Goal: Task Accomplishment & Management: Complete application form

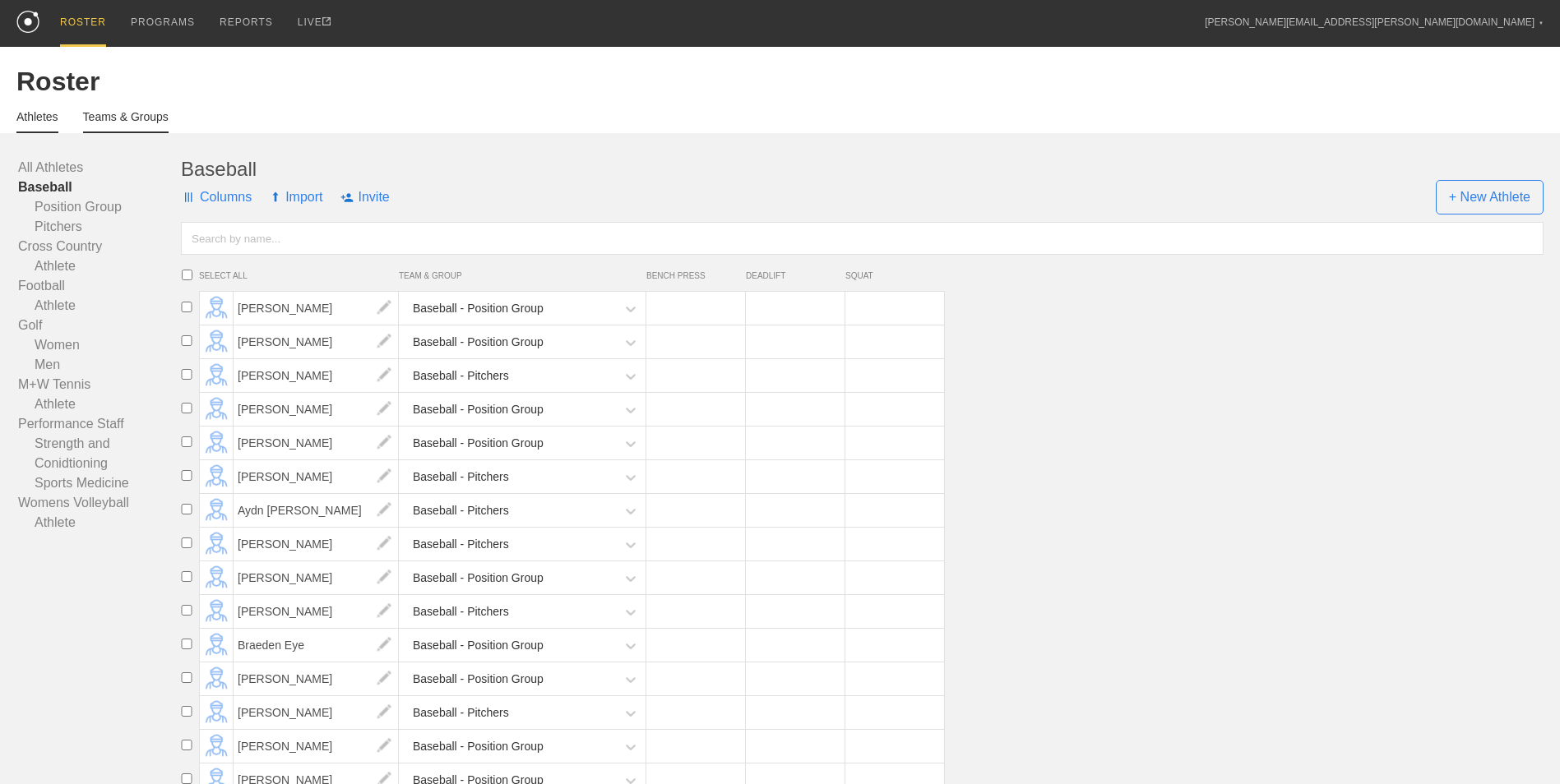
click at [107, 124] on link "Teams & Groups" at bounding box center [126, 121] width 86 height 23
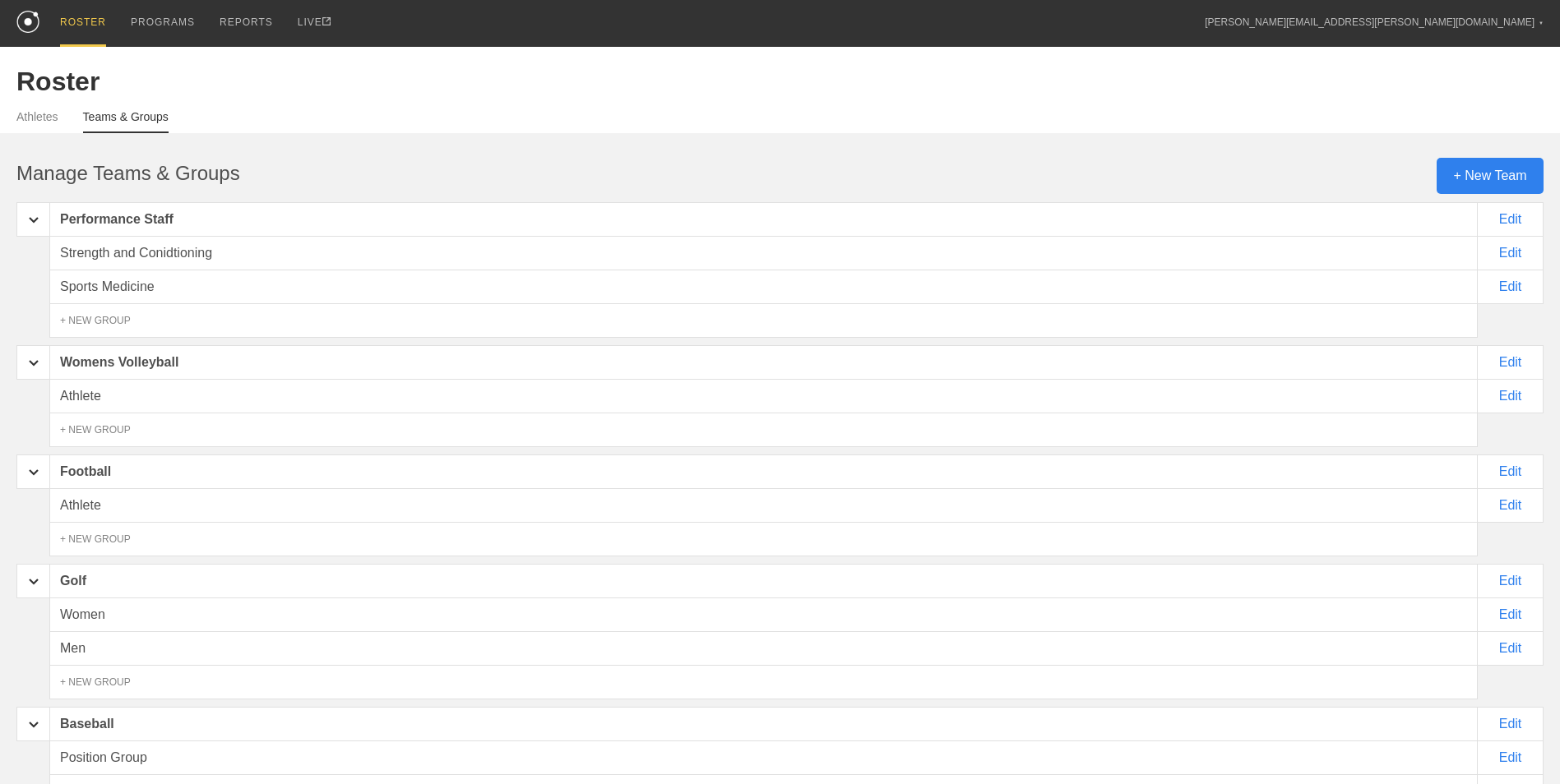
click at [1473, 181] on div "+ New Team" at bounding box center [1489, 176] width 107 height 36
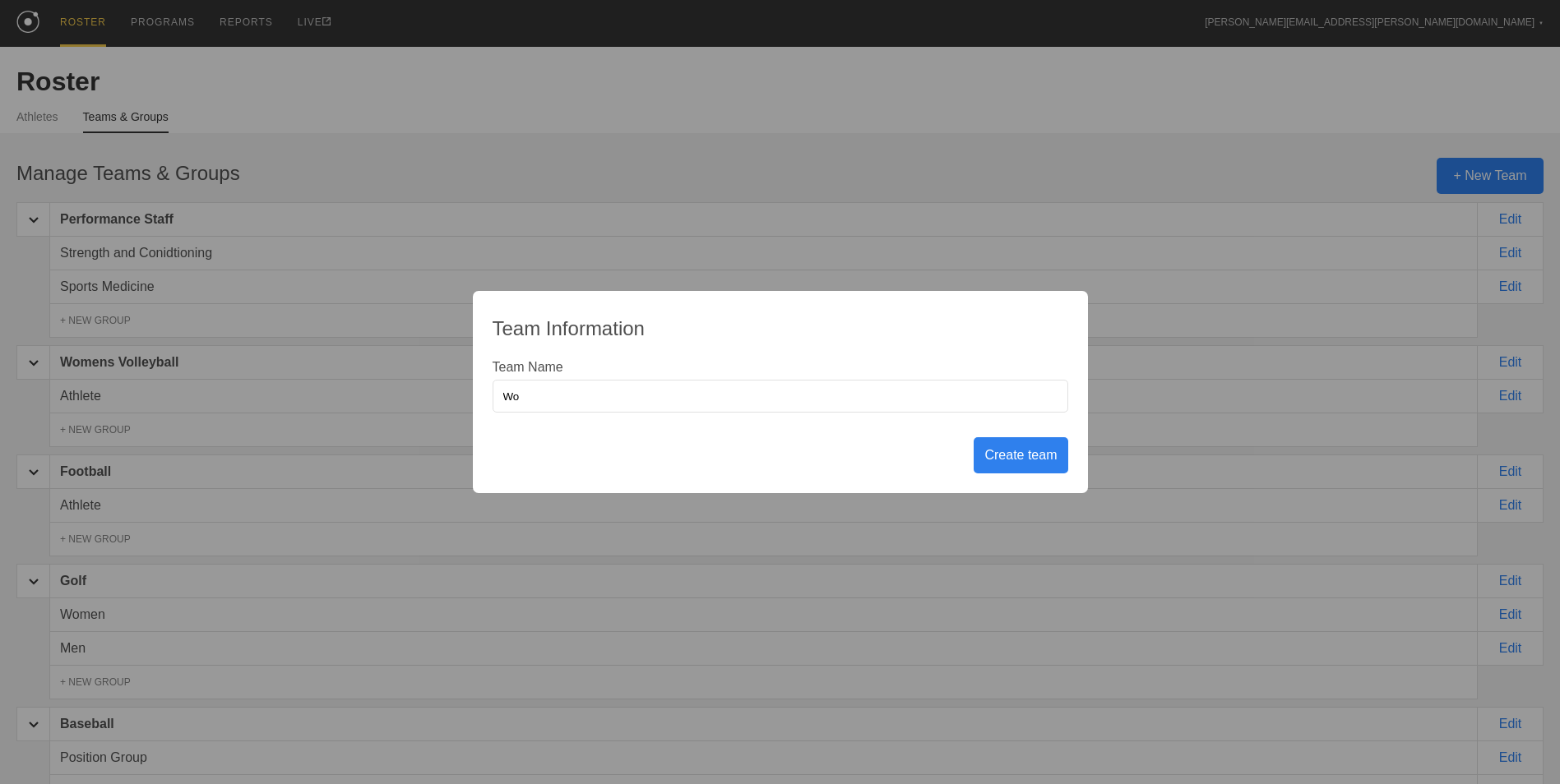
type input "W"
click at [1007, 405] on input "Basketball" at bounding box center [780, 395] width 576 height 33
type input "W"
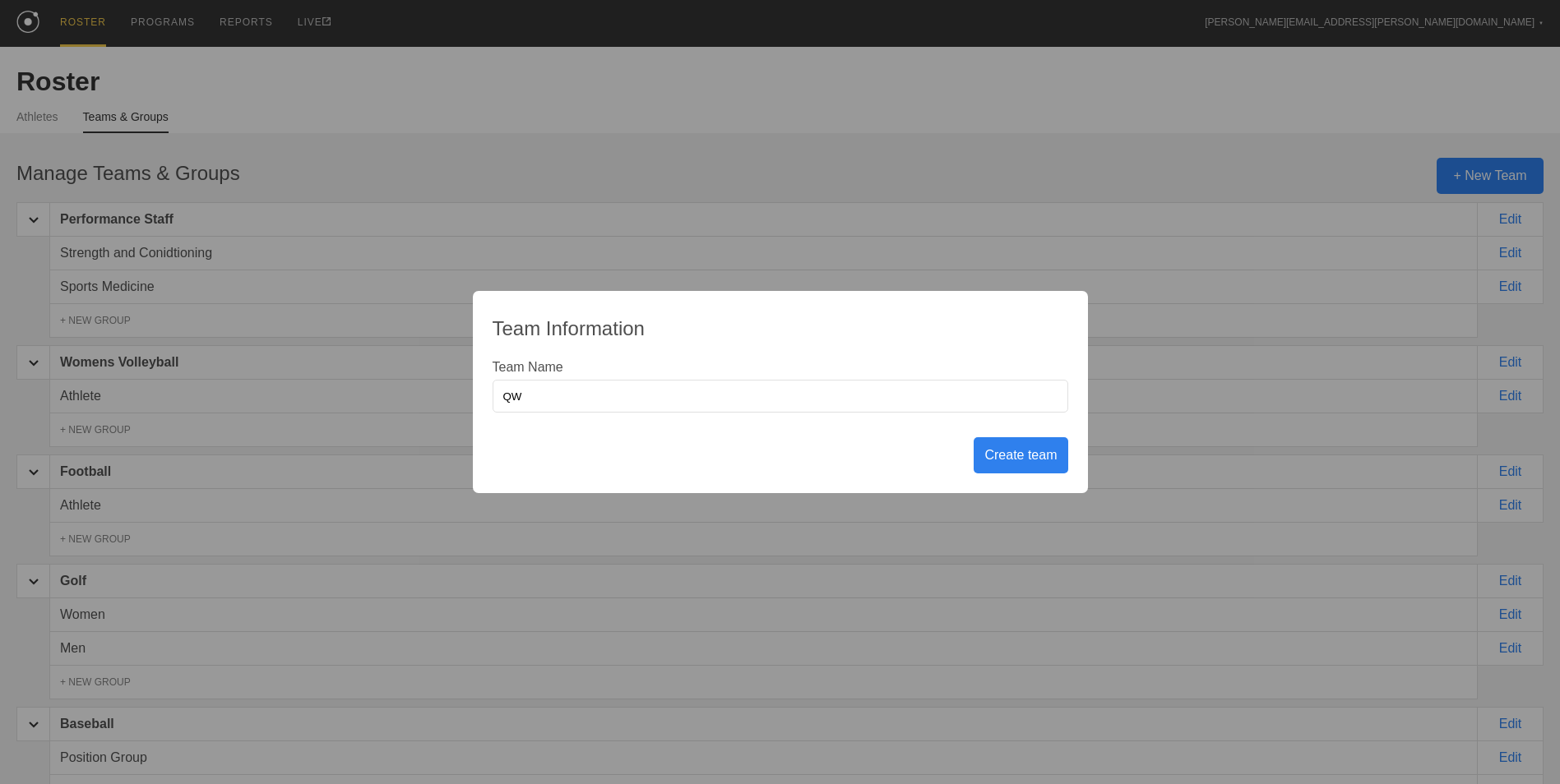
type input "Q"
type input "Womens Basketball"
click at [1024, 459] on div "Create team" at bounding box center [1020, 455] width 94 height 36
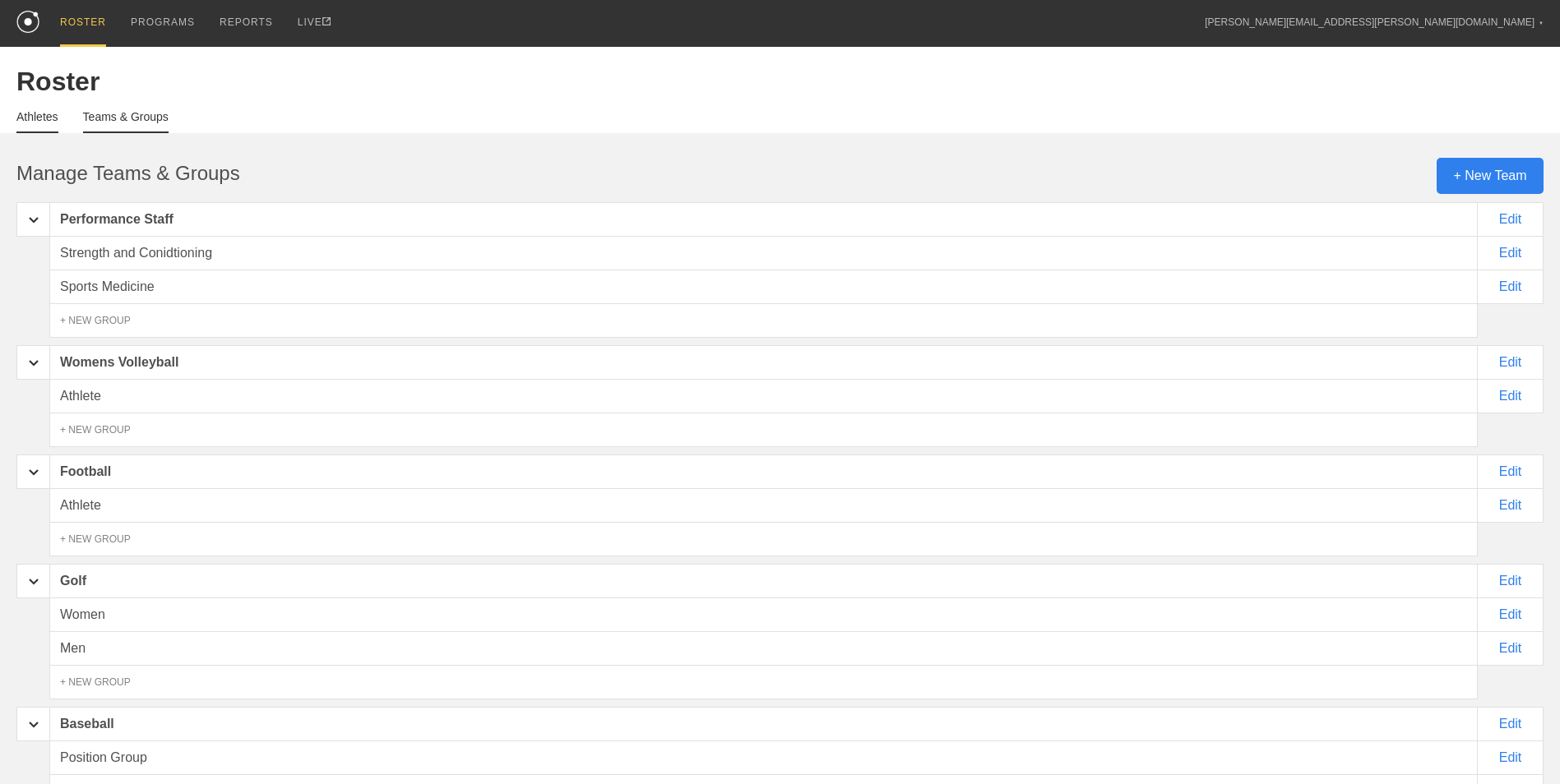
click at [23, 121] on link "Athletes" at bounding box center [37, 121] width 42 height 23
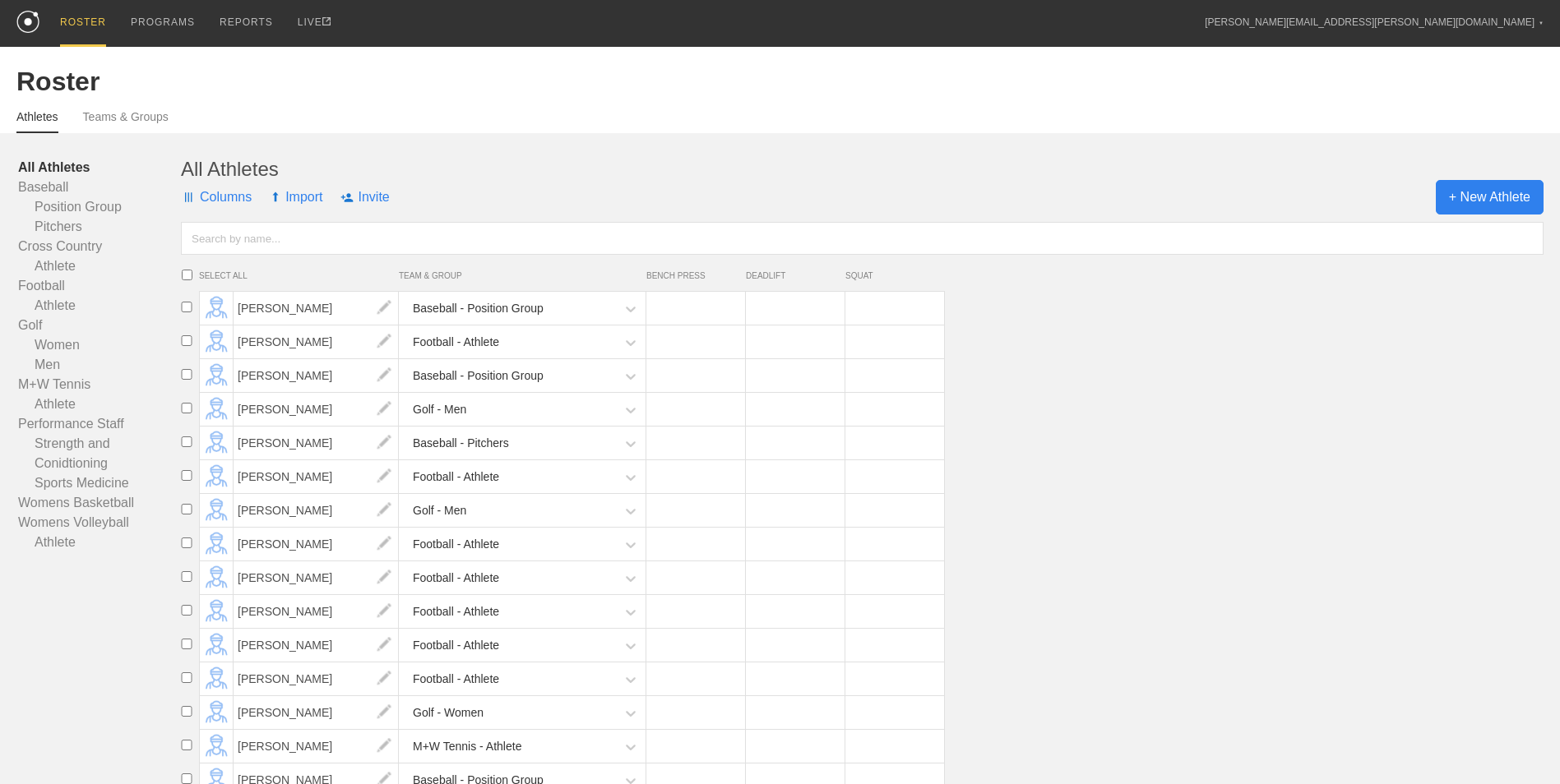
click at [1524, 190] on span "+ New Athlete" at bounding box center [1489, 197] width 108 height 34
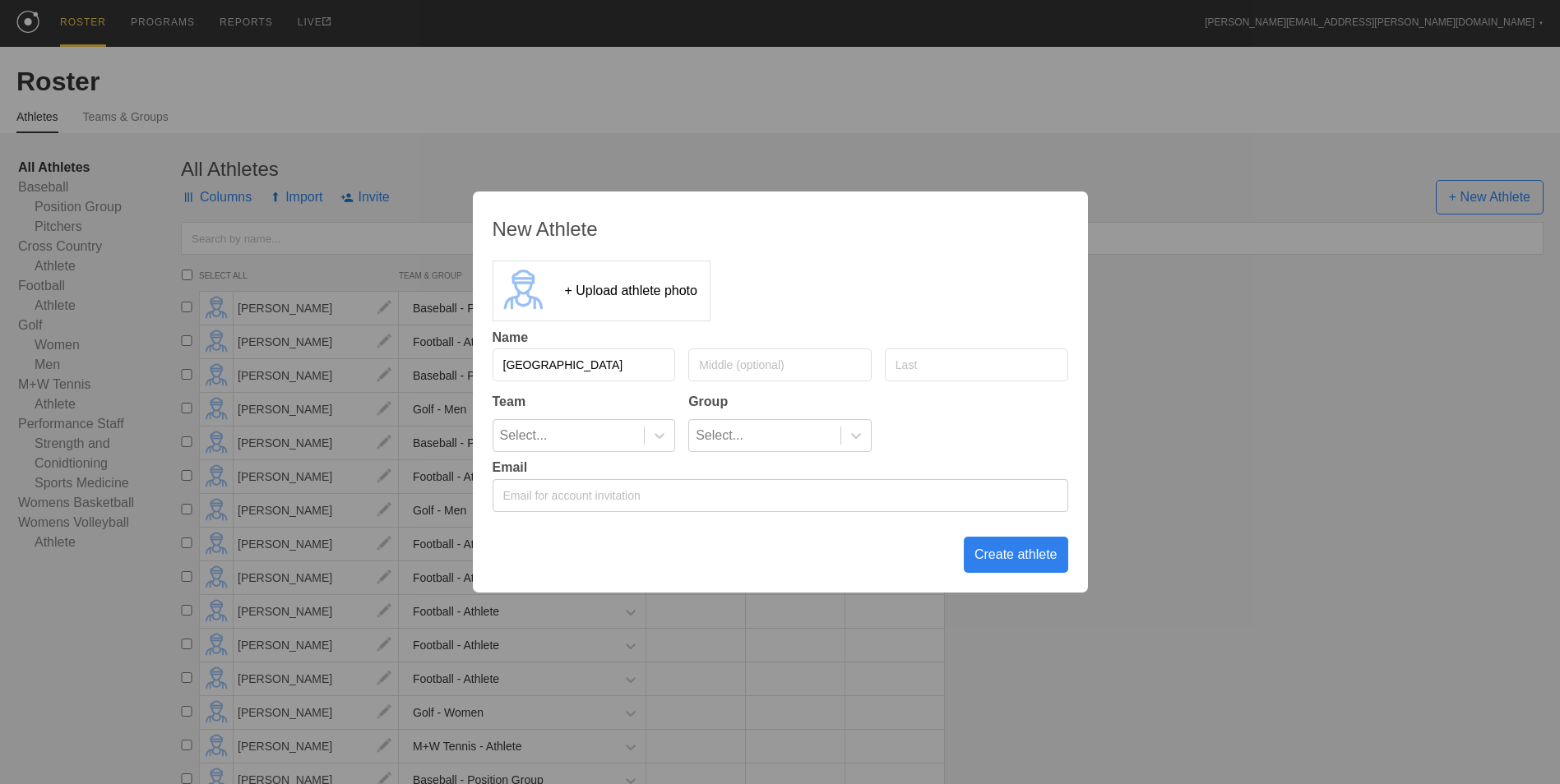
type input "[GEOGRAPHIC_DATA]"
type input "Brown"
click at [671, 430] on div at bounding box center [660, 436] width 30 height 17
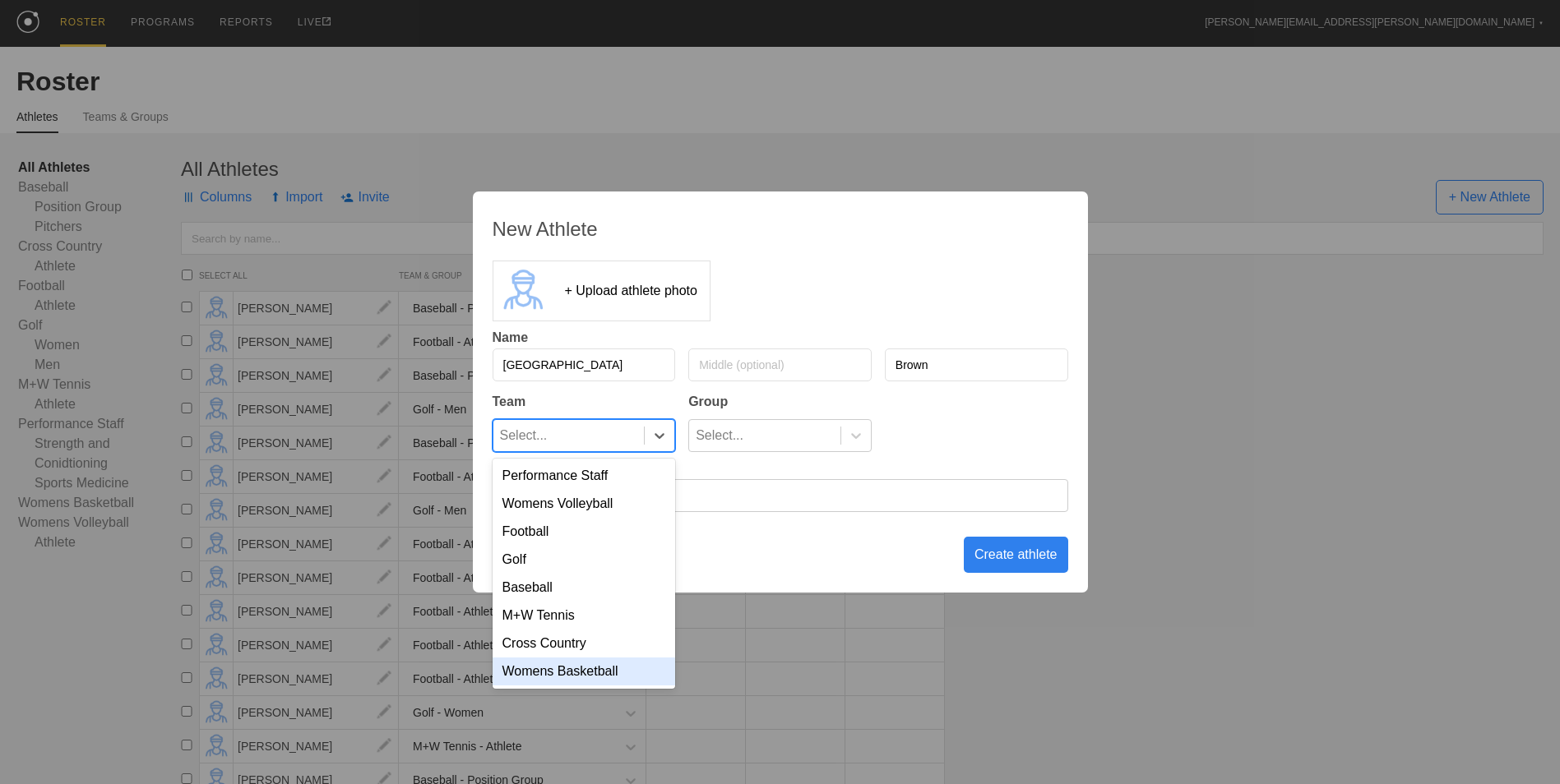
click at [592, 681] on div "Womens Basketball" at bounding box center [583, 671] width 183 height 28
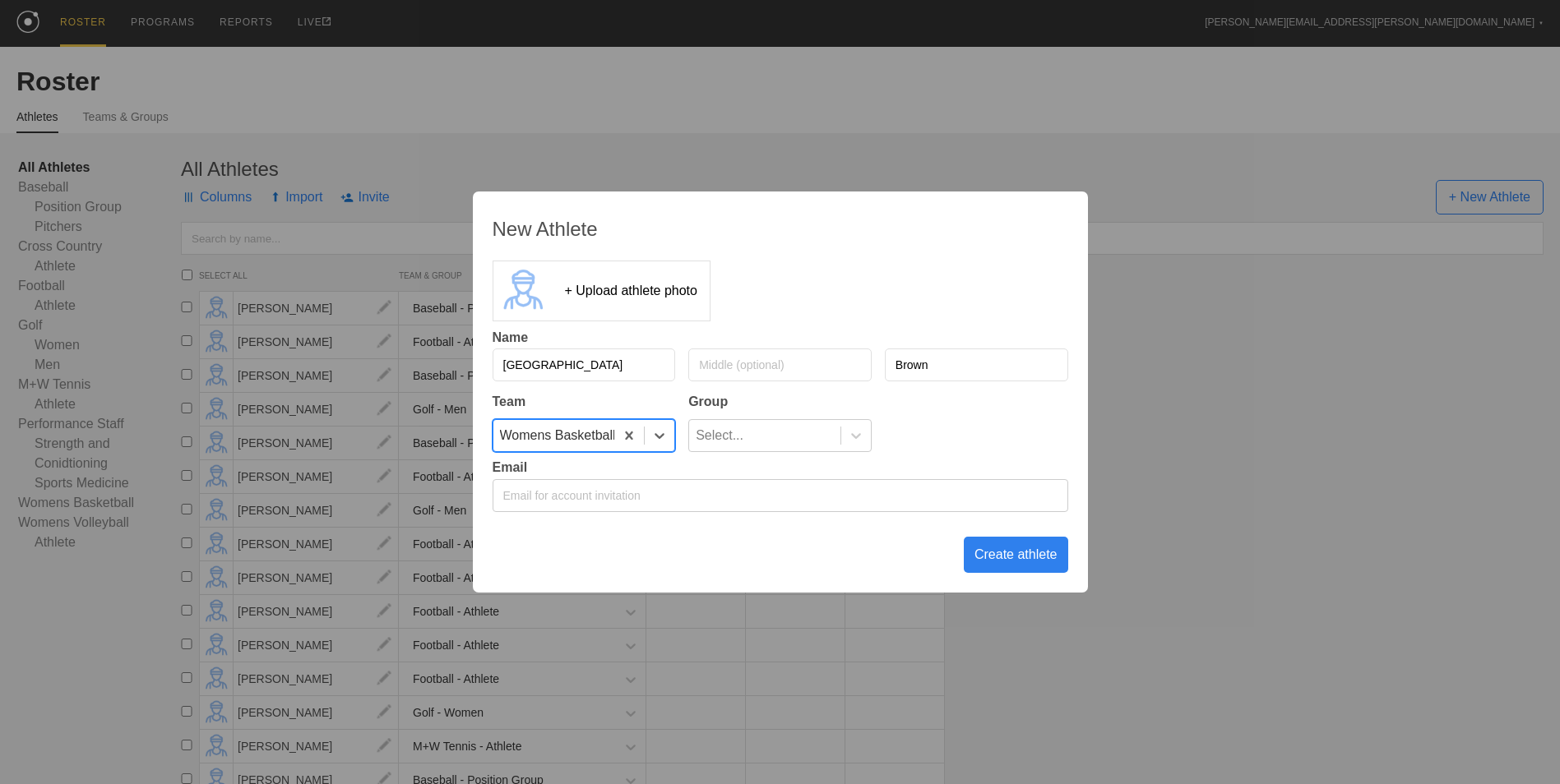
click at [1003, 565] on div "Create athlete" at bounding box center [1016, 554] width 104 height 36
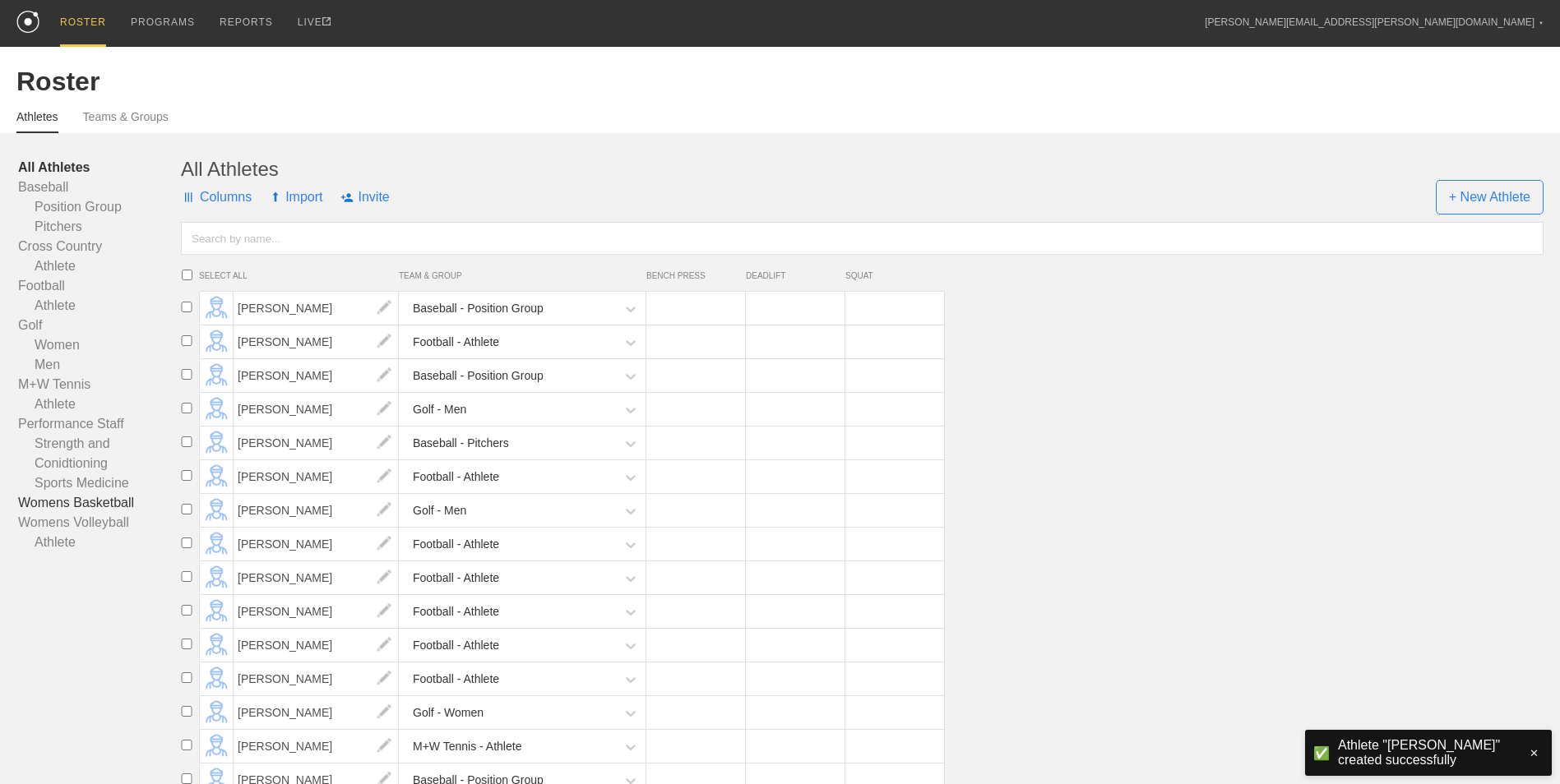
click at [95, 507] on link "Womens Basketball" at bounding box center [99, 502] width 163 height 20
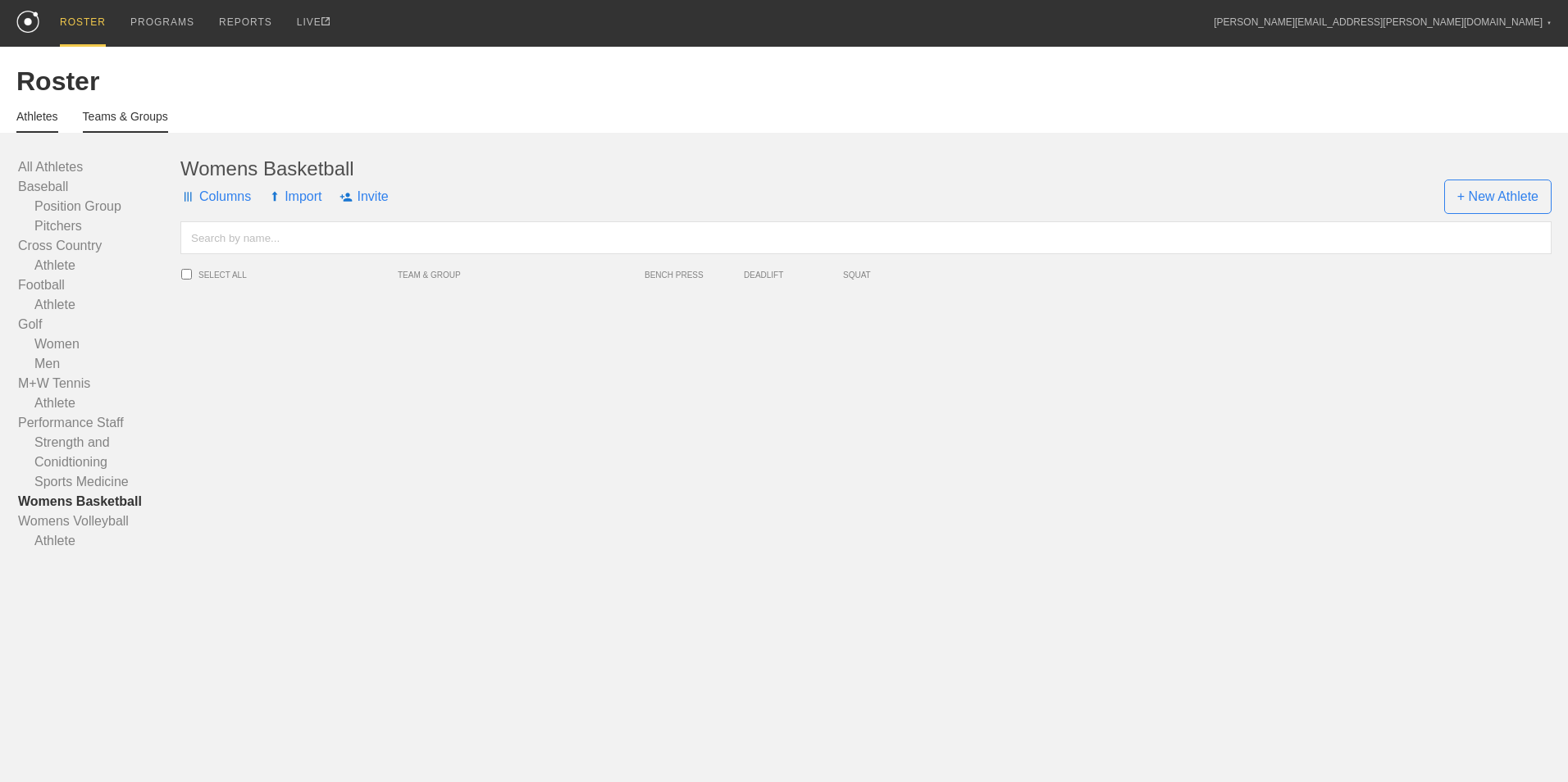
click at [135, 123] on link "Teams & Groups" at bounding box center [125, 121] width 85 height 23
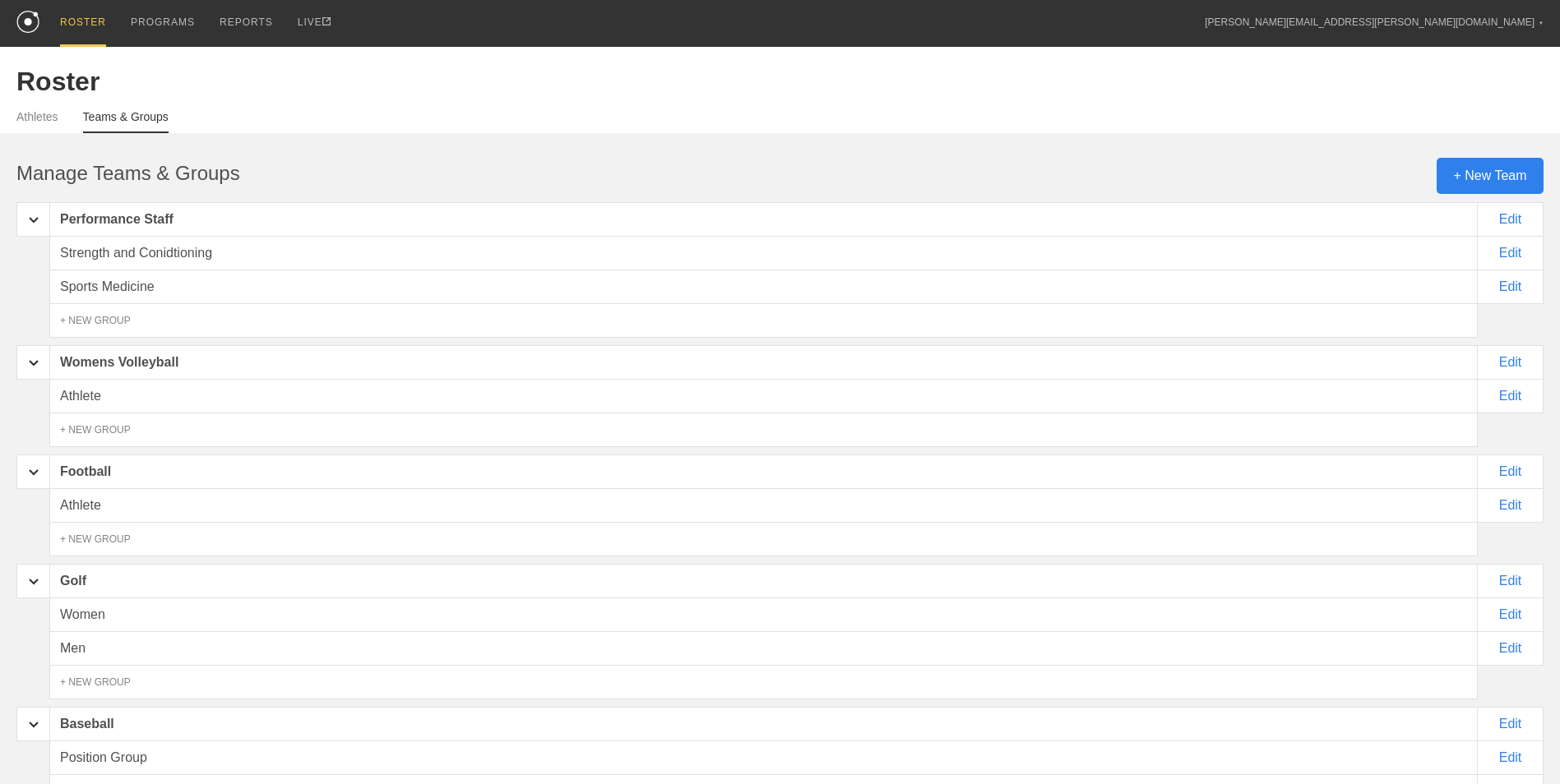
scroll to position [445, 0]
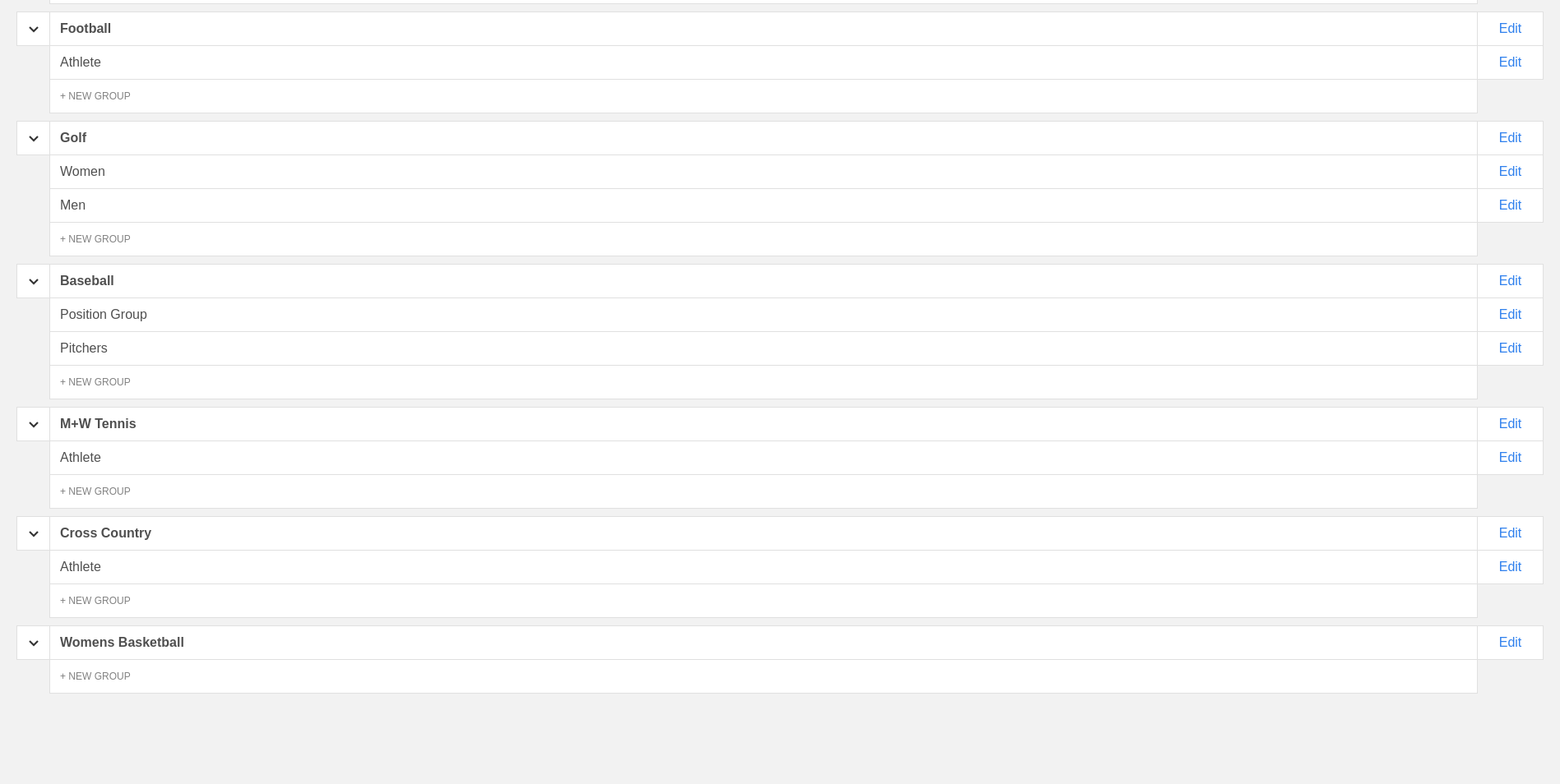
click at [196, 649] on div "Womens Basketball" at bounding box center [763, 643] width 1428 height 34
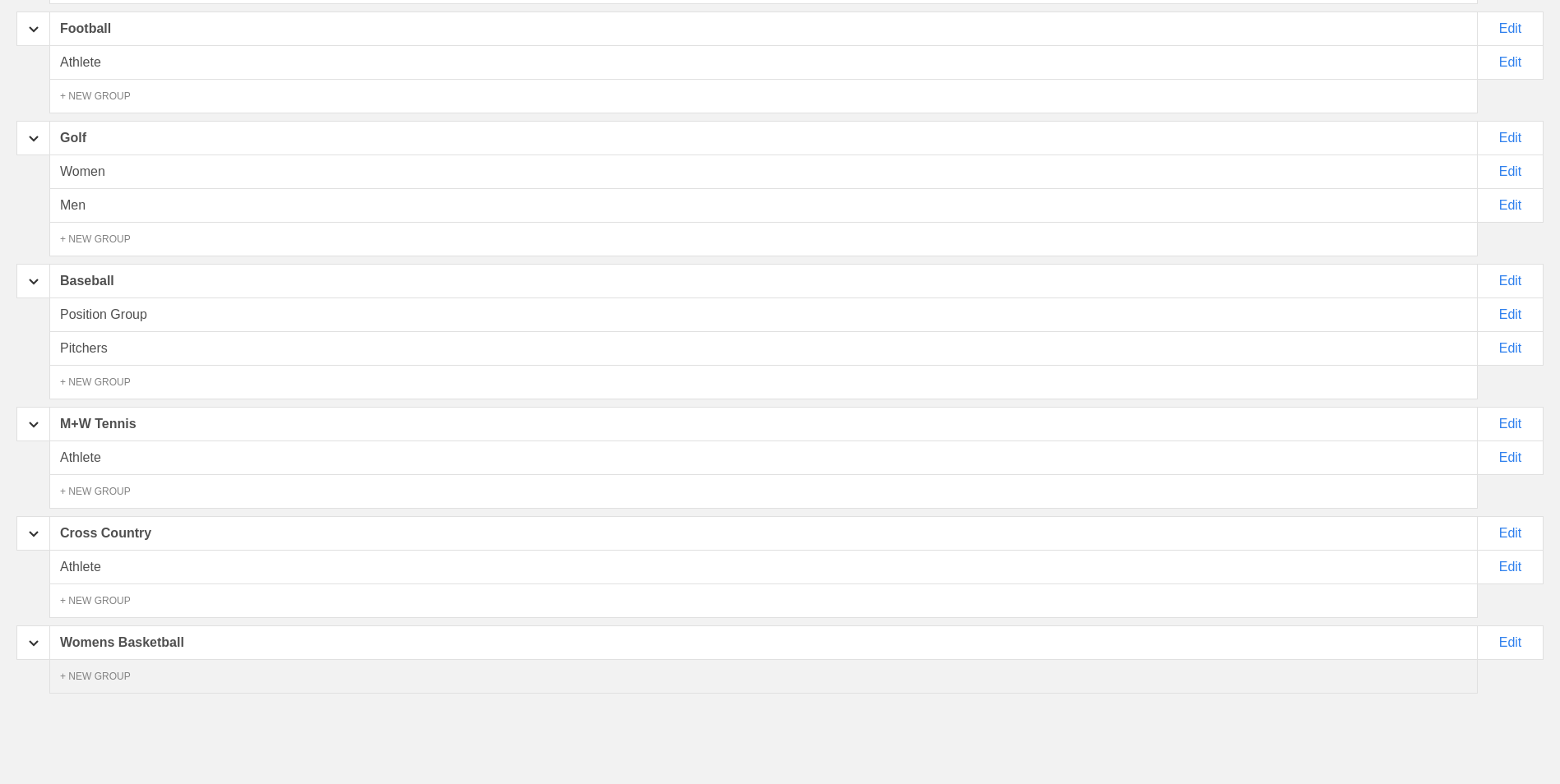
click at [140, 676] on div "+ NEW GROUP" at bounding box center [763, 676] width 1428 height 34
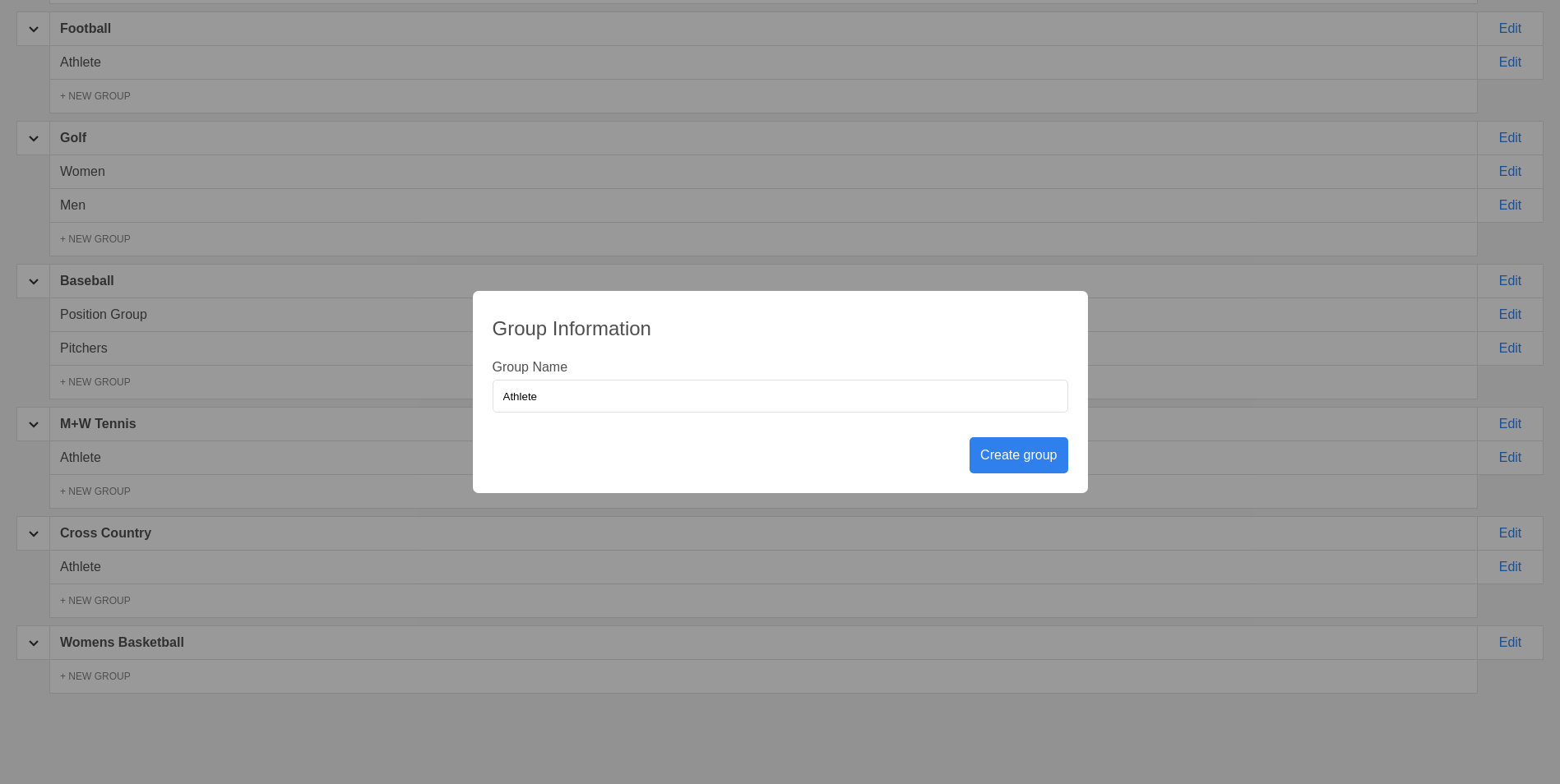
type input "Athlete"
click at [1005, 464] on div "Create group" at bounding box center [1018, 455] width 98 height 36
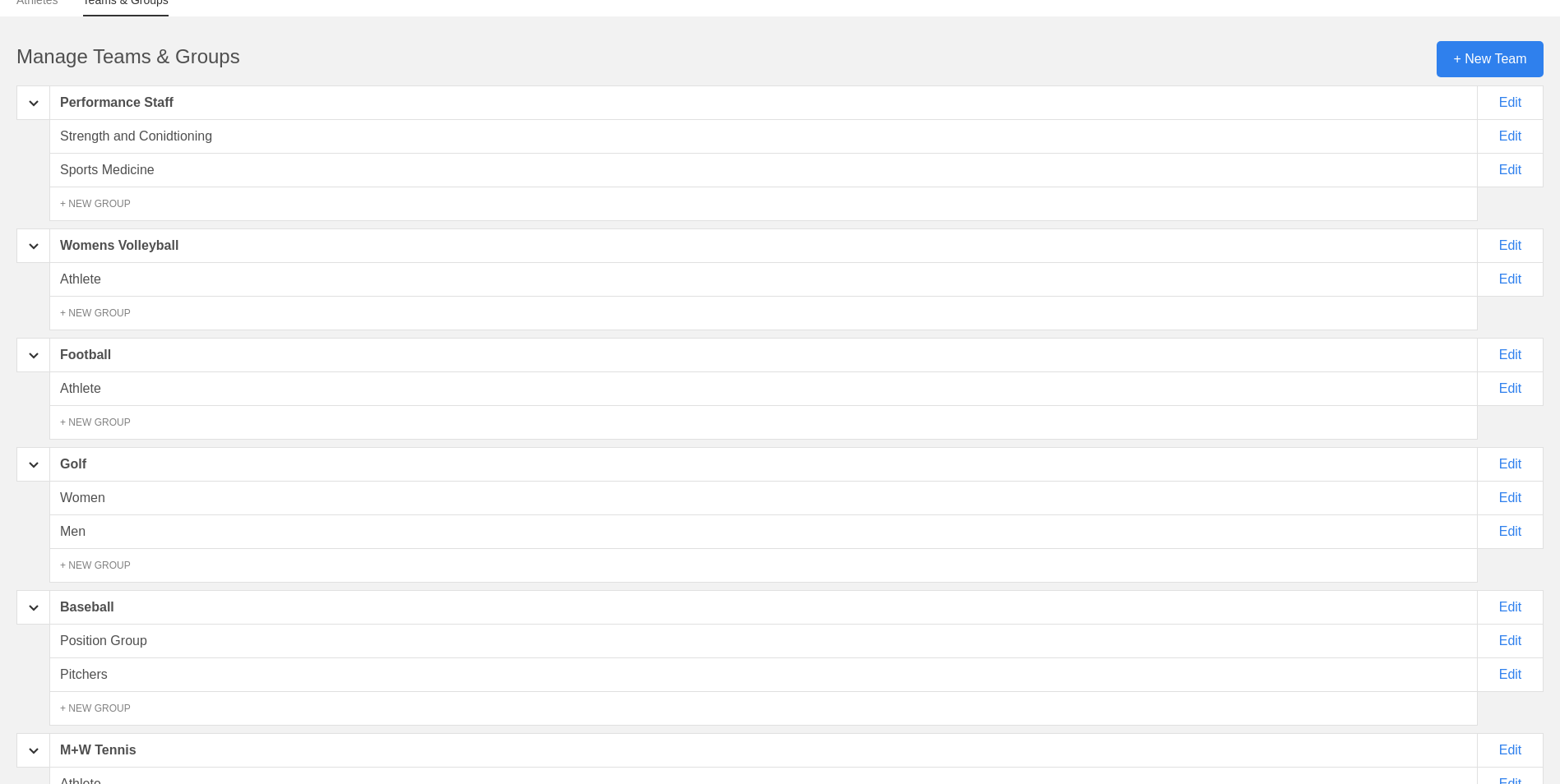
scroll to position [0, 0]
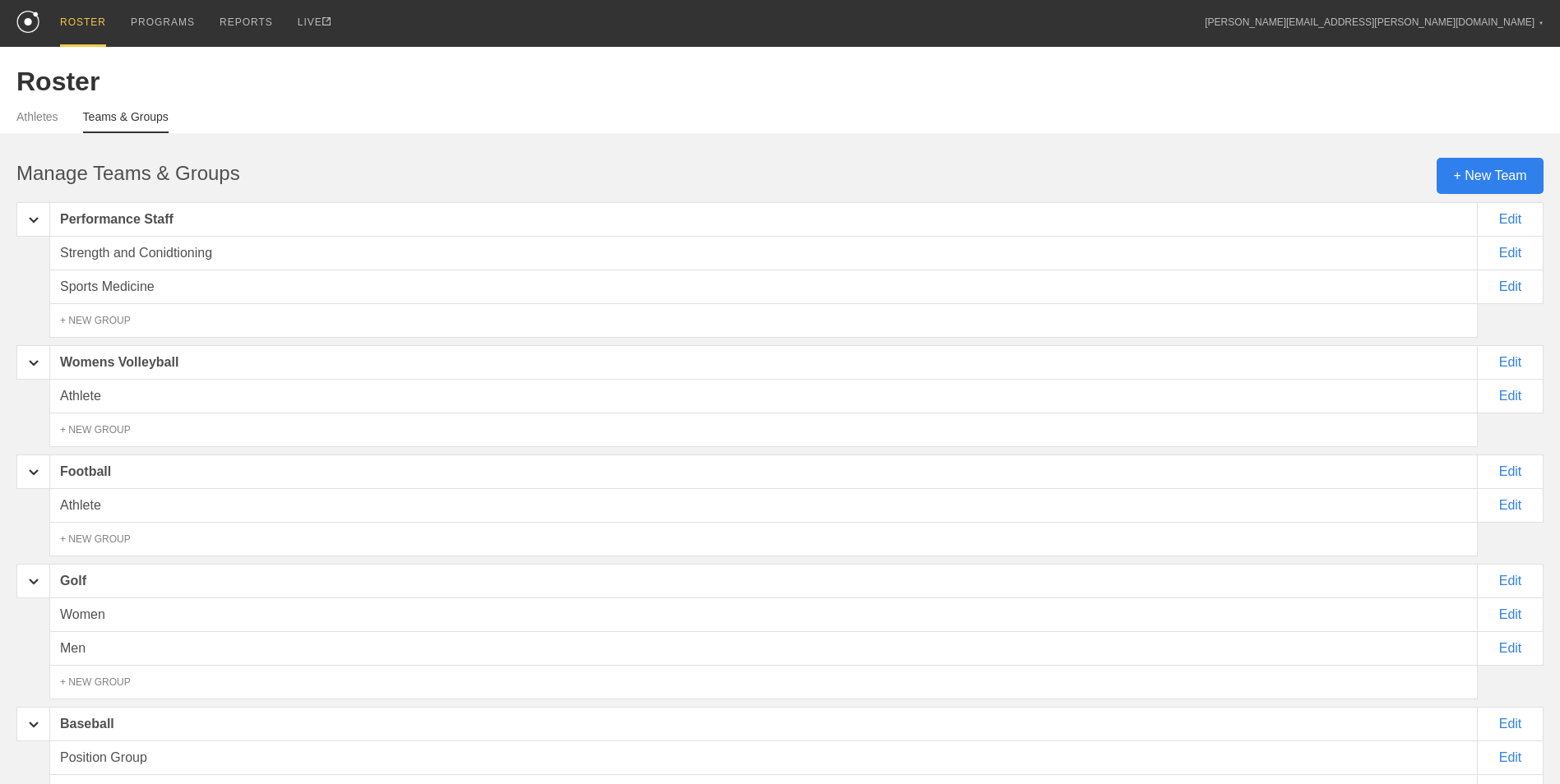
click at [38, 110] on div "Athletes Teams & Groups" at bounding box center [780, 114] width 1527 height 36
click at [30, 124] on link "Athletes" at bounding box center [37, 121] width 42 height 23
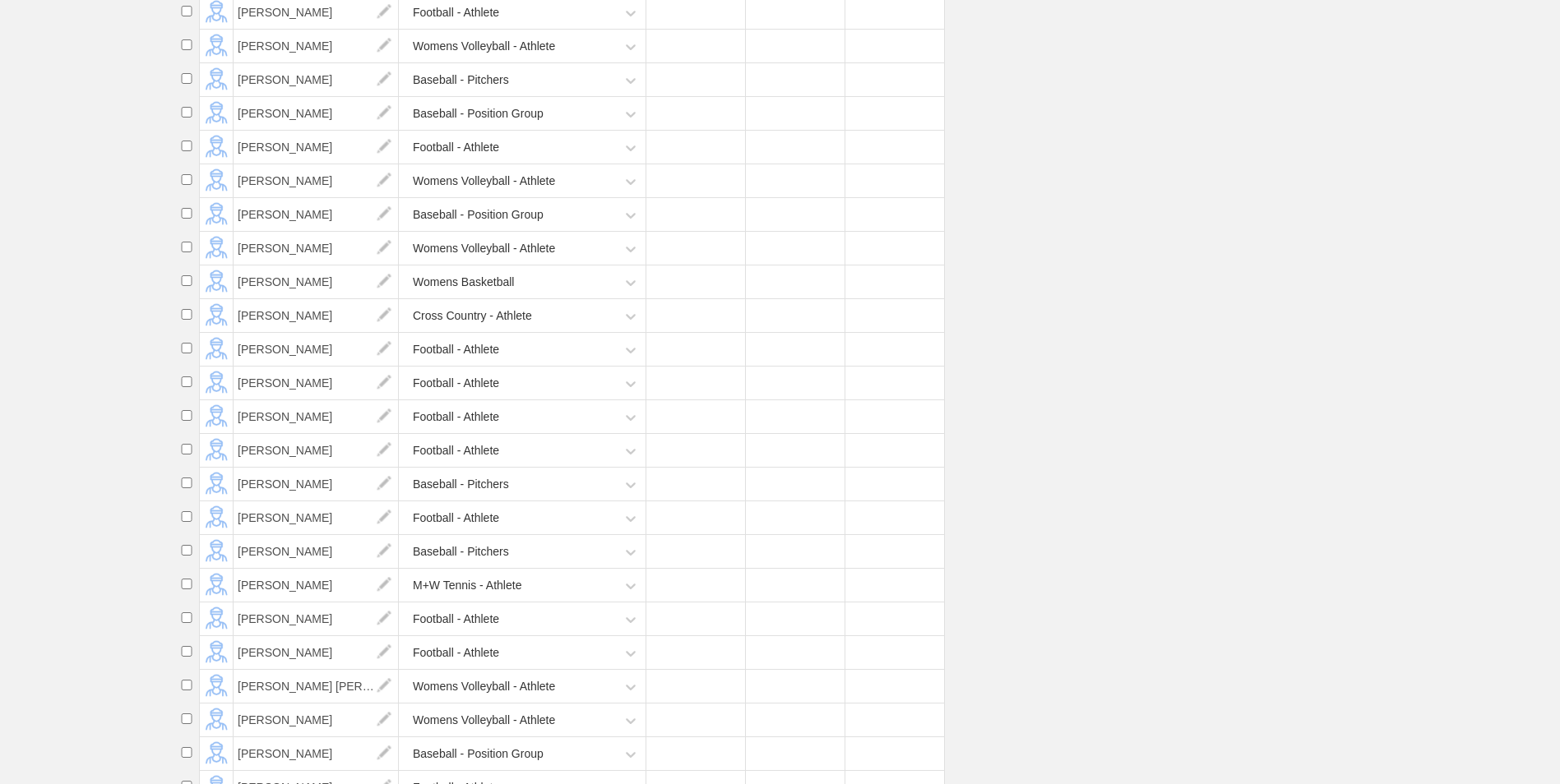
scroll to position [5179, 0]
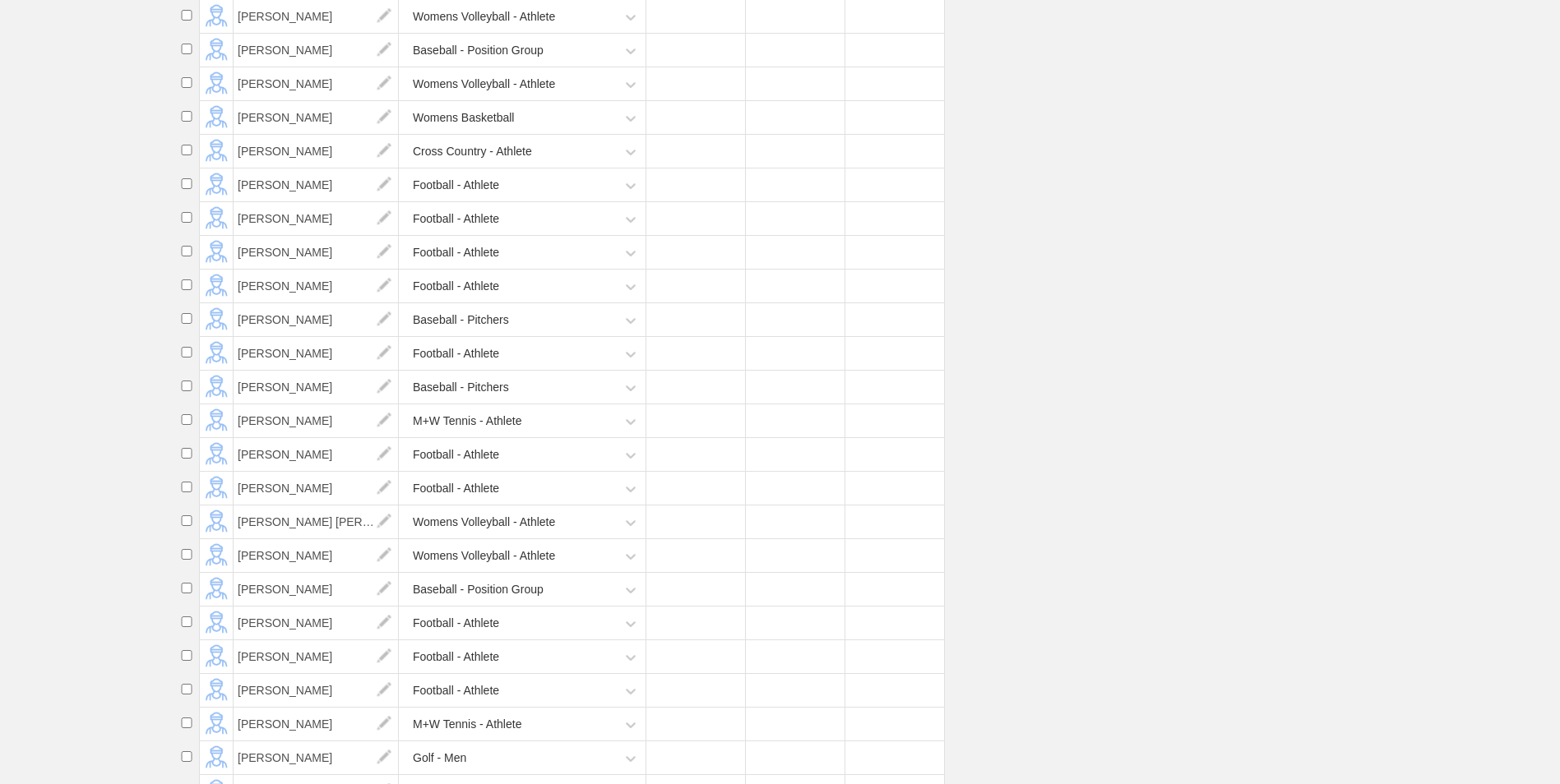
click at [500, 133] on div "Womens Basketball" at bounding box center [463, 117] width 101 height 31
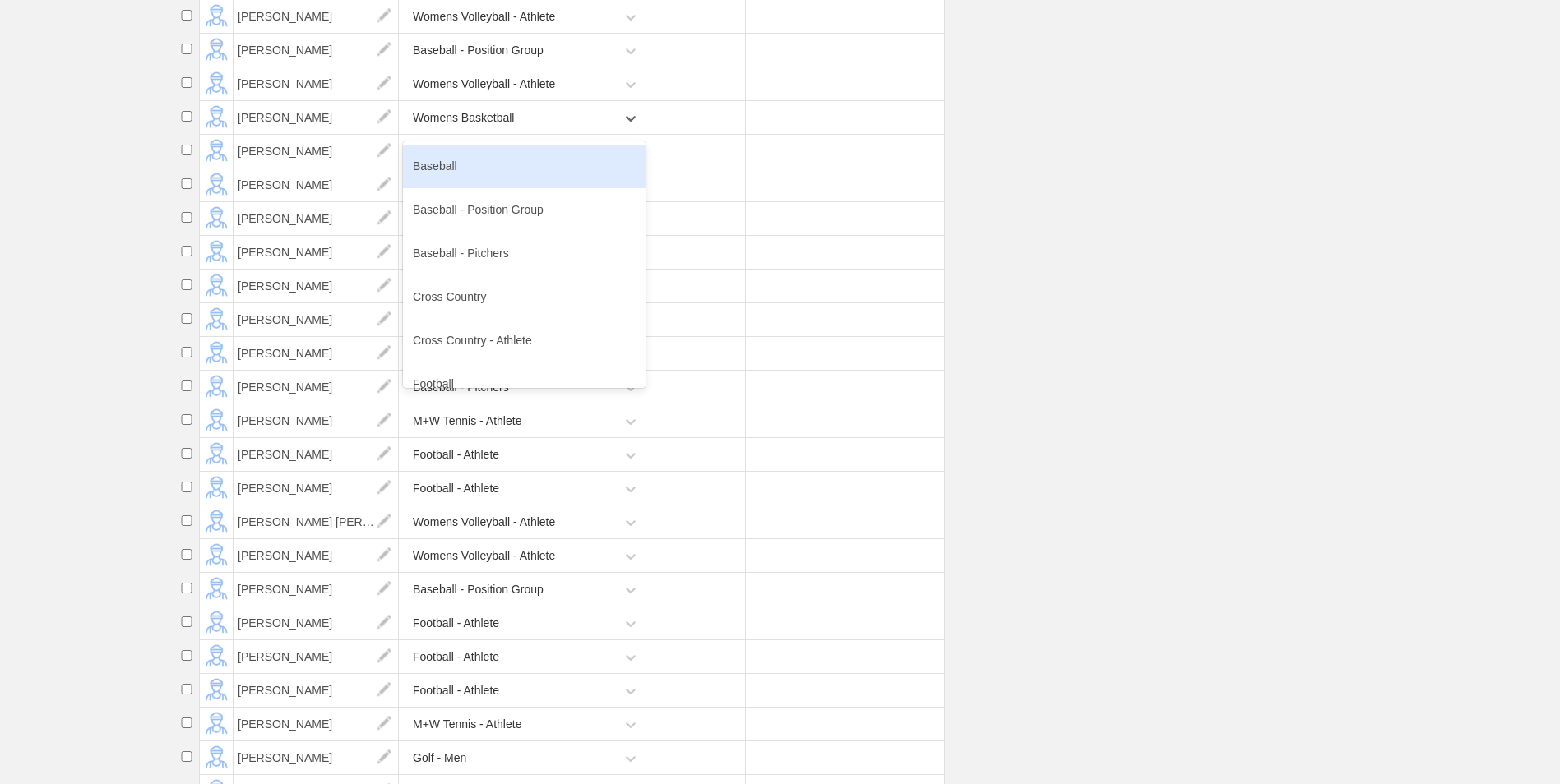
click at [500, 133] on div "Womens Basketball" at bounding box center [463, 117] width 101 height 31
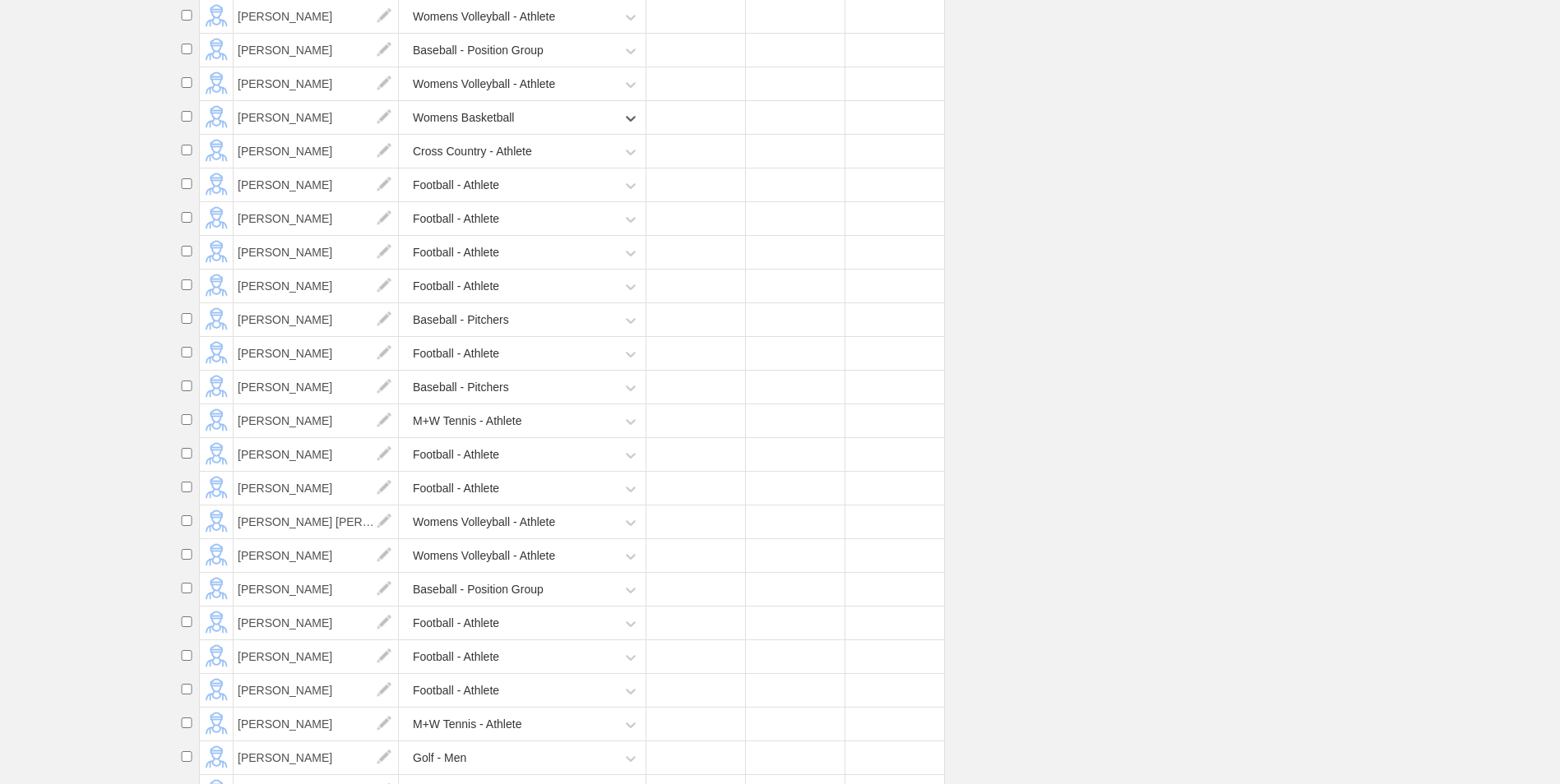
scroll to position [5096, 0]
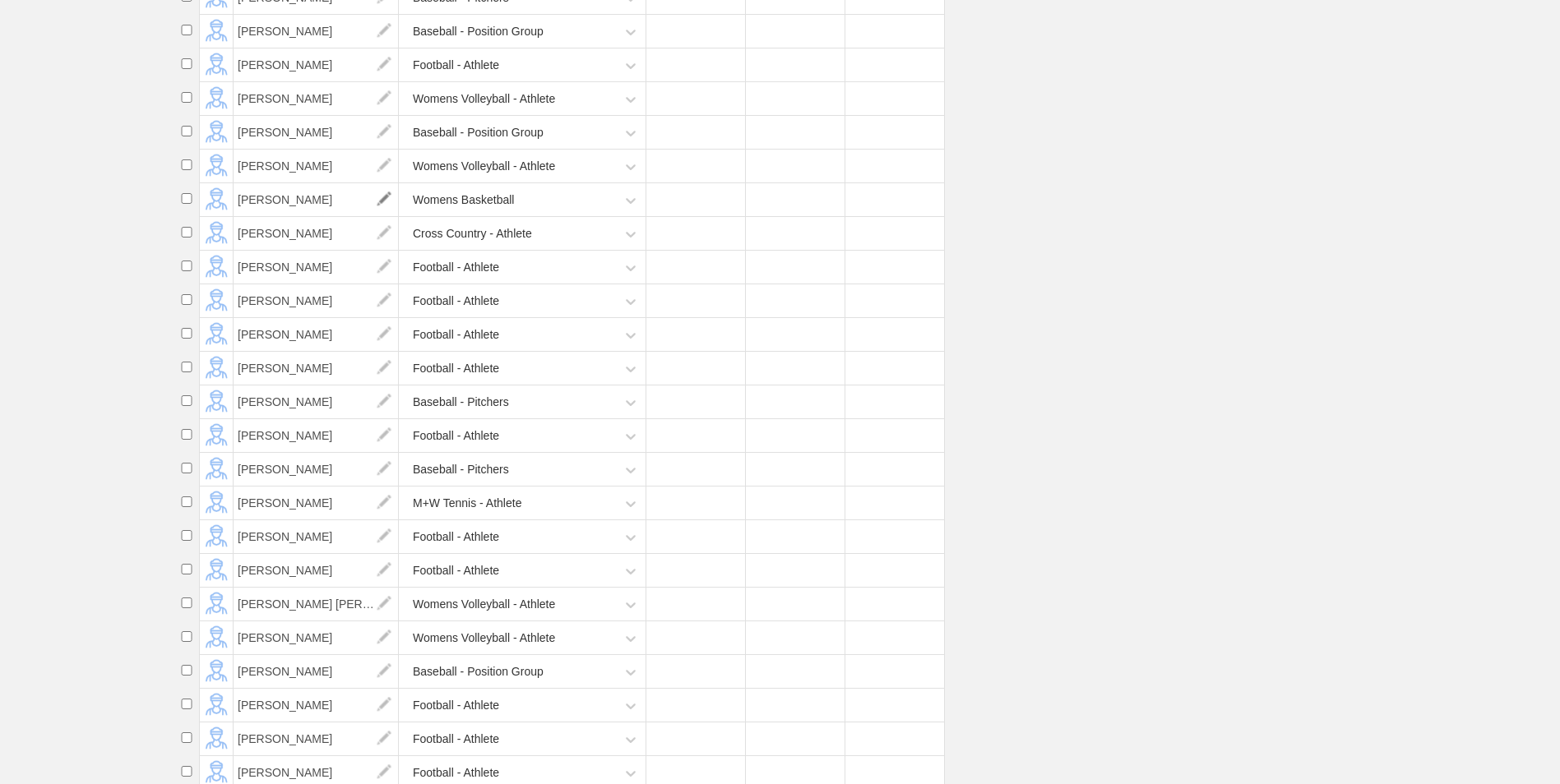
click at [385, 216] on img at bounding box center [383, 199] width 33 height 33
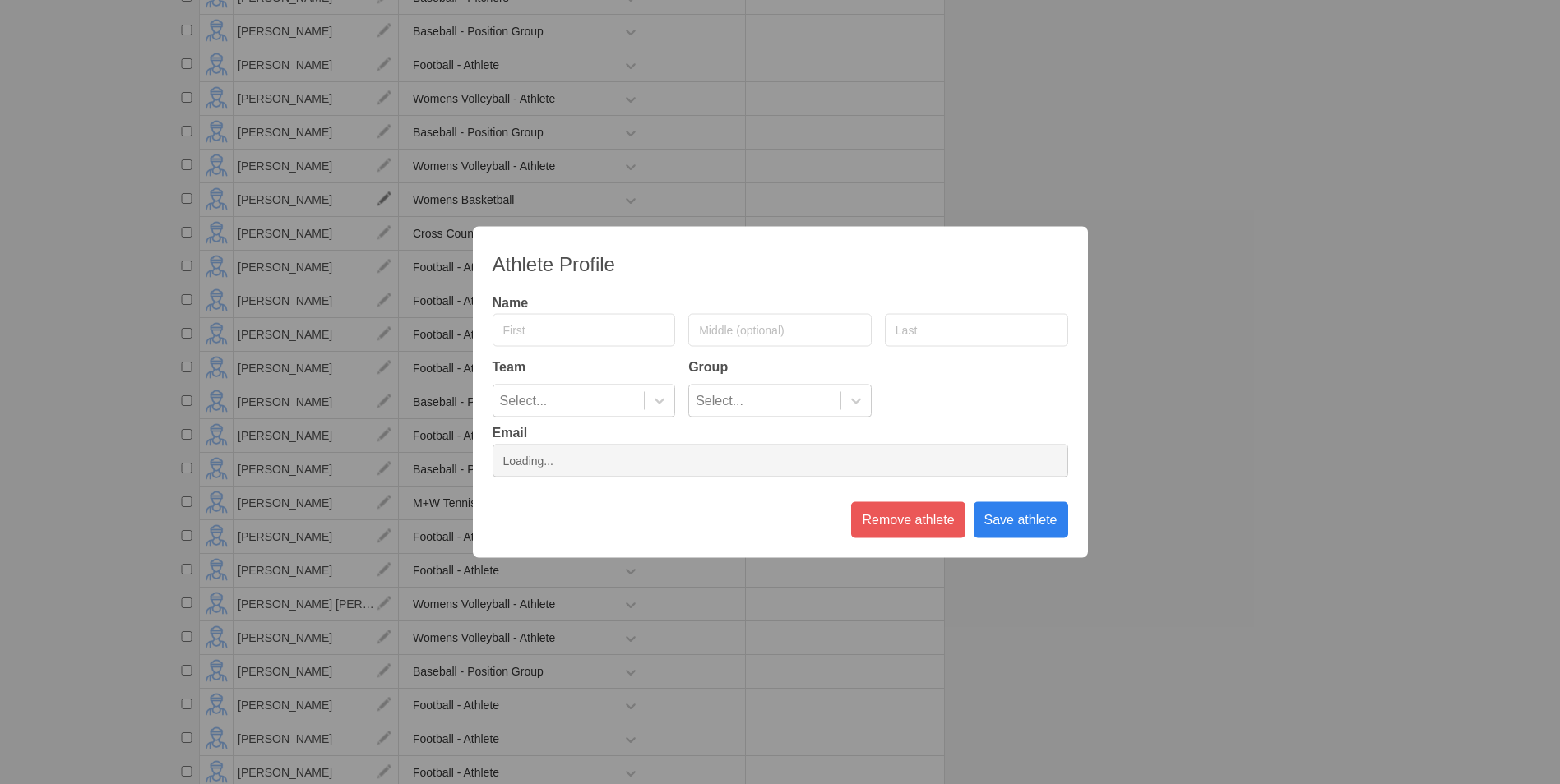
type input "[GEOGRAPHIC_DATA]"
type input "Brown"
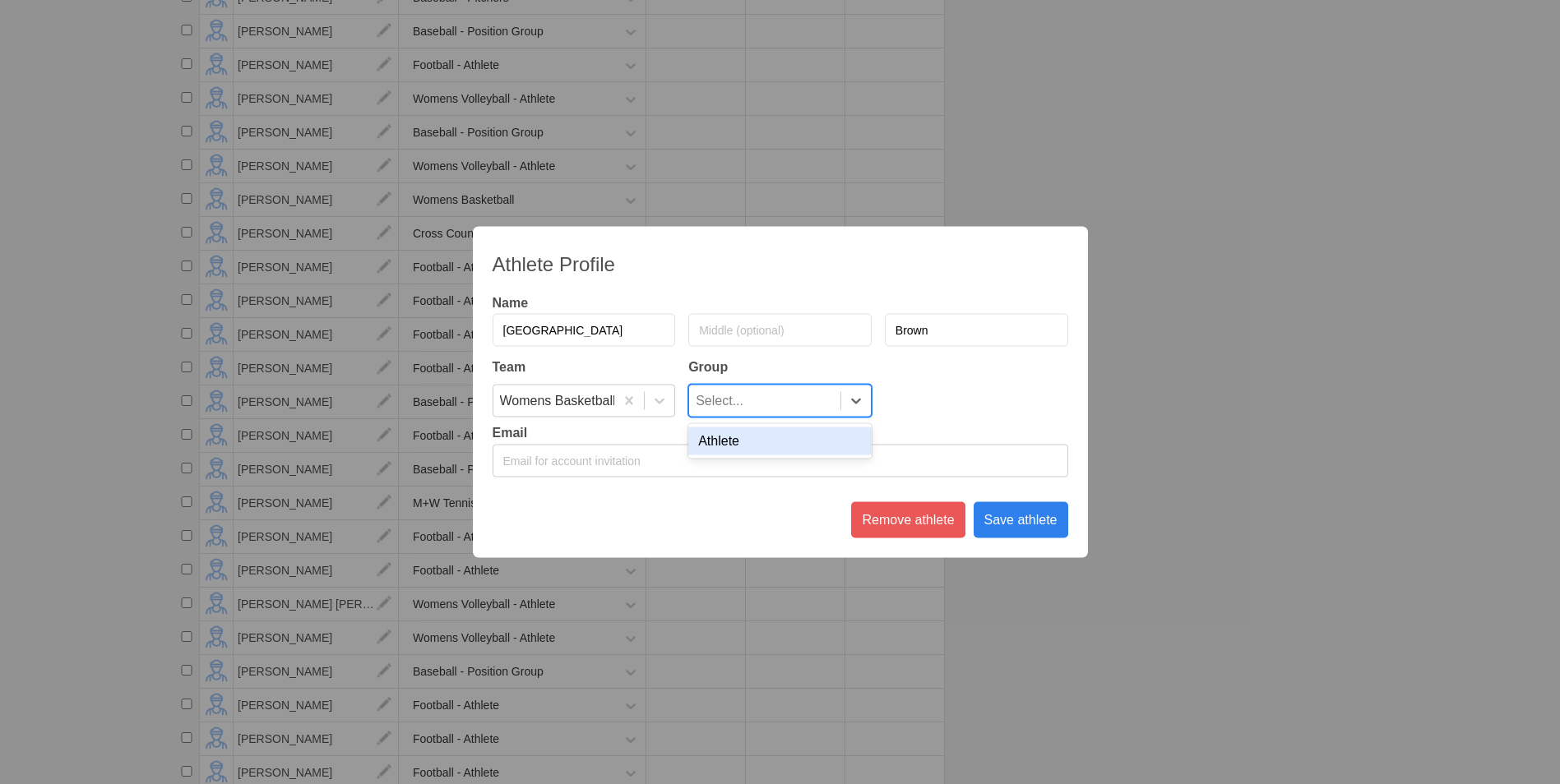
click at [825, 392] on div "Select..." at bounding box center [765, 402] width 152 height 32
click at [797, 430] on div "Athlete" at bounding box center [780, 442] width 183 height 28
click at [1012, 523] on div "Save athlete" at bounding box center [1021, 520] width 95 height 36
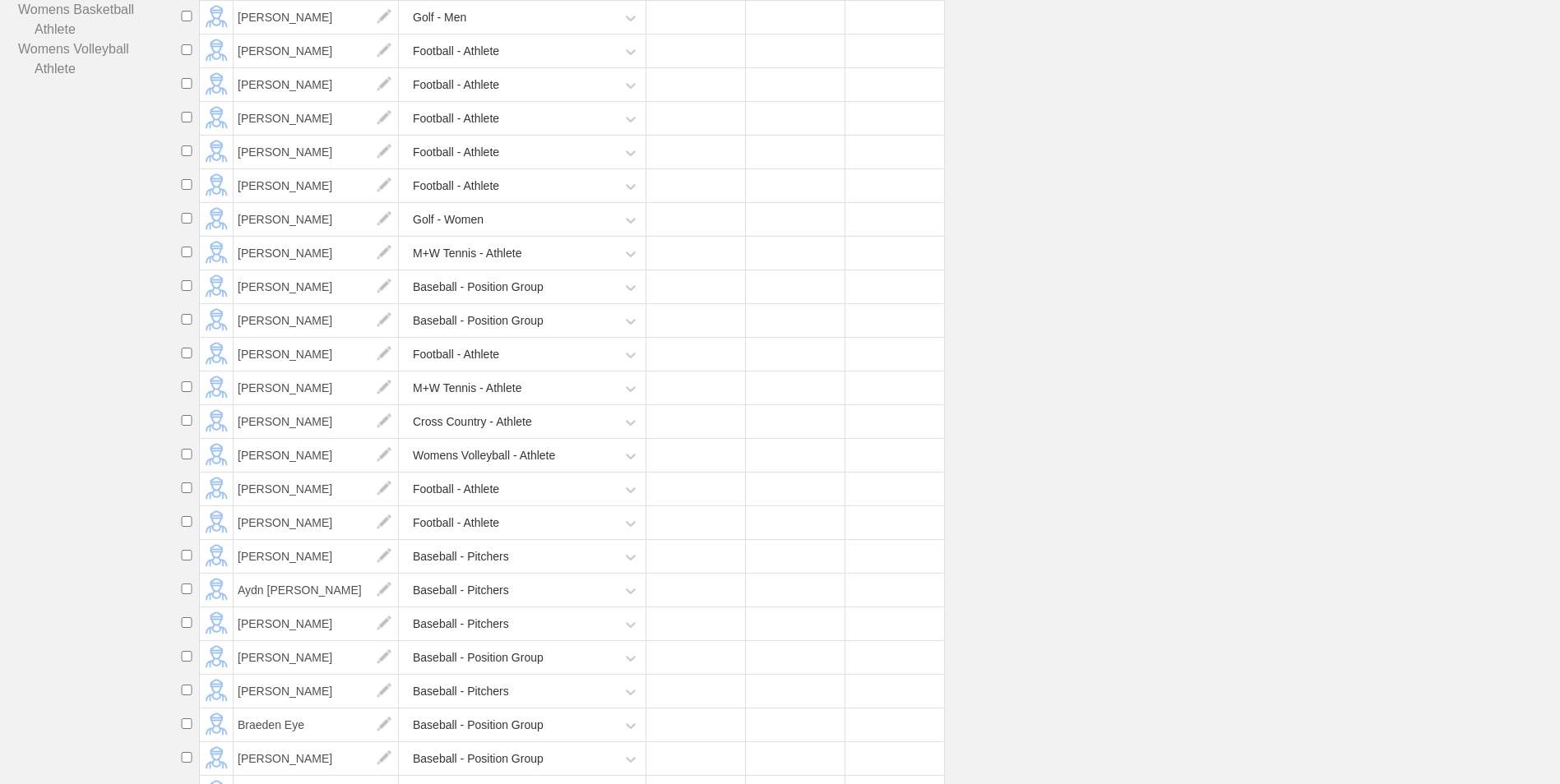
scroll to position [0, 0]
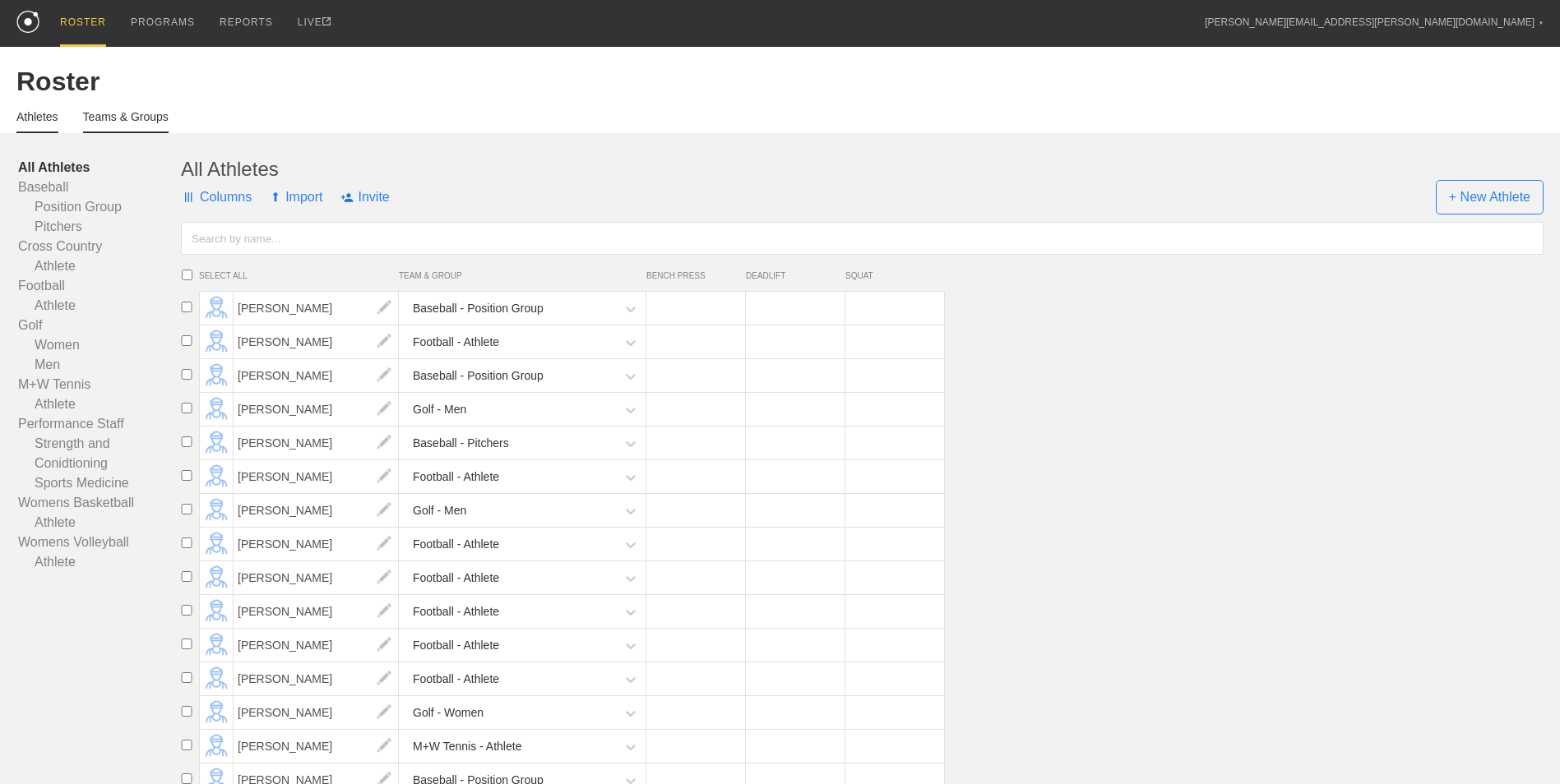
click at [127, 117] on link "Teams & Groups" at bounding box center [126, 121] width 86 height 23
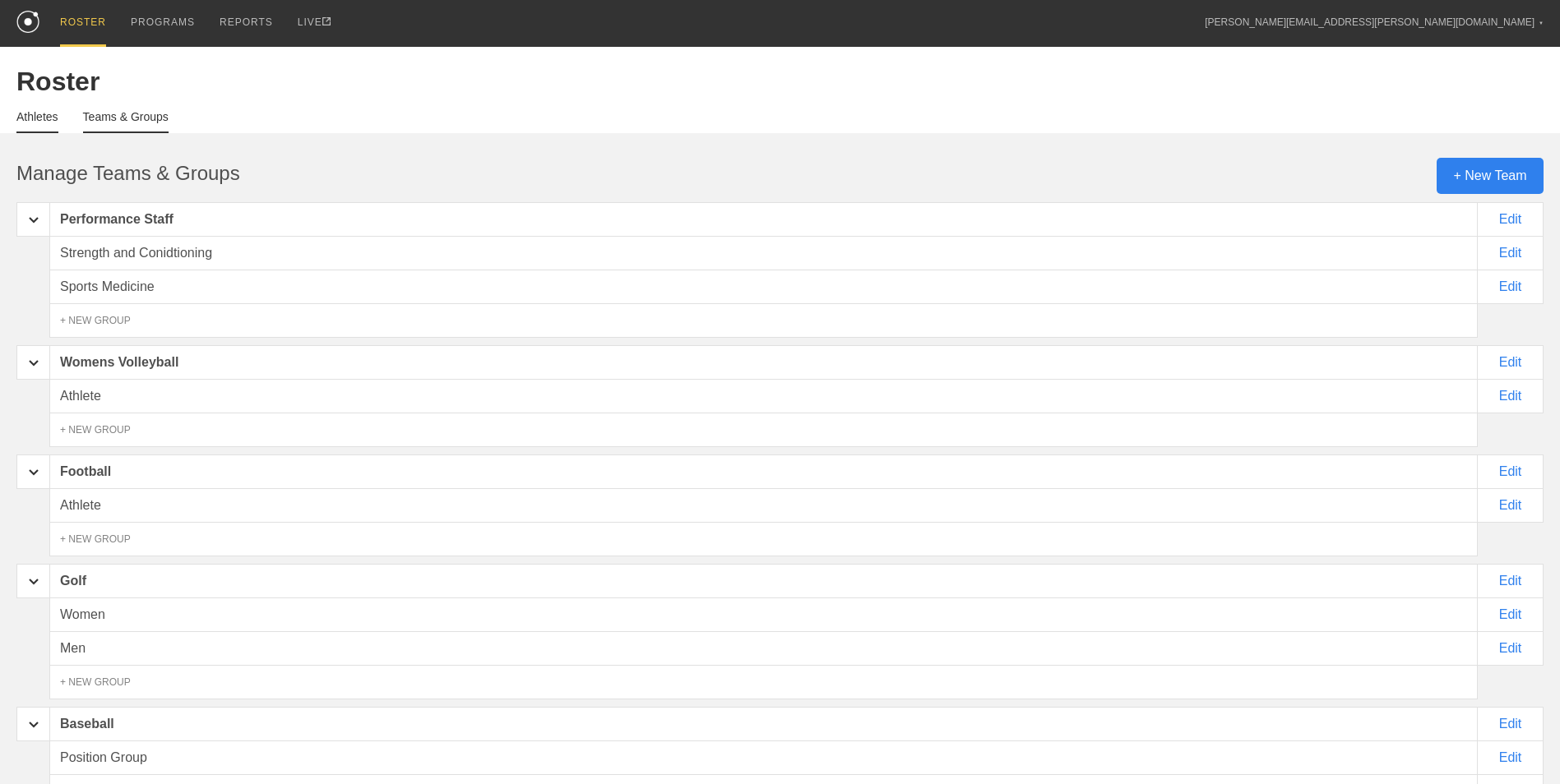
click at [45, 121] on link "Athletes" at bounding box center [37, 121] width 42 height 23
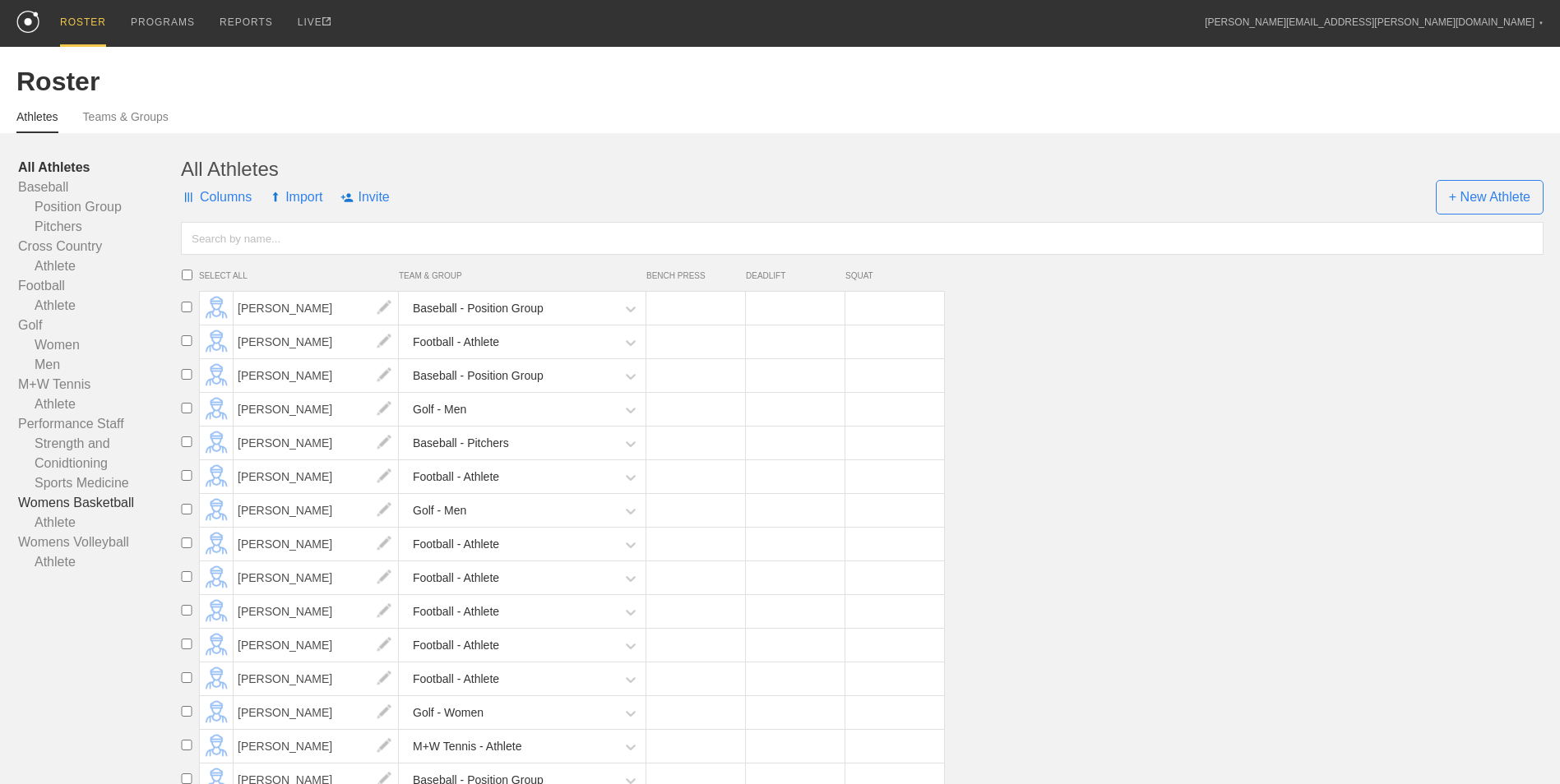
click at [80, 508] on link "Womens Basketball" at bounding box center [99, 502] width 163 height 20
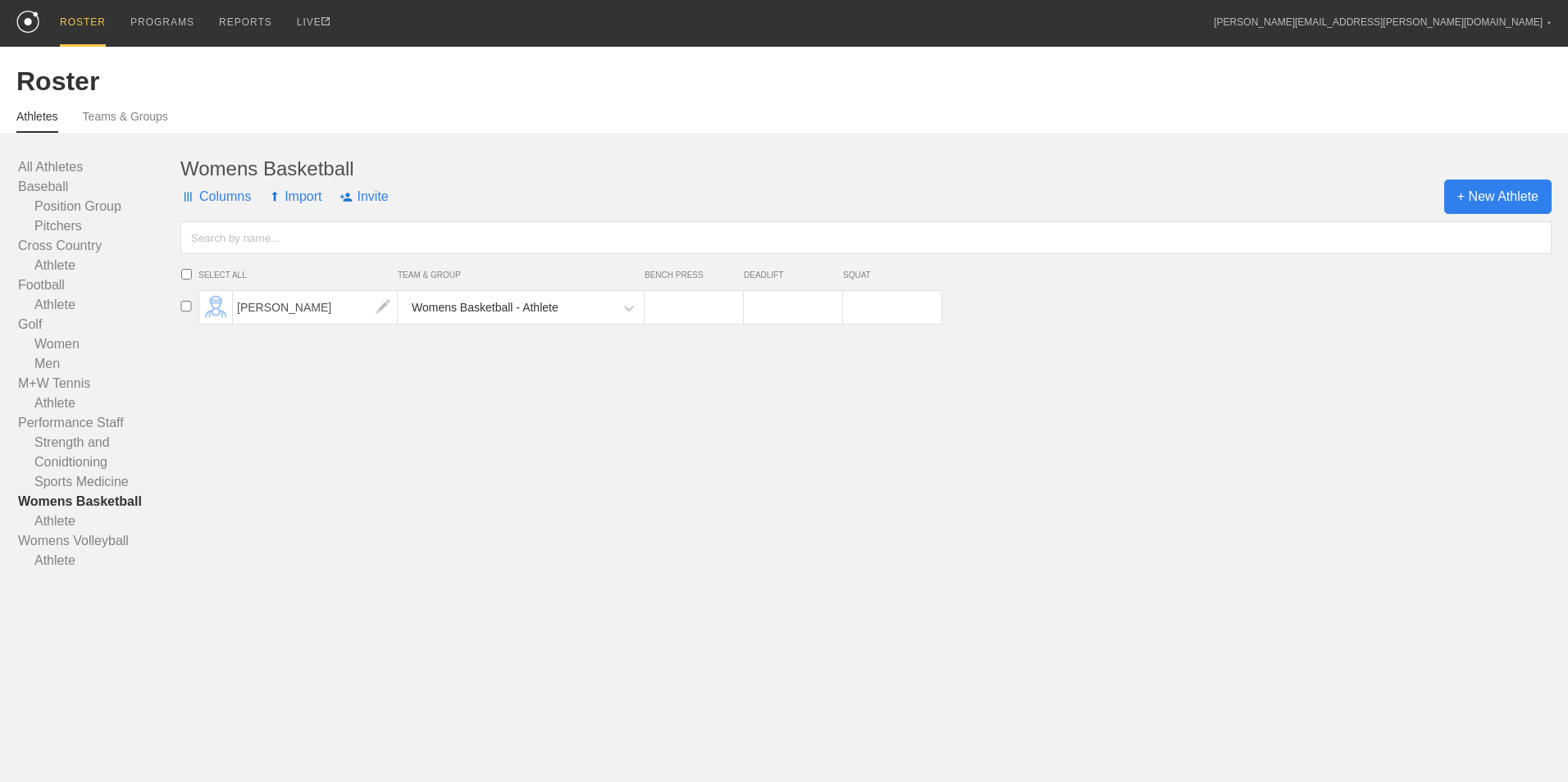
click at [1481, 208] on span "+ New Athlete" at bounding box center [1498, 197] width 108 height 34
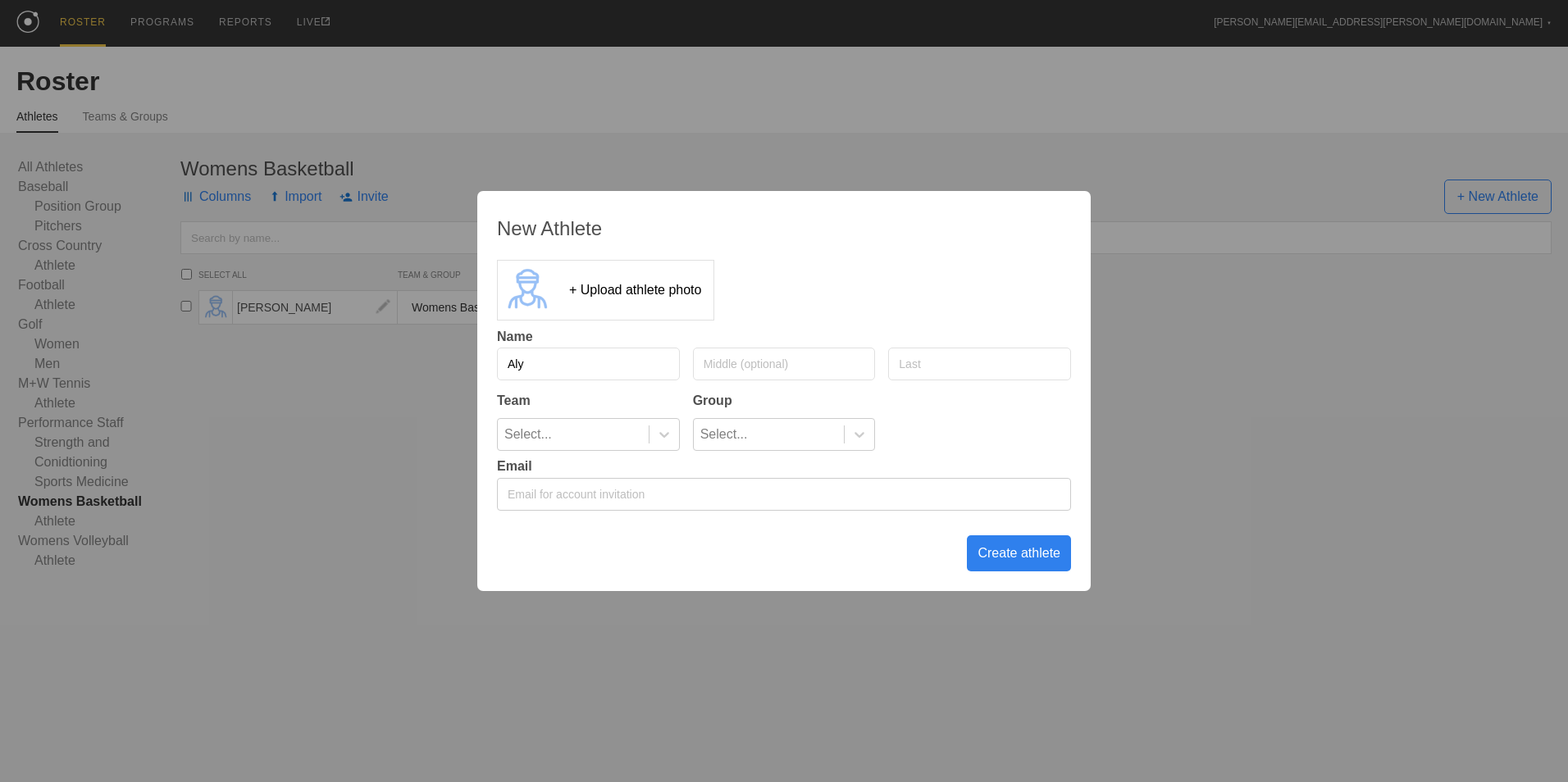
type input "Aly"
type input "[PERSON_NAME]"
click at [666, 435] on icon at bounding box center [664, 435] width 10 height 6
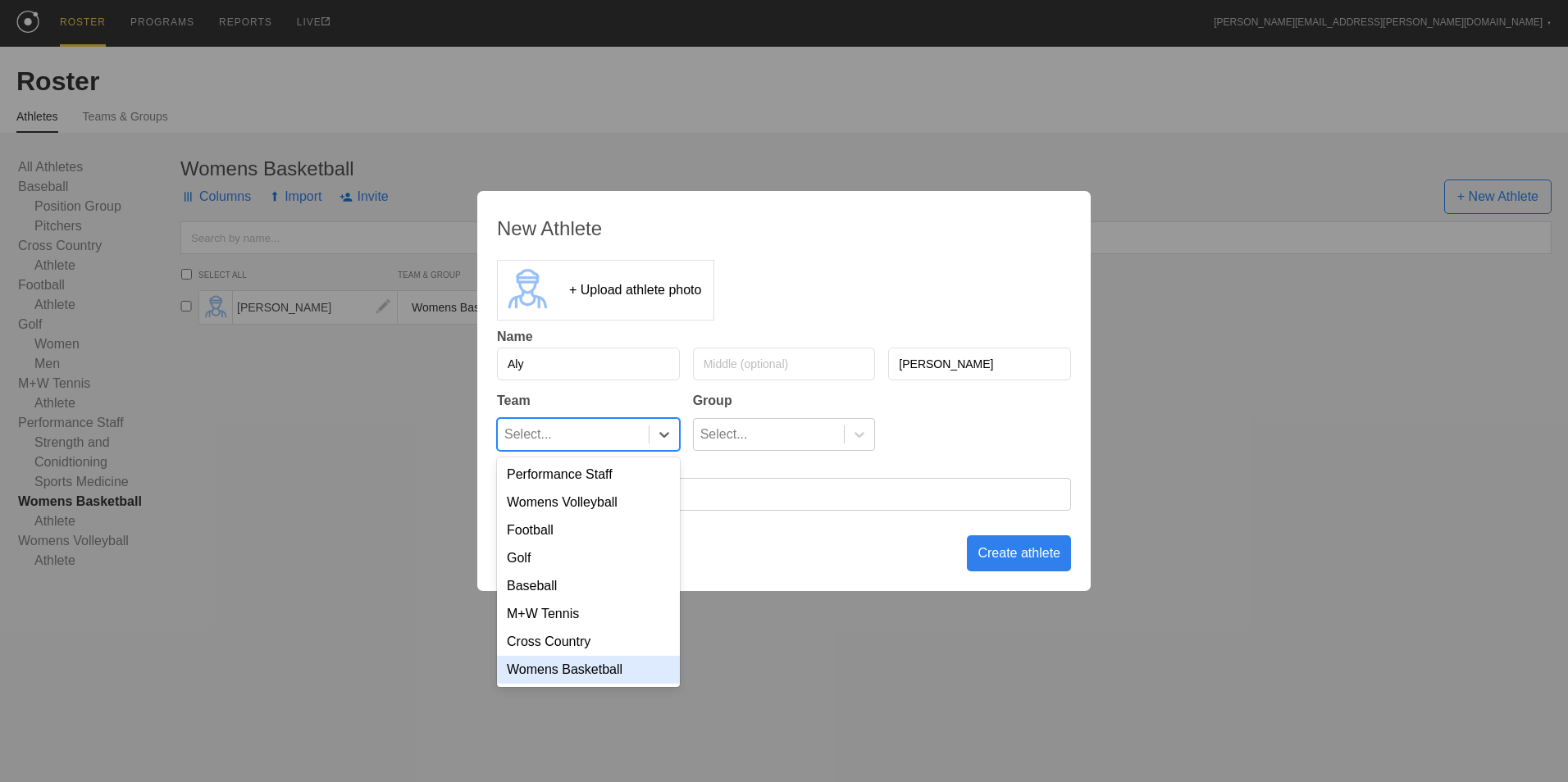
click at [601, 675] on div "Womens Basketball" at bounding box center [588, 670] width 183 height 28
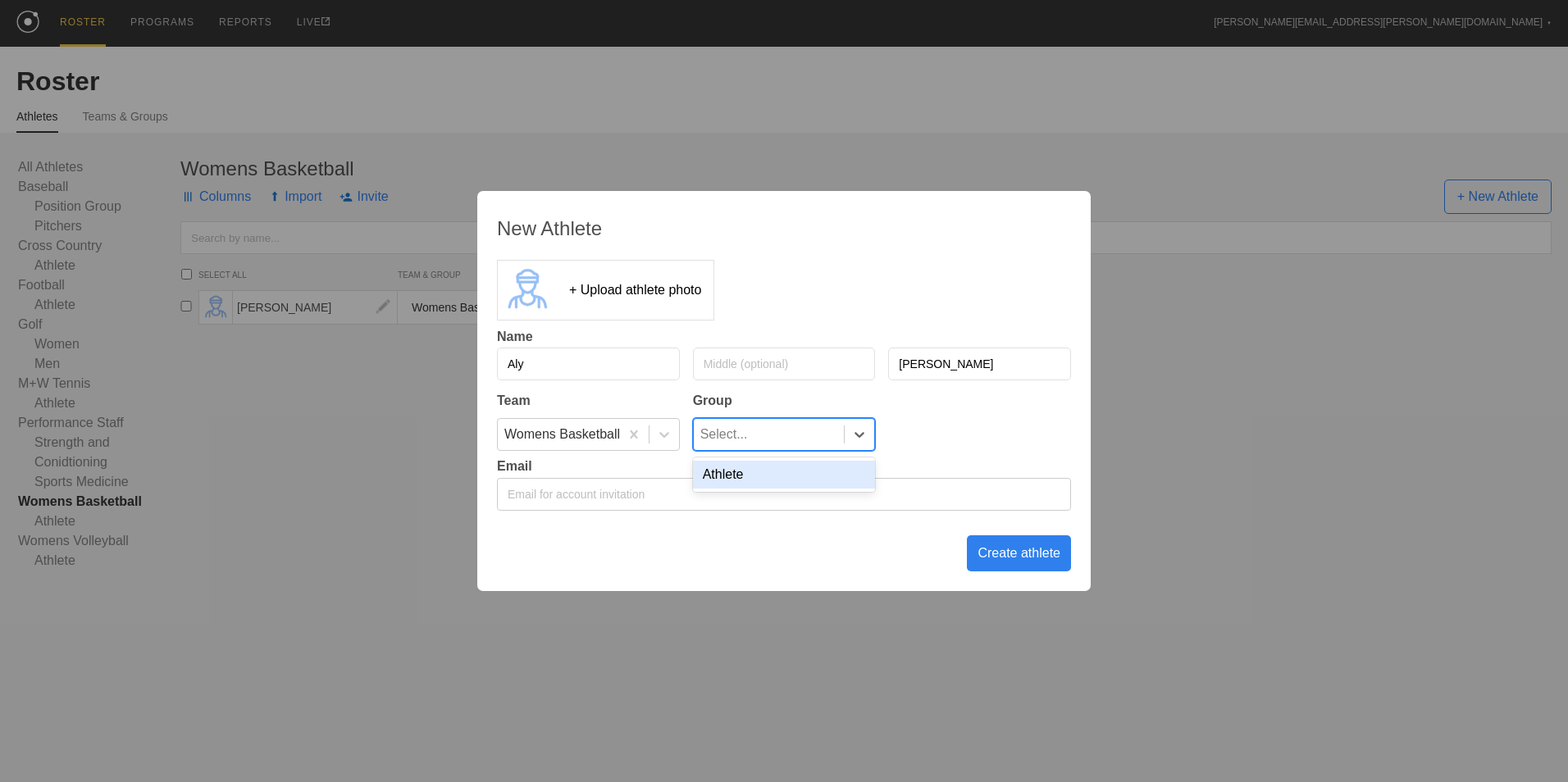
click at [781, 442] on div "Select..." at bounding box center [769, 435] width 151 height 32
click at [777, 481] on div "Athlete" at bounding box center [784, 475] width 183 height 28
click at [1007, 560] on div "Create athlete" at bounding box center [1019, 553] width 104 height 36
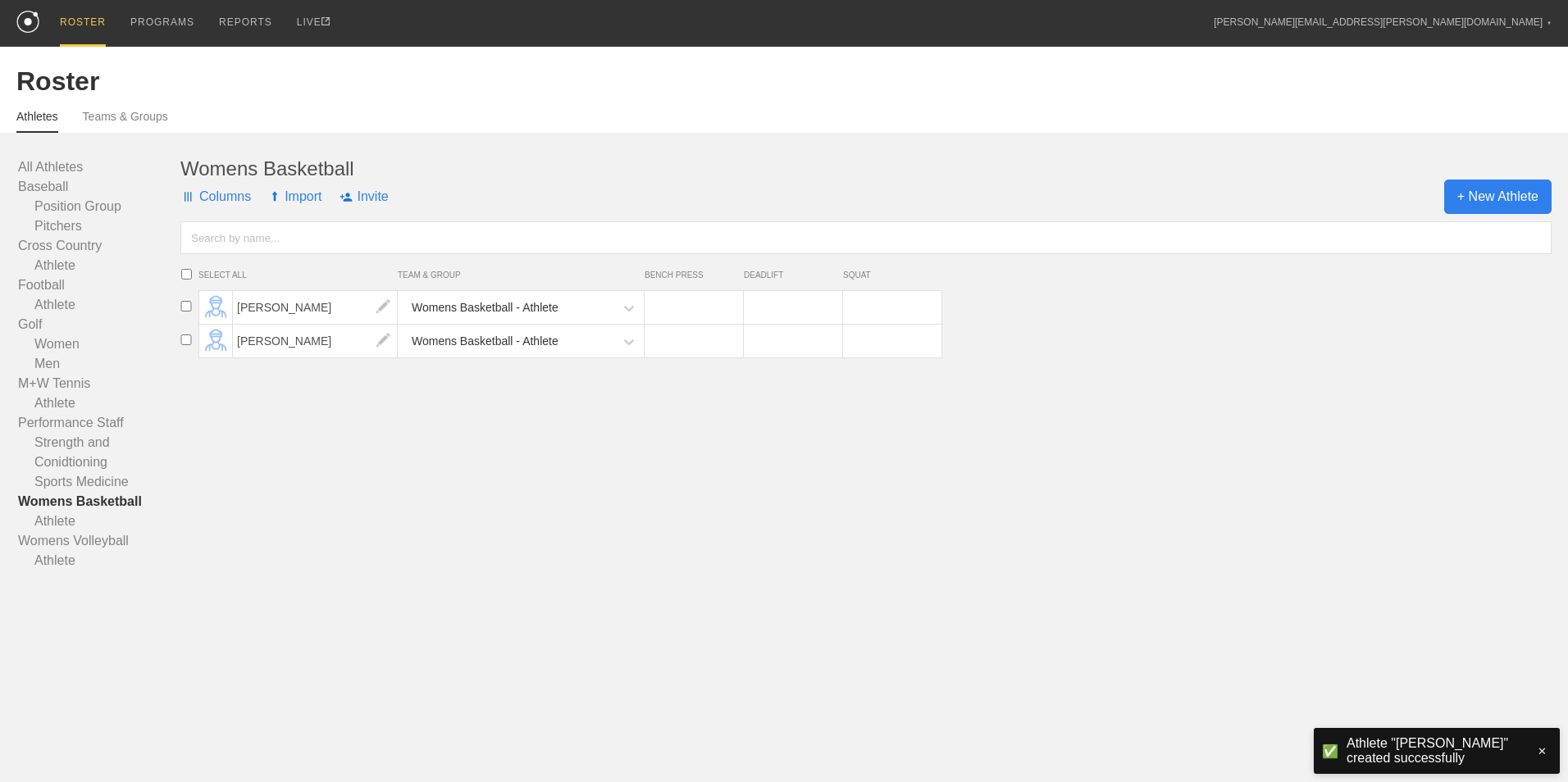
click at [1482, 198] on span "+ New Athlete" at bounding box center [1498, 197] width 108 height 34
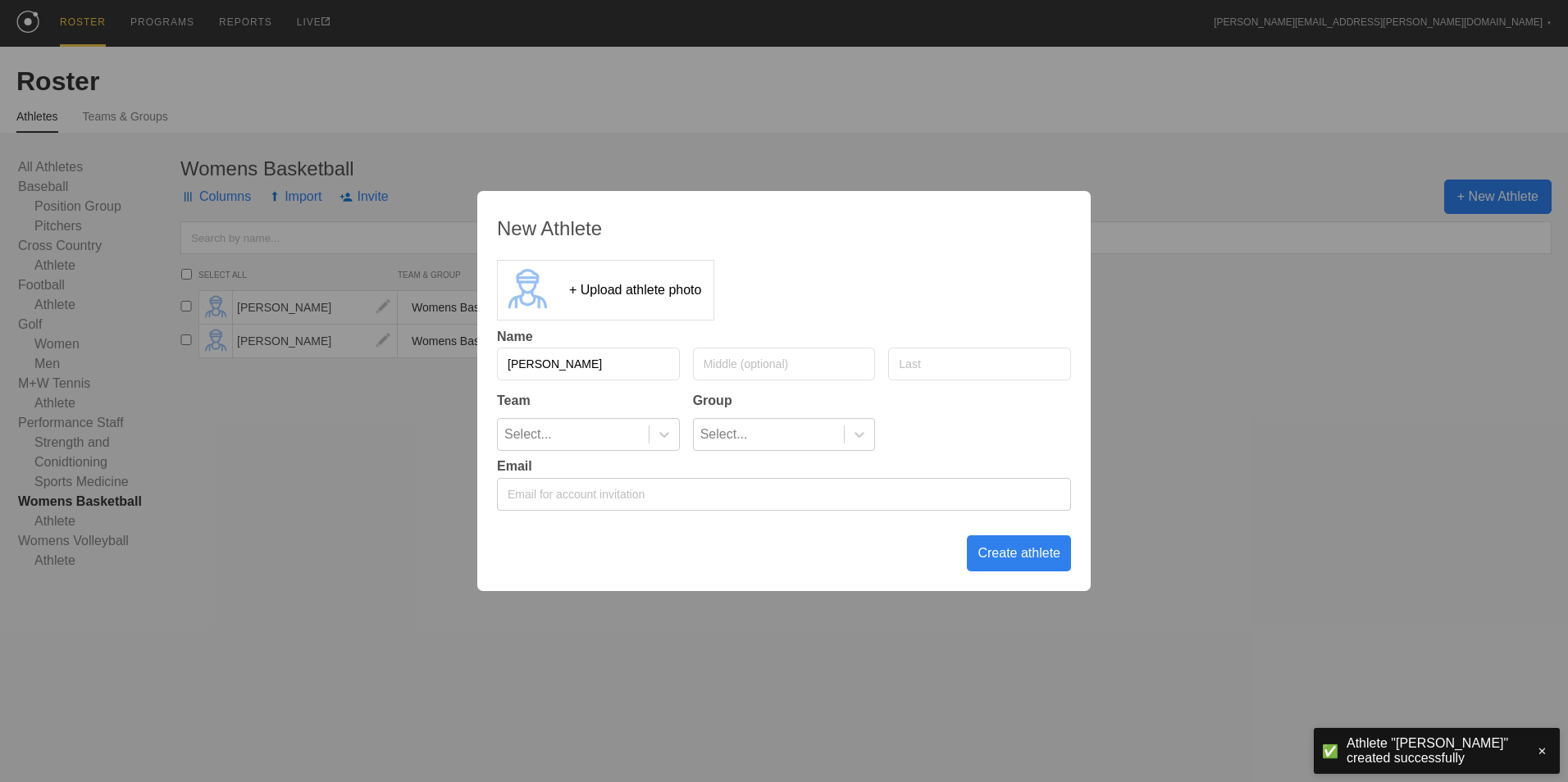
type input "[PERSON_NAME]"
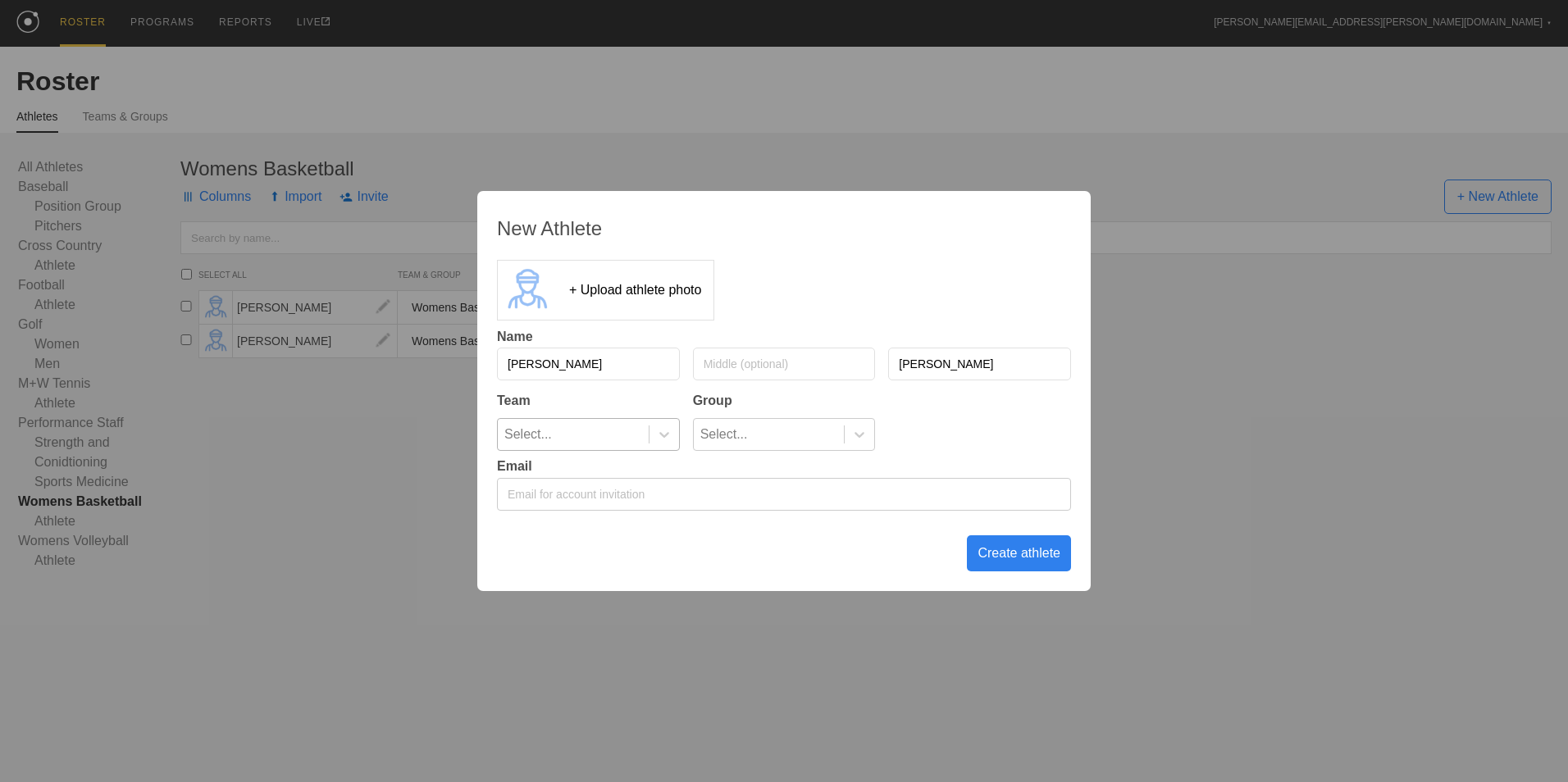
type input "[PERSON_NAME]"
click at [679, 442] on div "Select..." at bounding box center [588, 434] width 183 height 32
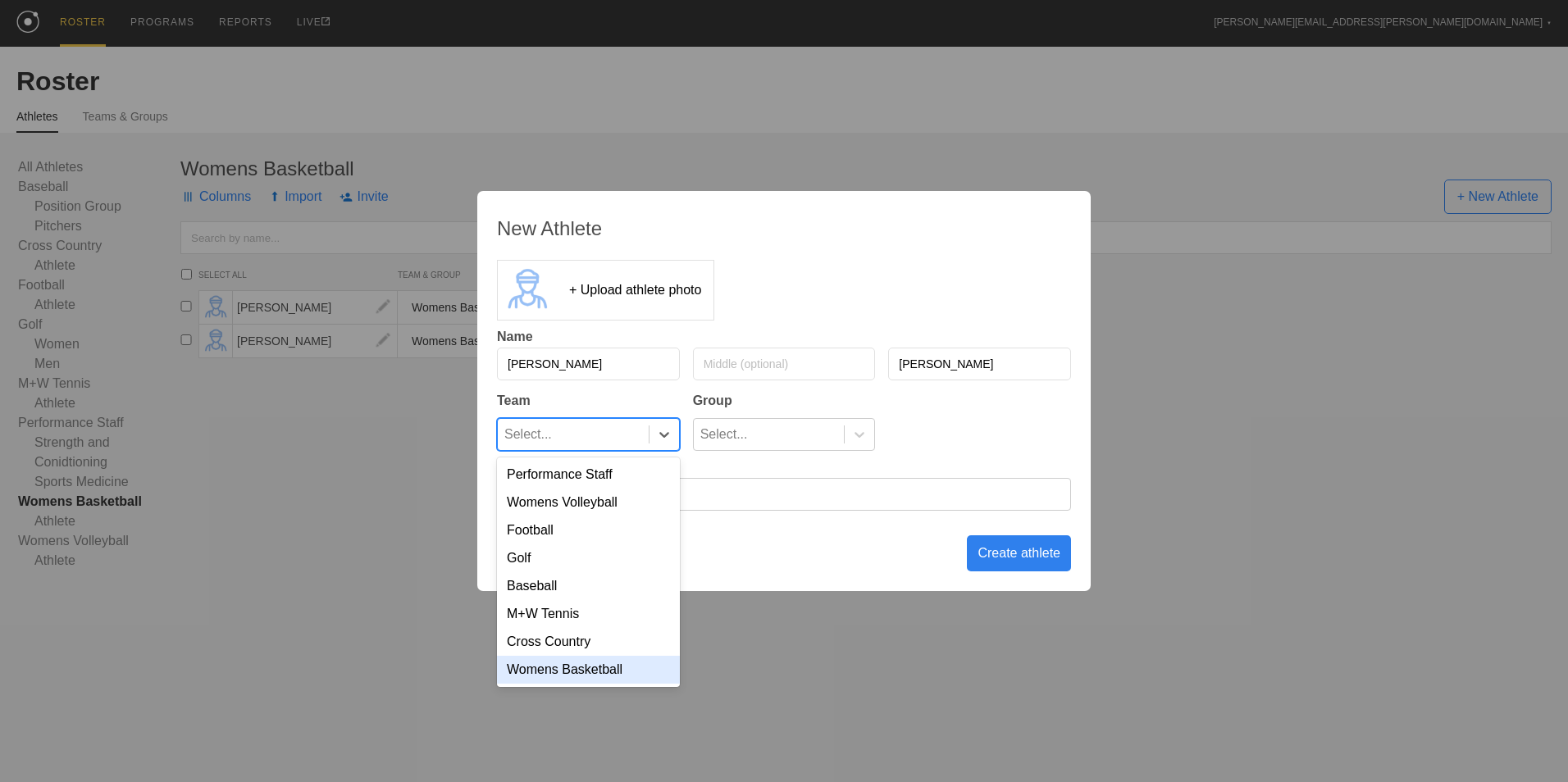
click at [589, 684] on div "Womens Basketball" at bounding box center [588, 670] width 183 height 28
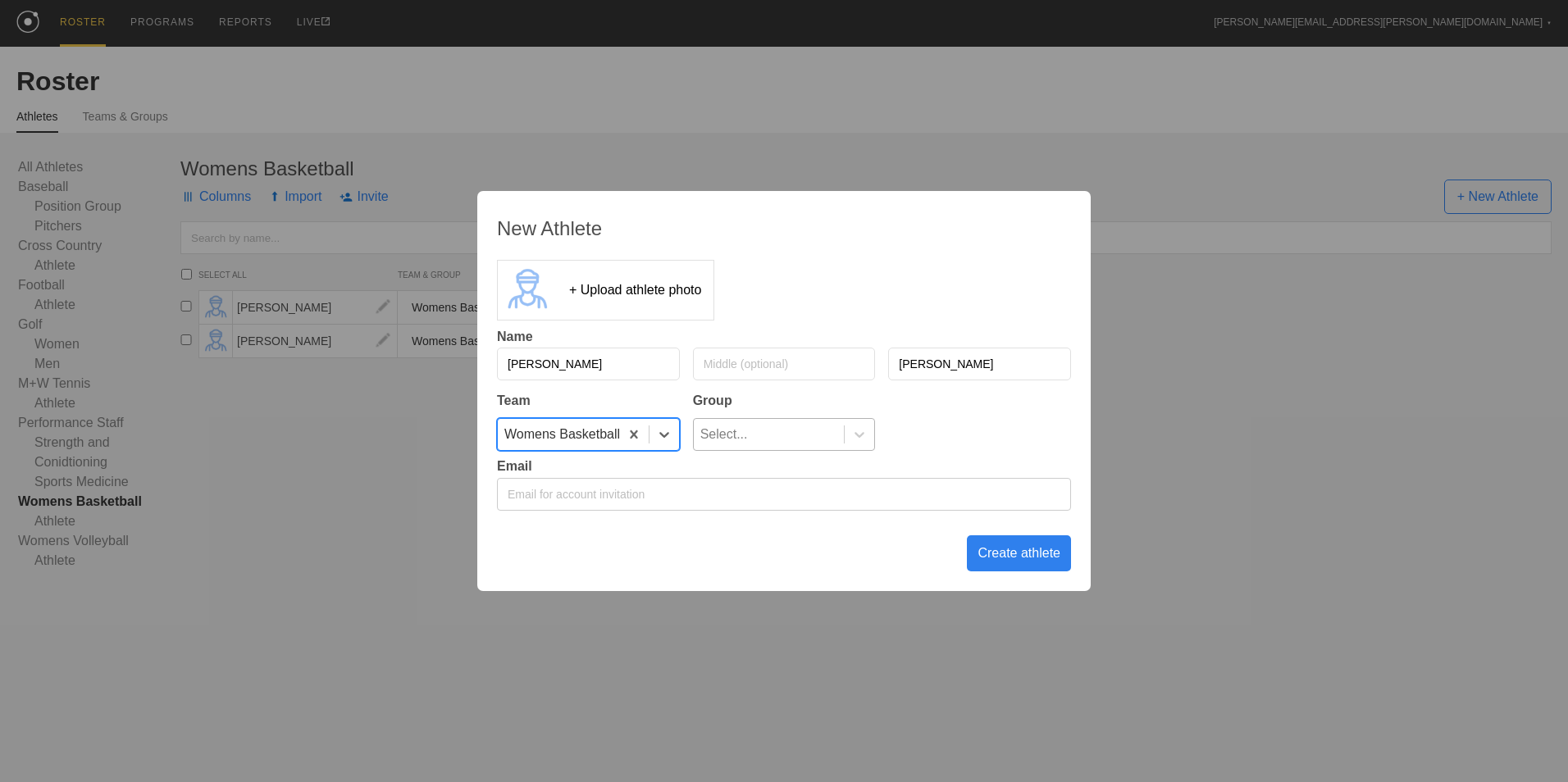
click at [757, 438] on div "Select..." at bounding box center [769, 435] width 151 height 32
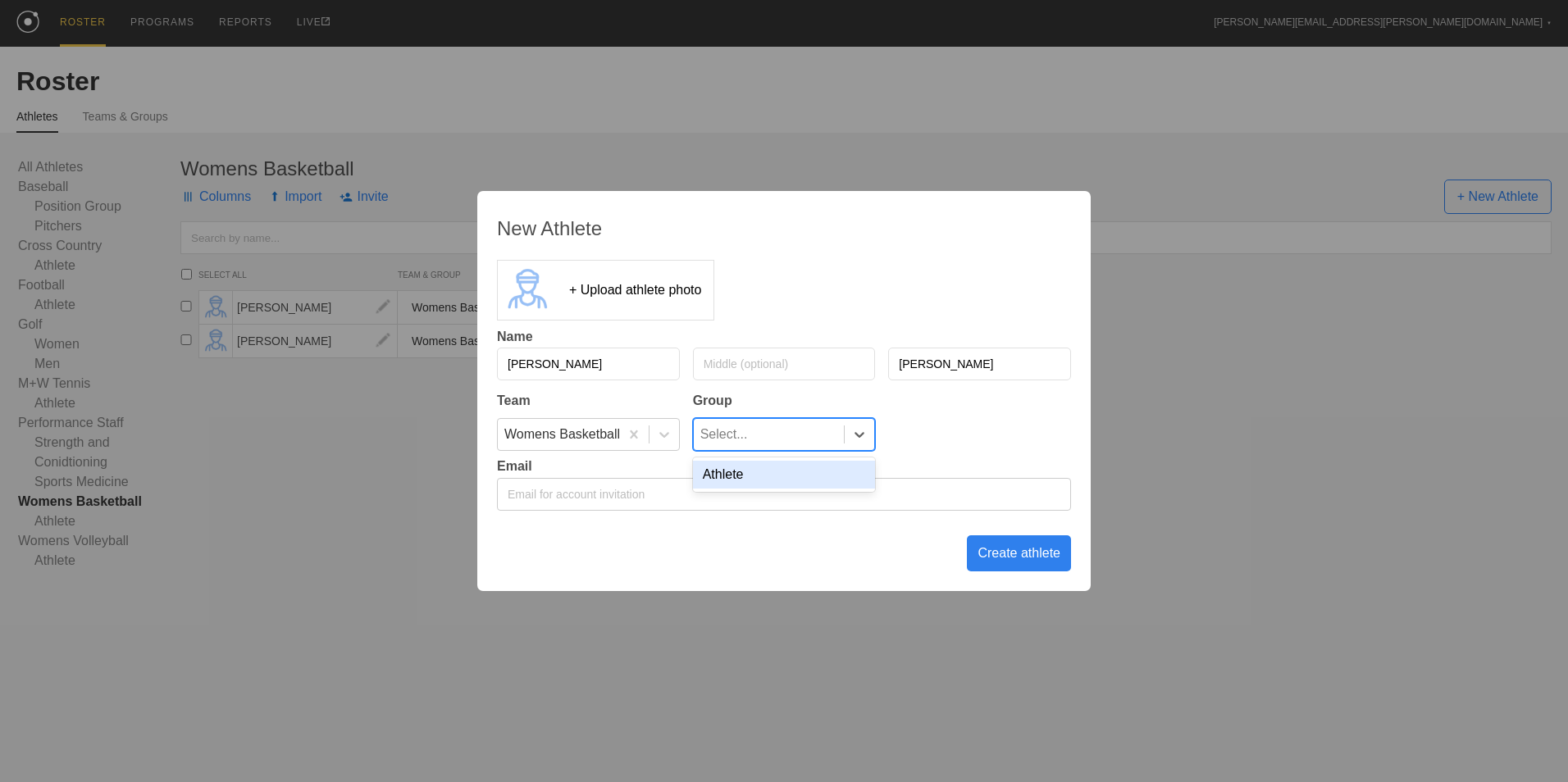
click at [765, 472] on div "Athlete" at bounding box center [784, 475] width 183 height 28
click at [1006, 555] on div "Create athlete" at bounding box center [1019, 553] width 104 height 36
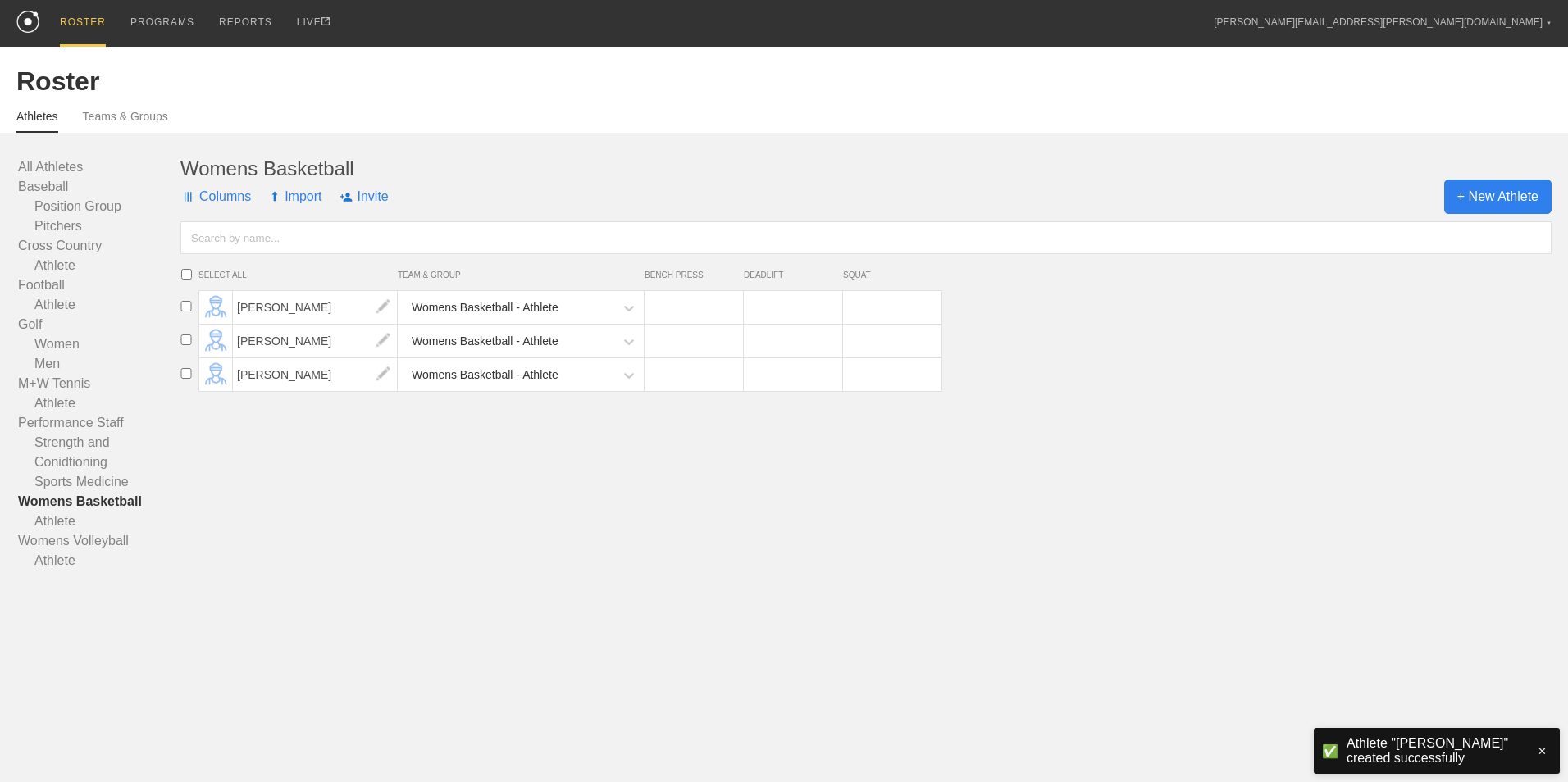
click at [1492, 200] on span "+ New Athlete" at bounding box center [1498, 197] width 108 height 34
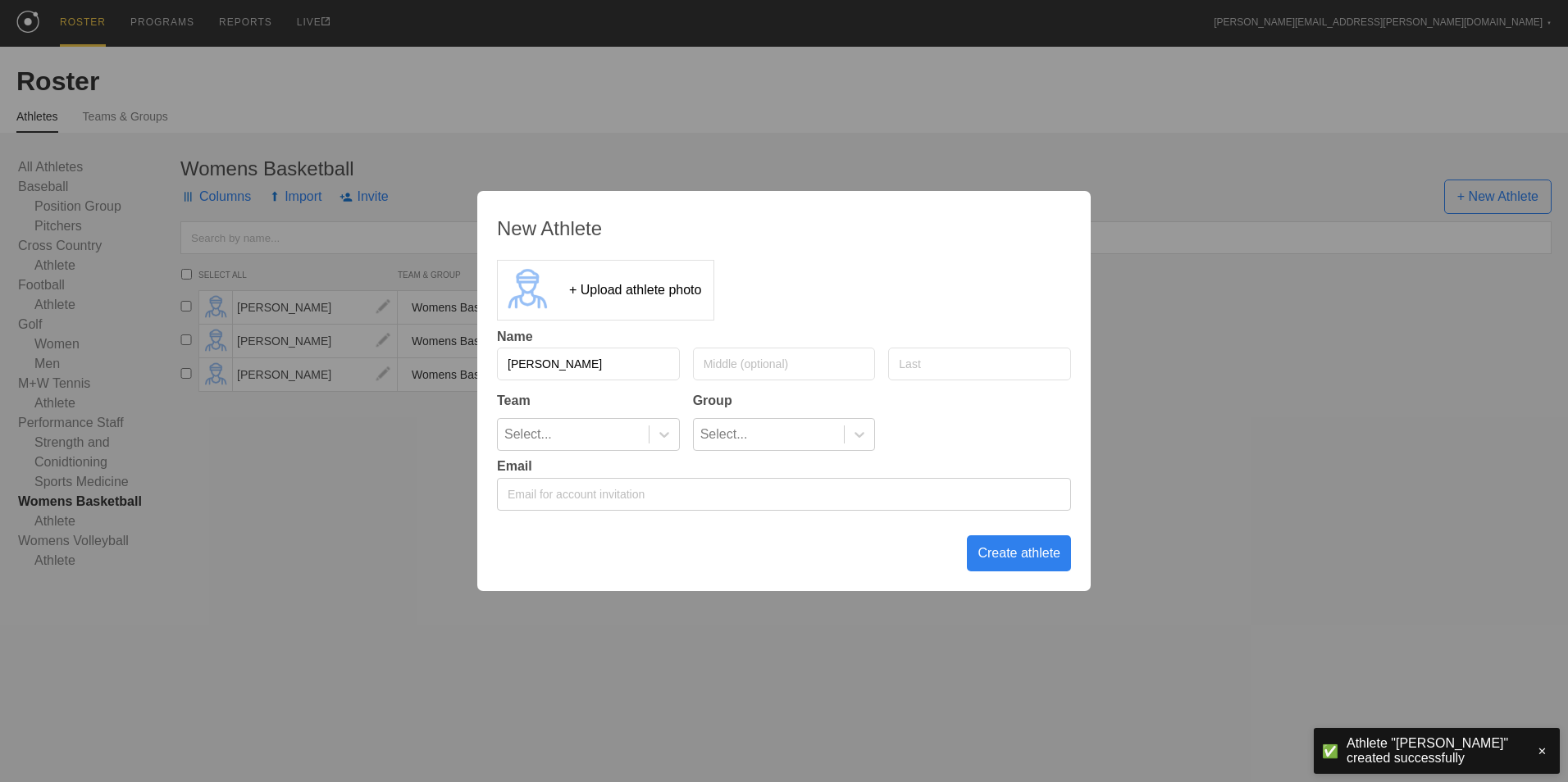
type input "[PERSON_NAME]"
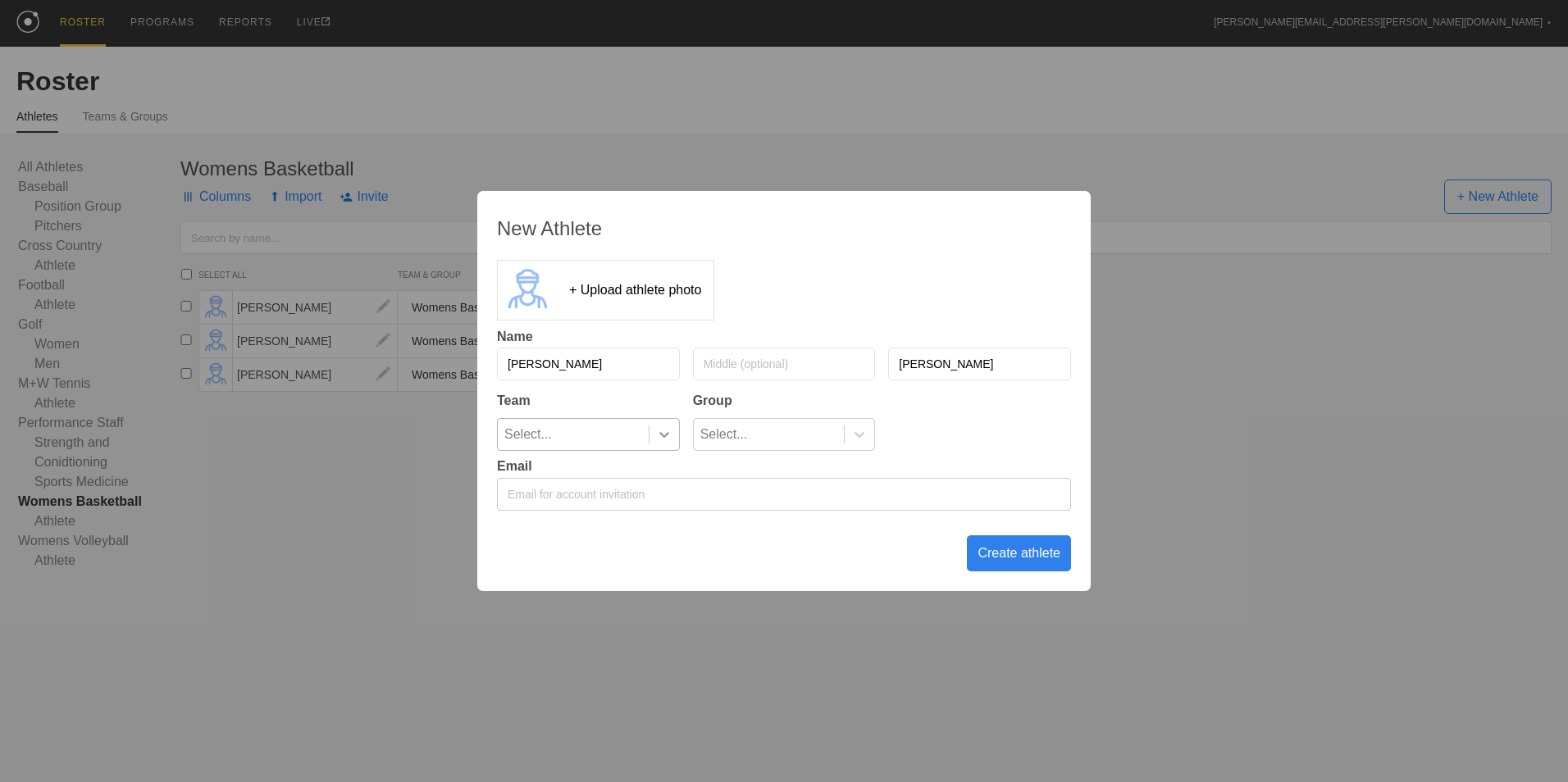
type input "[PERSON_NAME]"
click at [668, 434] on icon at bounding box center [664, 435] width 10 height 6
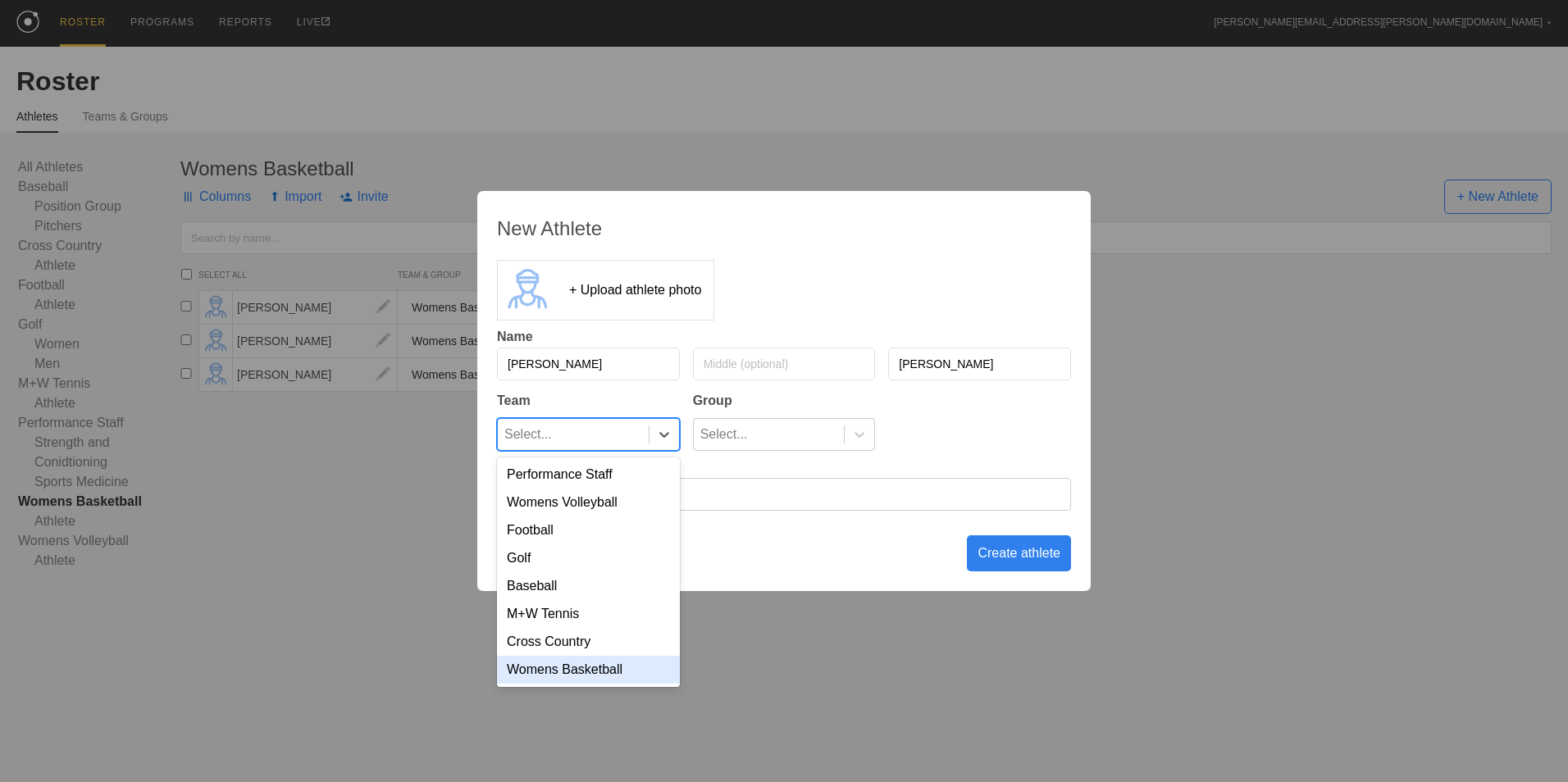
click at [604, 678] on div "Womens Basketball" at bounding box center [588, 670] width 183 height 28
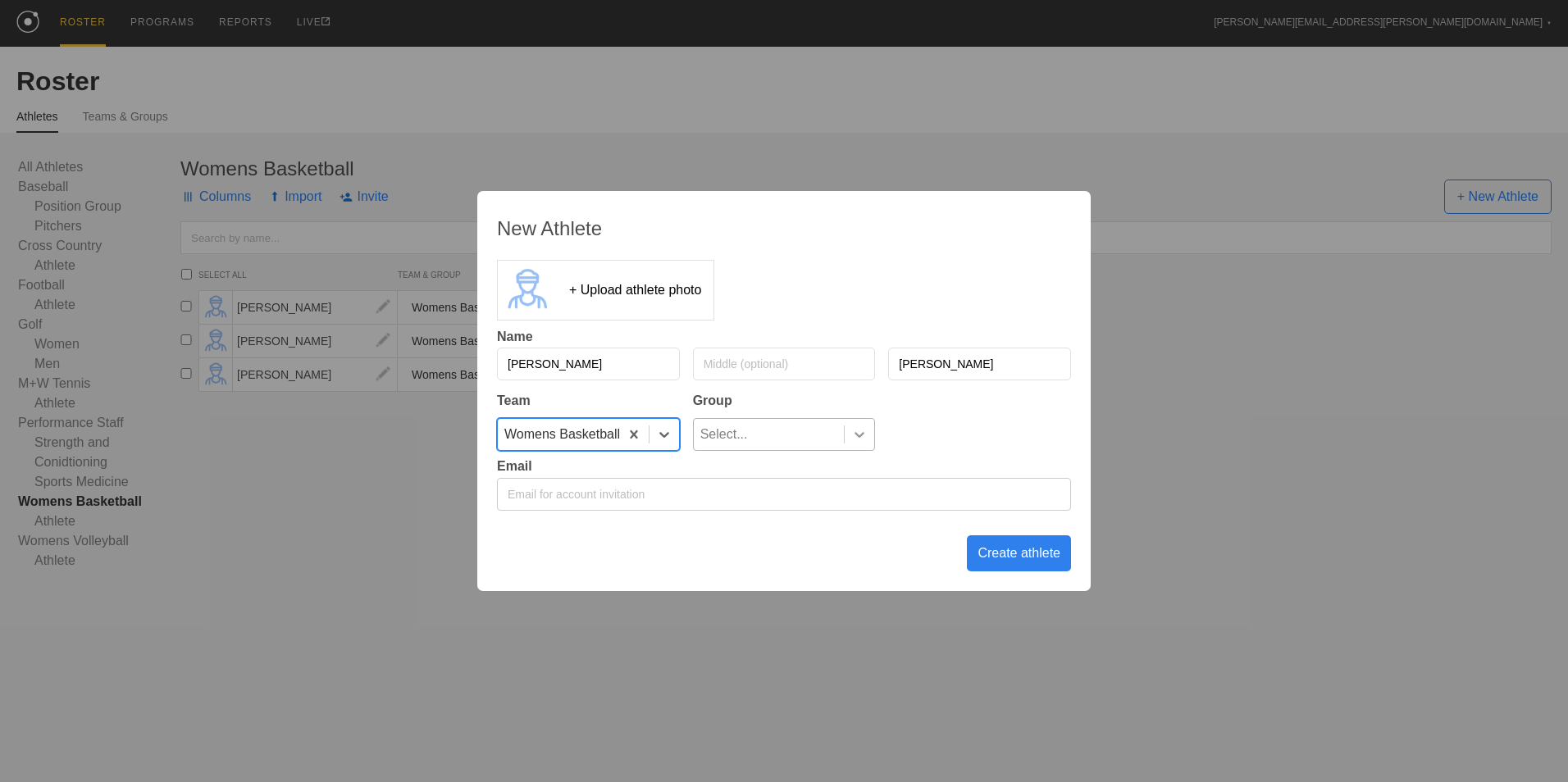
click at [867, 438] on icon at bounding box center [860, 435] width 17 height 17
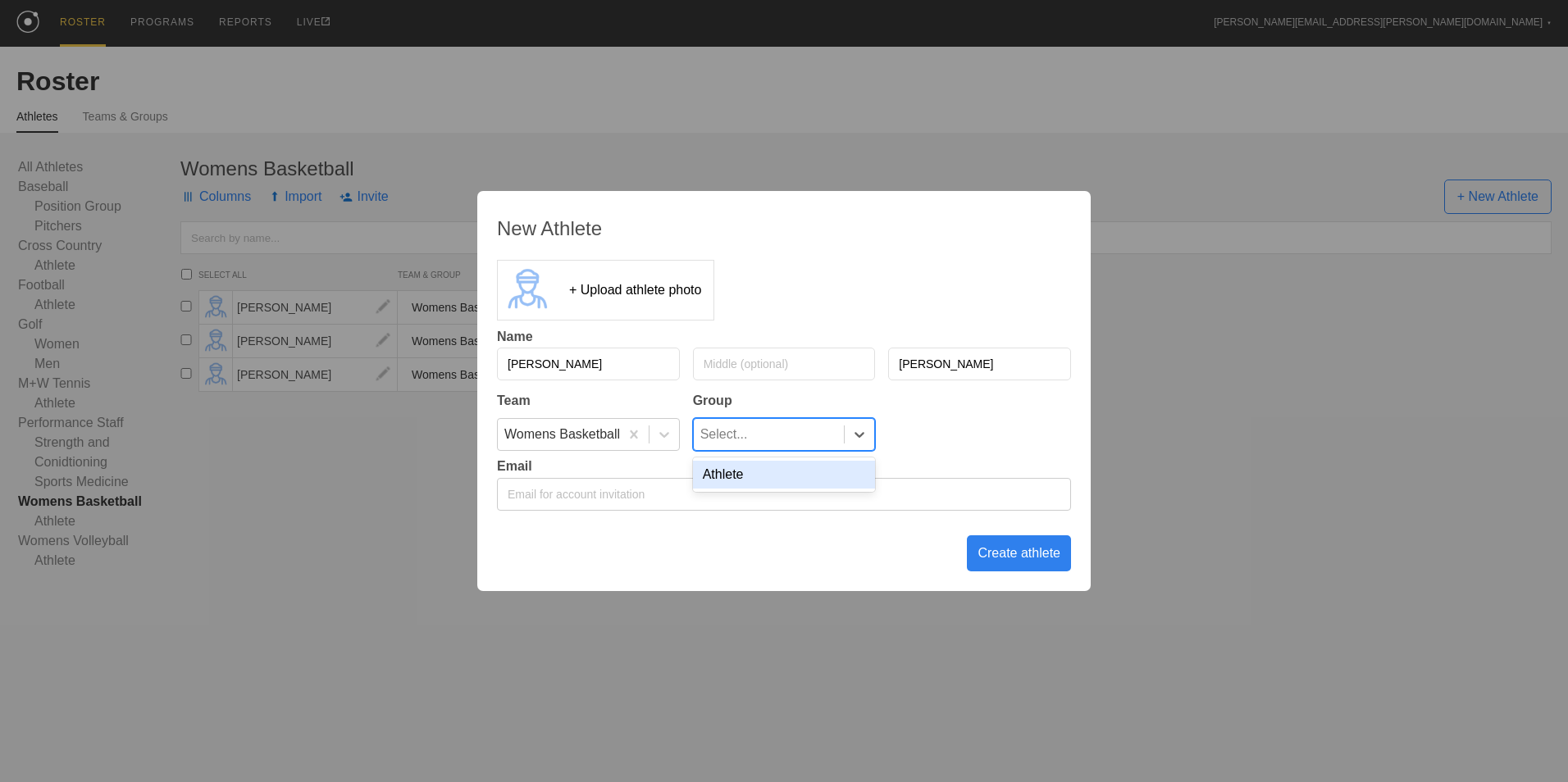
click at [813, 487] on div "Athlete" at bounding box center [784, 475] width 183 height 28
click at [1014, 557] on div "Create athlete" at bounding box center [1019, 553] width 104 height 36
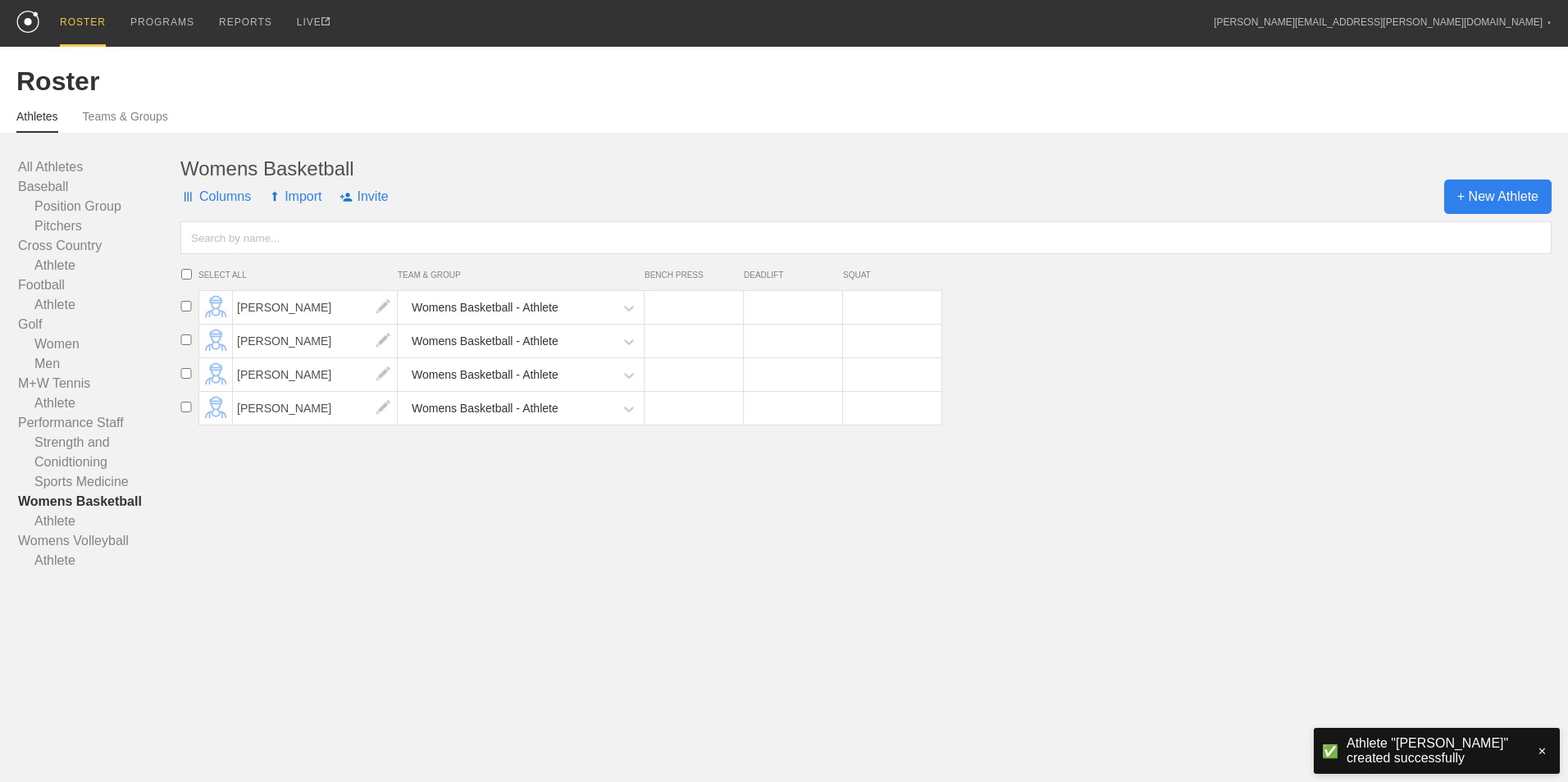
click at [1487, 199] on span "+ New Athlete" at bounding box center [1498, 197] width 108 height 34
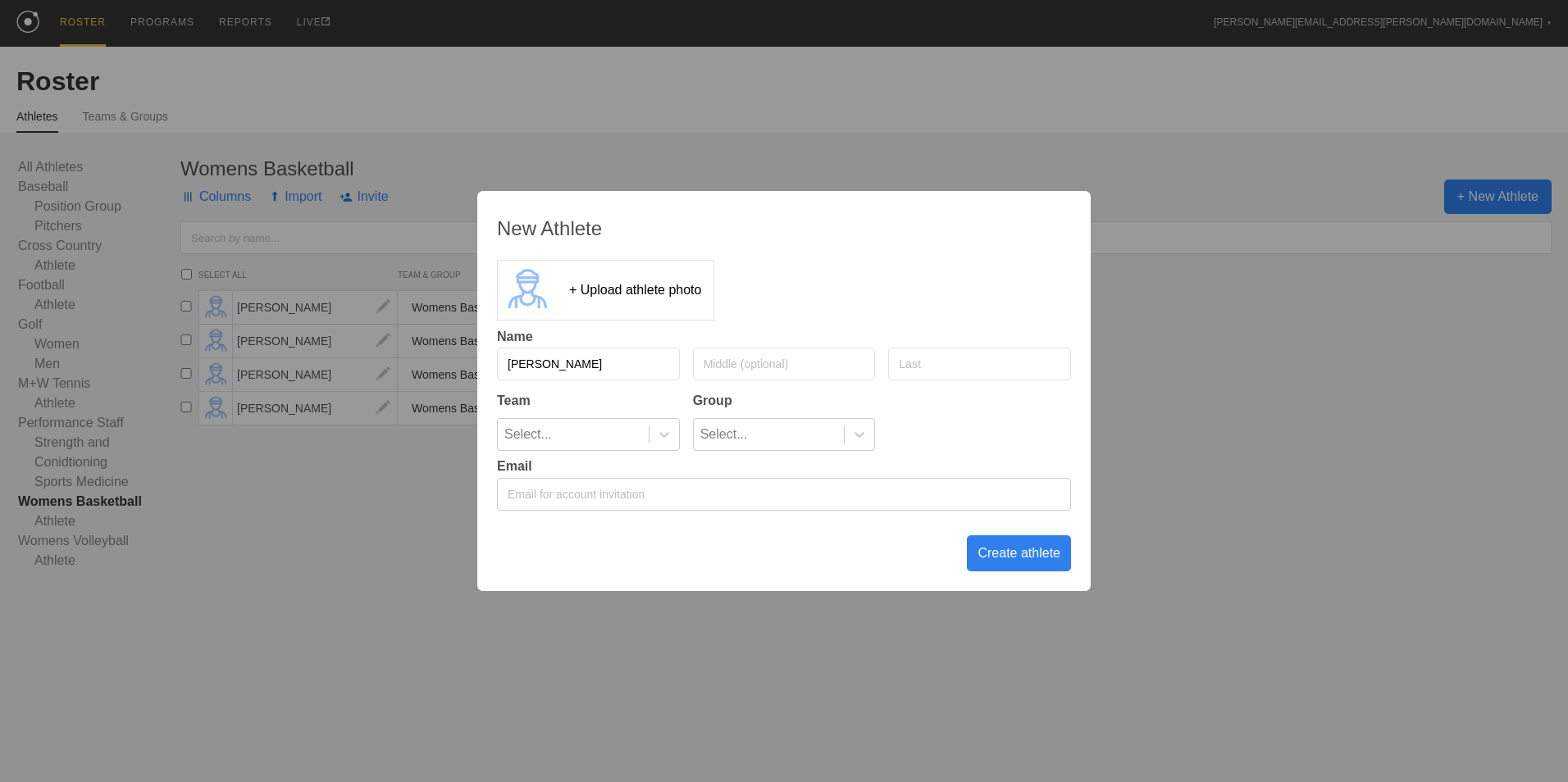
type input "[PERSON_NAME]"
type input "Valero"
click at [661, 443] on div at bounding box center [663, 435] width 31 height 32
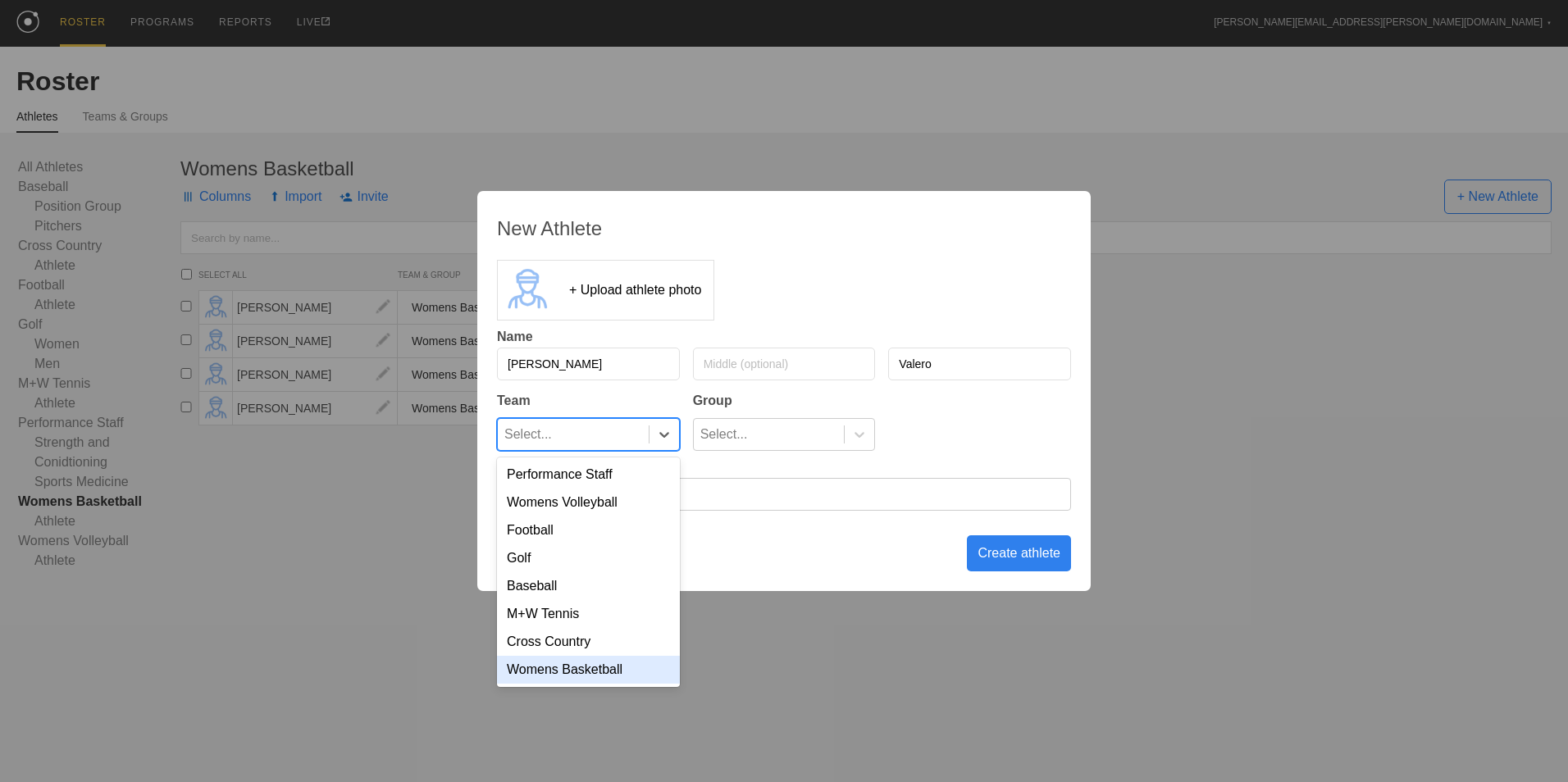
click at [621, 678] on div "Womens Basketball" at bounding box center [588, 670] width 183 height 28
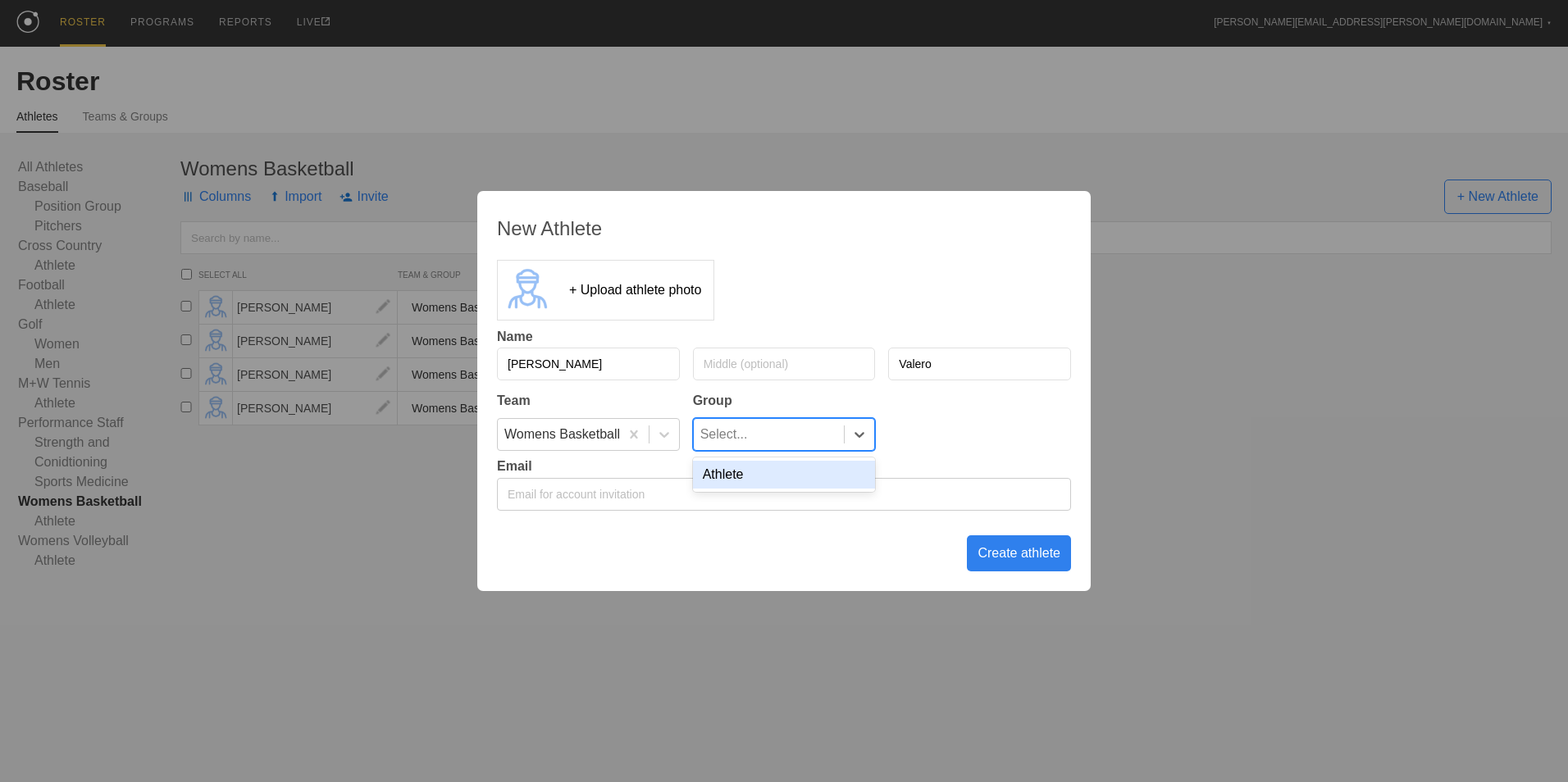
click at [779, 442] on div "Select..." at bounding box center [769, 435] width 151 height 32
click at [785, 489] on div "Athlete" at bounding box center [784, 475] width 183 height 28
click at [1046, 559] on div "Create athlete" at bounding box center [1019, 553] width 104 height 36
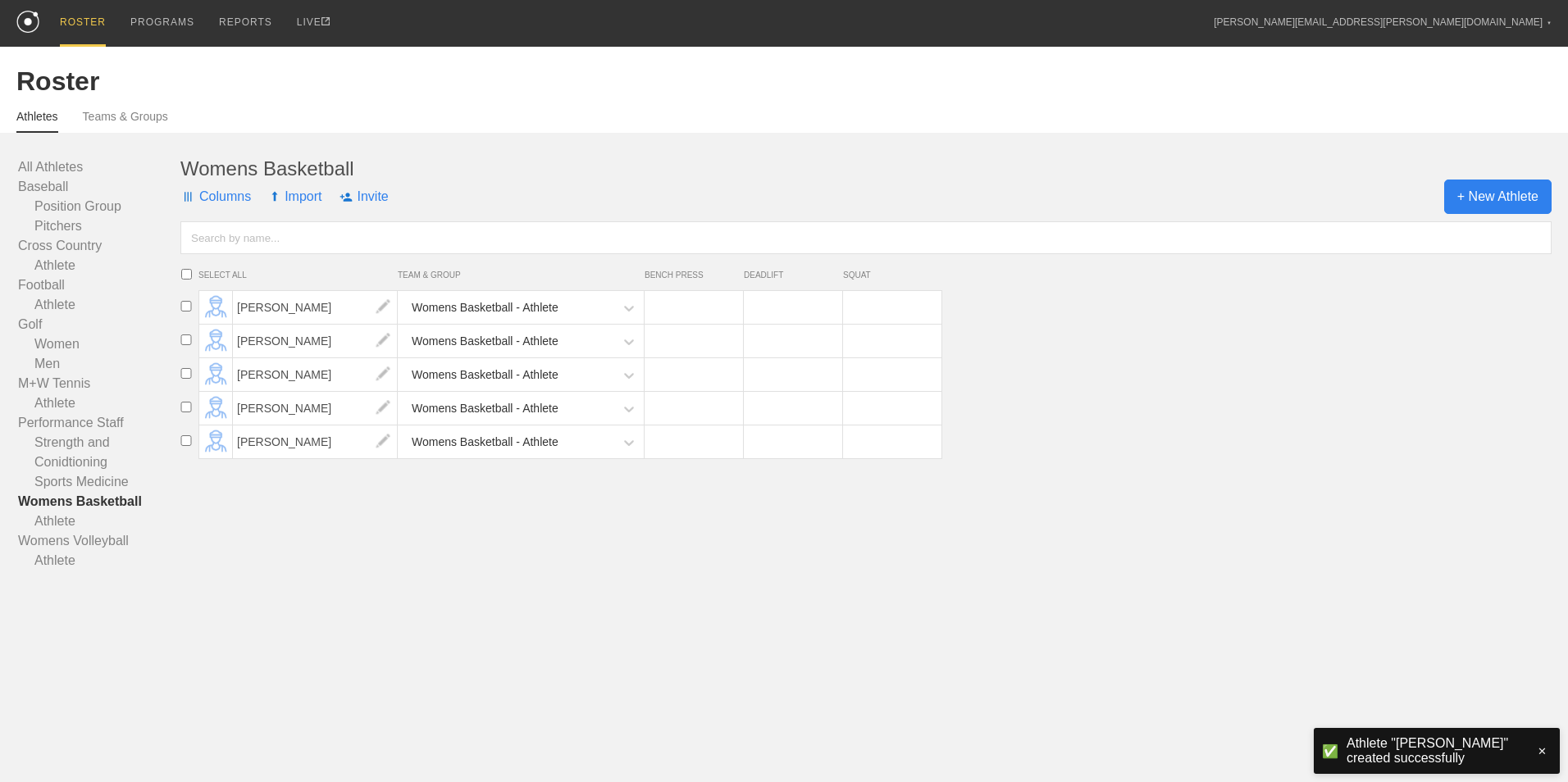
click at [1472, 199] on span "+ New Athlete" at bounding box center [1498, 197] width 108 height 34
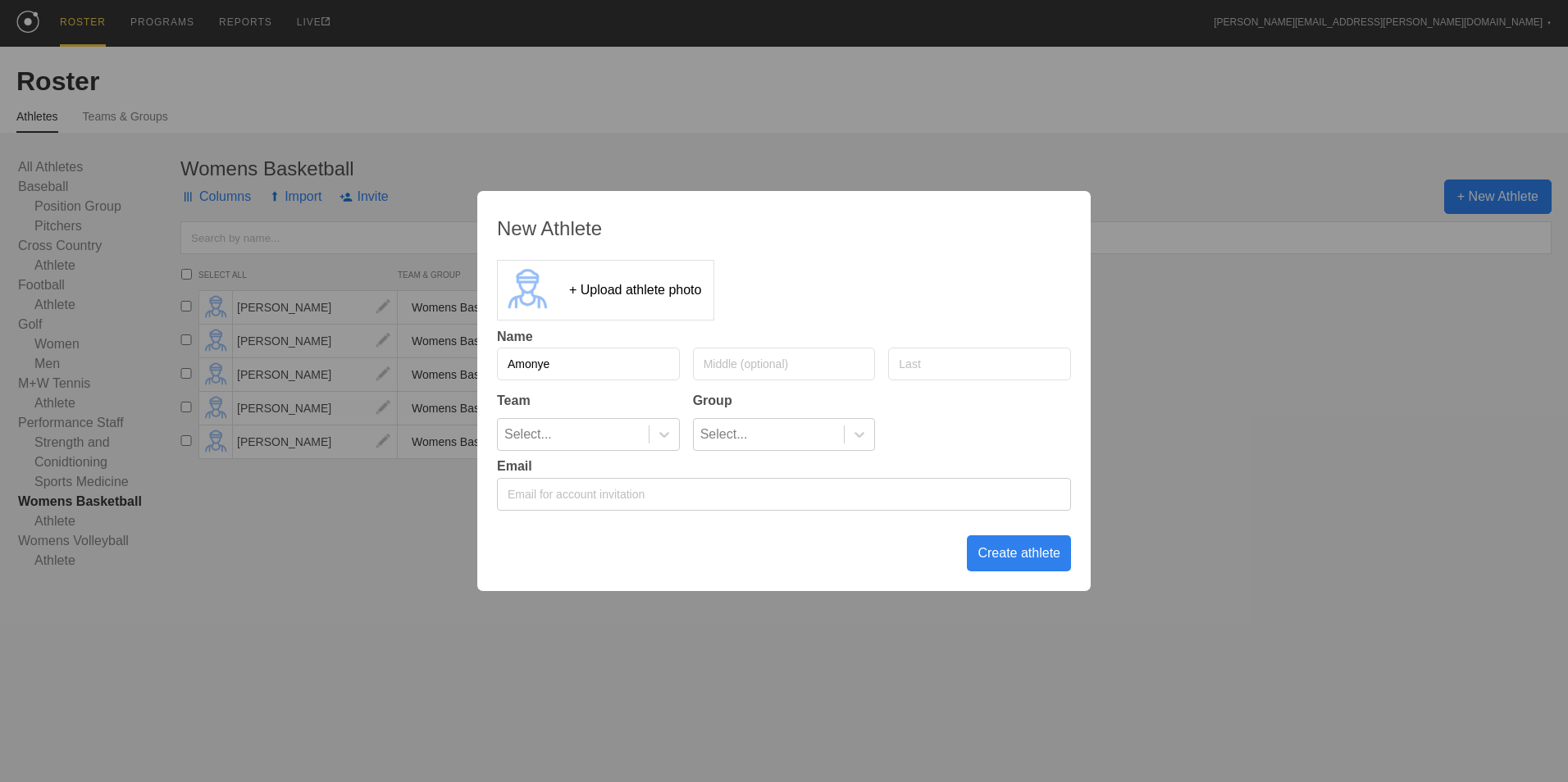
type input "Amonye"
type input "[PERSON_NAME]"
click at [667, 429] on icon at bounding box center [664, 435] width 17 height 17
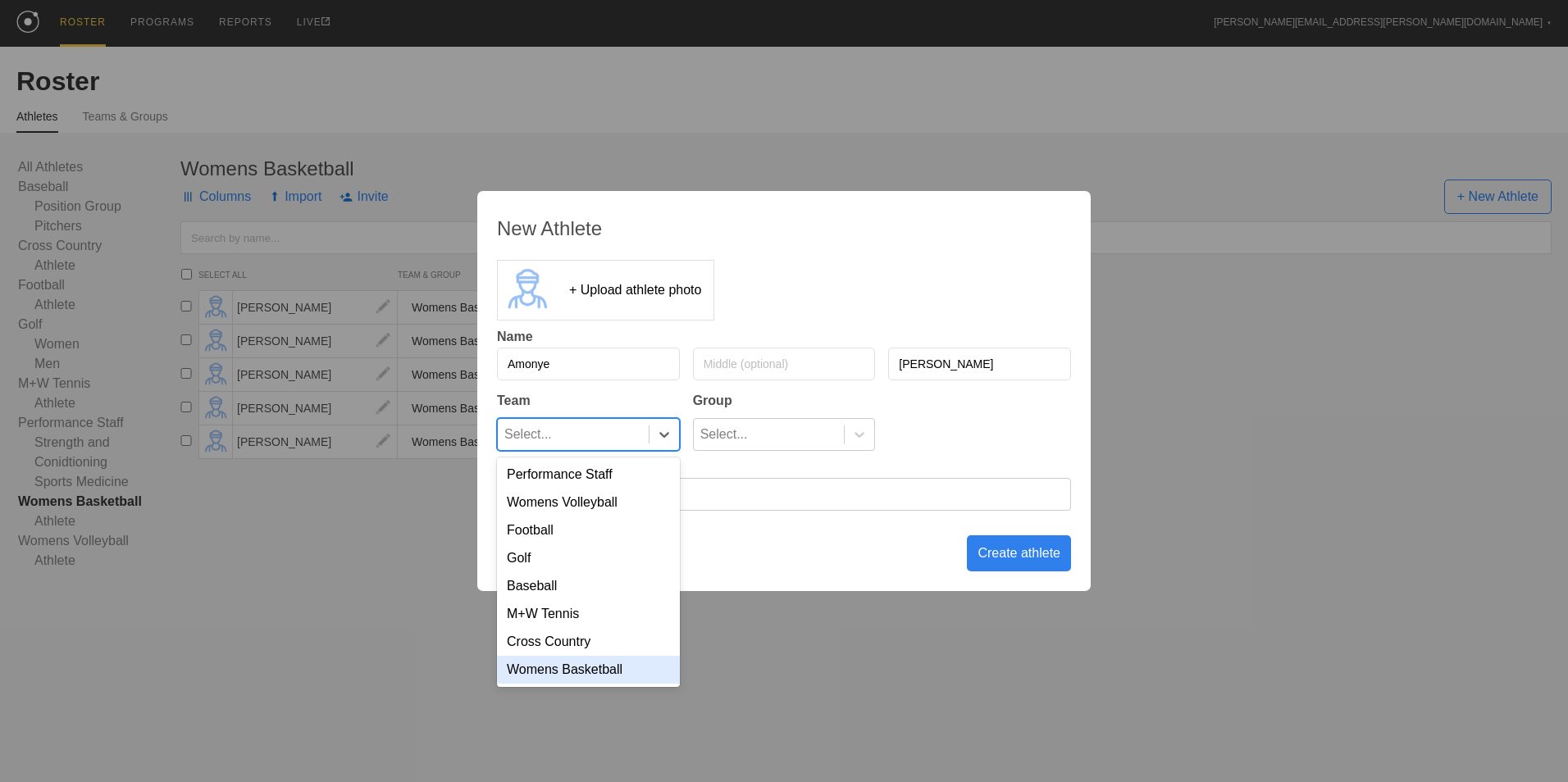
click at [612, 669] on div "Womens Basketball" at bounding box center [588, 670] width 183 height 28
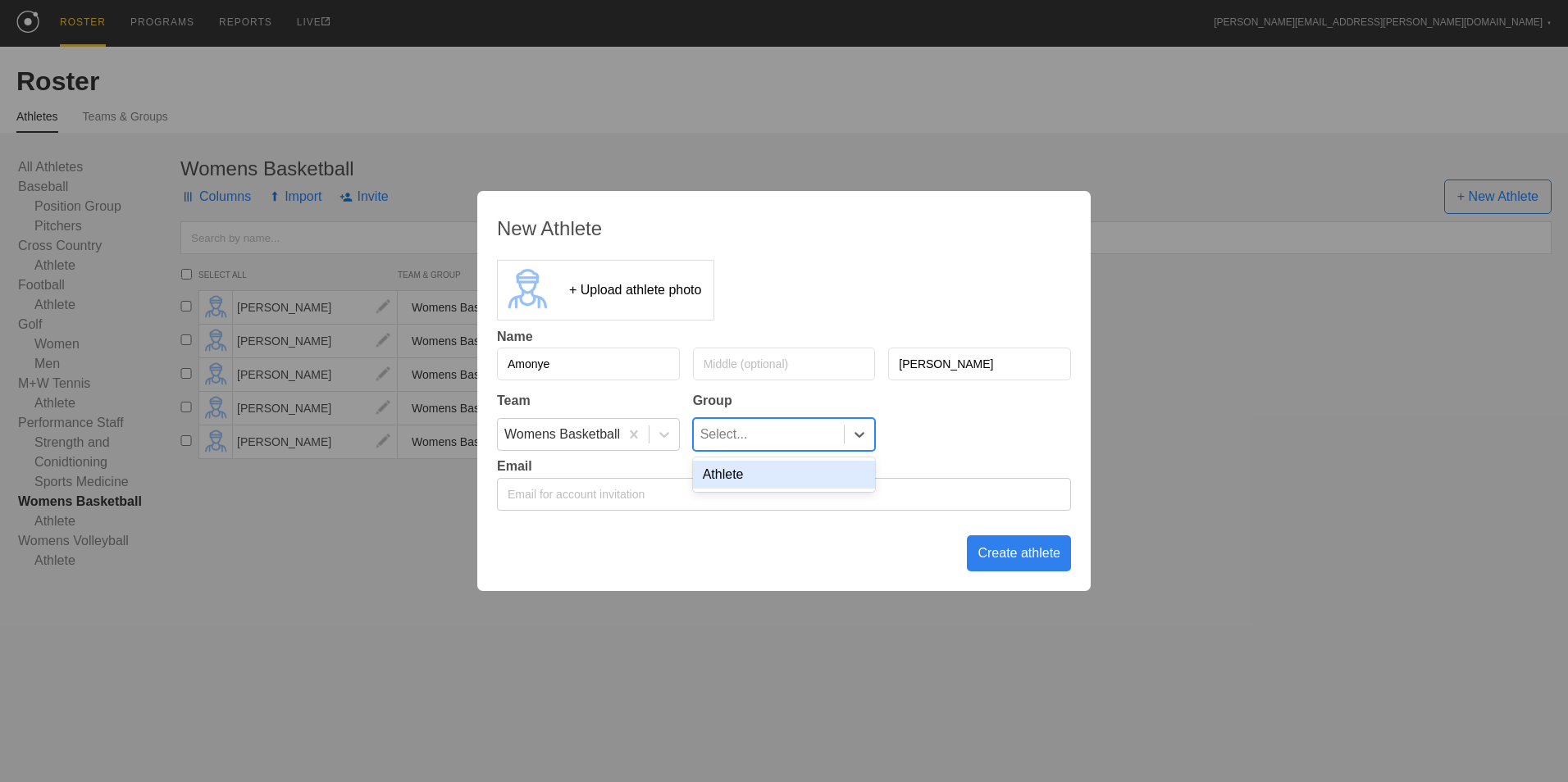
click at [808, 440] on div "Select..." at bounding box center [769, 435] width 151 height 32
click at [795, 469] on div "Athlete" at bounding box center [784, 475] width 183 height 28
click at [986, 553] on div "Create athlete" at bounding box center [1019, 553] width 104 height 36
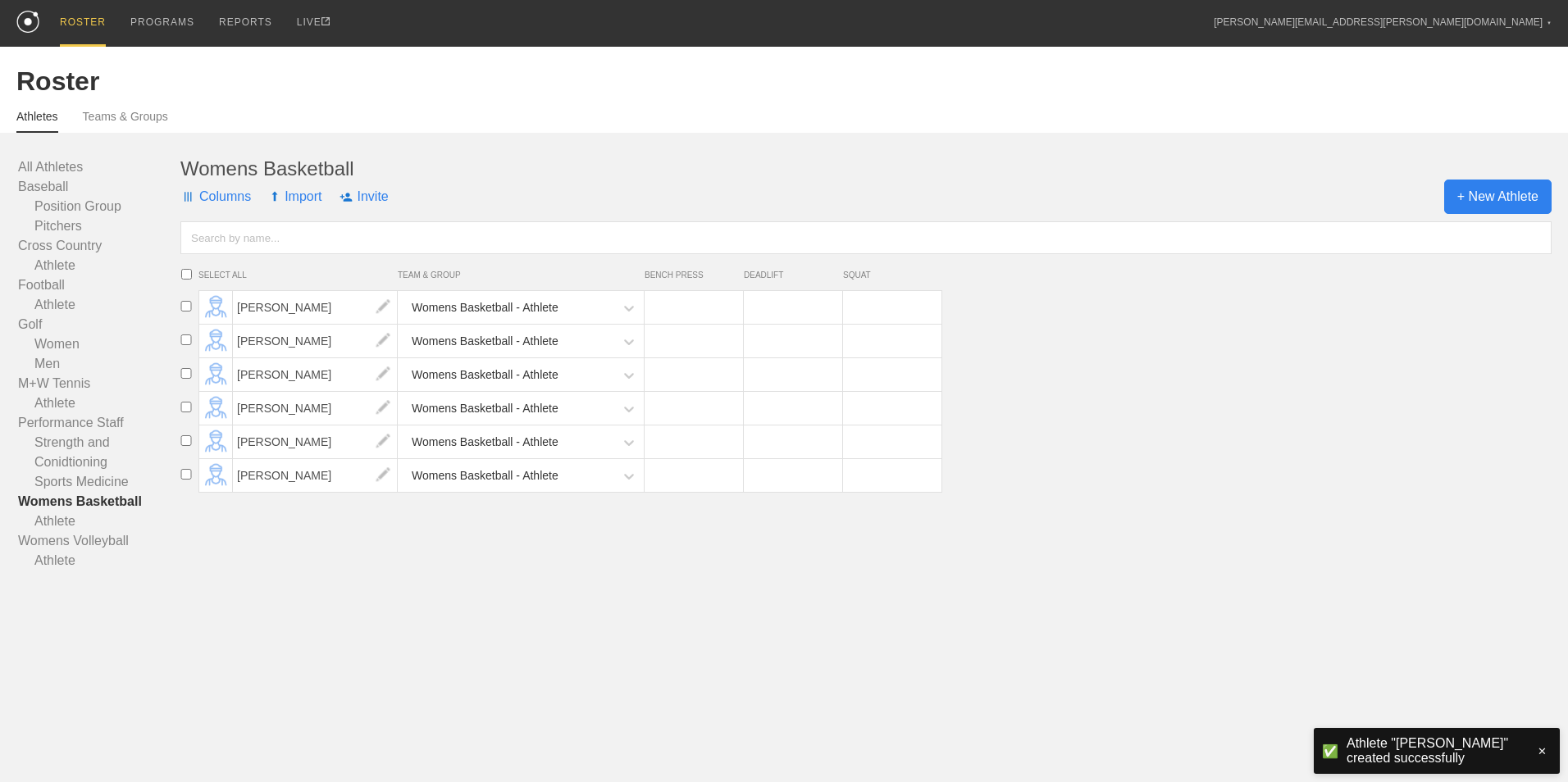
click at [1465, 197] on span "+ New Athlete" at bounding box center [1498, 197] width 108 height 34
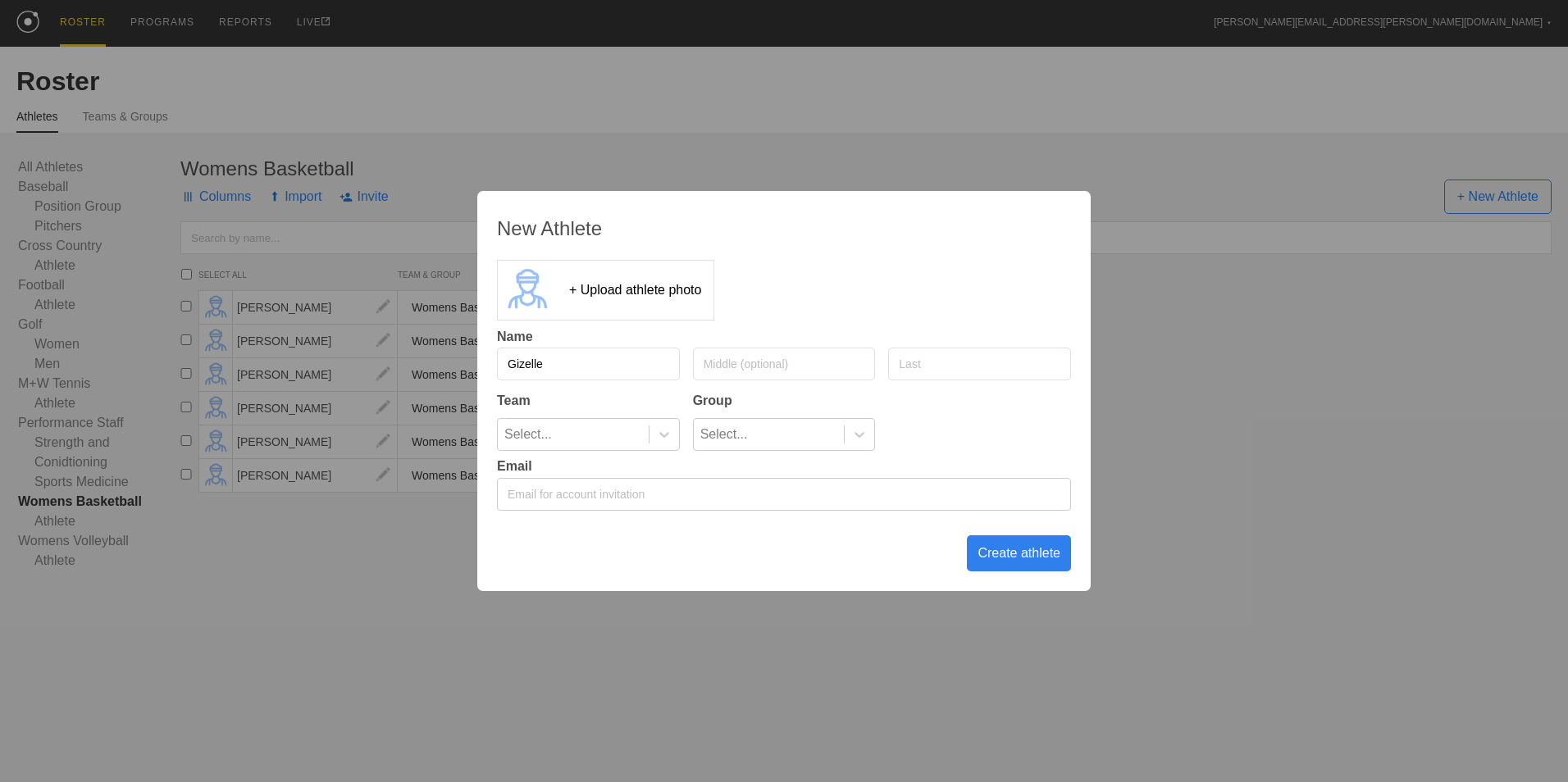
type input "Gizelle"
type input "[PERSON_NAME]"
click at [660, 433] on icon at bounding box center [664, 435] width 17 height 17
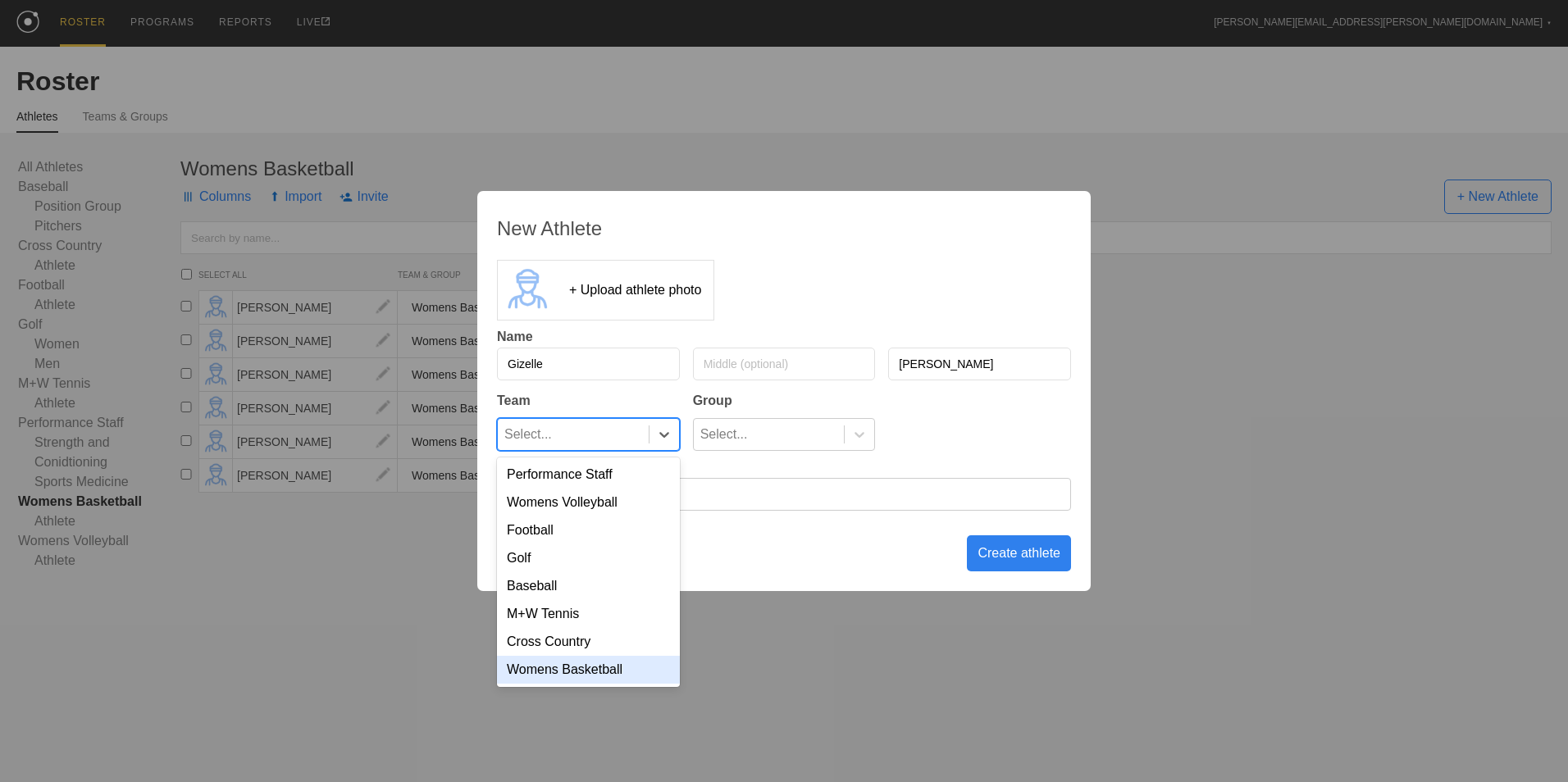
click at [624, 682] on div "Womens Basketball" at bounding box center [588, 670] width 183 height 28
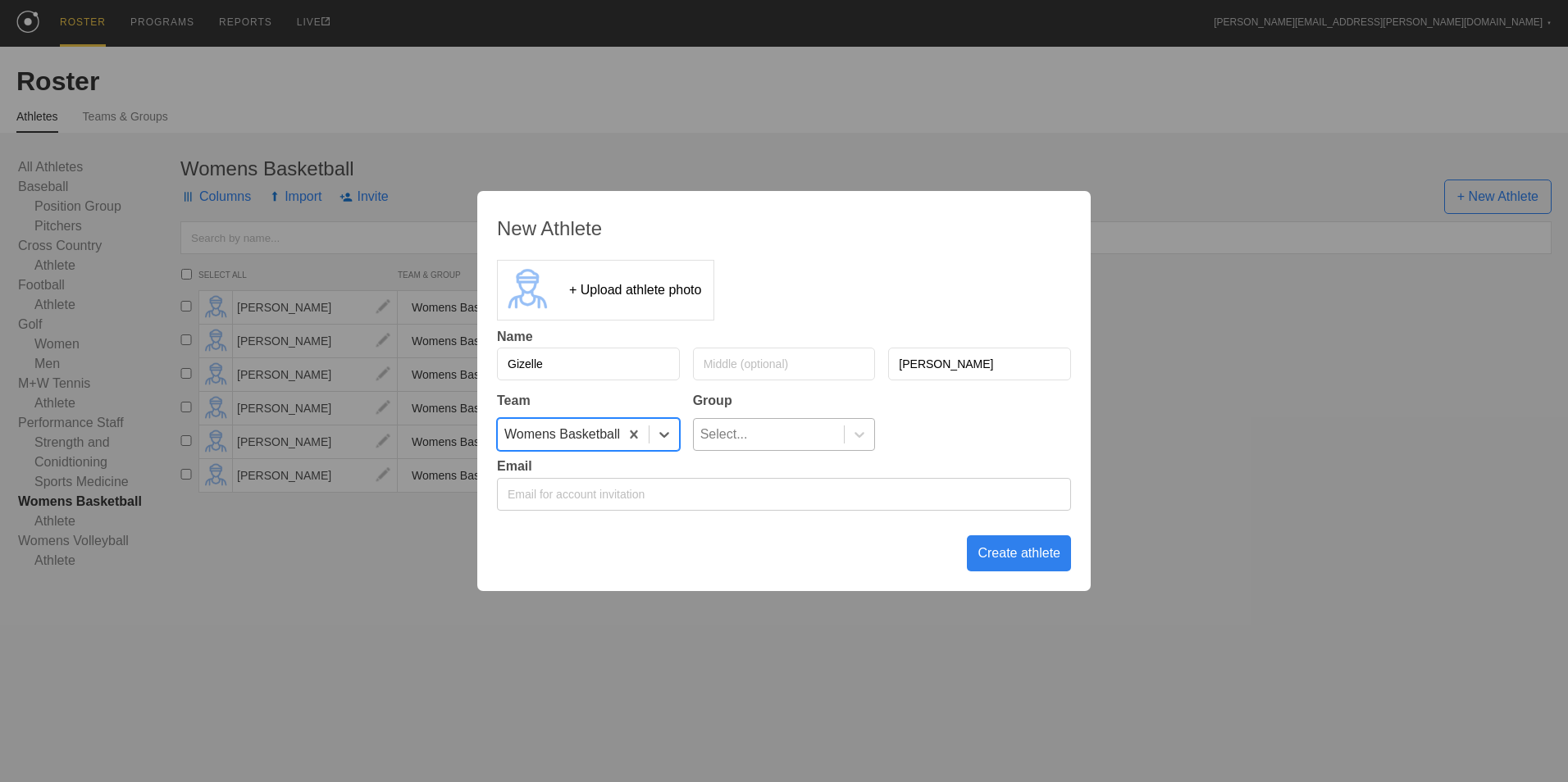
click at [799, 436] on div "Select..." at bounding box center [769, 435] width 151 height 32
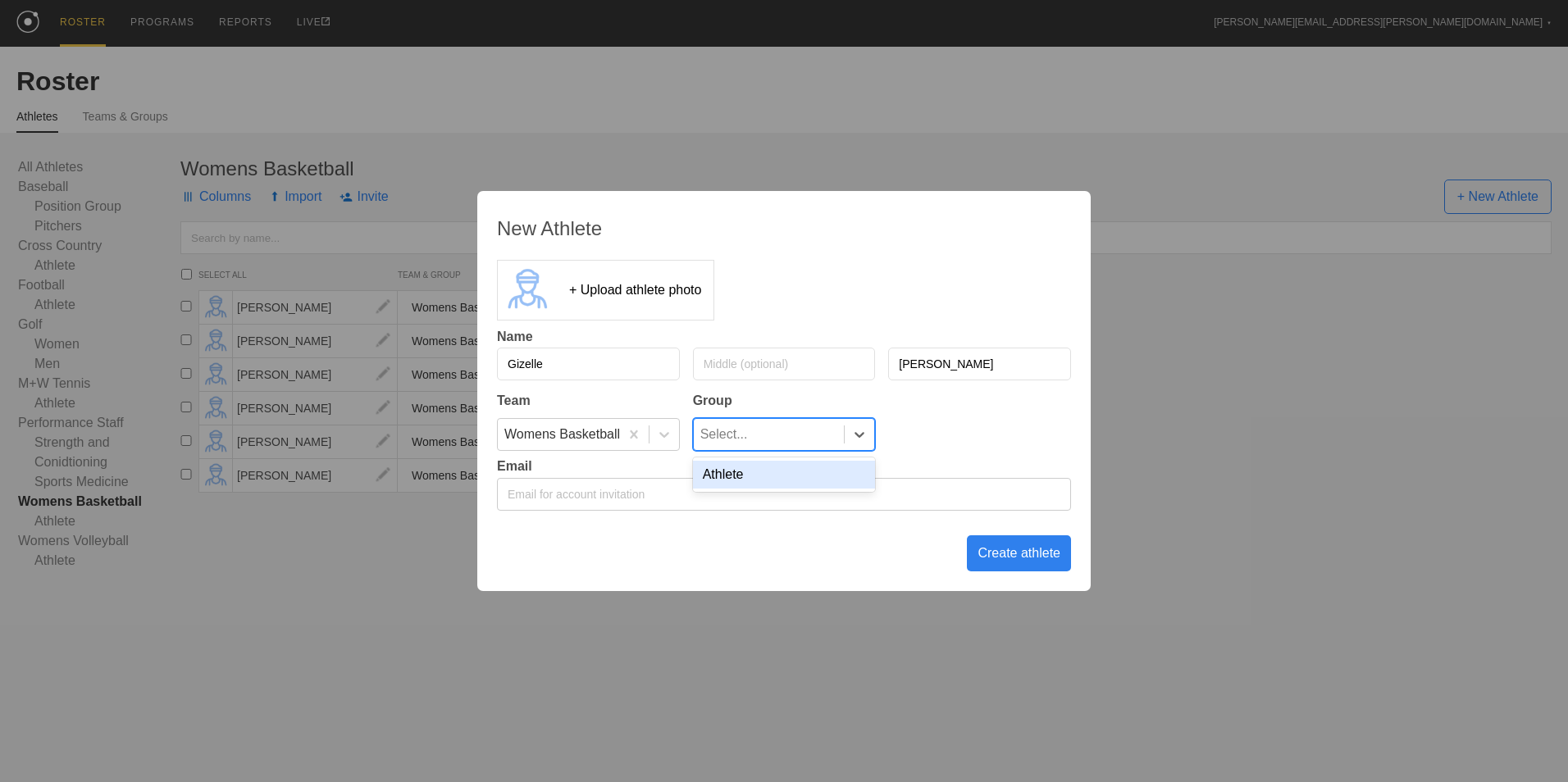
click at [809, 483] on div "Athlete" at bounding box center [784, 475] width 183 height 28
click at [993, 552] on div "Create athlete" at bounding box center [1019, 553] width 104 height 36
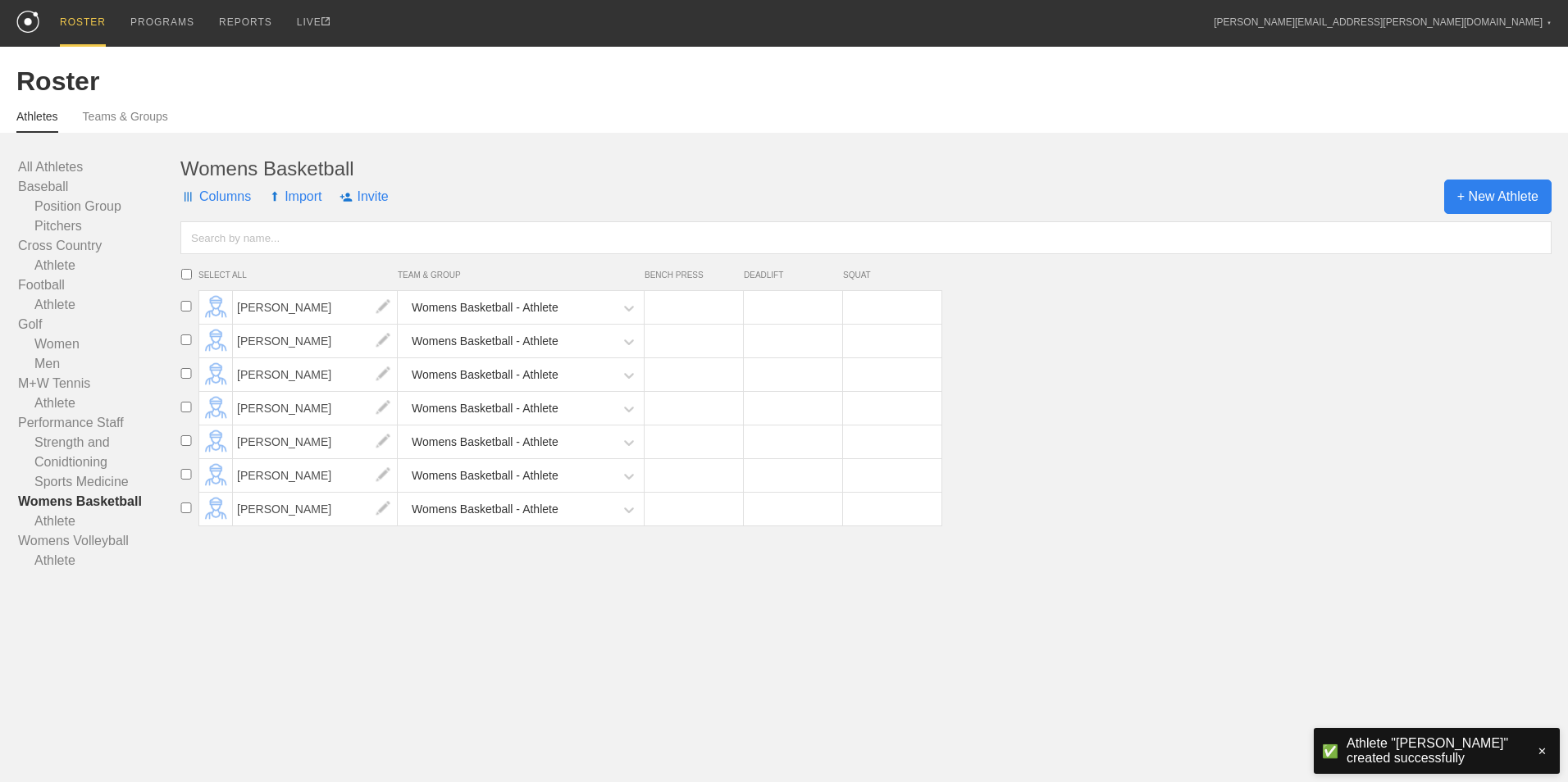
click at [1508, 204] on span "+ New Athlete" at bounding box center [1498, 197] width 108 height 34
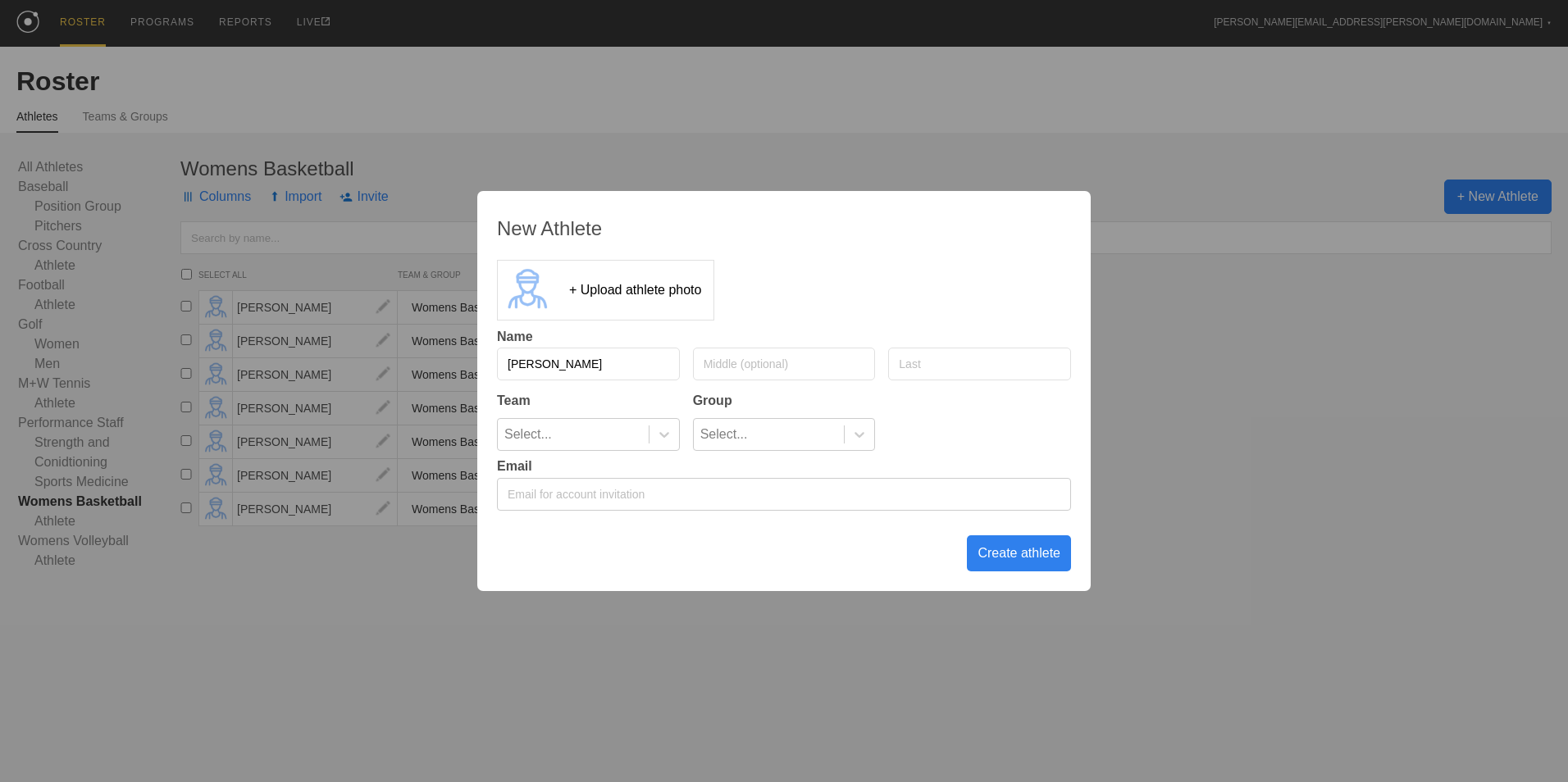
type input "[PERSON_NAME]"
click at [653, 436] on div at bounding box center [664, 435] width 30 height 17
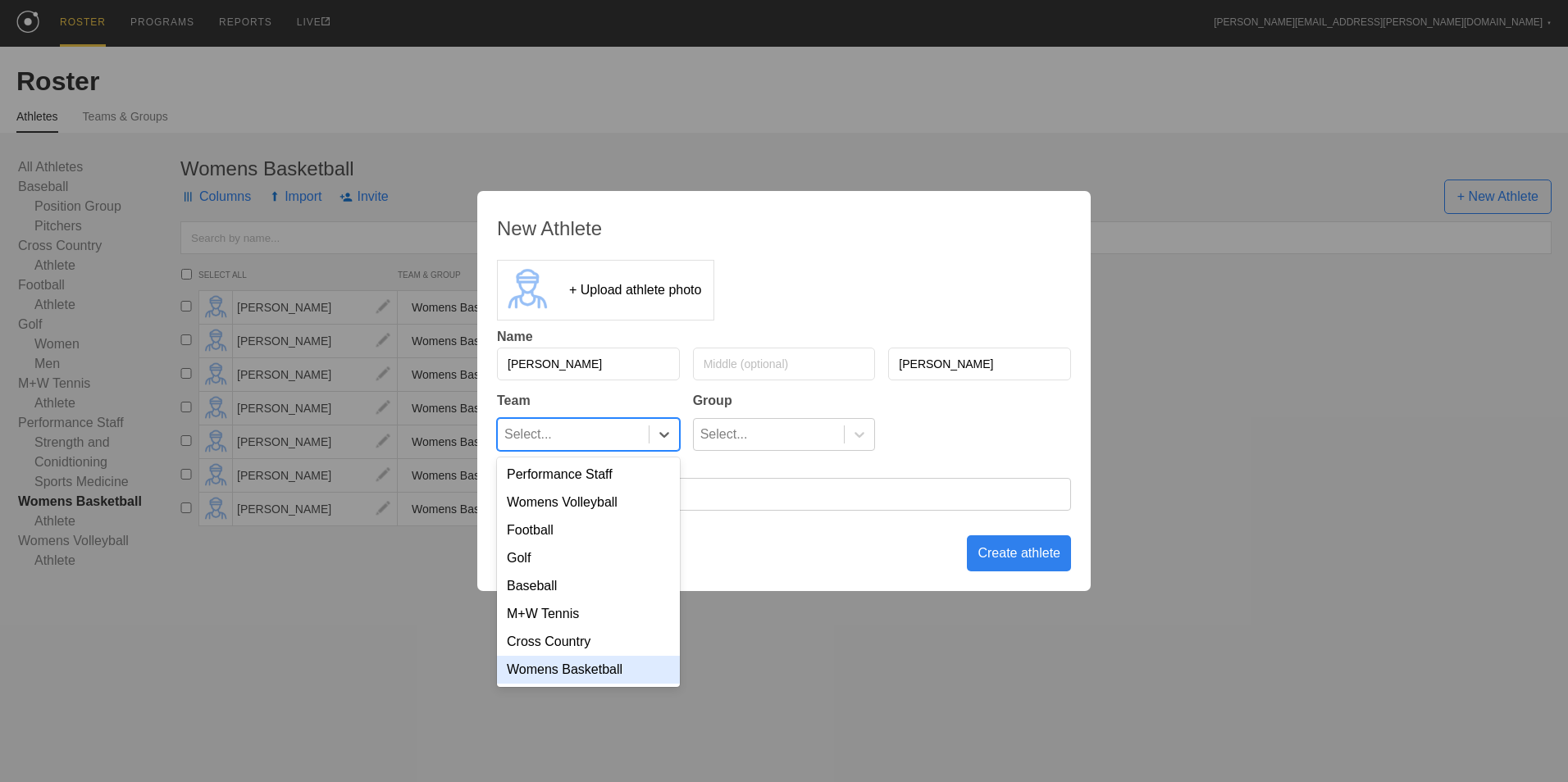
click at [604, 684] on div "Womens Basketball" at bounding box center [588, 670] width 183 height 28
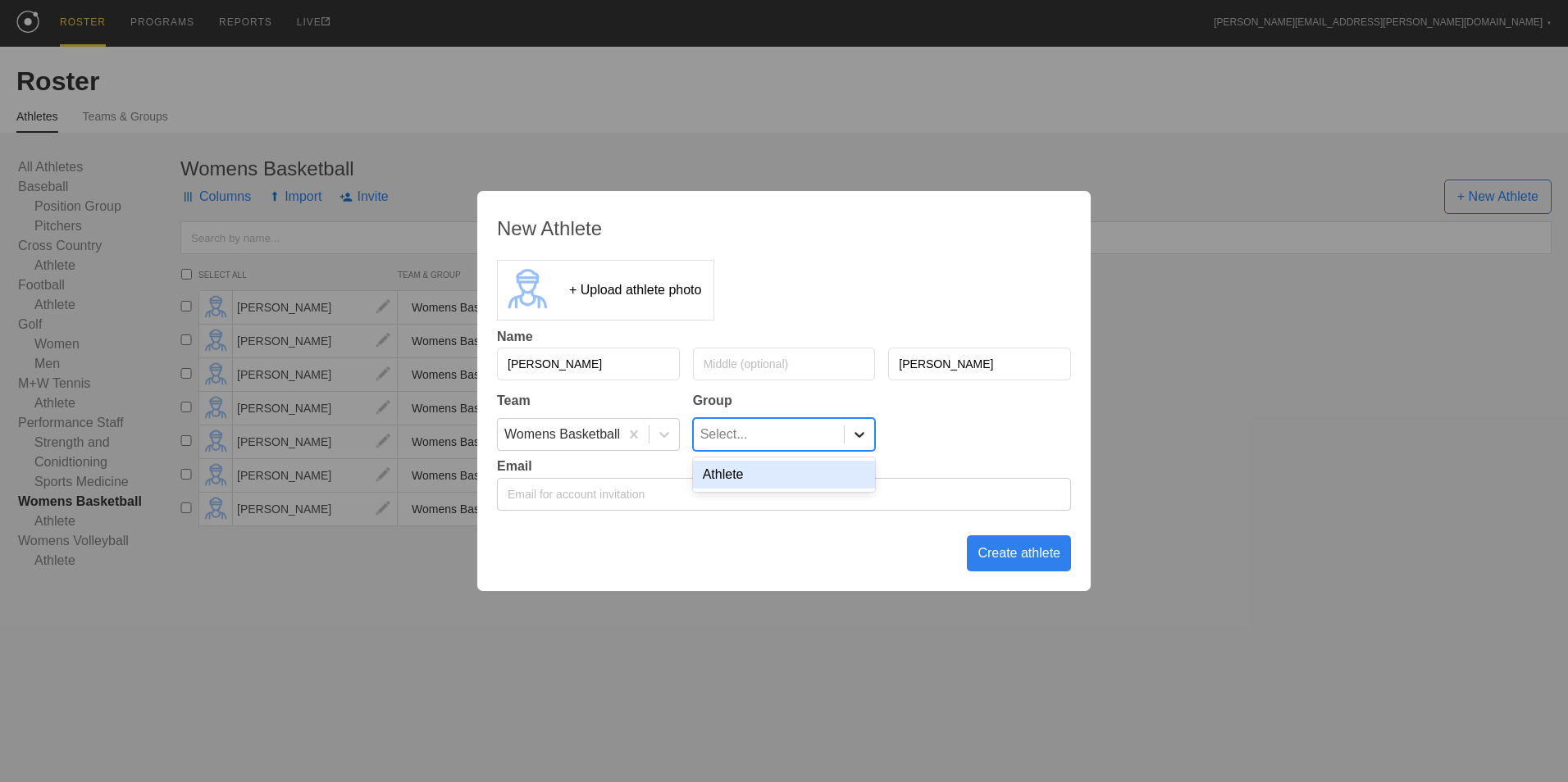
click at [867, 438] on icon at bounding box center [860, 435] width 17 height 17
click at [814, 489] on div "Athlete" at bounding box center [784, 475] width 183 height 28
click at [991, 562] on div "Create athlete" at bounding box center [1019, 553] width 104 height 36
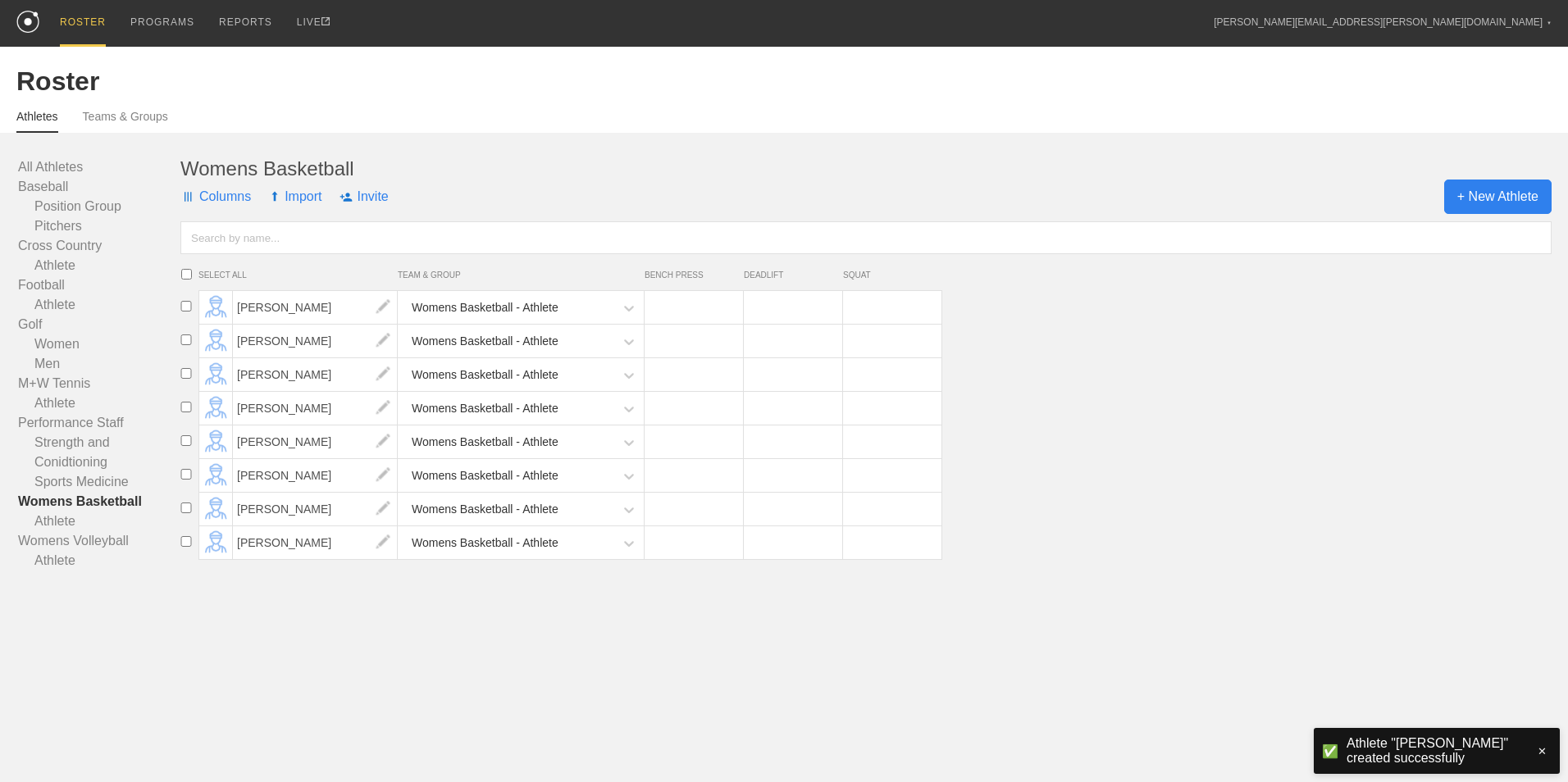
click at [1494, 201] on span "+ New Athlete" at bounding box center [1498, 197] width 108 height 34
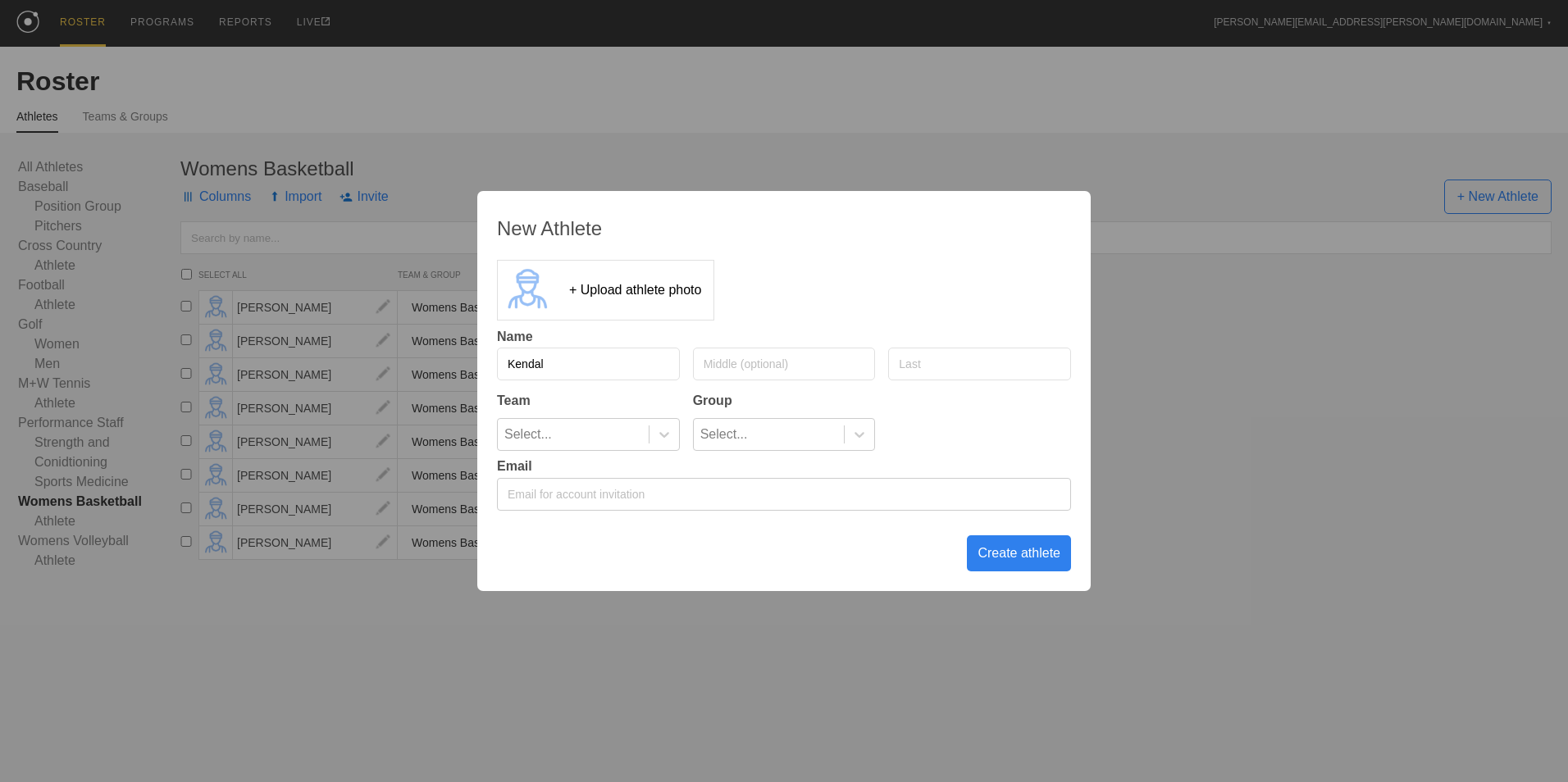
type input "Kendal"
type input "[PERSON_NAME]"
click at [676, 438] on div at bounding box center [664, 435] width 30 height 17
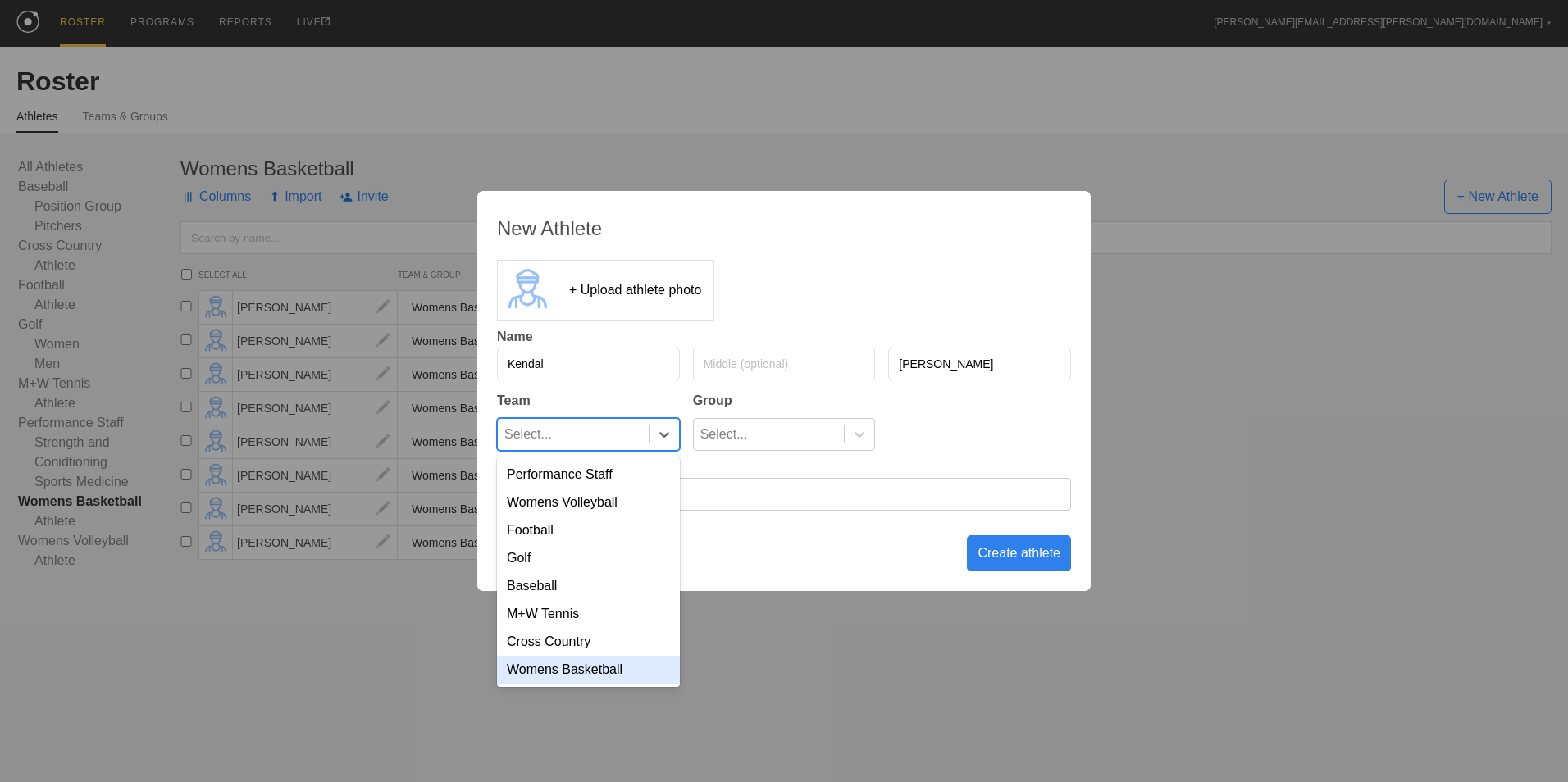
click at [639, 674] on div "Womens Basketball" at bounding box center [588, 670] width 183 height 28
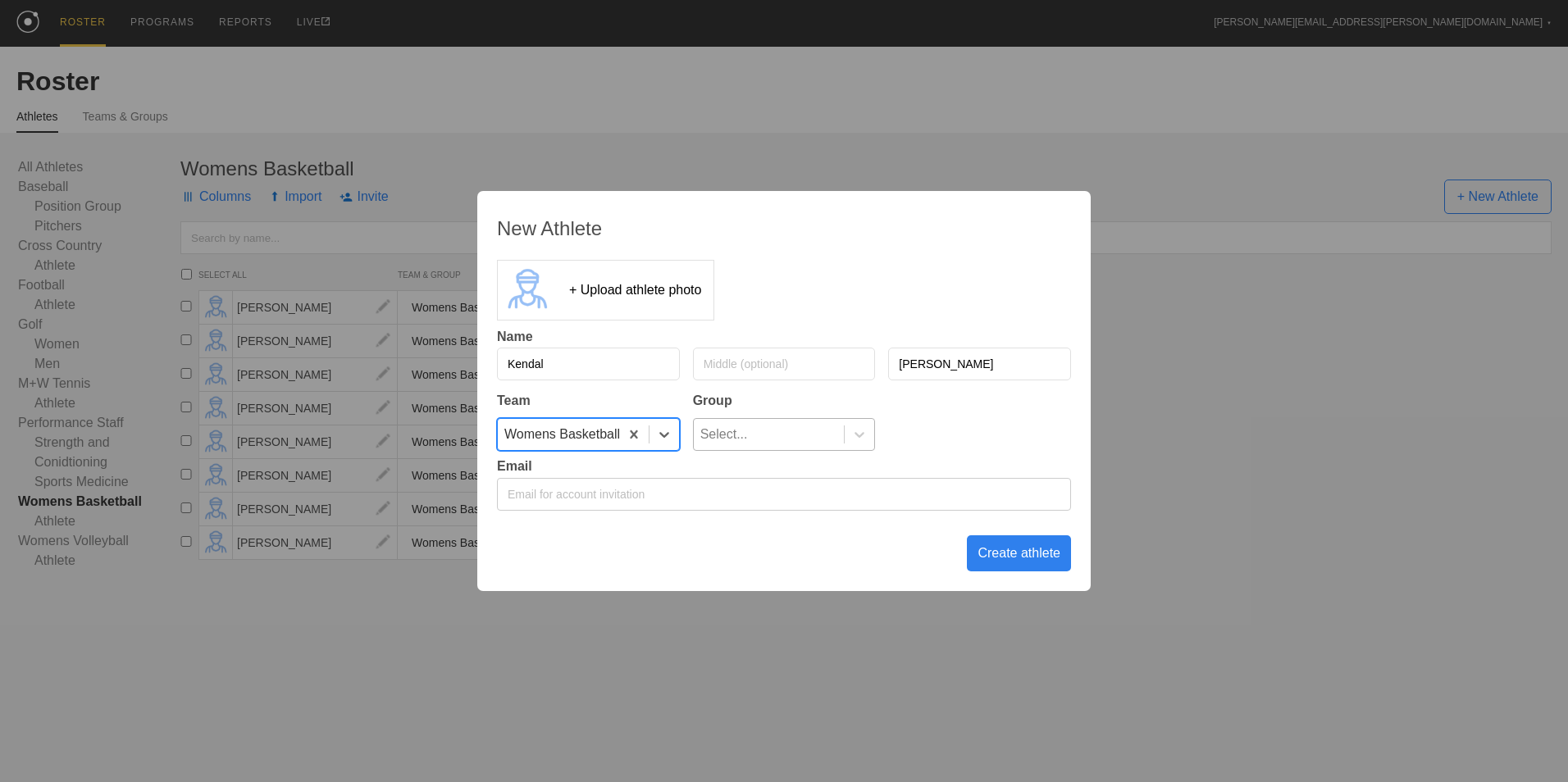
click at [833, 432] on div "Select..." at bounding box center [769, 435] width 151 height 32
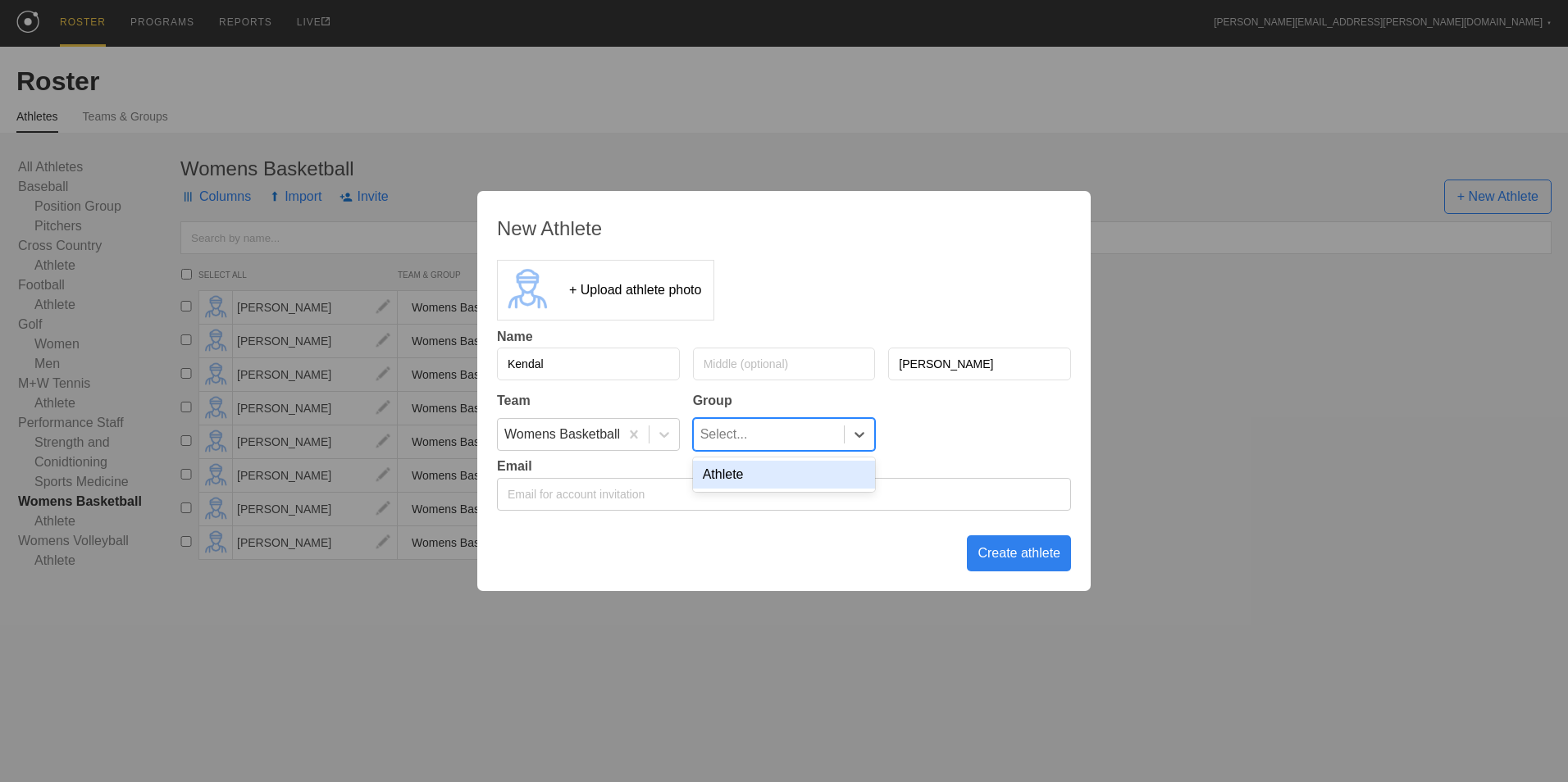
click at [819, 481] on div "Athlete" at bounding box center [784, 475] width 183 height 28
click at [1009, 563] on div "Create athlete" at bounding box center [1019, 553] width 104 height 36
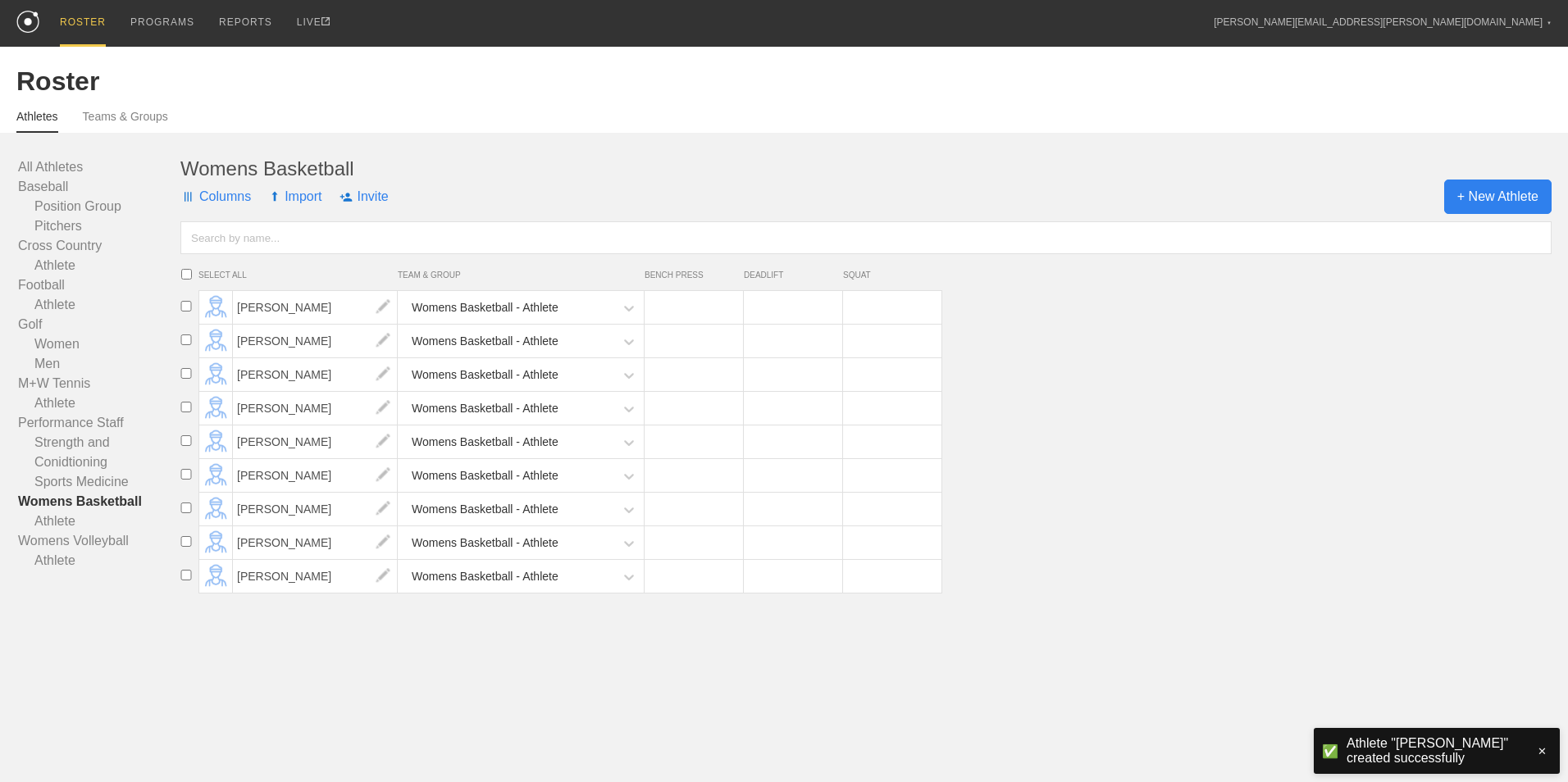
click at [1512, 191] on span "+ New Athlete" at bounding box center [1498, 197] width 108 height 34
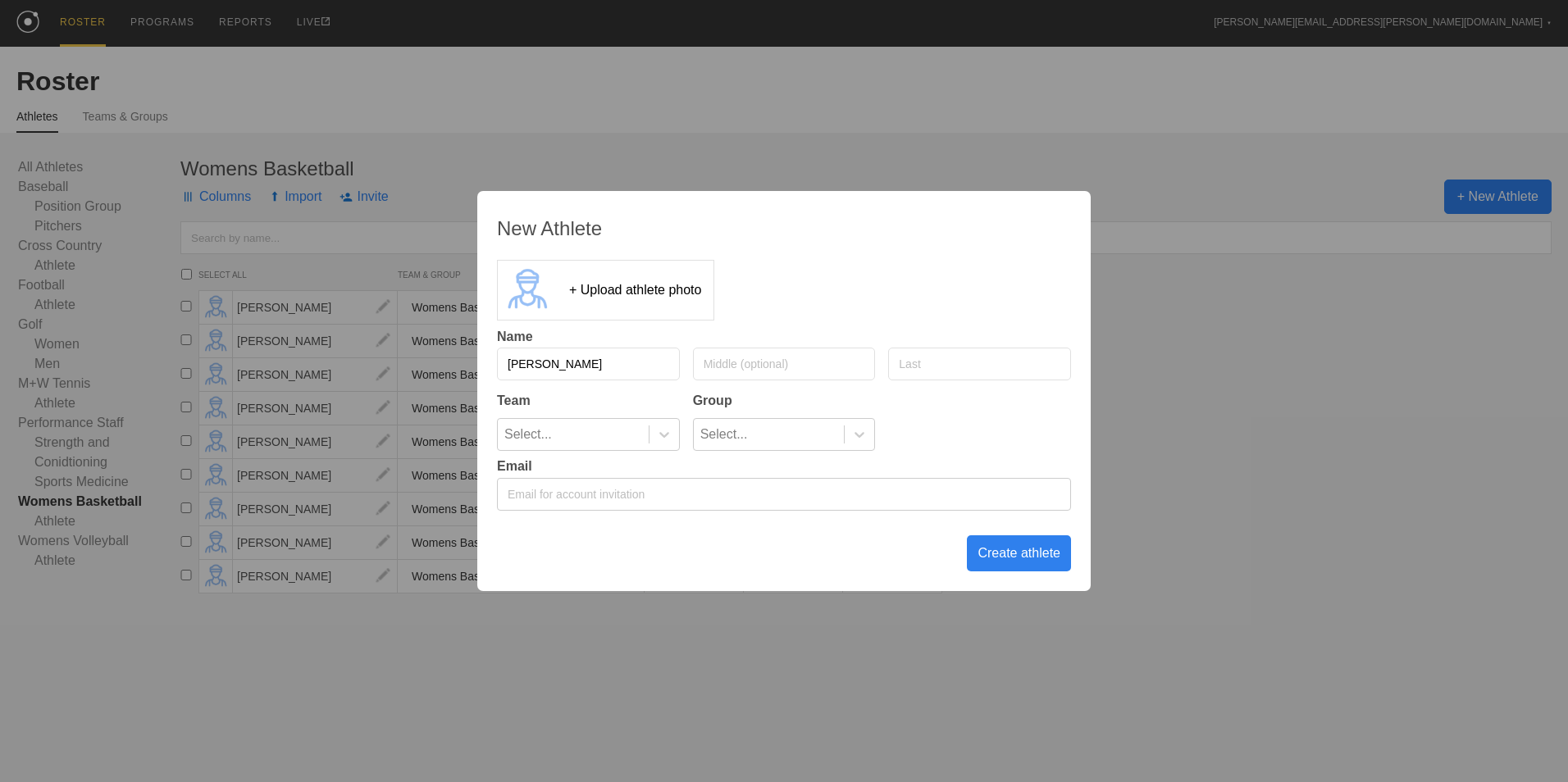
type input "[PERSON_NAME]"
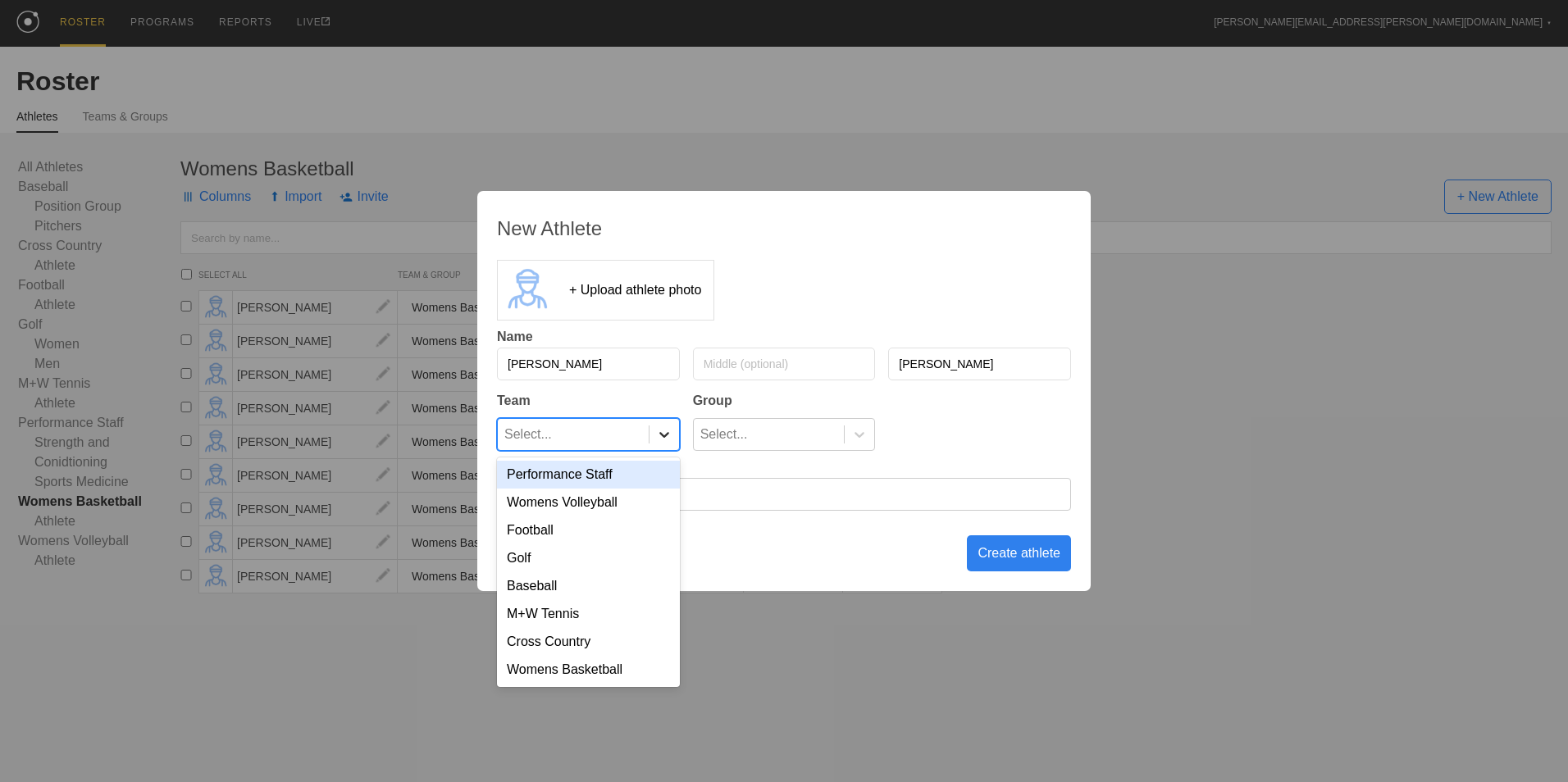
click at [662, 441] on icon at bounding box center [664, 435] width 17 height 17
drag, startPoint x: 647, startPoint y: 673, endPoint x: 650, endPoint y: 656, distance: 17.3
click at [649, 673] on div "Womens Basketball" at bounding box center [588, 670] width 183 height 28
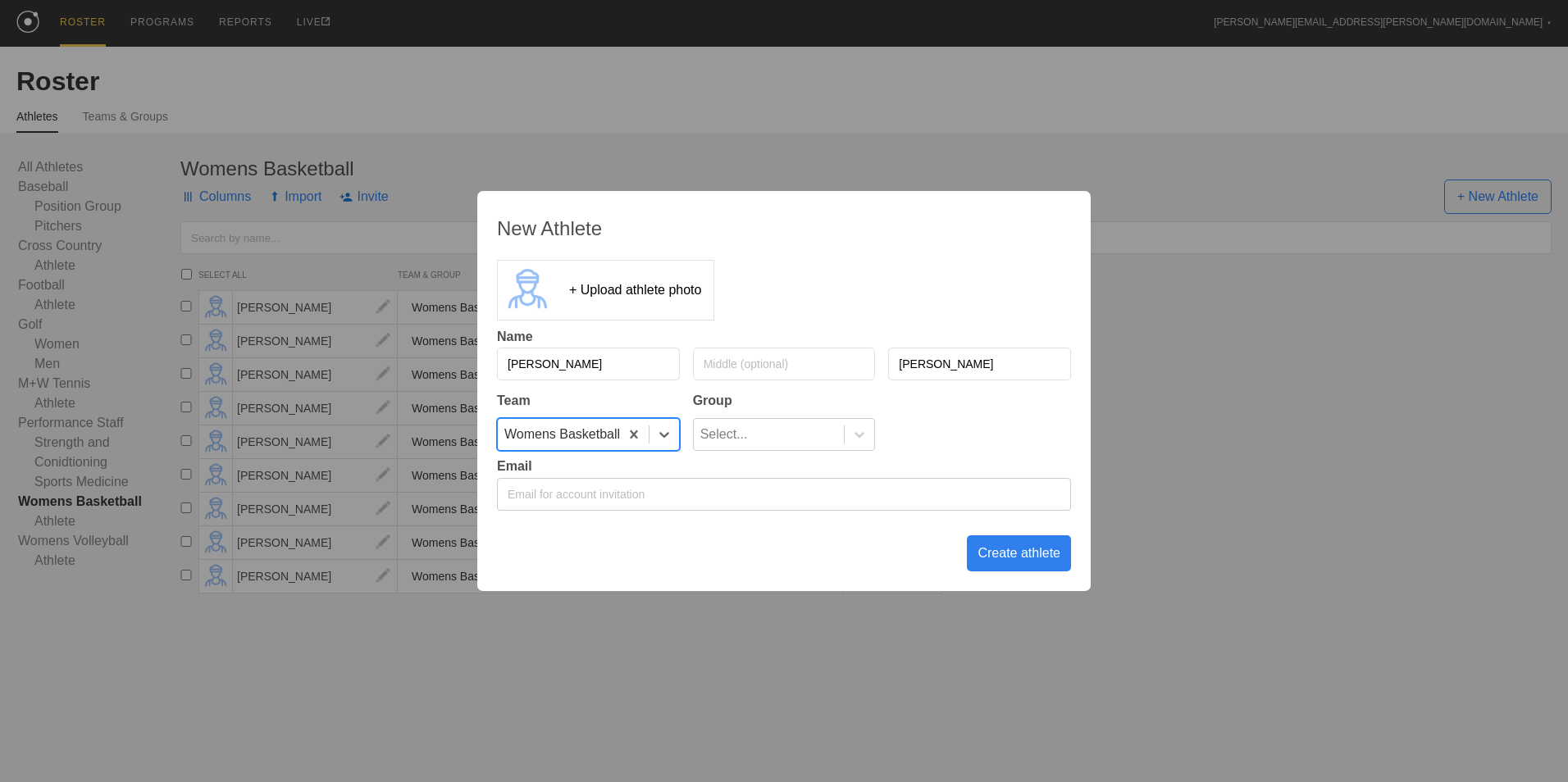
click at [816, 414] on div "Team Group option Womens Basketball, selected. 0 results available. Select is f…" at bounding box center [784, 418] width 574 height 64
click at [823, 436] on div "Select..." at bounding box center [769, 435] width 151 height 32
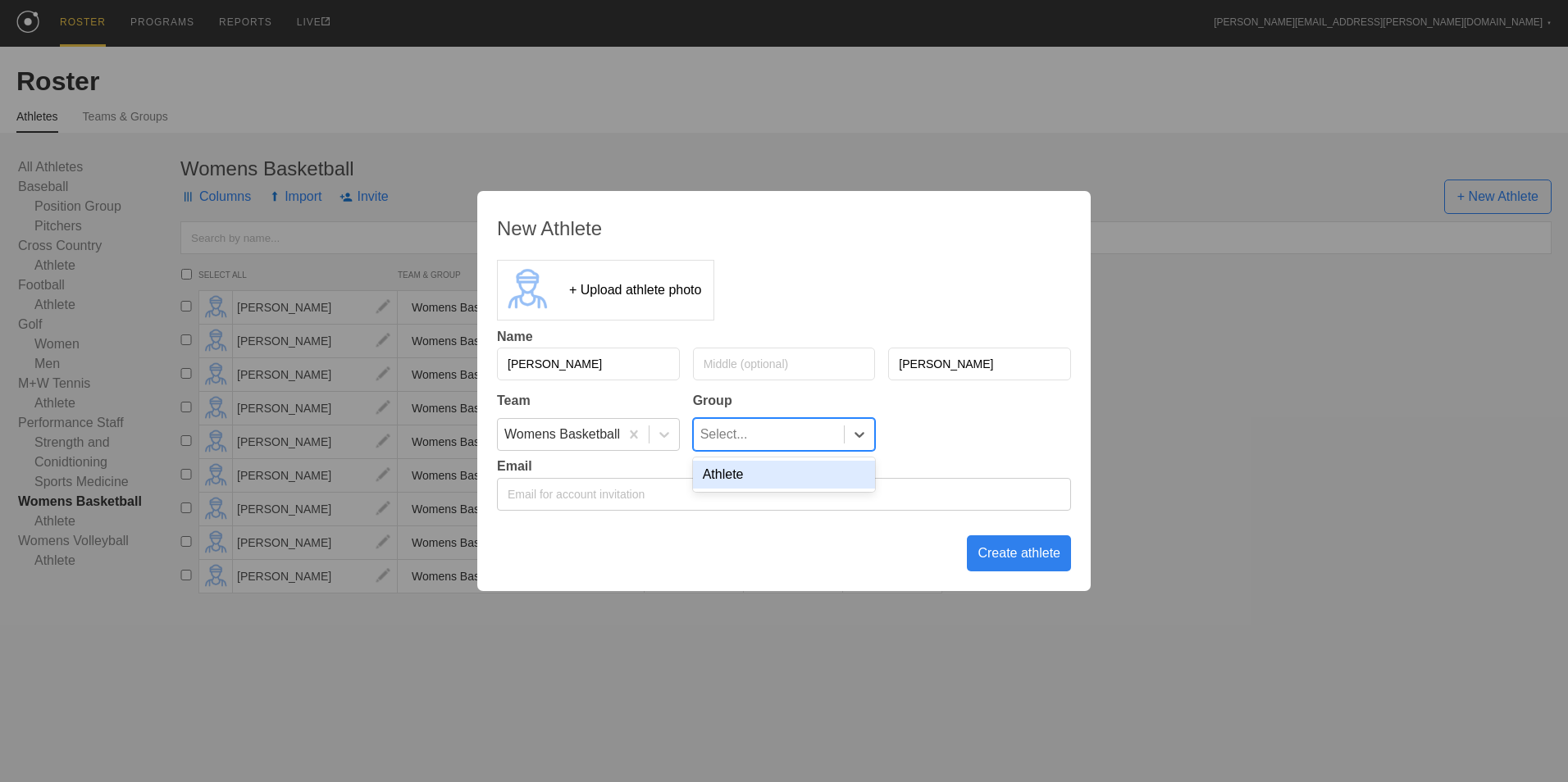
click at [835, 473] on div "Athlete" at bounding box center [784, 475] width 183 height 28
click at [1001, 562] on div "Create athlete" at bounding box center [1019, 553] width 104 height 36
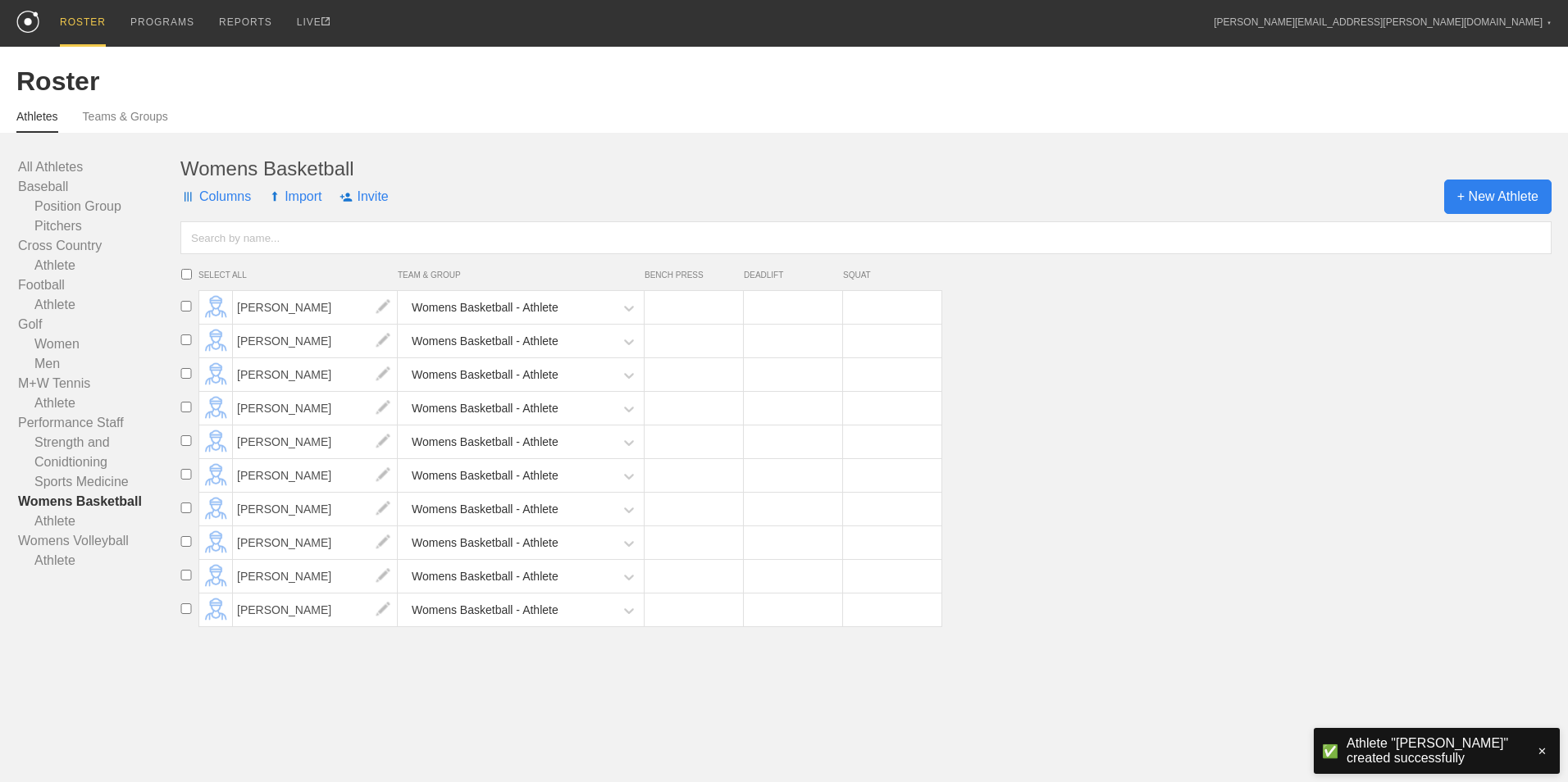
click at [1512, 188] on span "+ New Athlete" at bounding box center [1498, 197] width 108 height 34
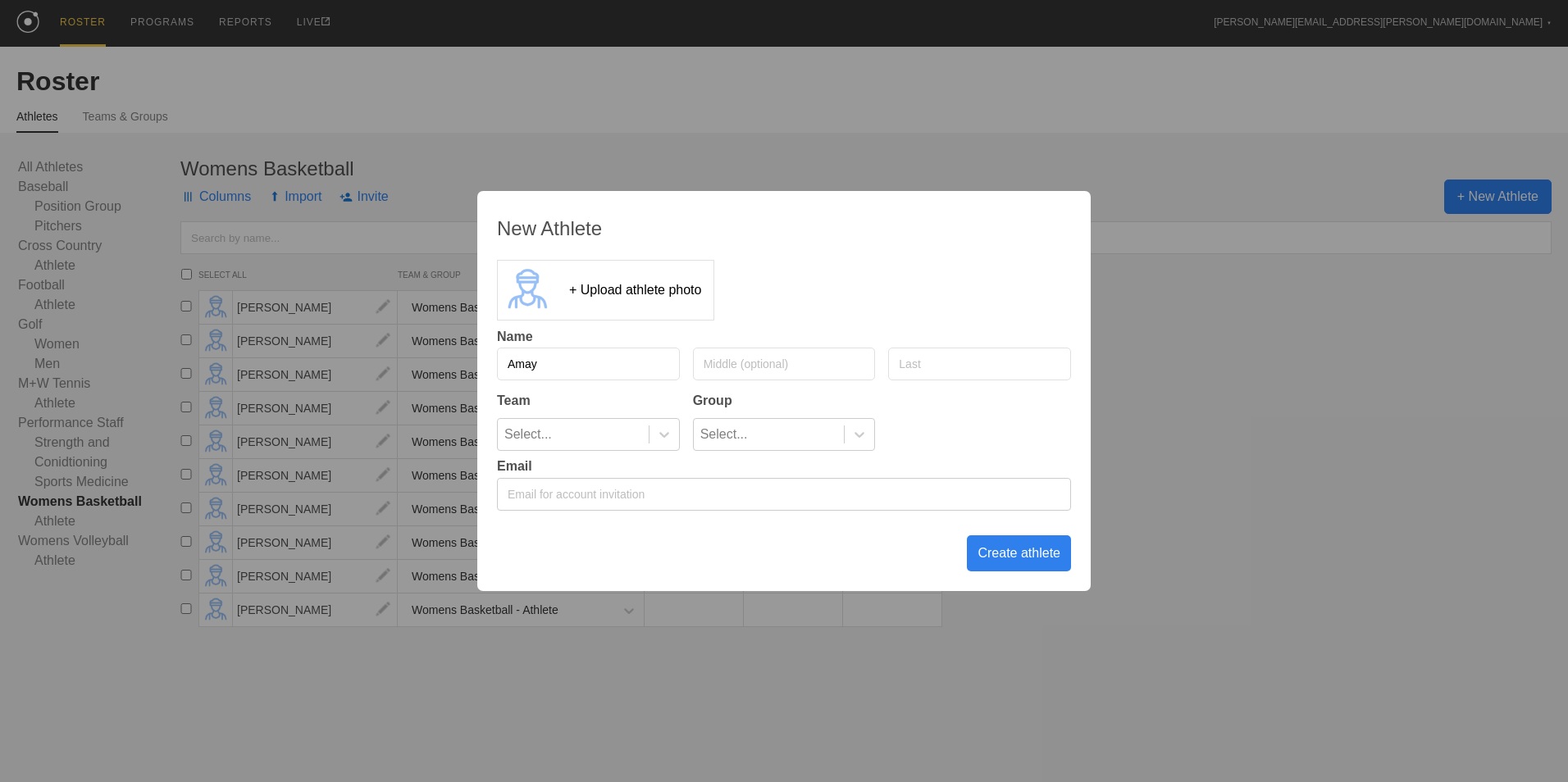
type input "a"
type input "[PERSON_NAME]"
click at [667, 442] on icon at bounding box center [664, 435] width 17 height 17
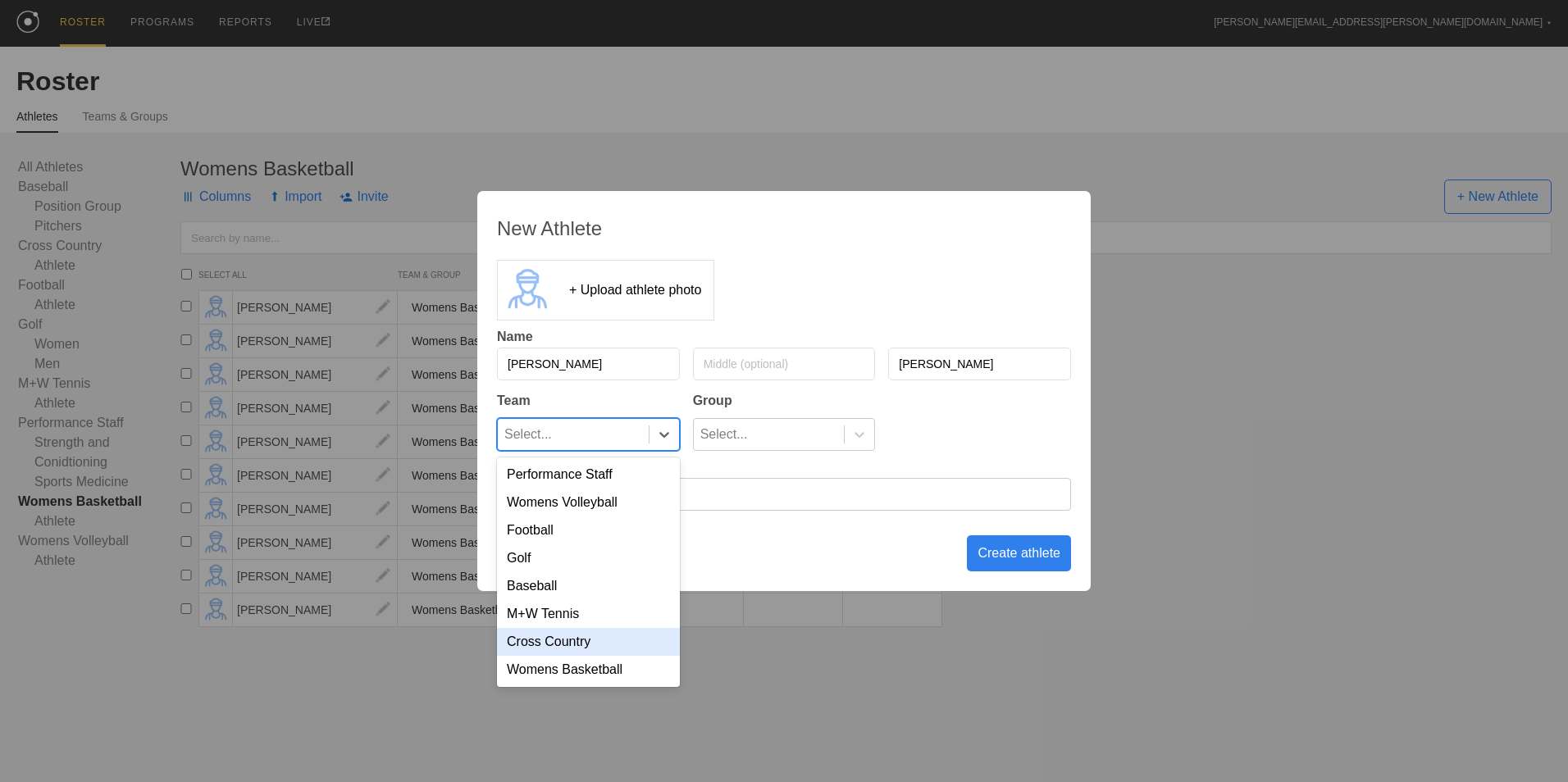
click at [601, 674] on div "Womens Basketball" at bounding box center [588, 670] width 183 height 28
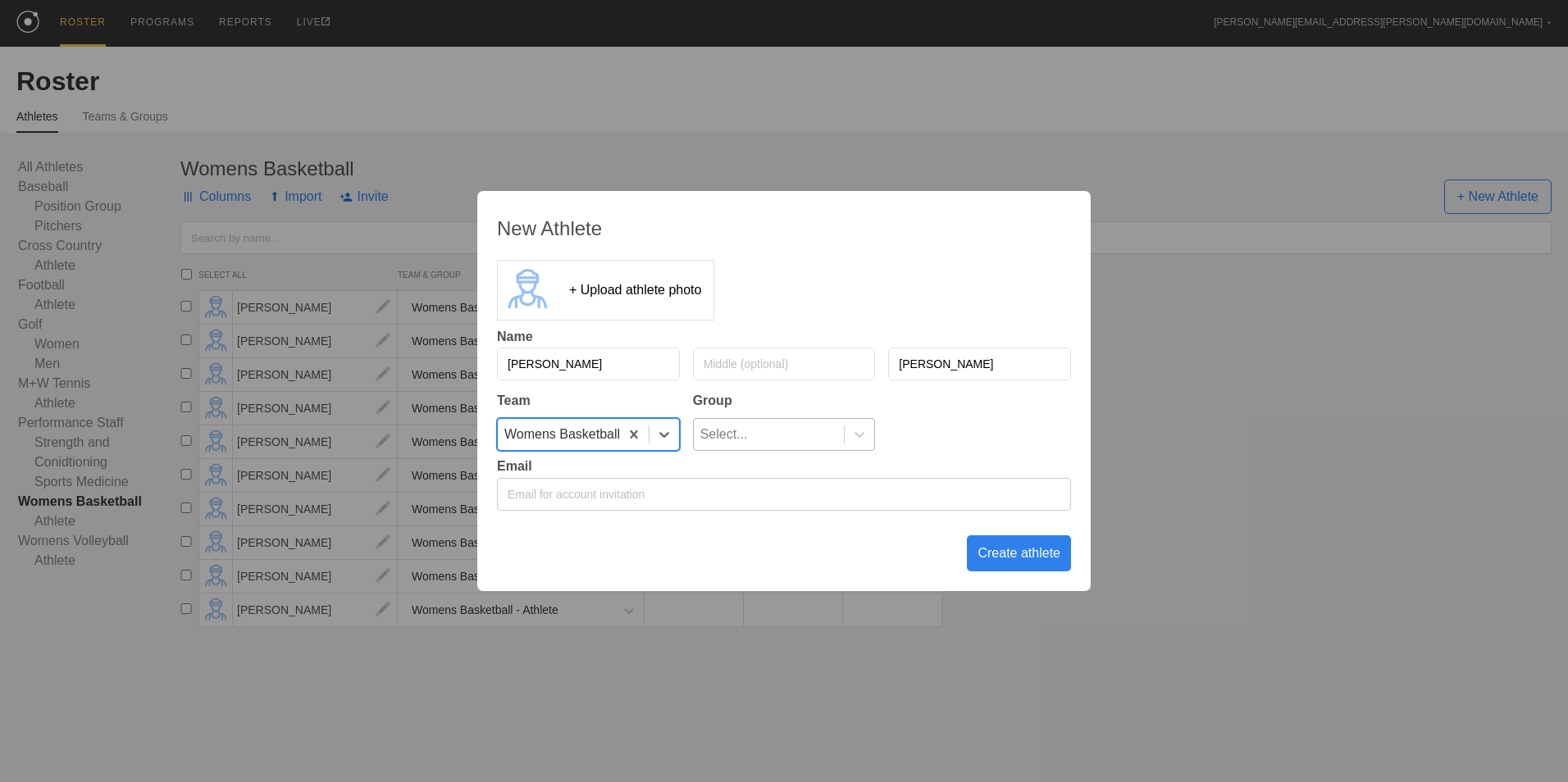
click at [790, 442] on div "Select..." at bounding box center [769, 435] width 151 height 32
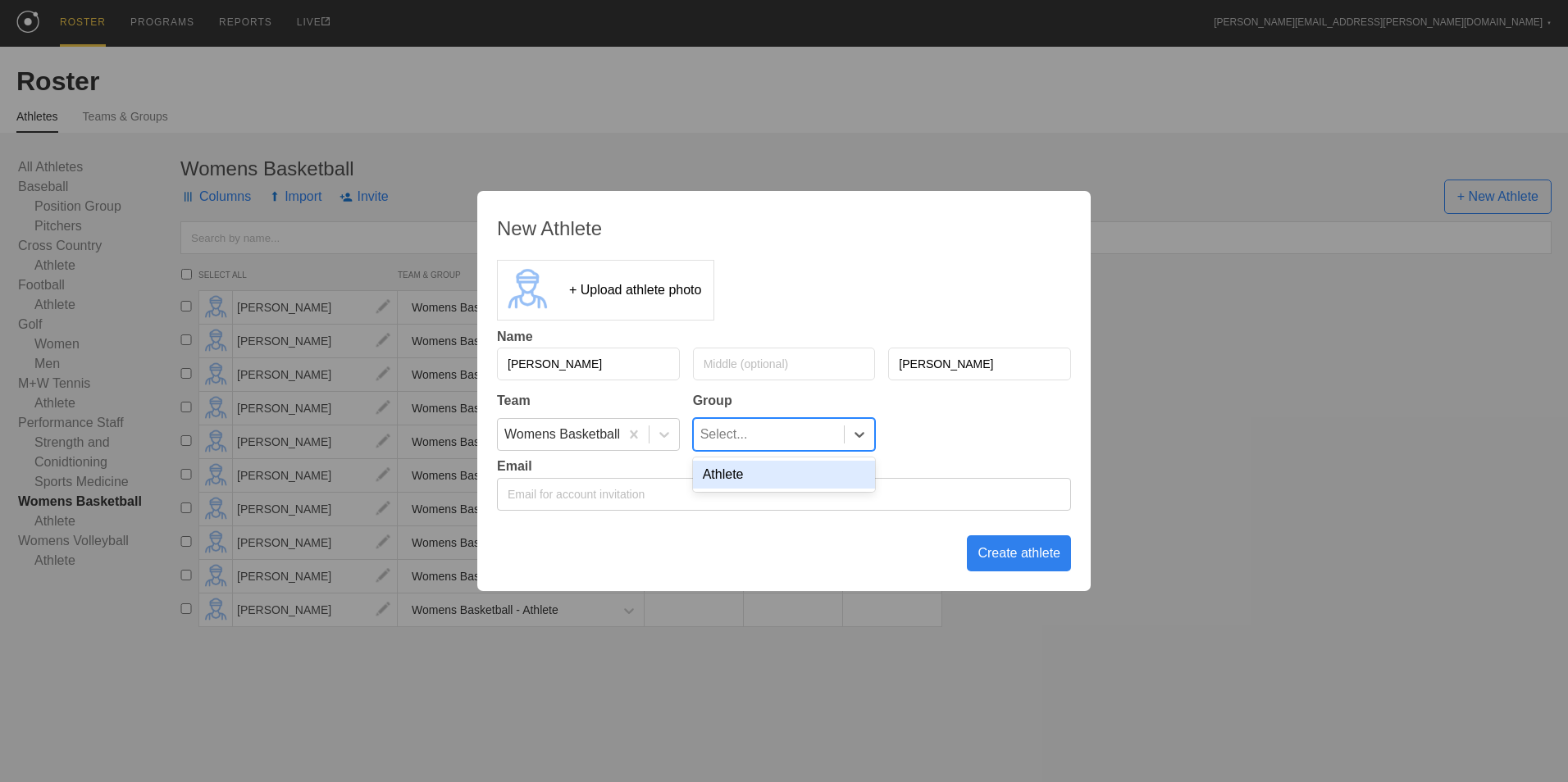
click at [788, 477] on div "Athlete" at bounding box center [784, 475] width 183 height 28
click at [1009, 562] on div "Create athlete" at bounding box center [1019, 553] width 104 height 36
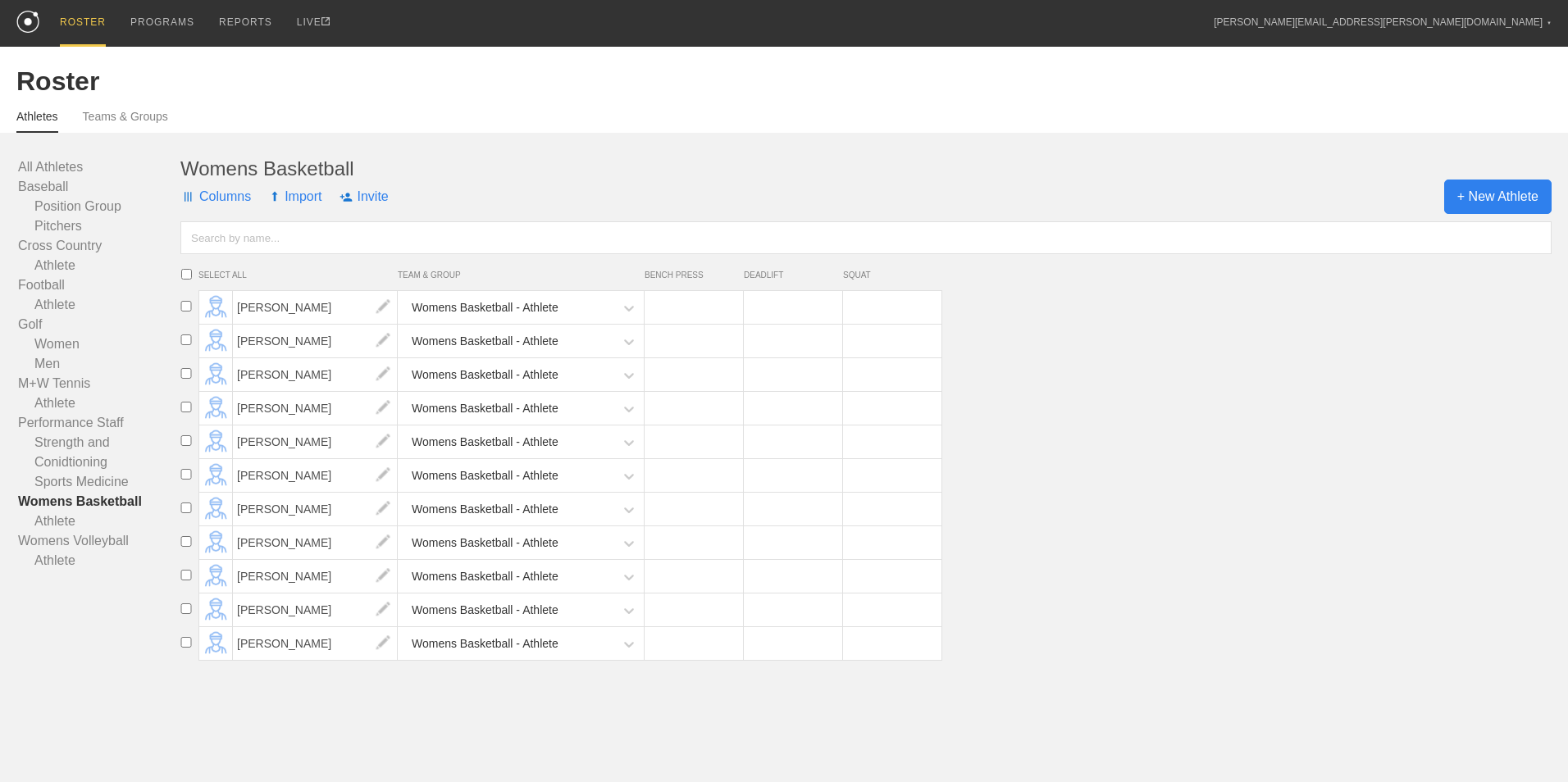
click at [1481, 210] on span "+ New Athlete" at bounding box center [1498, 197] width 108 height 34
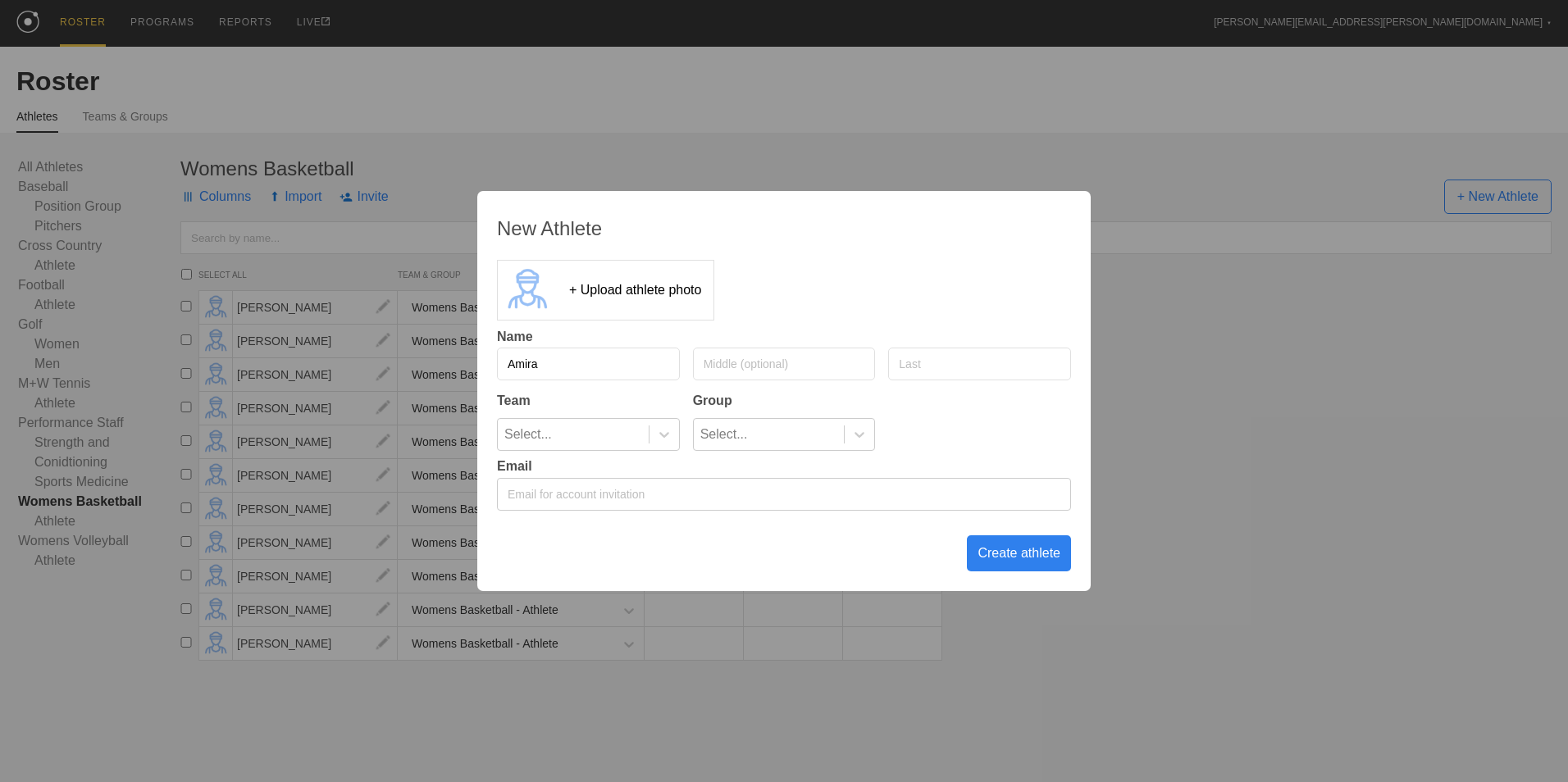
type input "Amira"
type input "[PERSON_NAME]"
click at [617, 428] on div "Select..." at bounding box center [573, 435] width 151 height 32
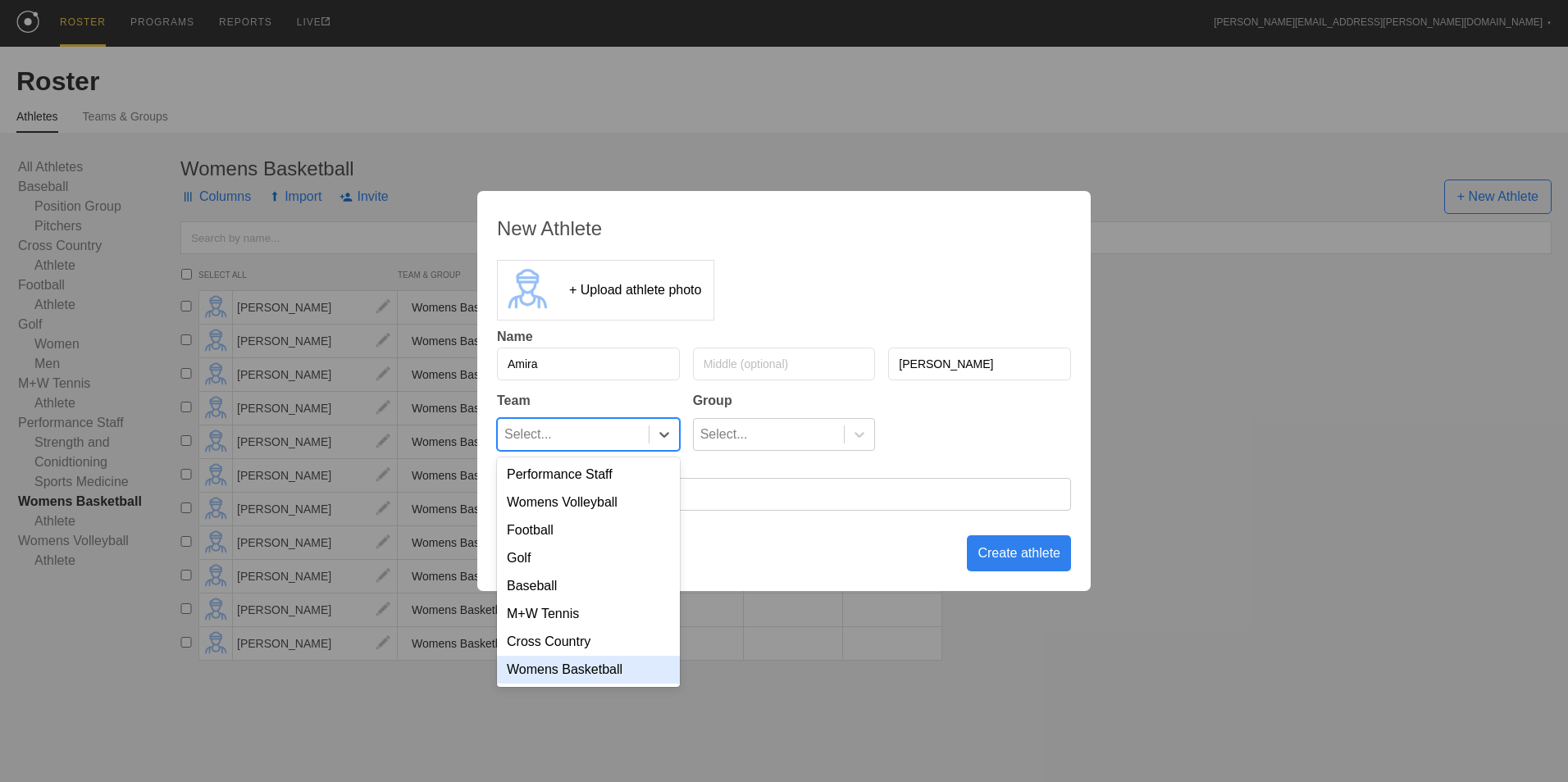
click at [647, 677] on div "Womens Basketball" at bounding box center [588, 670] width 183 height 28
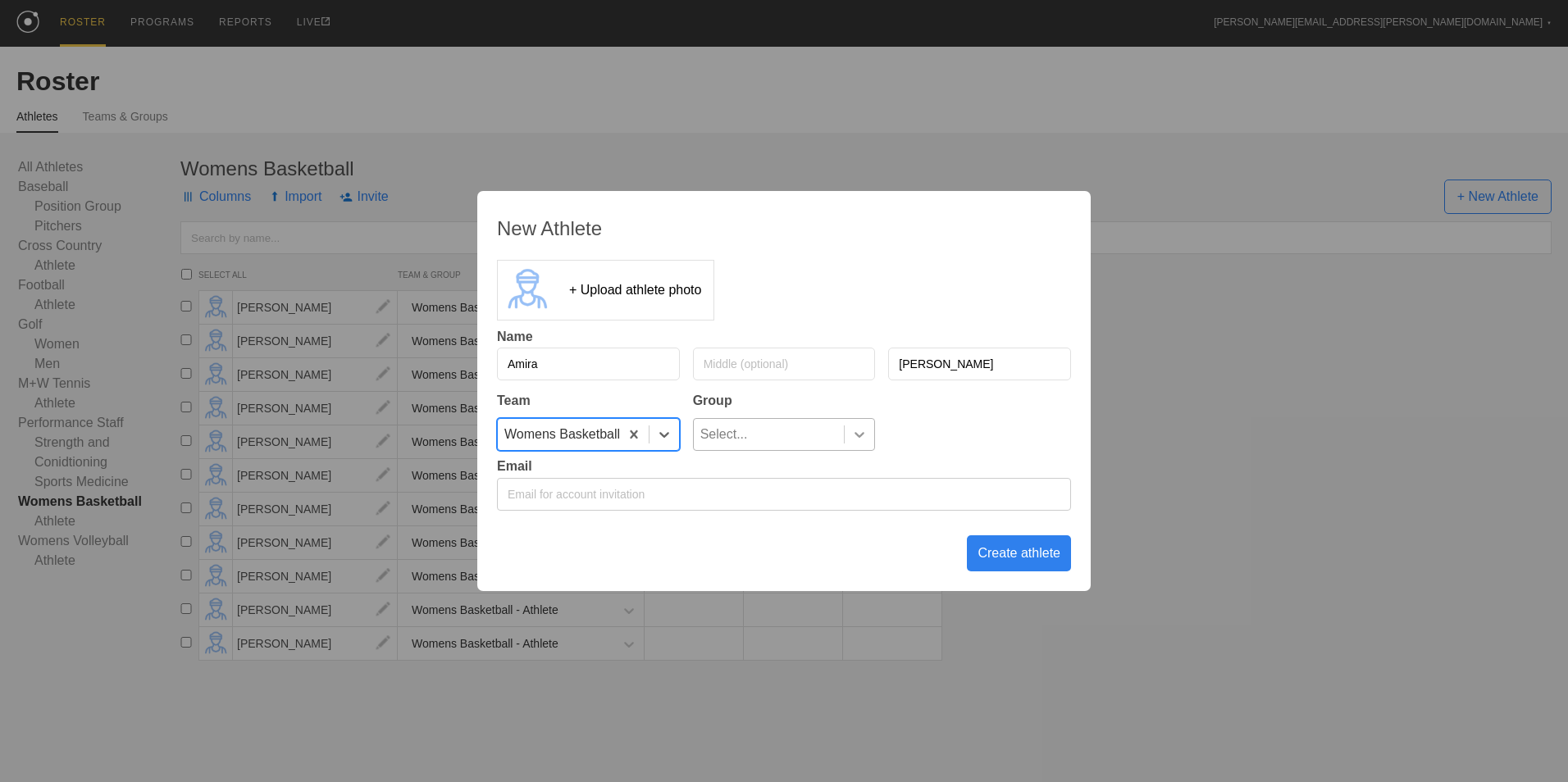
click at [851, 434] on div at bounding box center [859, 435] width 30 height 17
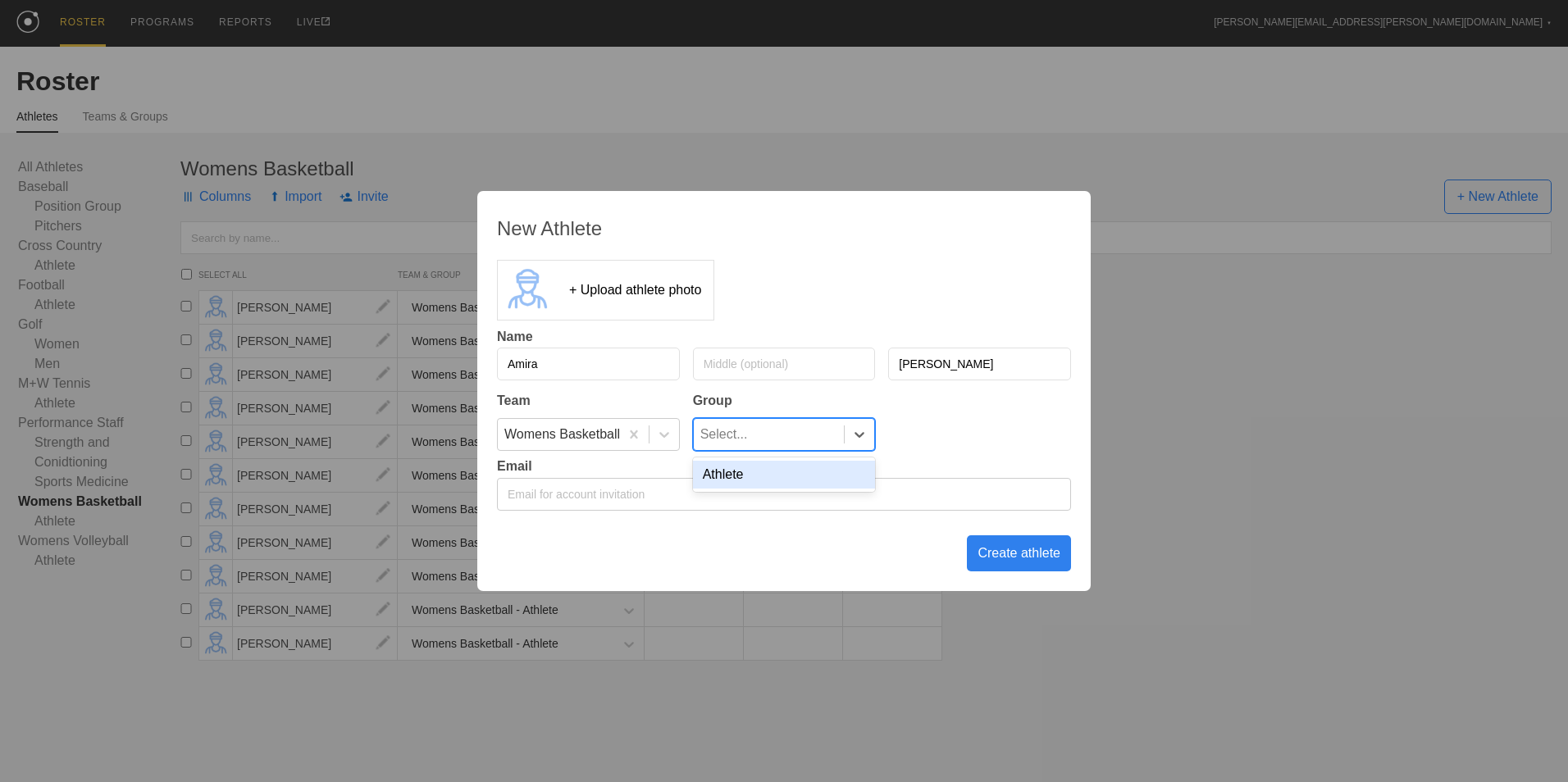
click at [783, 481] on div "Athlete" at bounding box center [784, 475] width 183 height 28
click at [993, 556] on div "Create athlete" at bounding box center [1019, 553] width 104 height 36
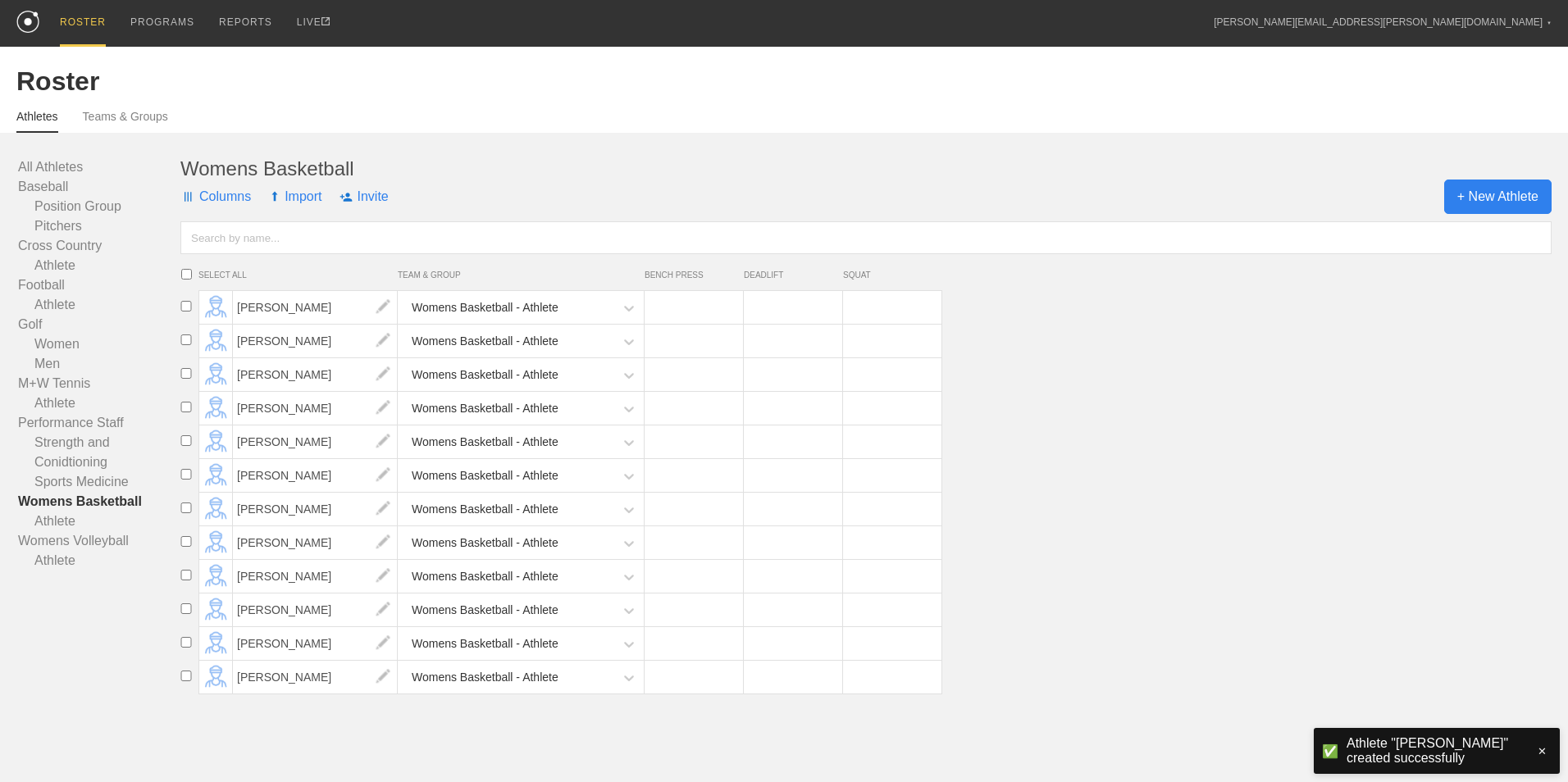
click at [1466, 197] on span "+ New Athlete" at bounding box center [1498, 197] width 108 height 34
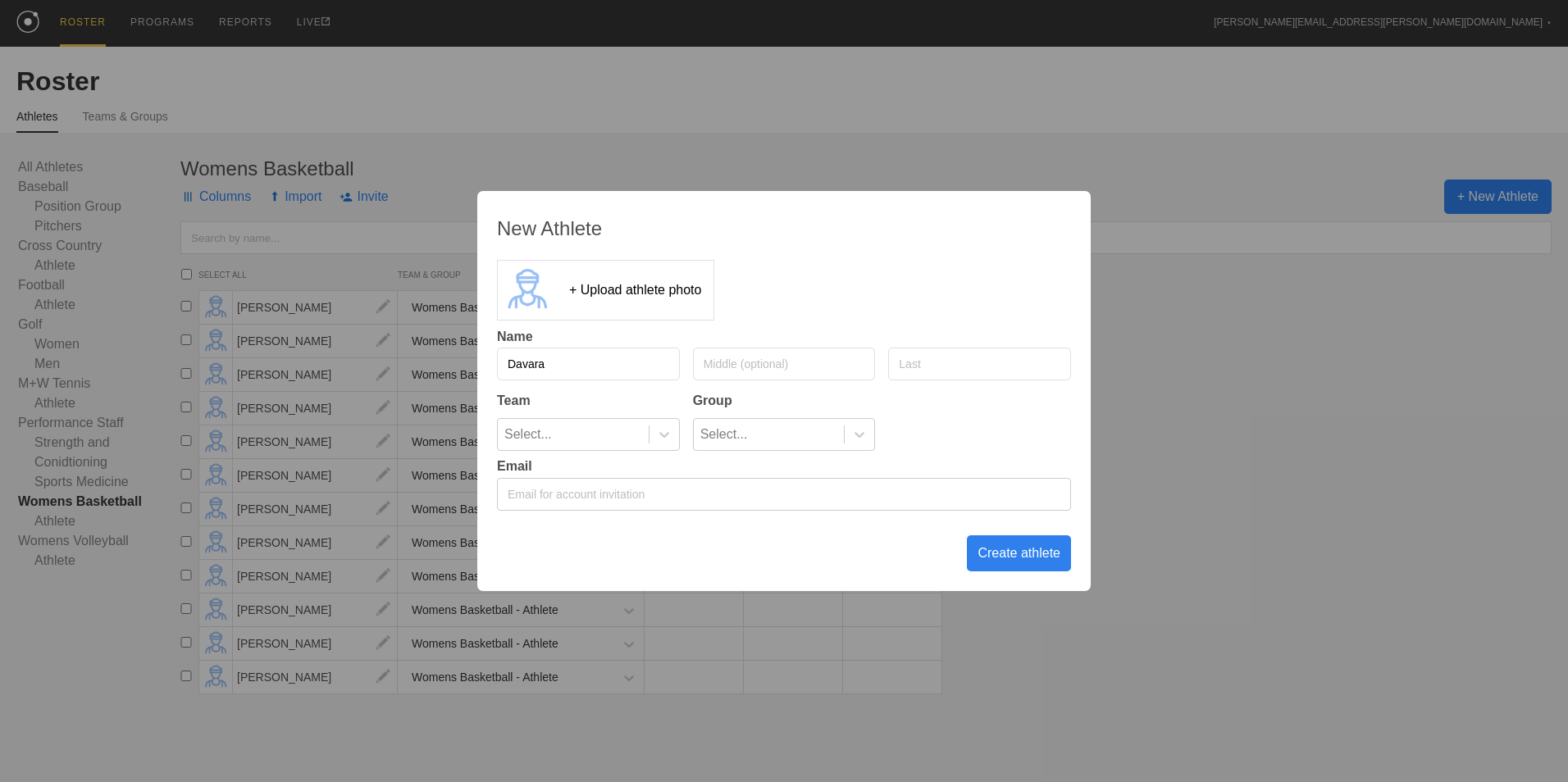
type input "Davara"
type input "[PERSON_NAME]"
click at [678, 435] on div at bounding box center [664, 435] width 30 height 17
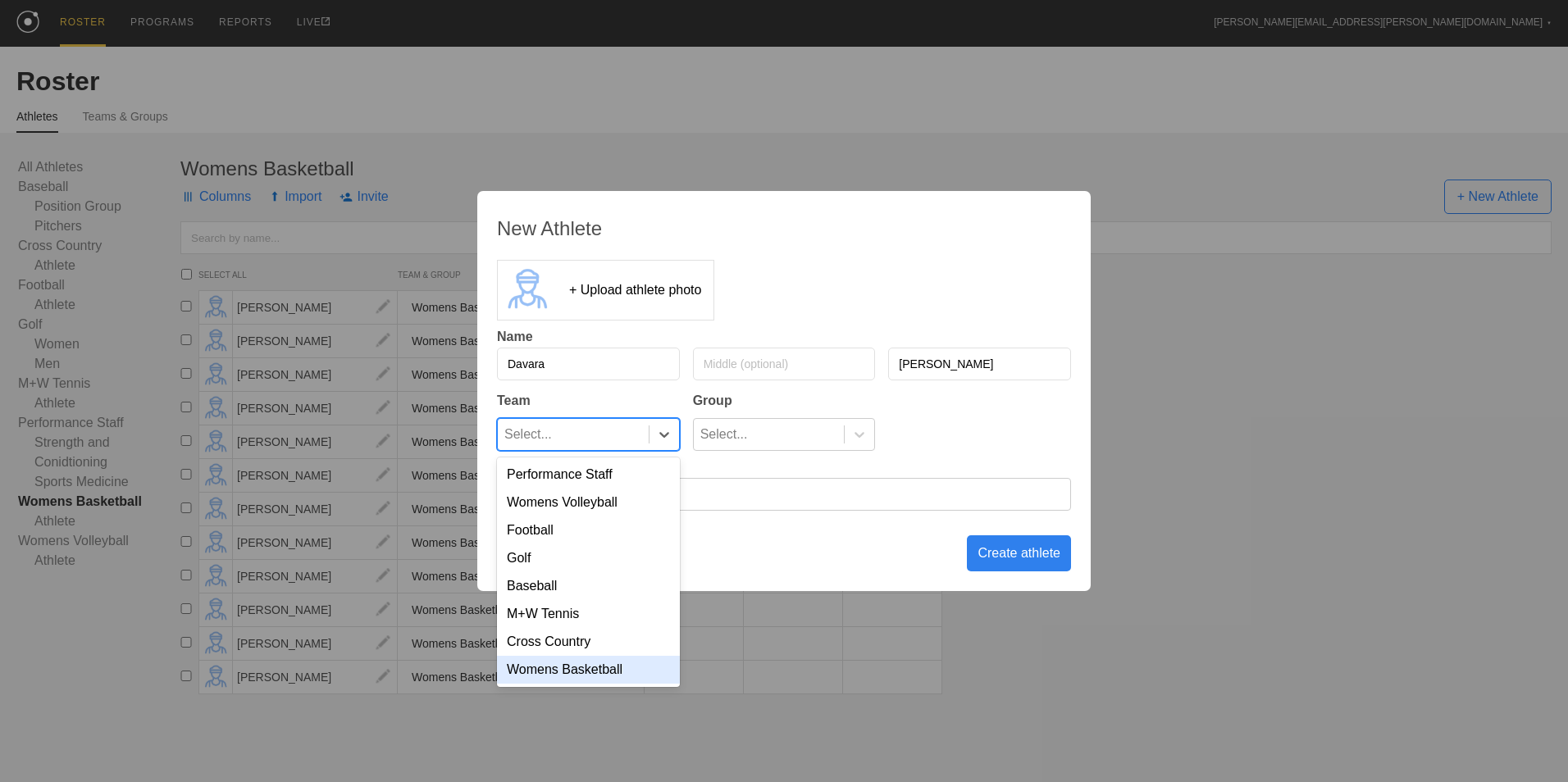
click at [615, 676] on div "Womens Basketball" at bounding box center [588, 670] width 183 height 28
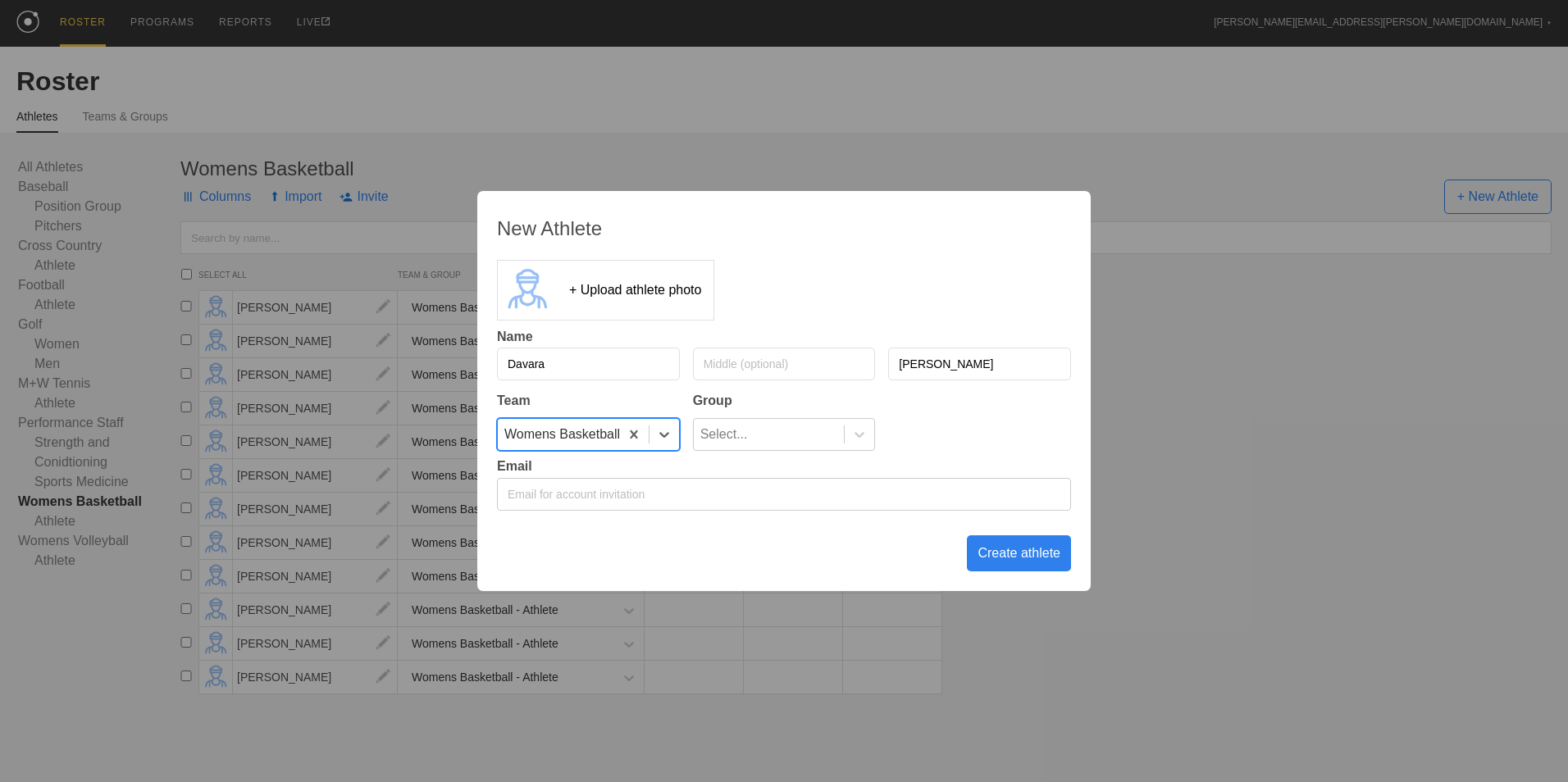
click at [766, 417] on div "Team Group option Womens Basketball, selected. 0 results available. Select is f…" at bounding box center [784, 418] width 574 height 64
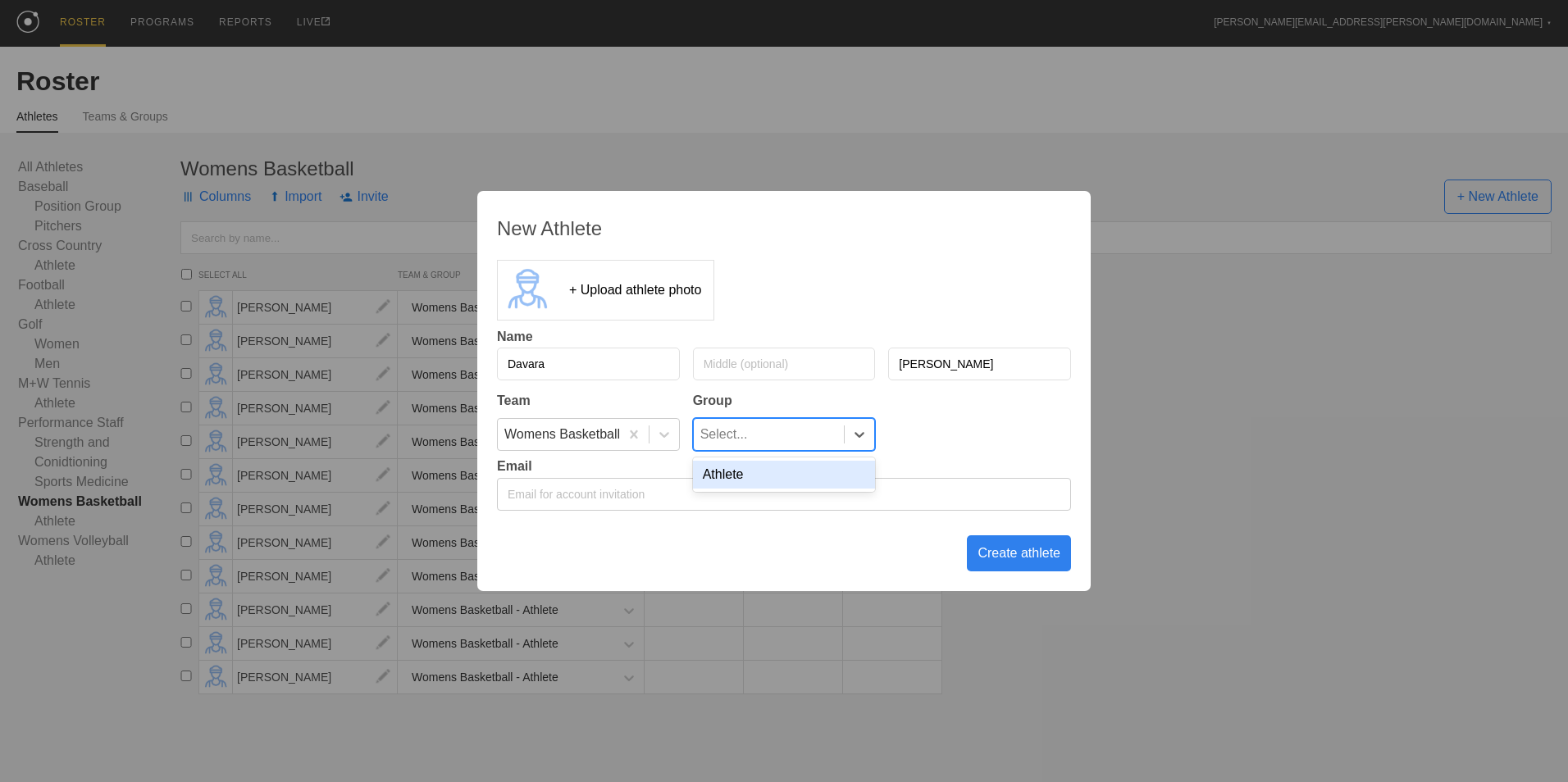
click at [770, 429] on div "Select..." at bounding box center [769, 435] width 151 height 32
click at [766, 467] on div "Athlete" at bounding box center [784, 475] width 183 height 28
click at [1008, 561] on div "Create athlete" at bounding box center [1019, 553] width 104 height 36
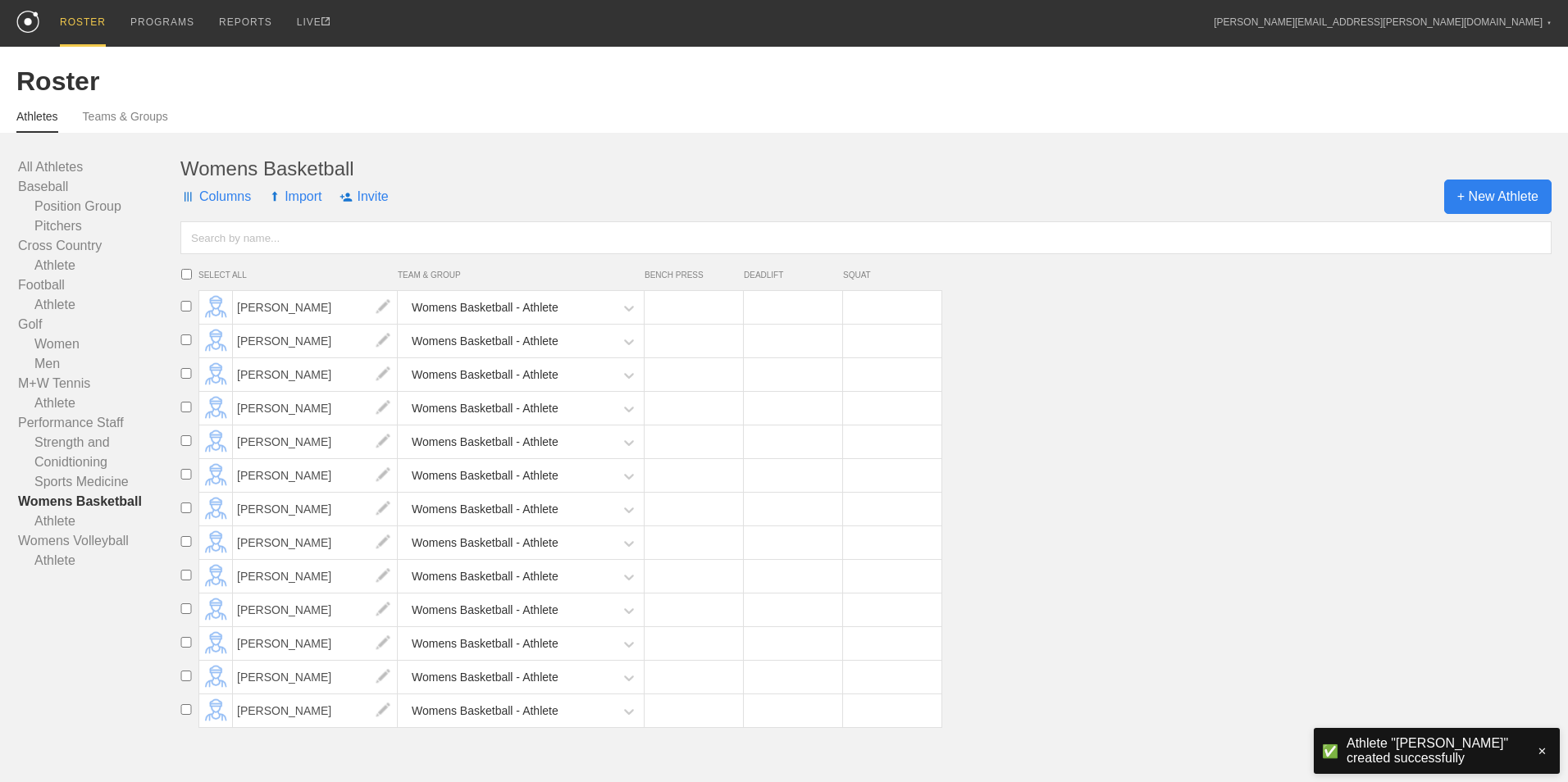
click at [1482, 209] on span "+ New Athlete" at bounding box center [1498, 197] width 108 height 34
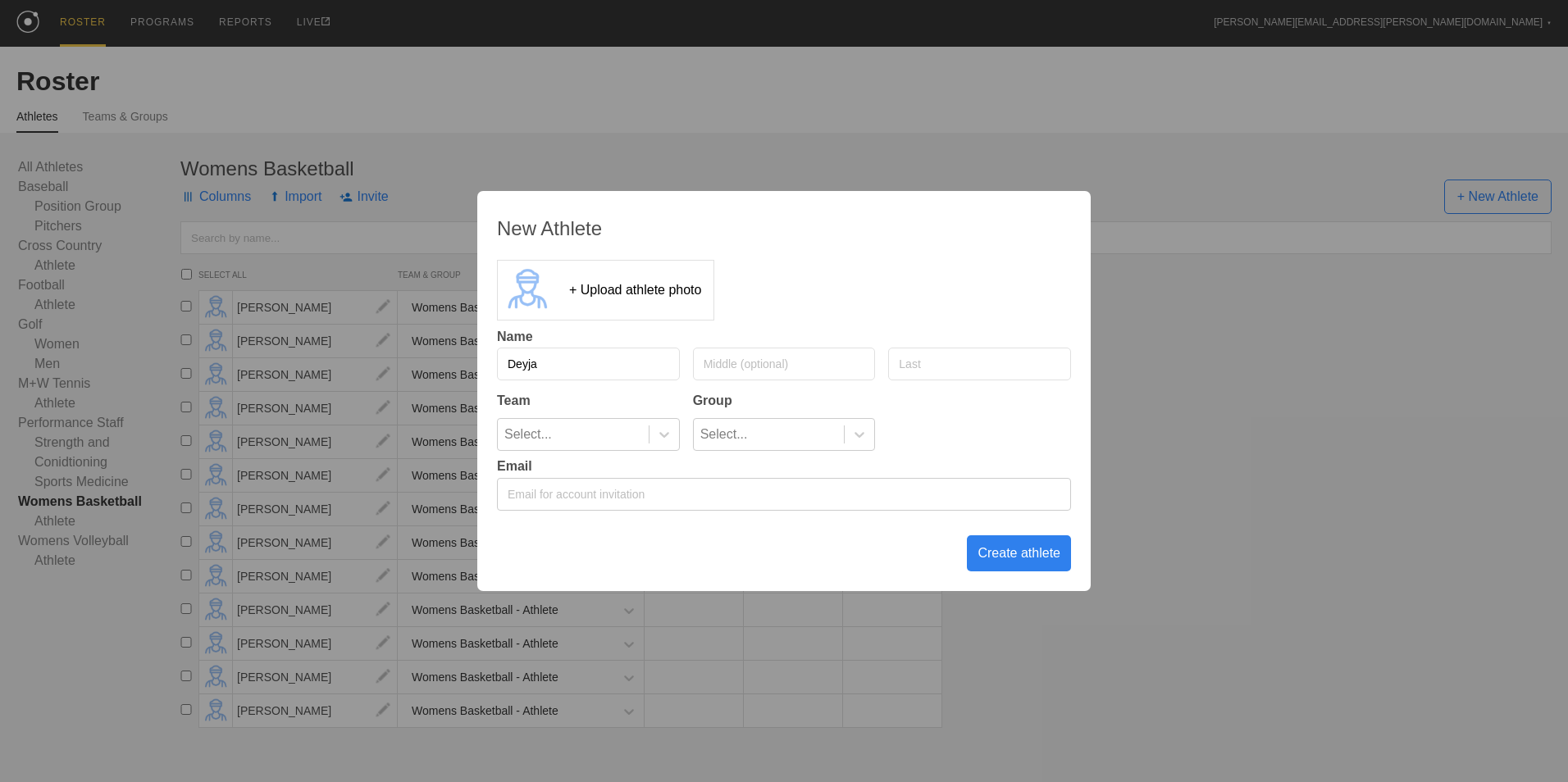
type input "Deyja"
type input "[PERSON_NAME]"
click at [672, 441] on icon at bounding box center [664, 435] width 17 height 17
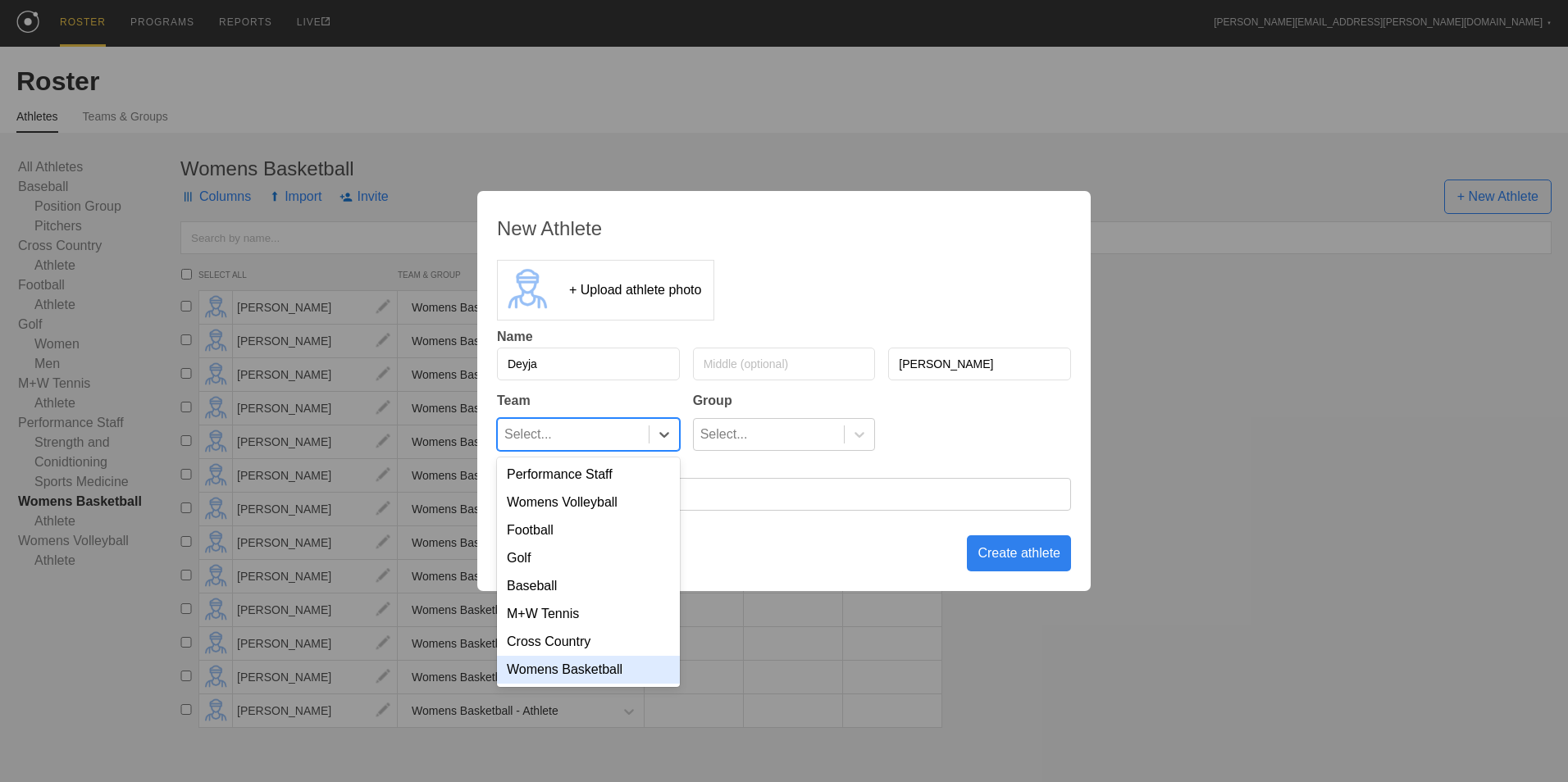
drag, startPoint x: 602, startPoint y: 686, endPoint x: 610, endPoint y: 677, distance: 12.0
click at [603, 684] on div "Womens Basketball" at bounding box center [588, 670] width 183 height 28
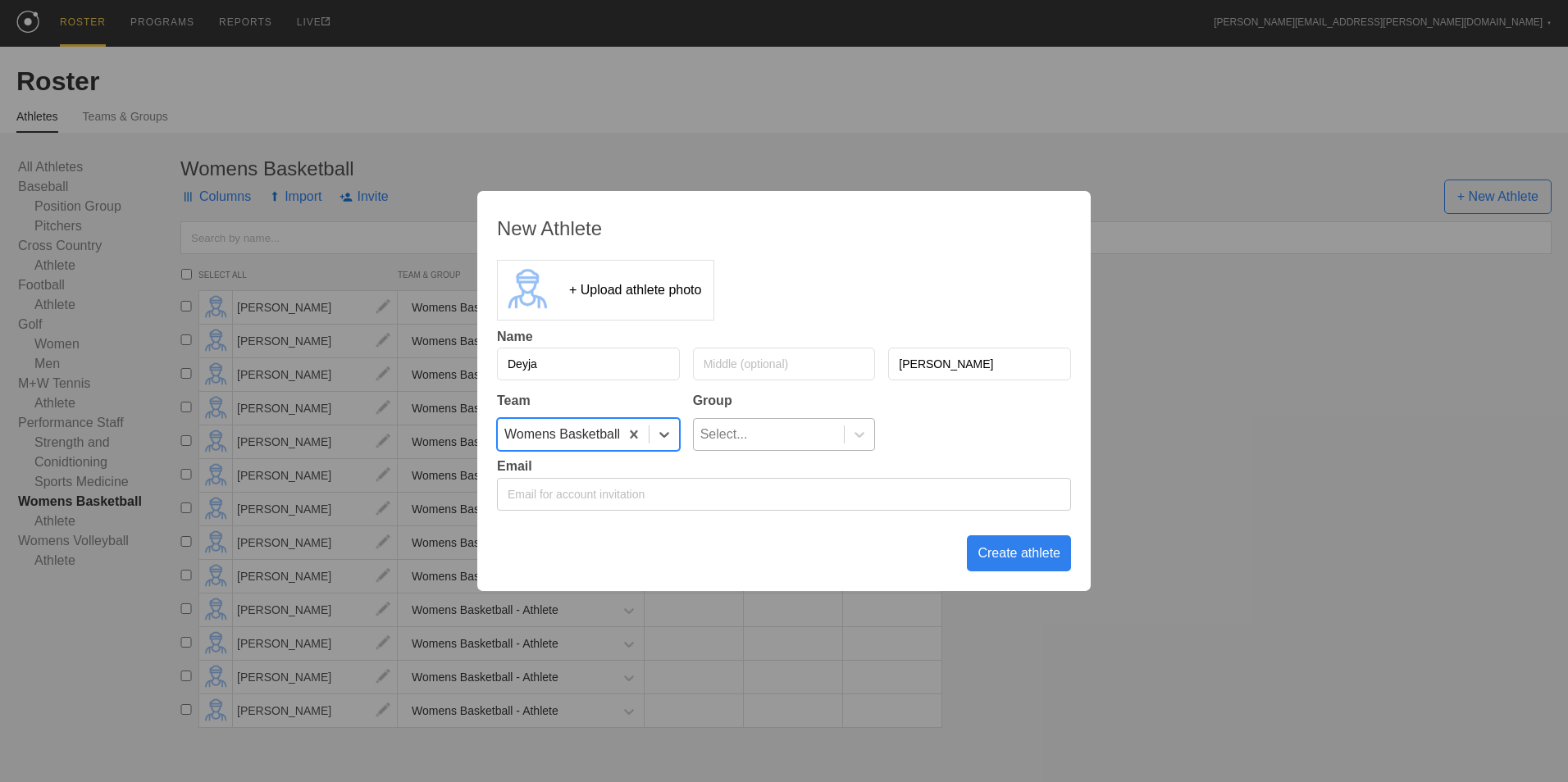
click at [808, 442] on div "Select..." at bounding box center [769, 435] width 151 height 32
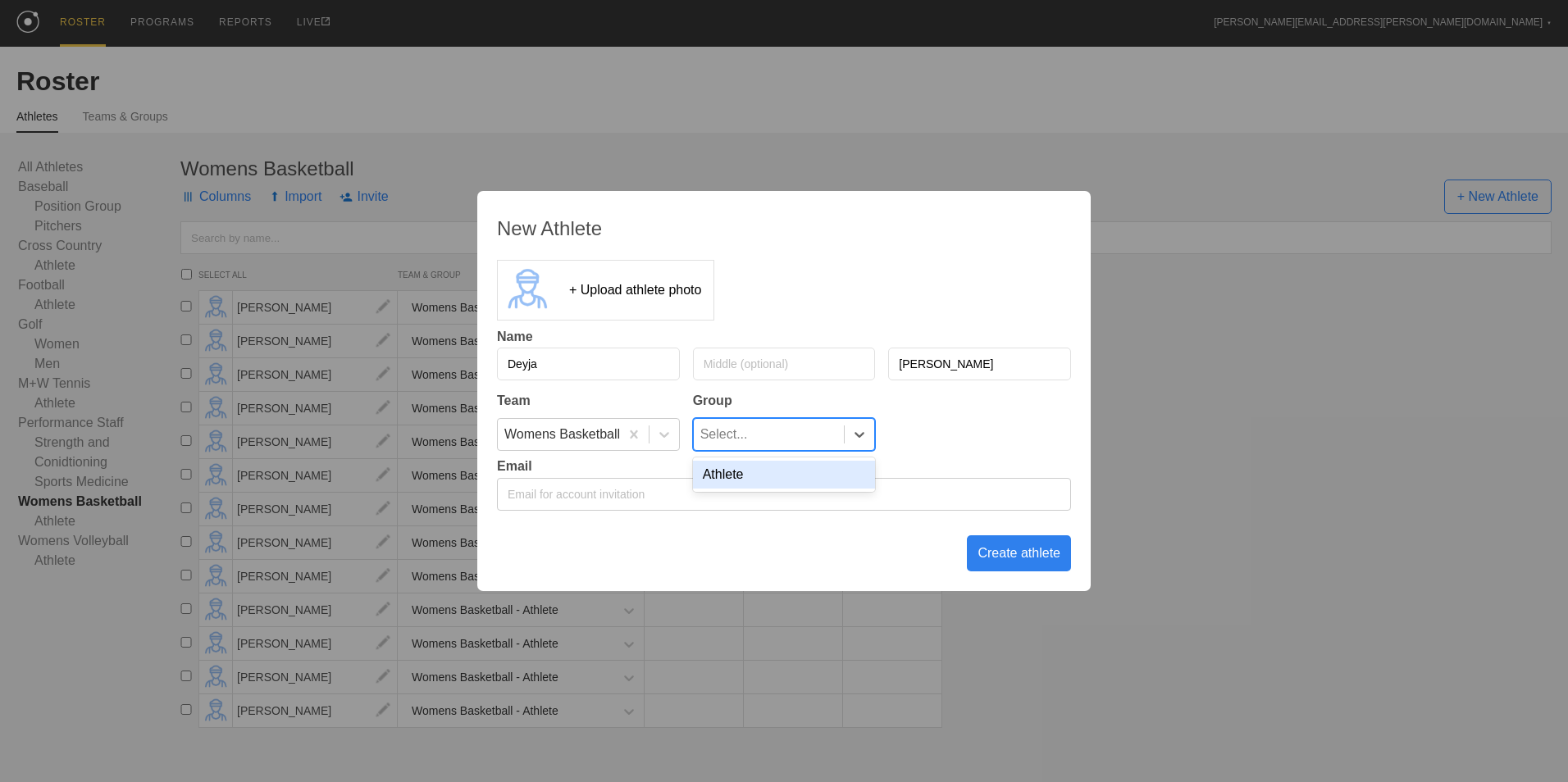
click at [808, 474] on div "Athlete" at bounding box center [784, 475] width 183 height 28
click at [1028, 545] on div "Create athlete" at bounding box center [1019, 553] width 104 height 36
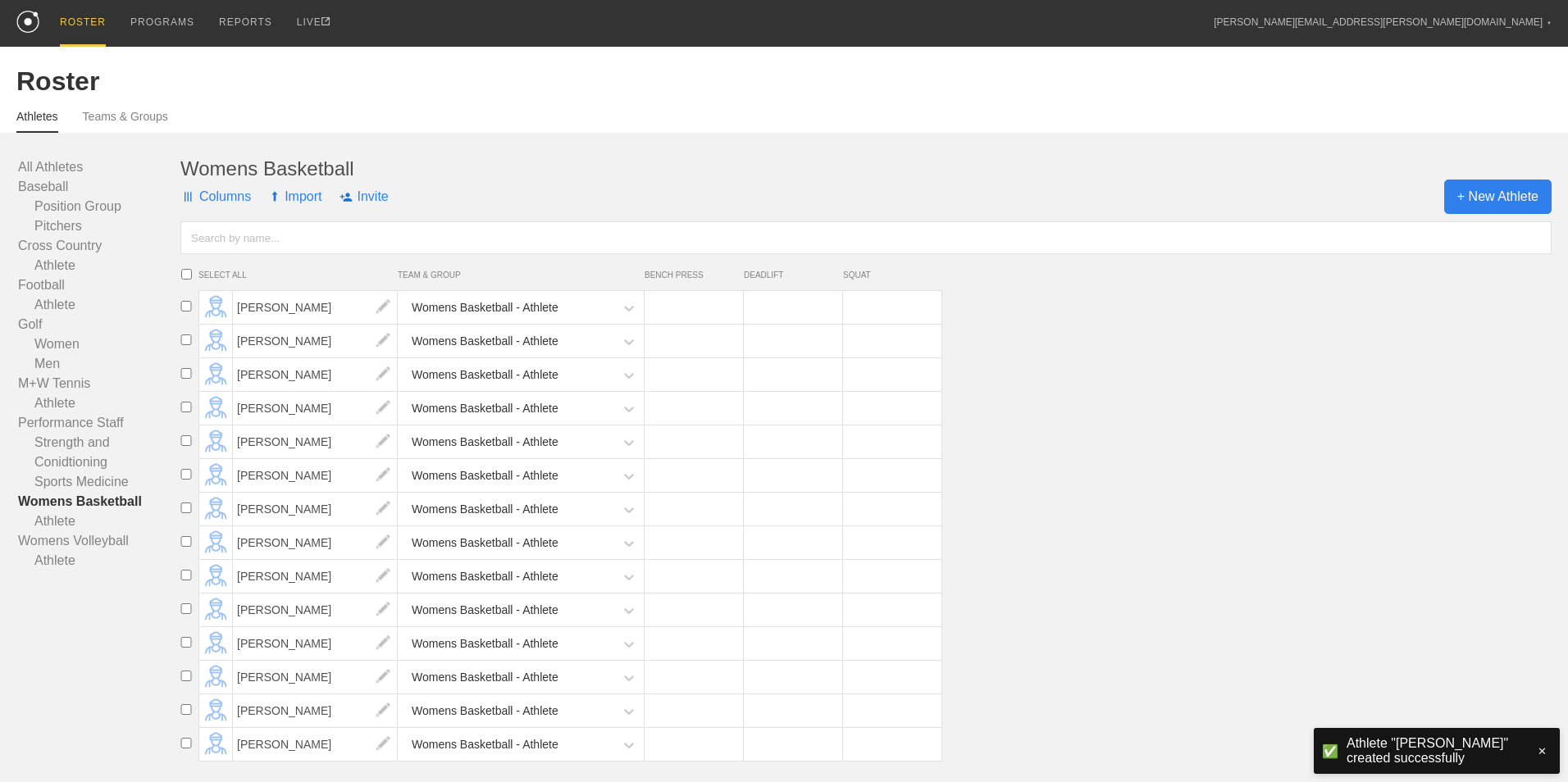
click at [1511, 201] on span "+ New Athlete" at bounding box center [1498, 197] width 108 height 34
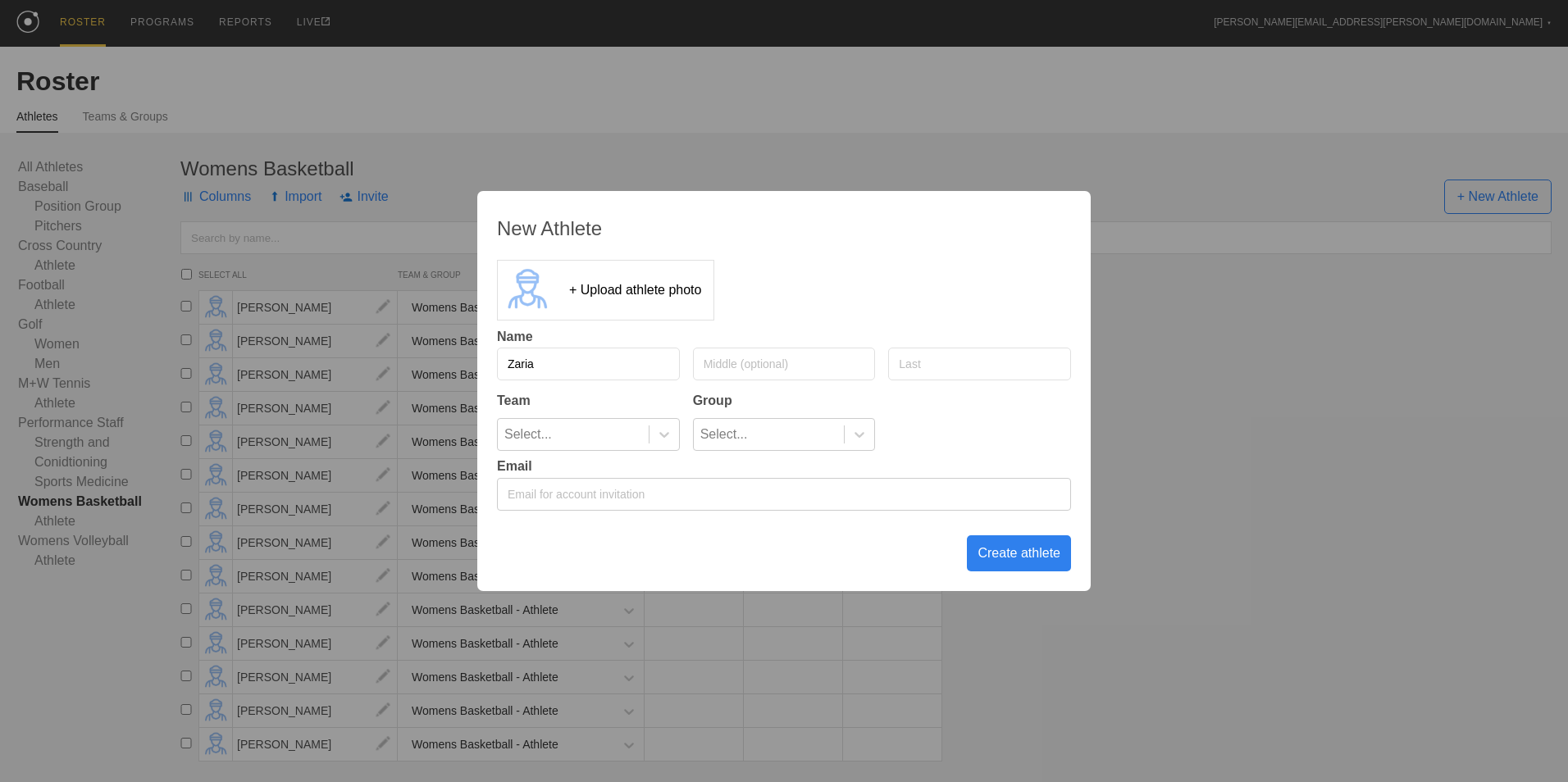
type input "Zaria"
type input "[PERSON_NAME]"
click at [647, 428] on div "Select..." at bounding box center [573, 435] width 151 height 32
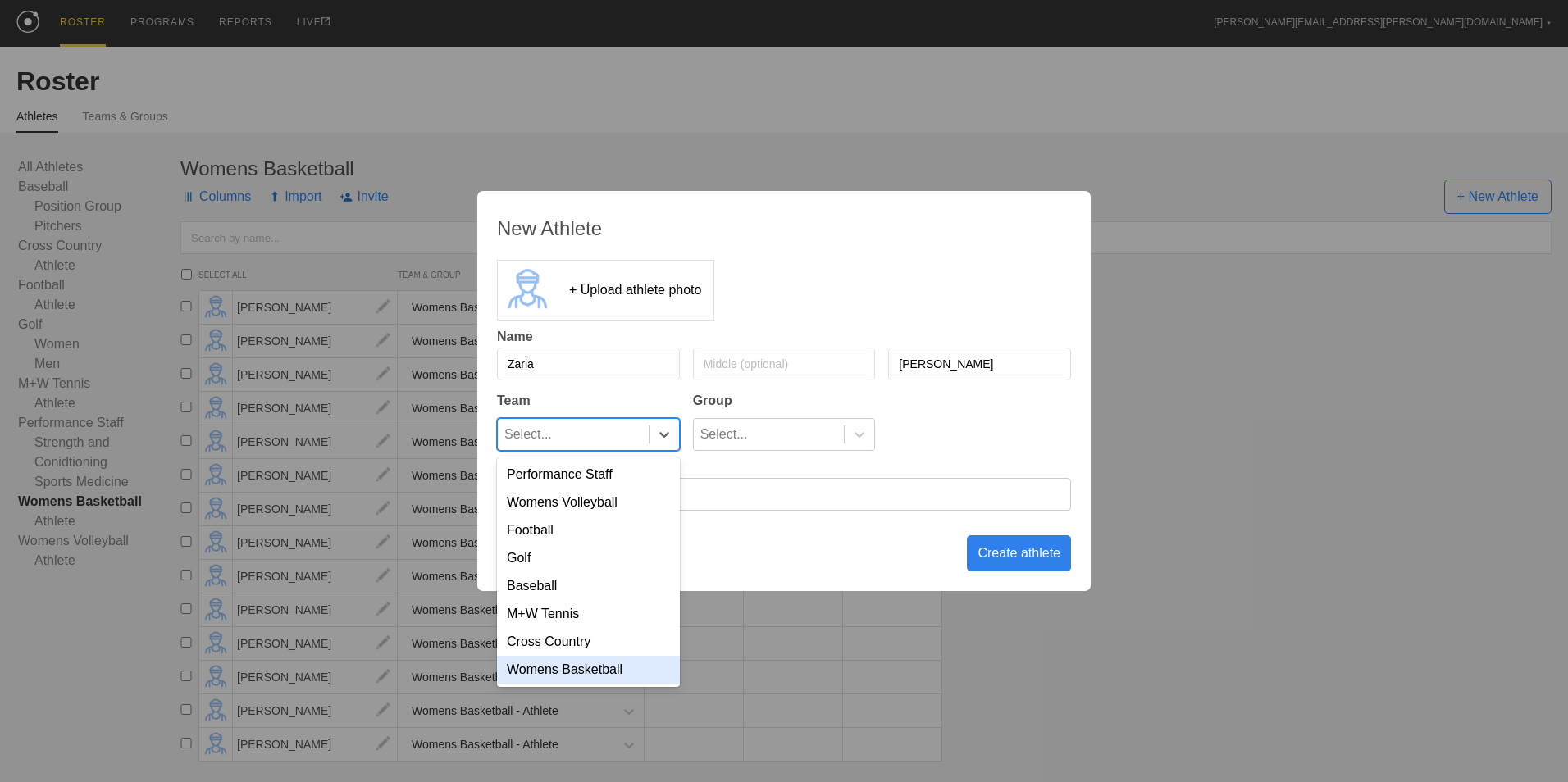
click at [608, 678] on div "Womens Basketball" at bounding box center [588, 670] width 183 height 28
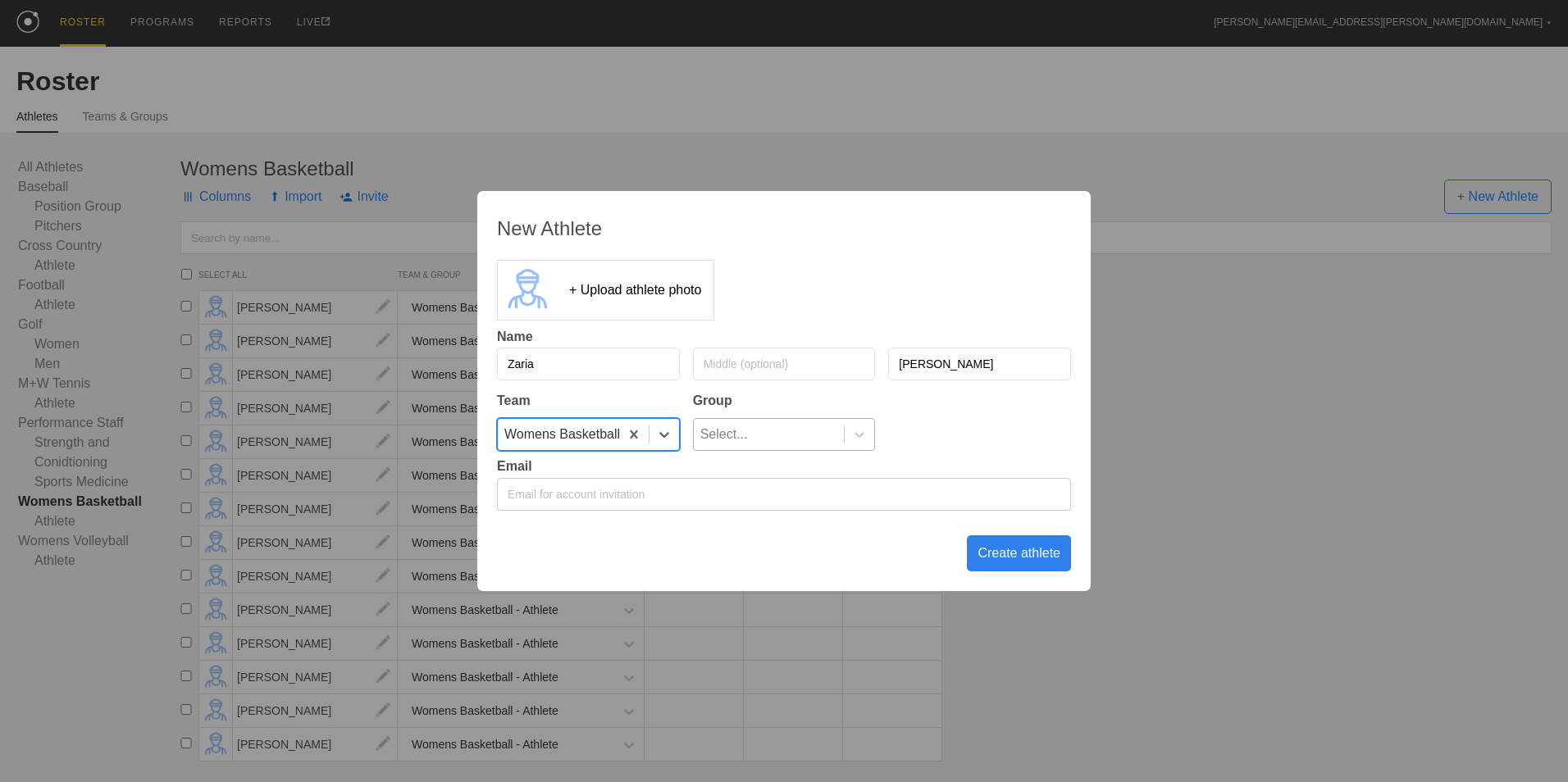
click at [780, 428] on div "Select..." at bounding box center [769, 435] width 151 height 32
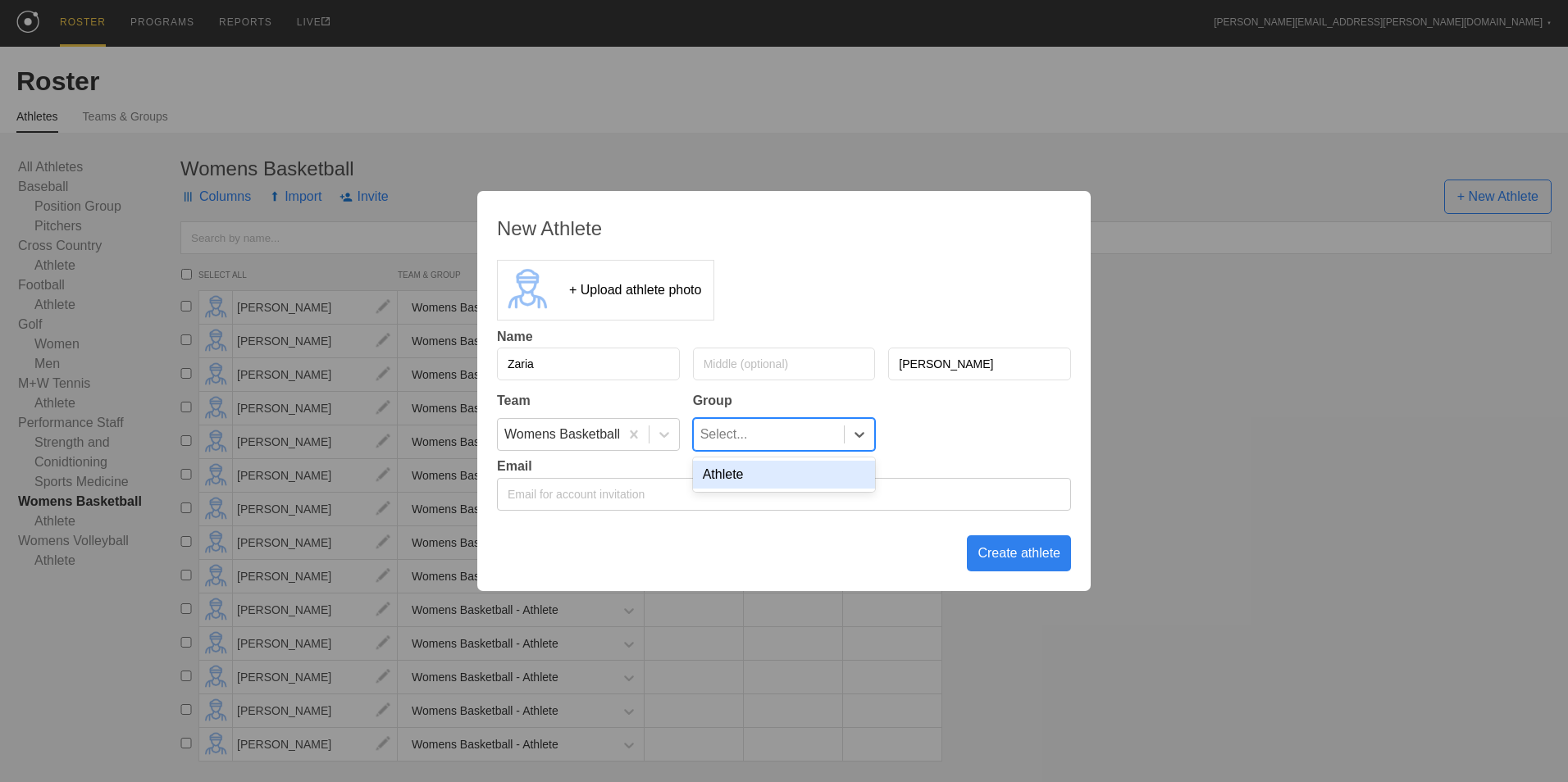
click at [780, 479] on div "Athlete" at bounding box center [784, 475] width 183 height 28
click at [1009, 551] on div "Create athlete" at bounding box center [1019, 553] width 104 height 36
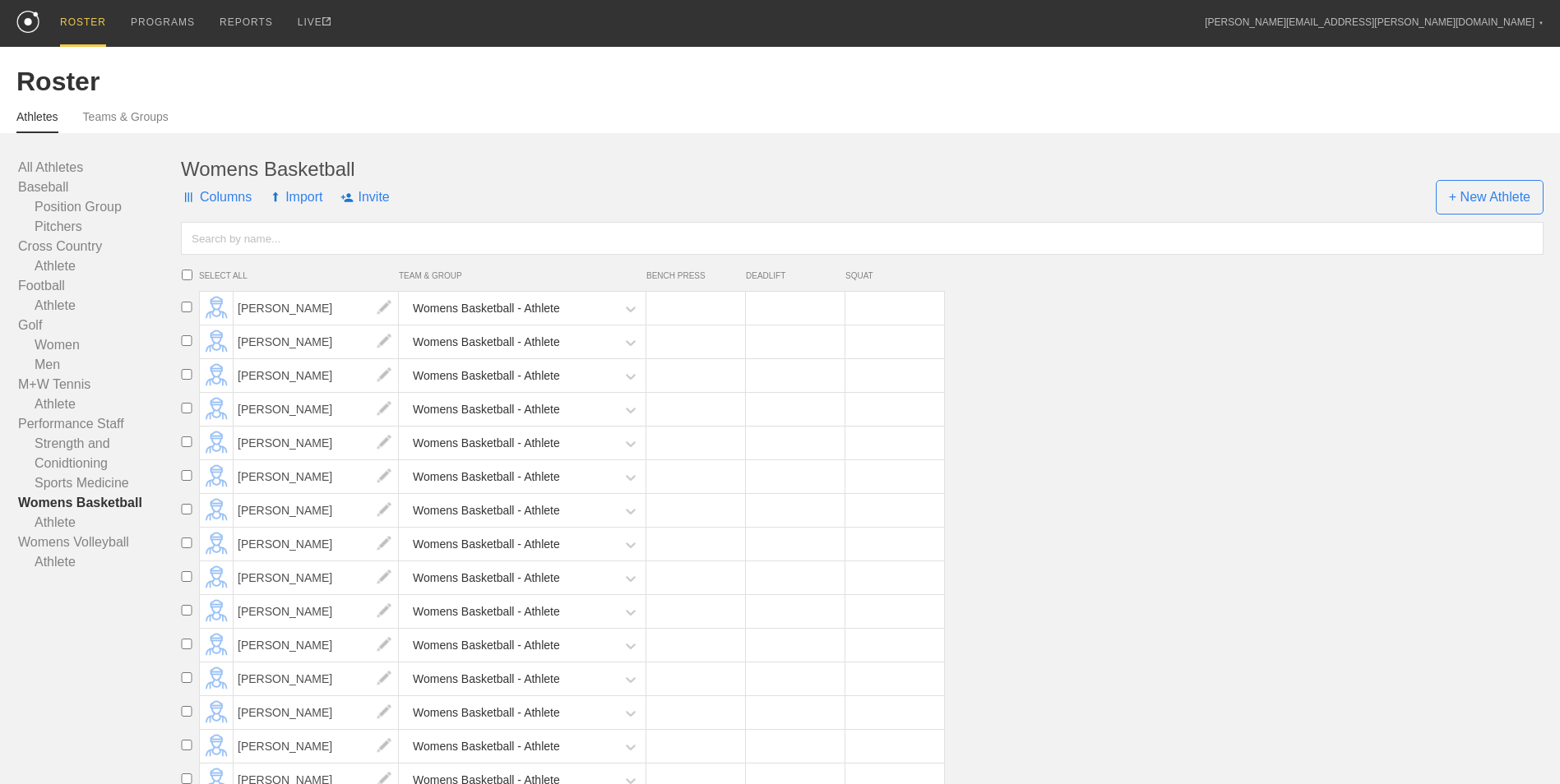
scroll to position [22, 0]
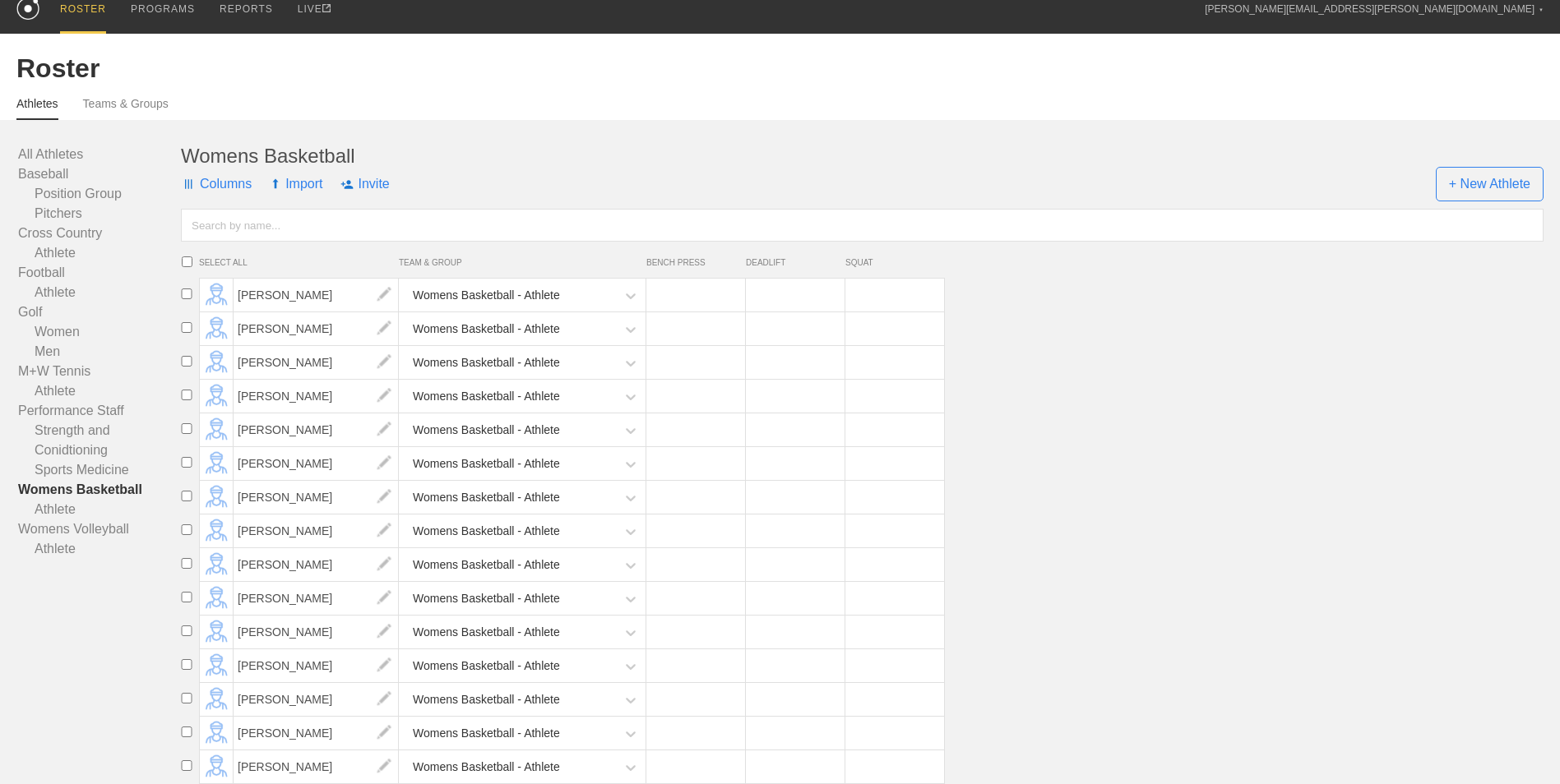
click at [1460, 202] on div "Womens Basketball Columns Import Invite + New Athlete SELECT ALL TEAM & GROUP B…" at bounding box center [861, 352] width 1363 height 415
click at [1459, 188] on span "+ New Athlete" at bounding box center [1489, 183] width 108 height 34
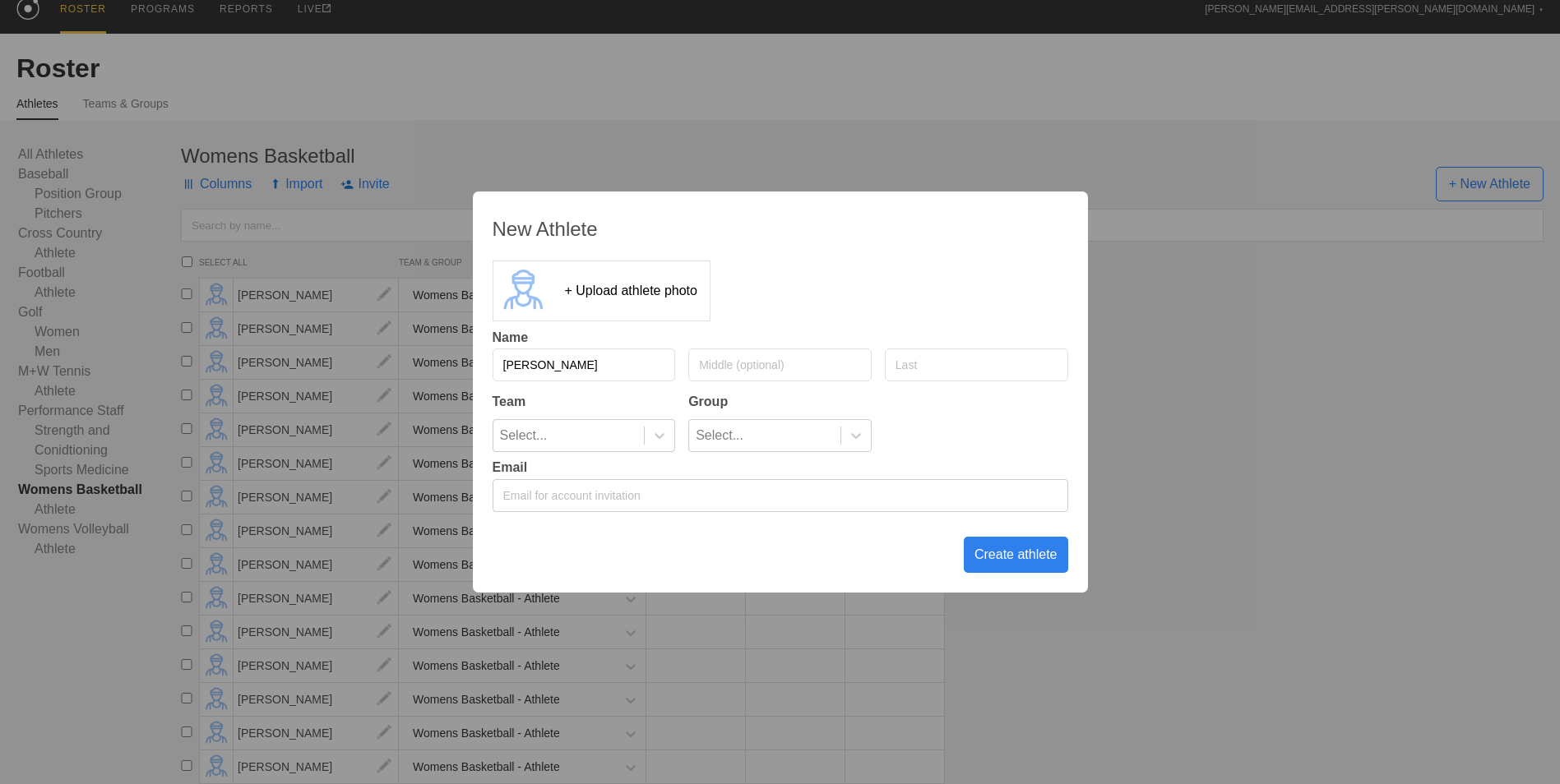
type input "[PERSON_NAME]"
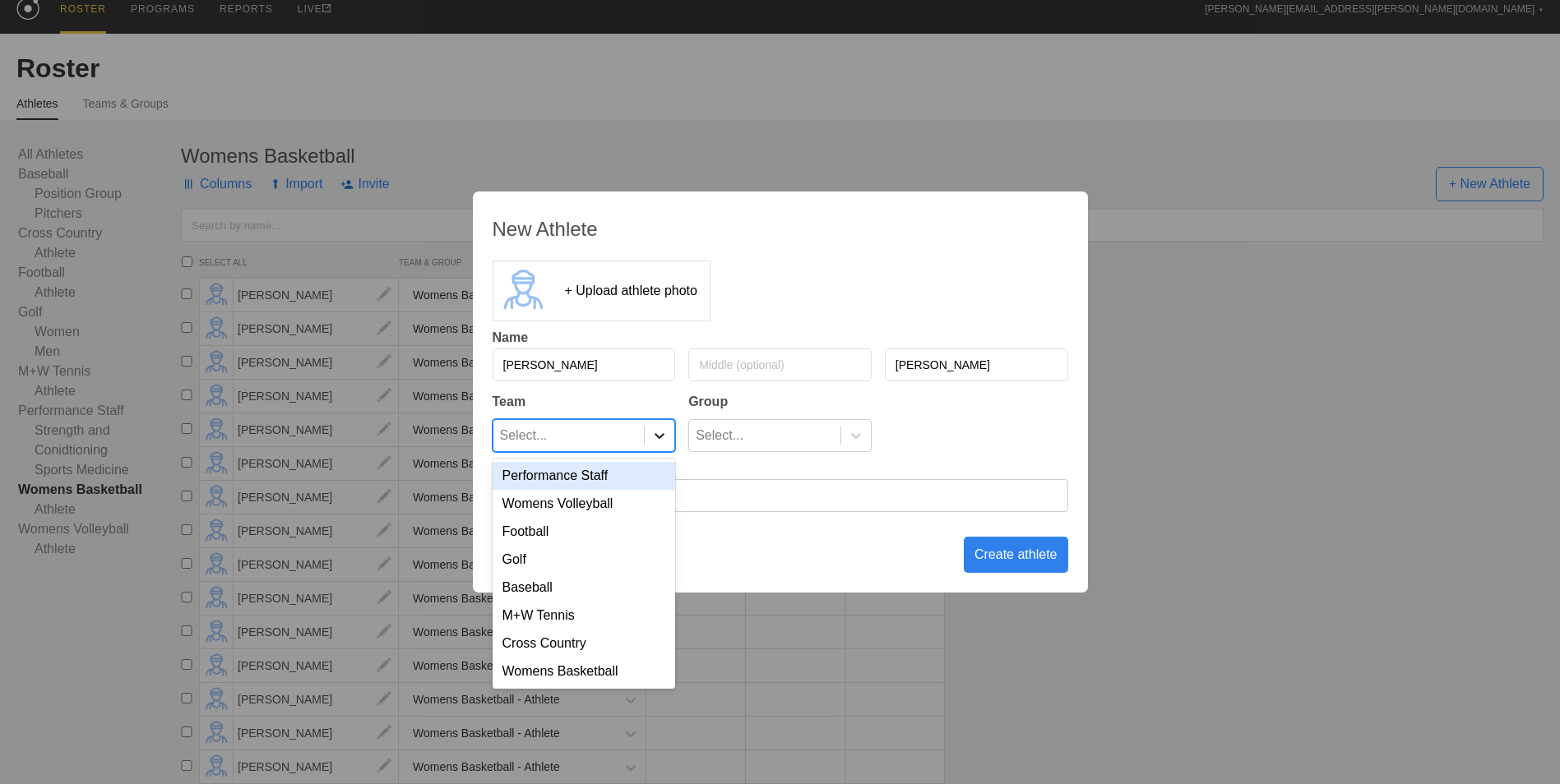
click at [659, 436] on icon at bounding box center [660, 436] width 10 height 6
click at [619, 684] on div "Womens Basketball" at bounding box center [583, 671] width 183 height 28
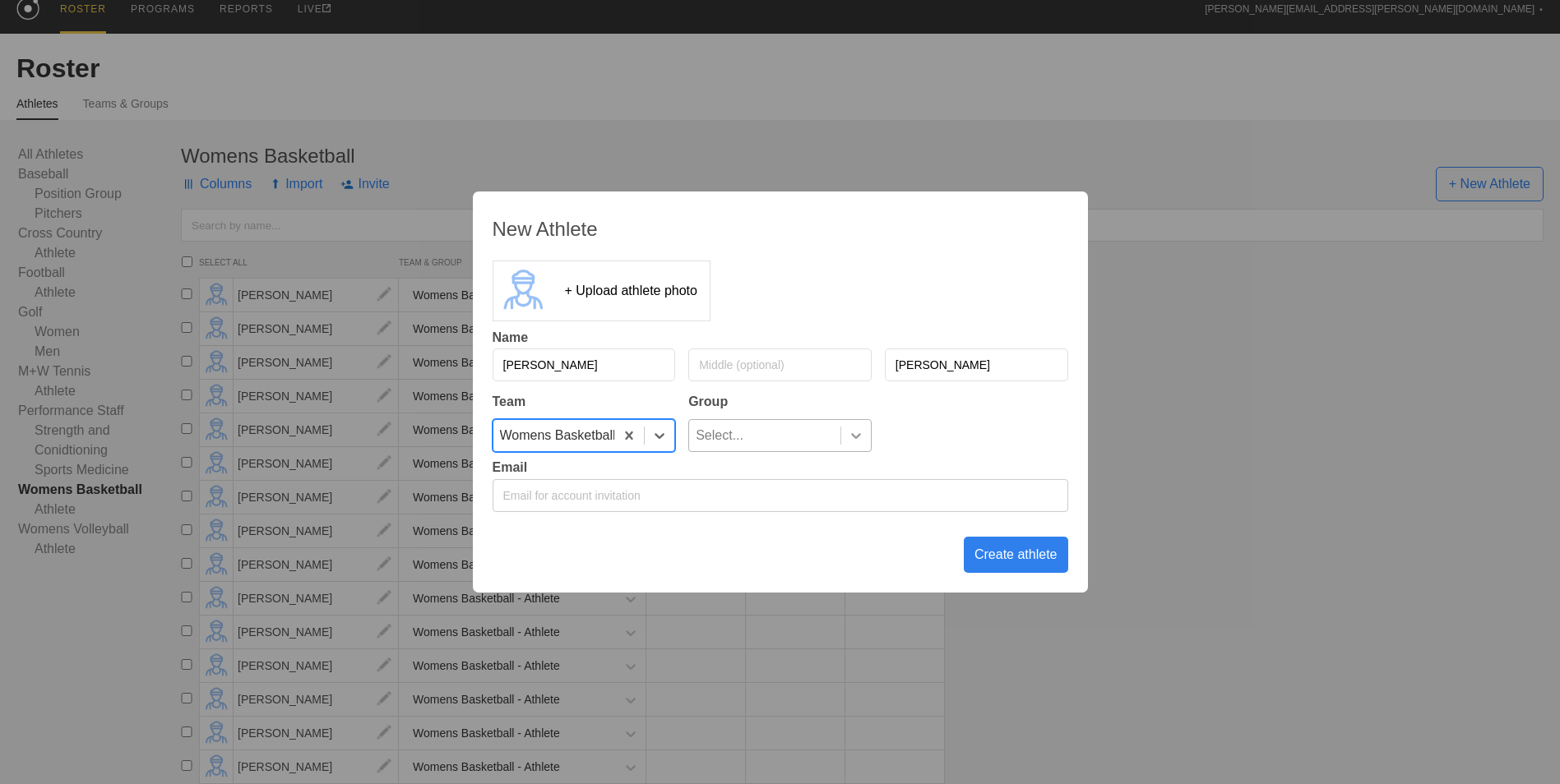
click at [852, 437] on icon at bounding box center [856, 436] width 17 height 17
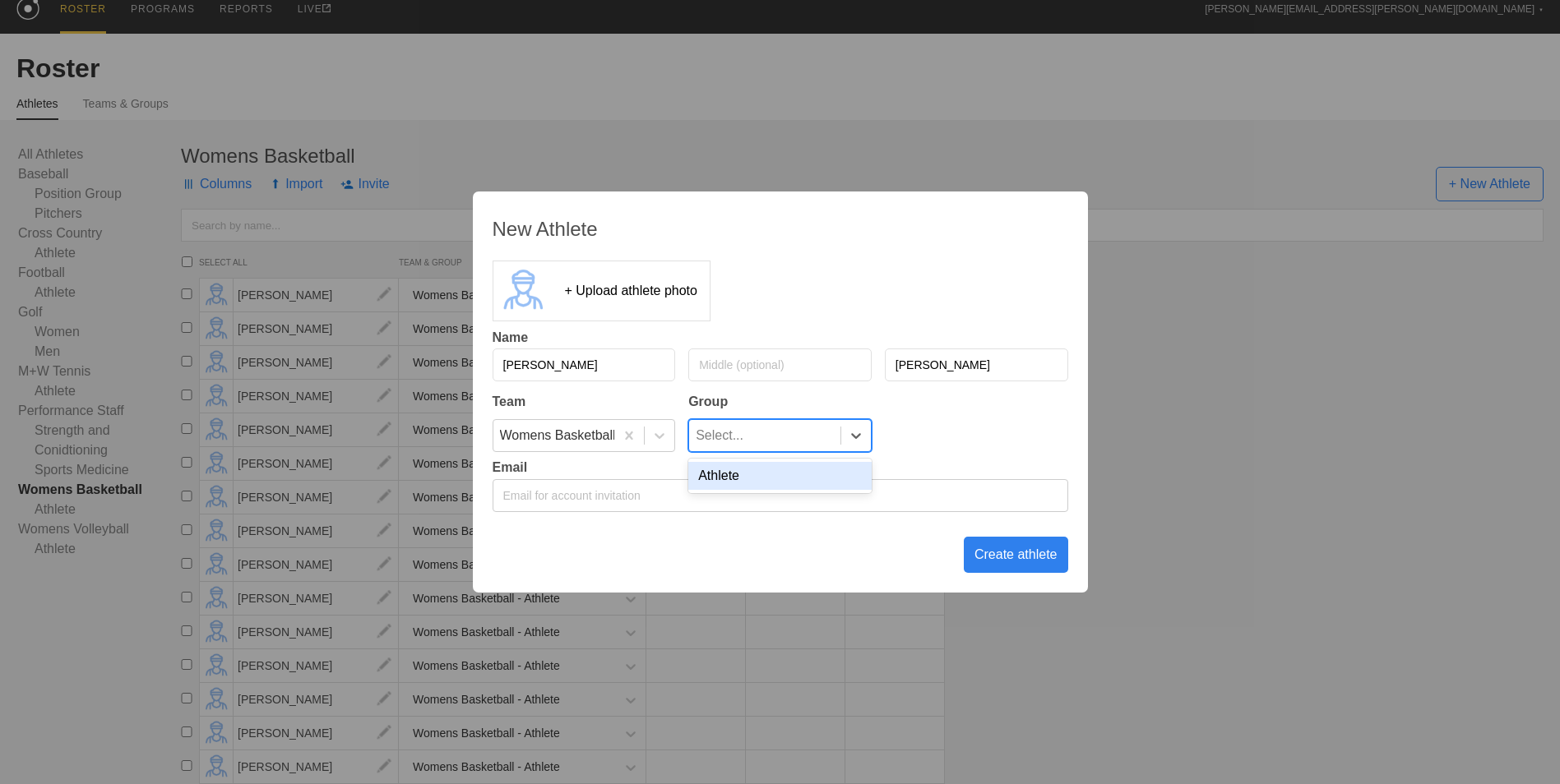
click at [813, 480] on div "Athlete" at bounding box center [780, 476] width 183 height 28
click at [1020, 558] on div "Create athlete" at bounding box center [1016, 554] width 104 height 36
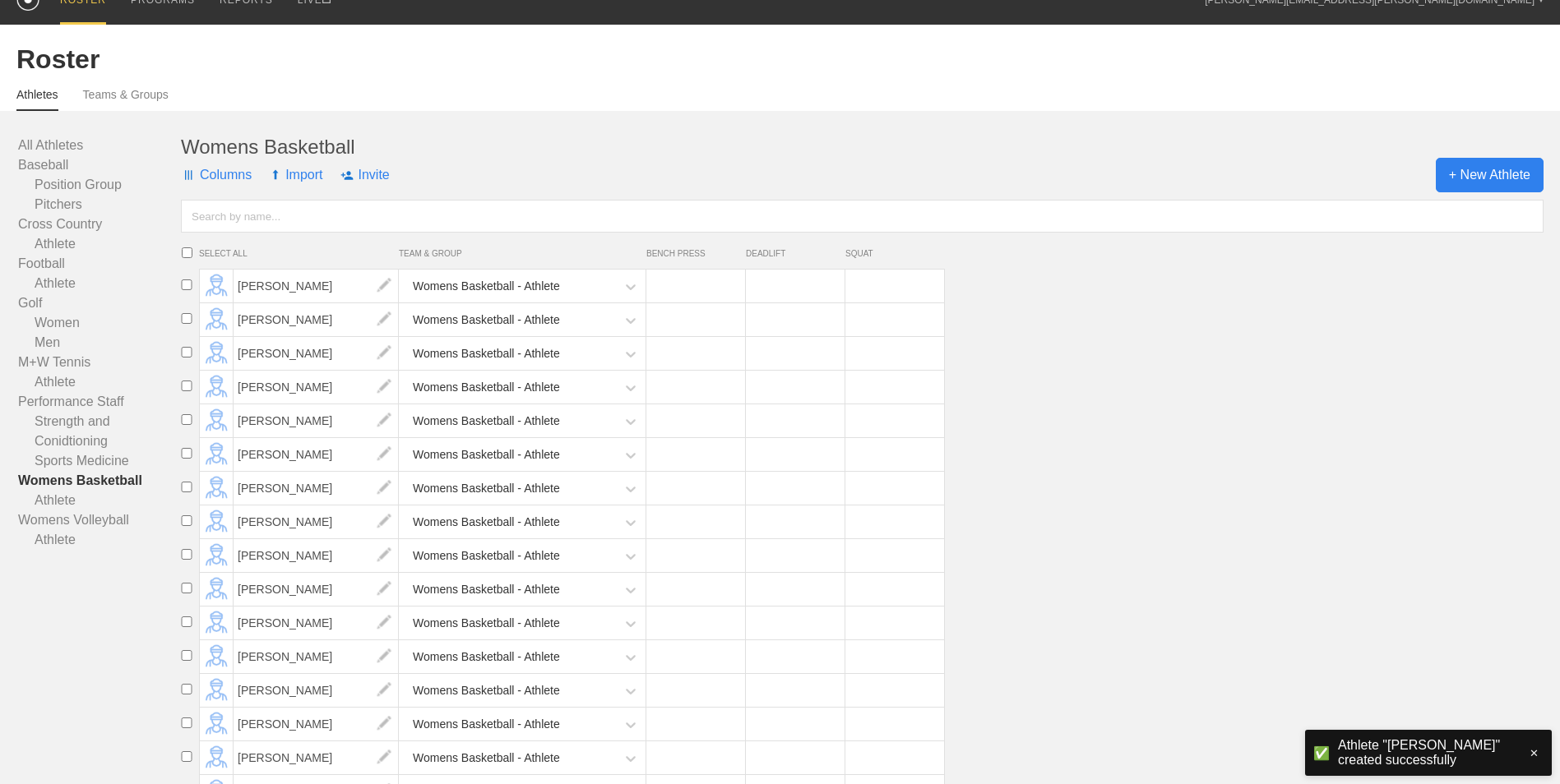
click at [1465, 173] on span "+ New Athlete" at bounding box center [1489, 175] width 108 height 34
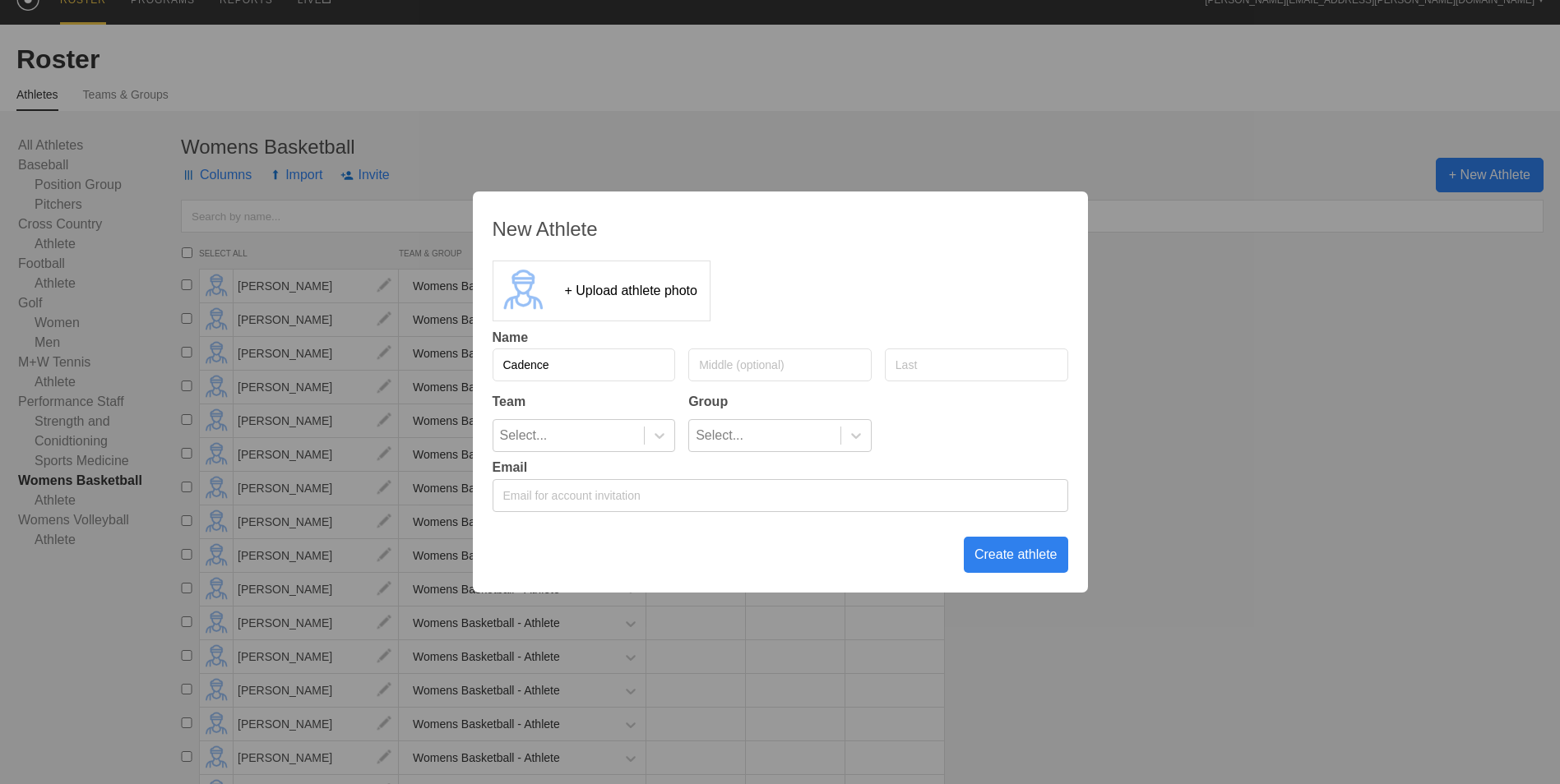
type input "Cadence"
type input "[PERSON_NAME]"
click at [656, 445] on div at bounding box center [659, 436] width 31 height 32
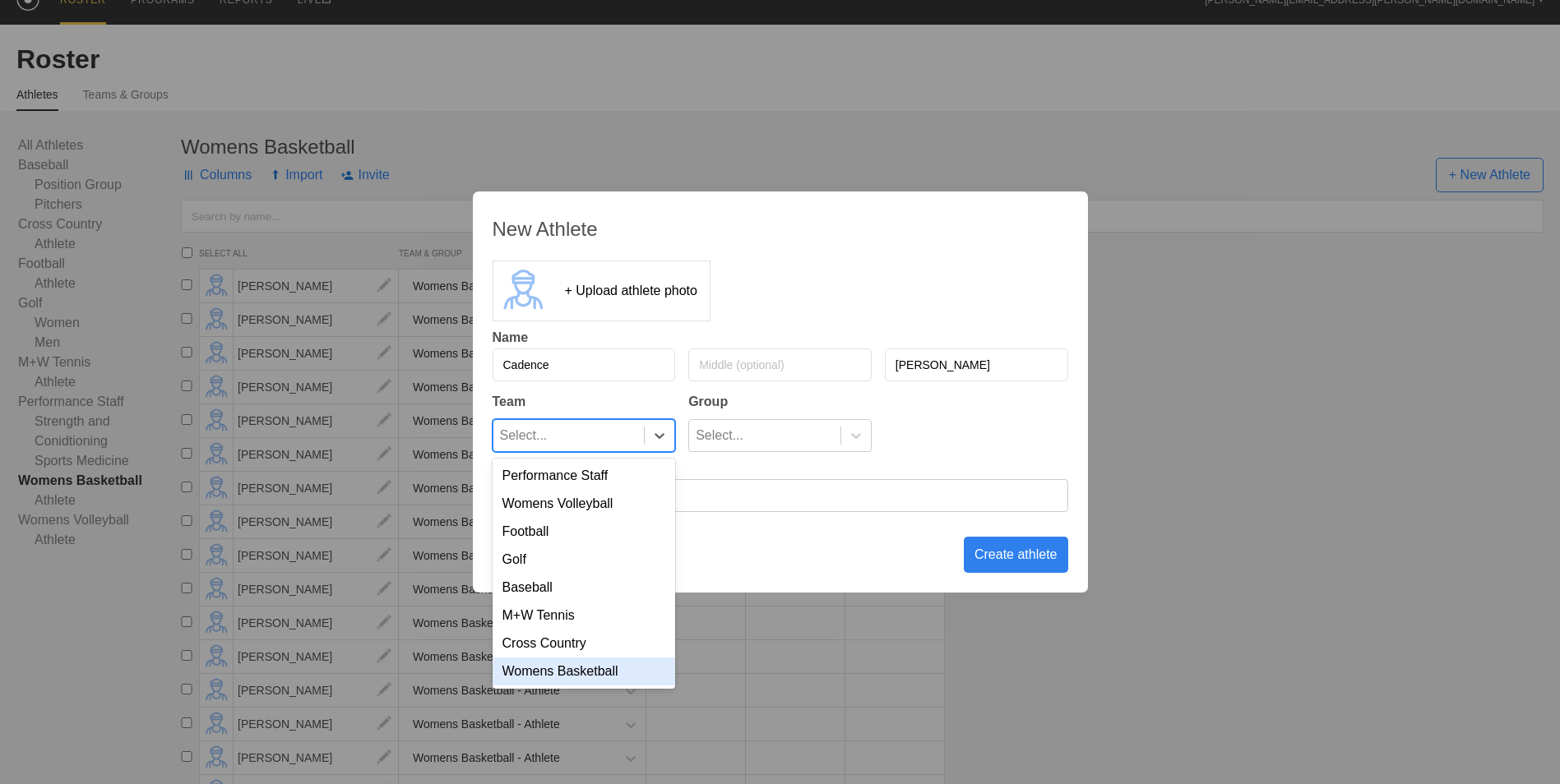
click at [612, 684] on div "Womens Basketball" at bounding box center [583, 671] width 183 height 28
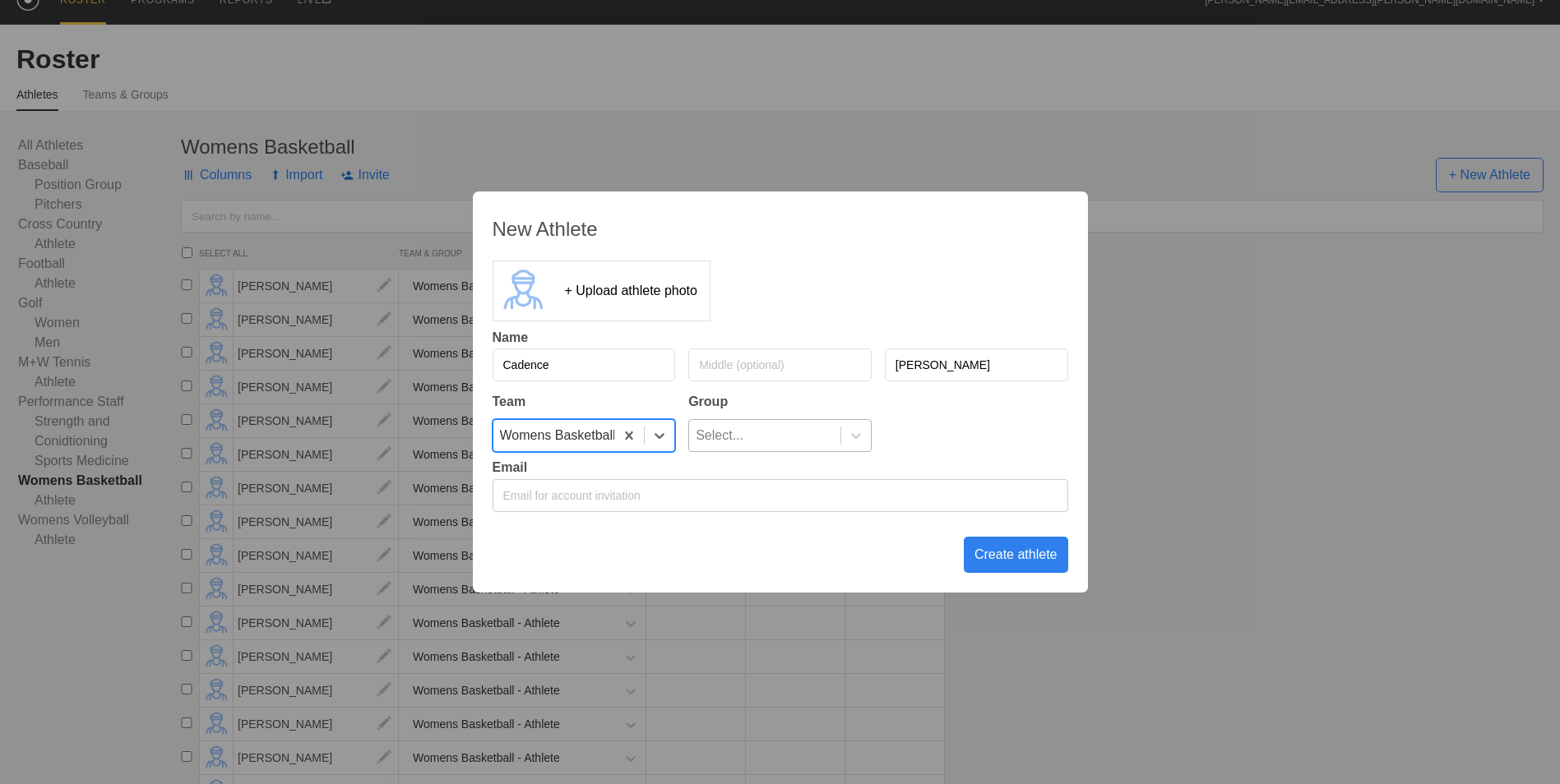
click at [790, 432] on div "Select..." at bounding box center [765, 436] width 152 height 32
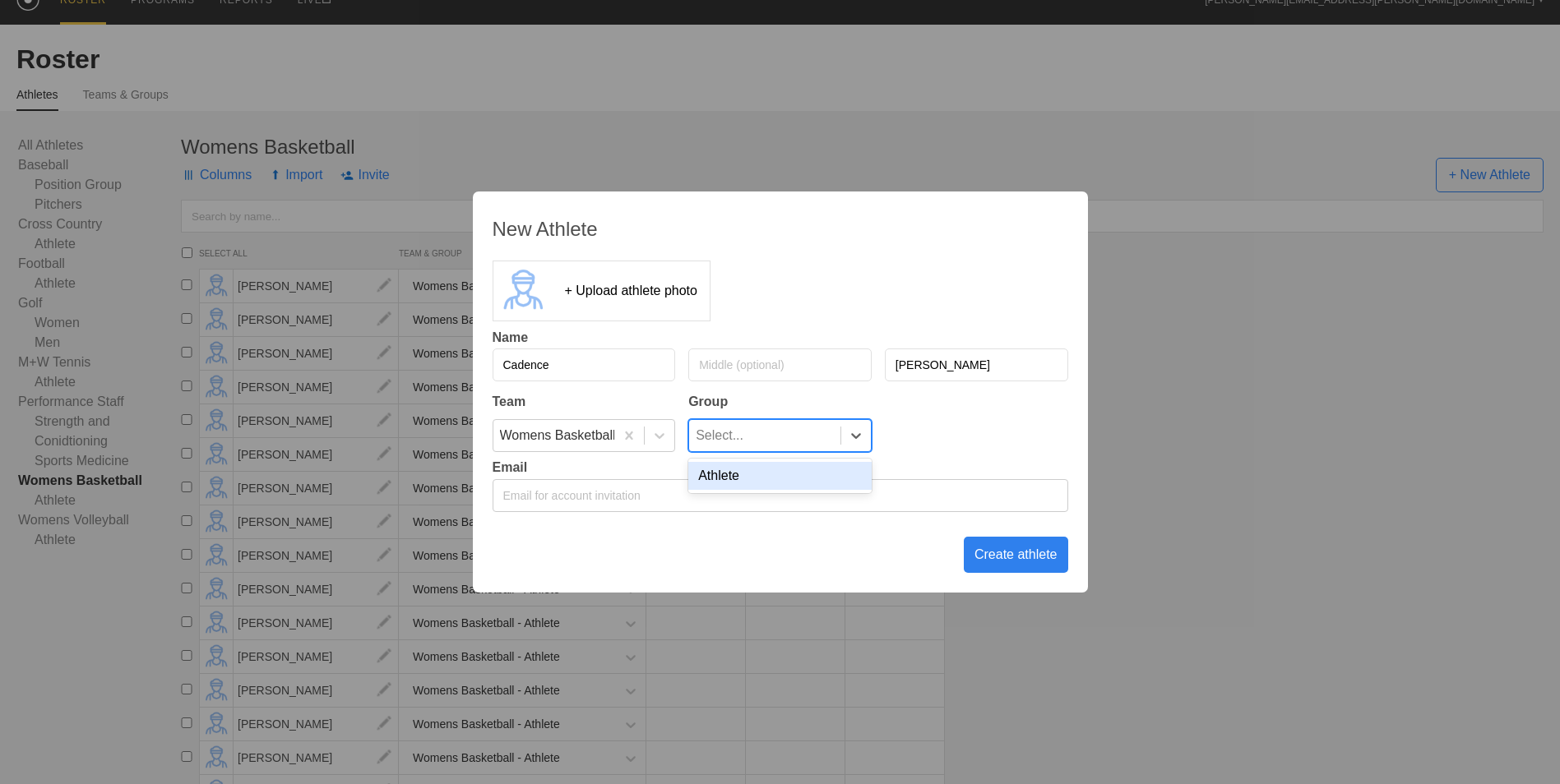
click at [782, 477] on div "Athlete" at bounding box center [780, 476] width 183 height 28
click at [1007, 555] on div "Create athlete" at bounding box center [1016, 554] width 104 height 36
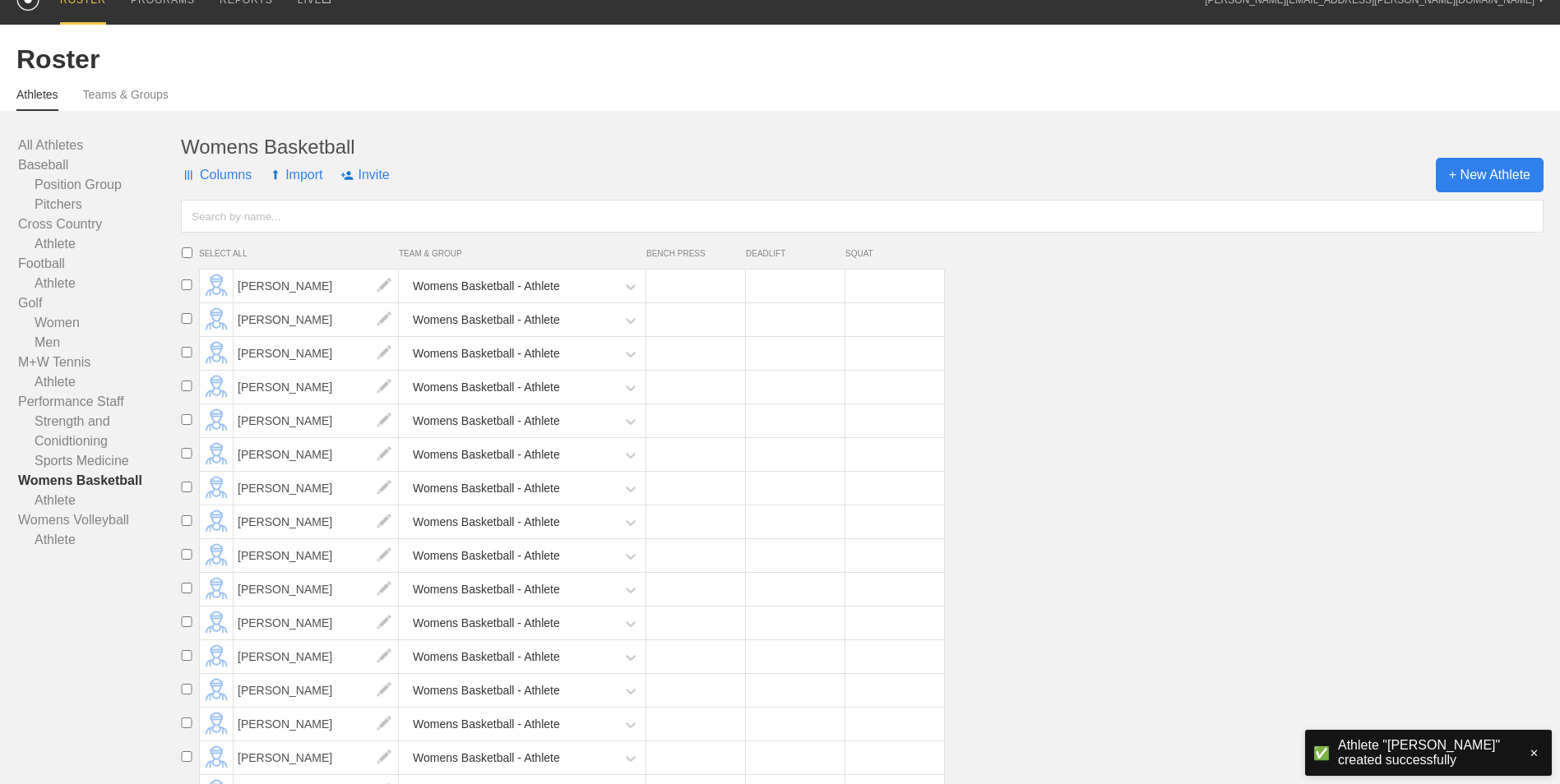
click at [1485, 172] on span "+ New Athlete" at bounding box center [1489, 175] width 108 height 34
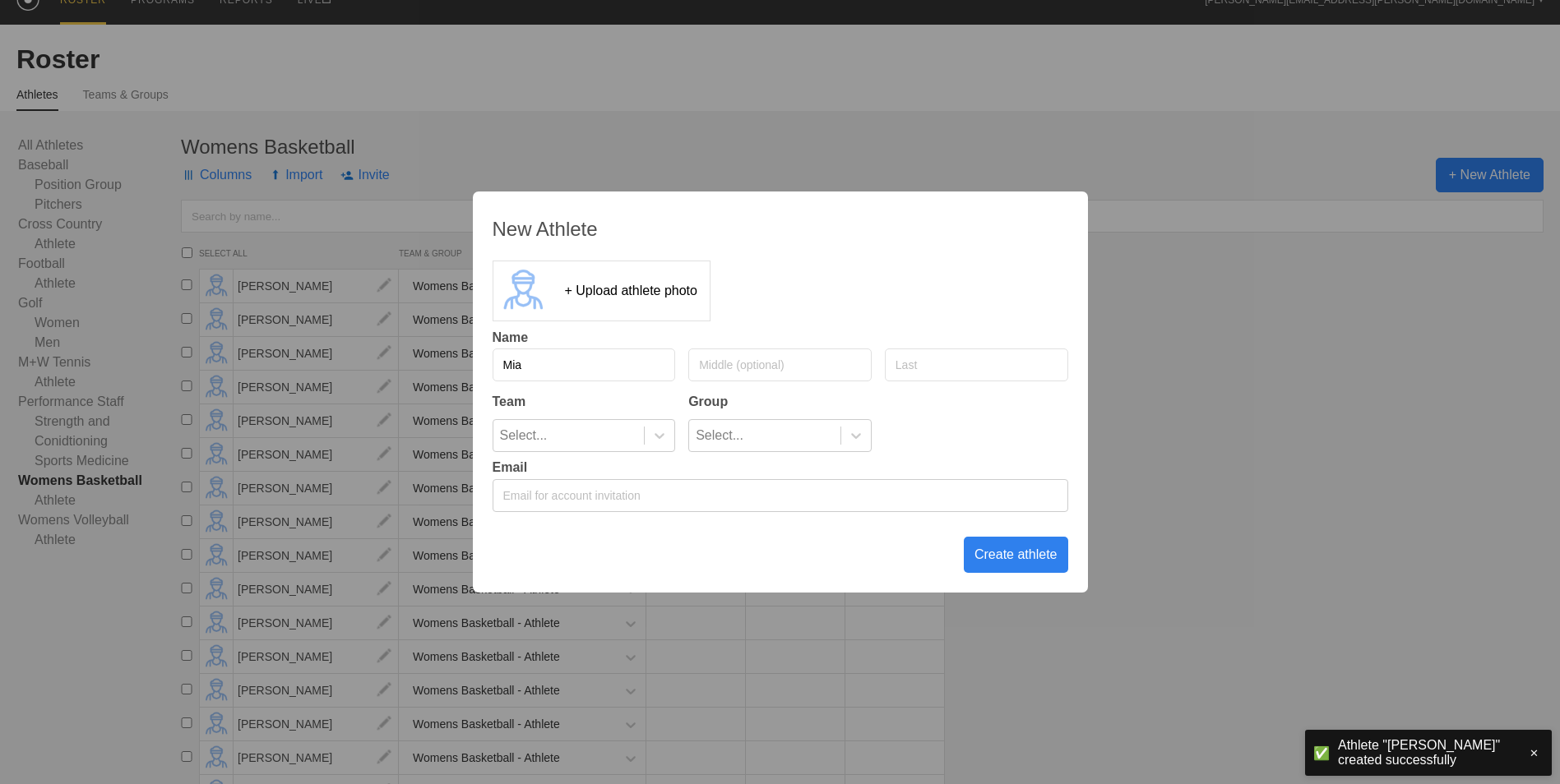
type input "Mia"
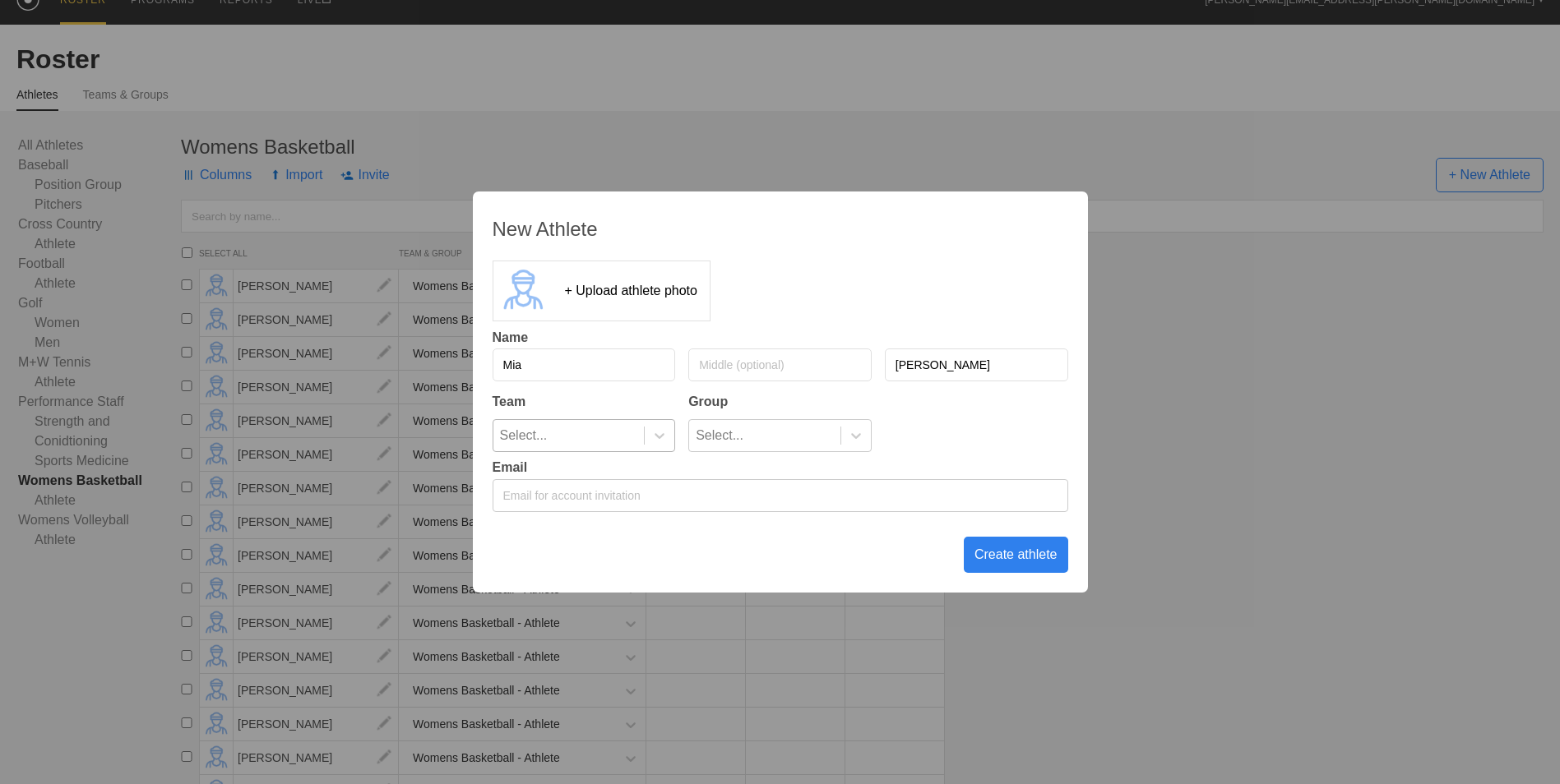
type input "[PERSON_NAME]"
click at [636, 433] on div "Select..." at bounding box center [568, 436] width 152 height 32
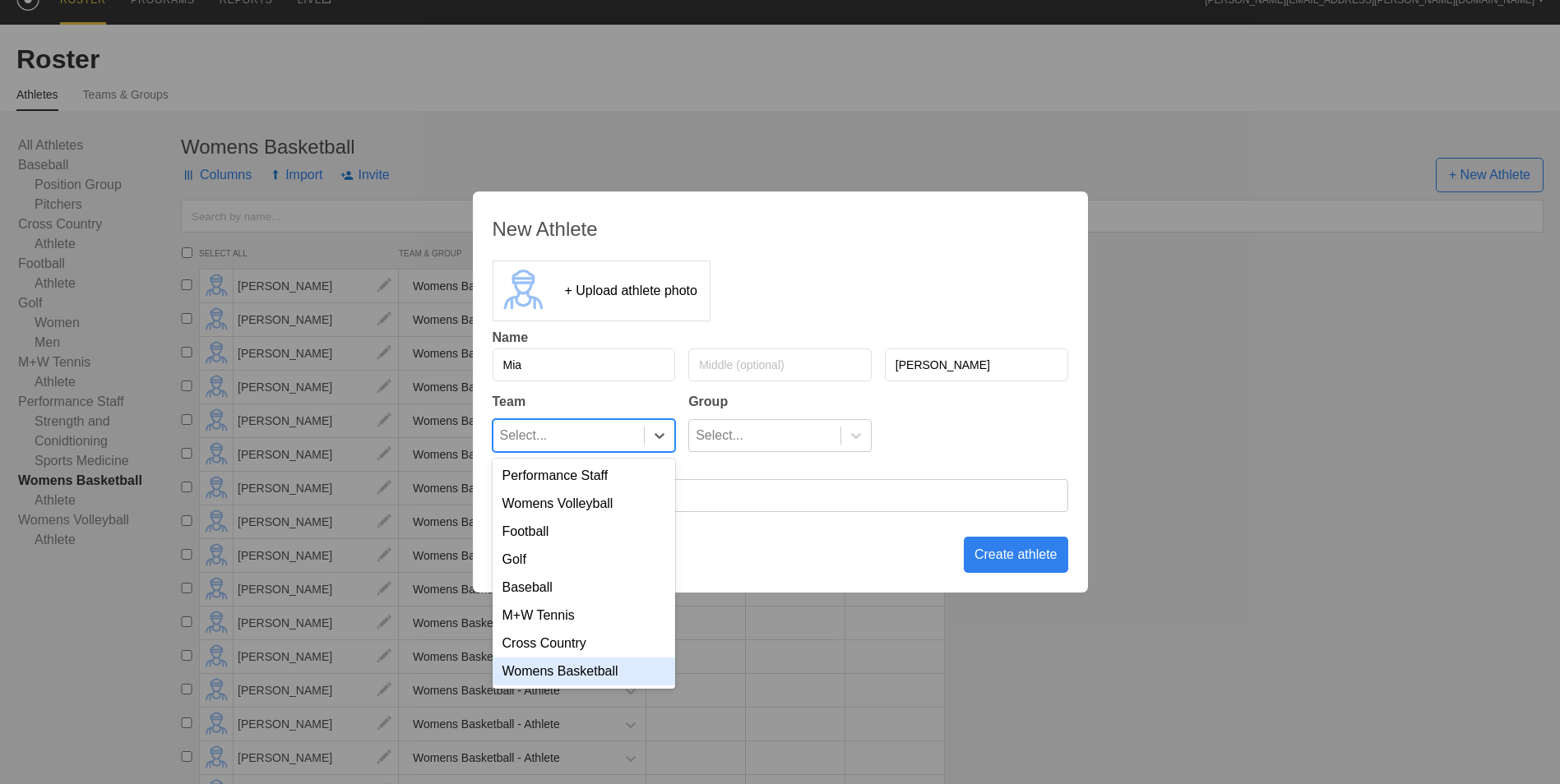
click at [636, 676] on div "Womens Basketball" at bounding box center [583, 671] width 183 height 28
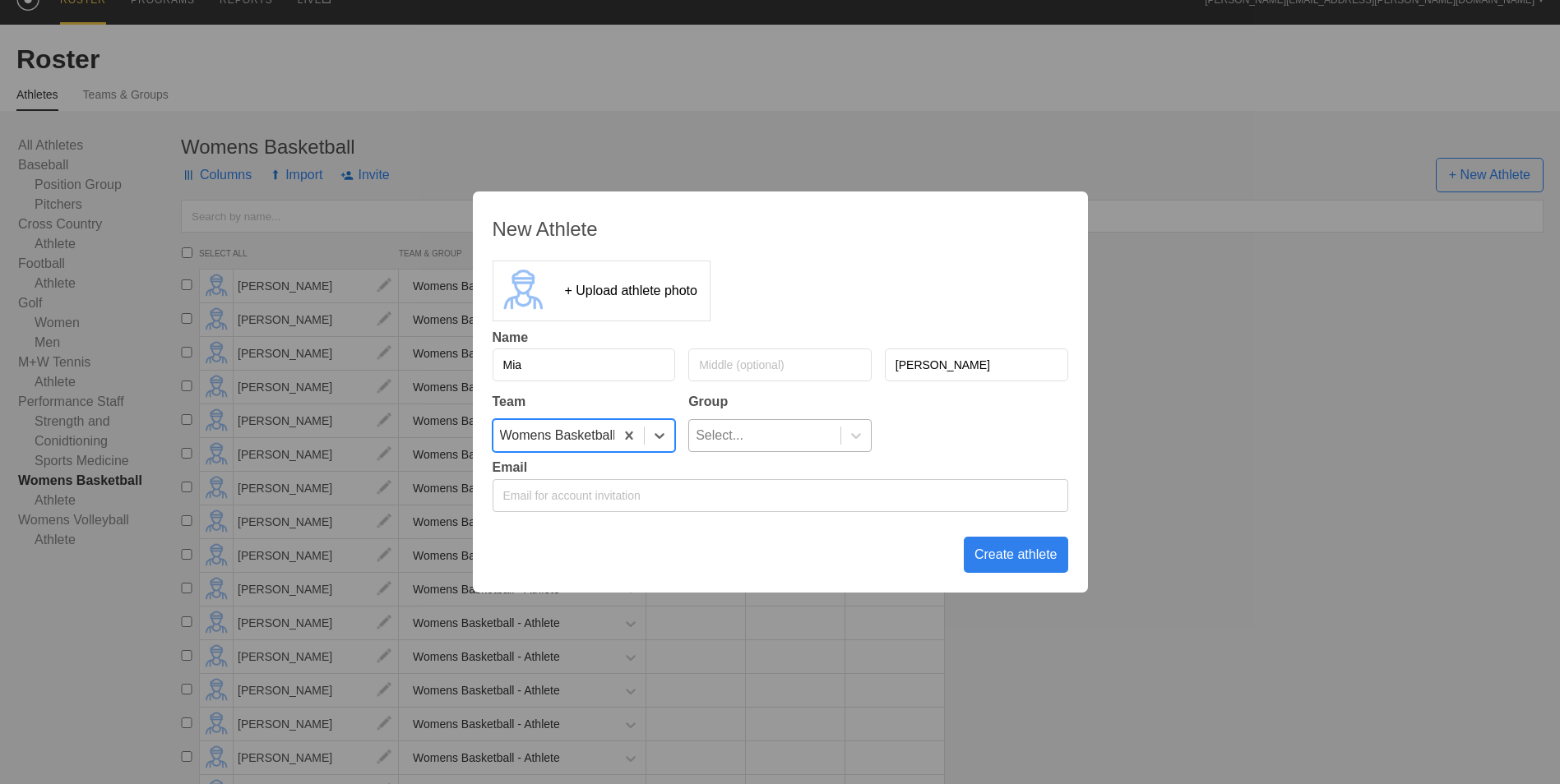
click at [838, 419] on div "Select..." at bounding box center [780, 435] width 183 height 33
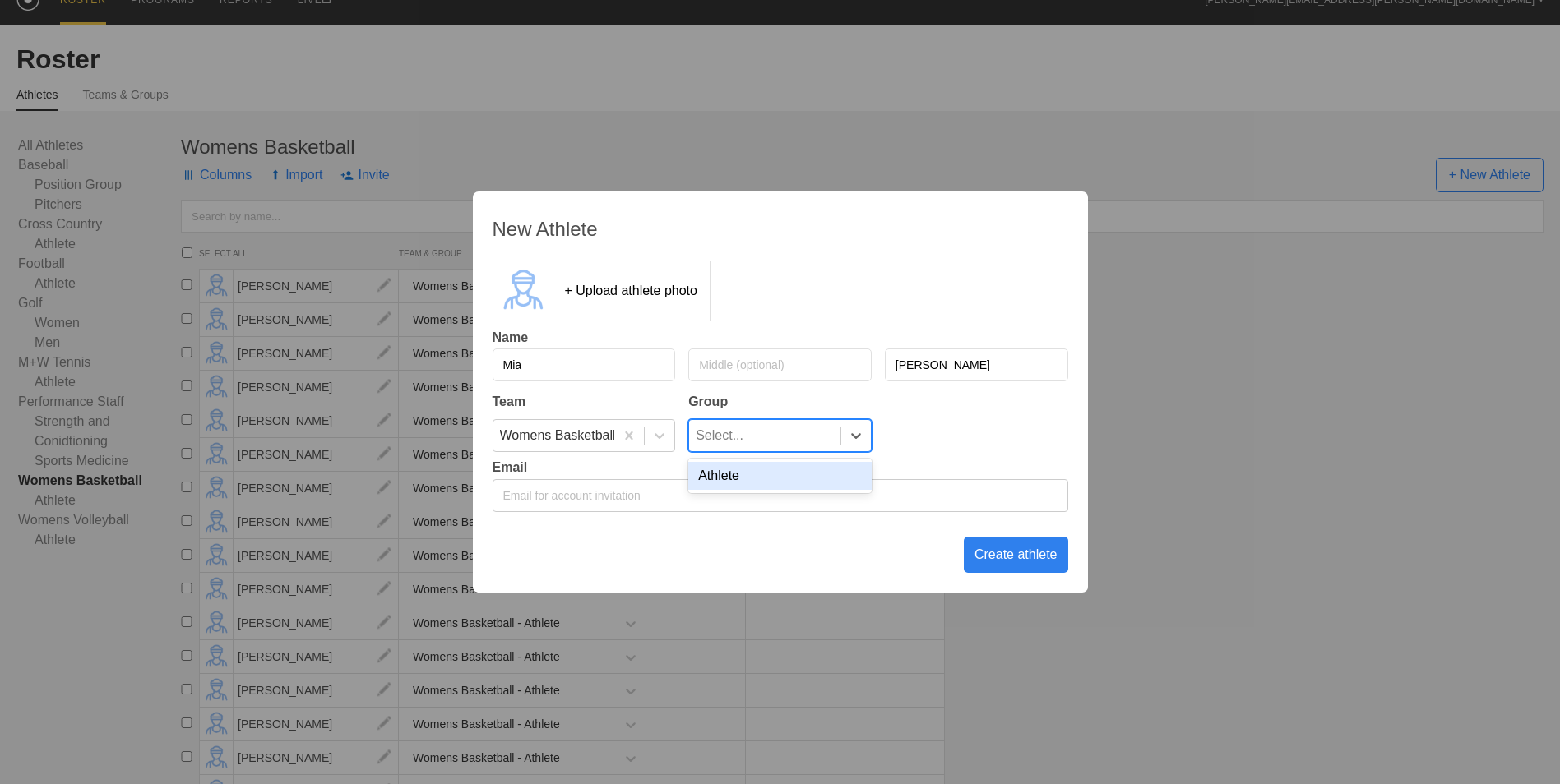
click at [822, 480] on div "Athlete" at bounding box center [780, 476] width 183 height 28
click at [1021, 561] on div "Create athlete" at bounding box center [1016, 554] width 104 height 36
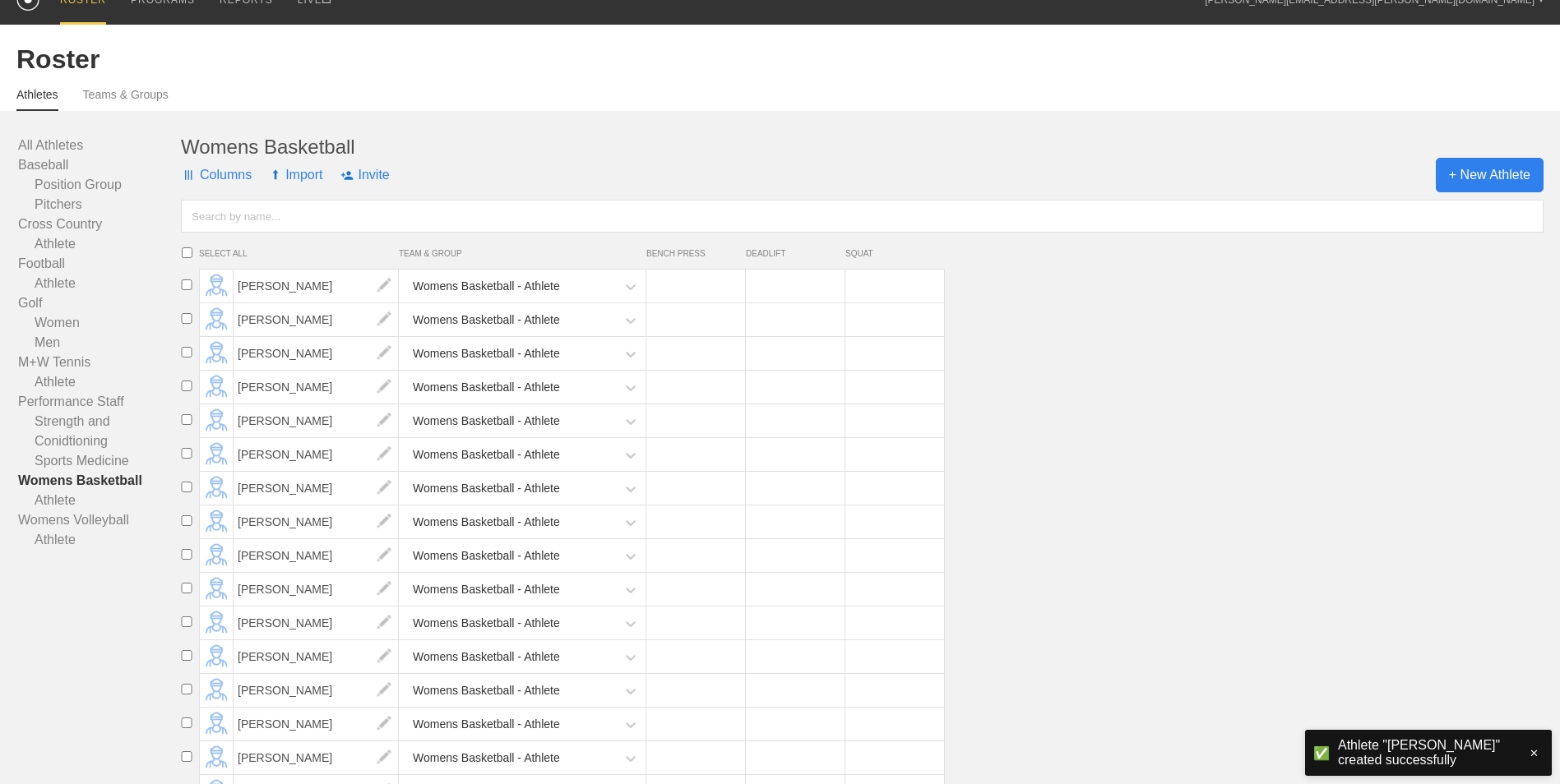
click at [1470, 180] on span "+ New Athlete" at bounding box center [1489, 175] width 108 height 34
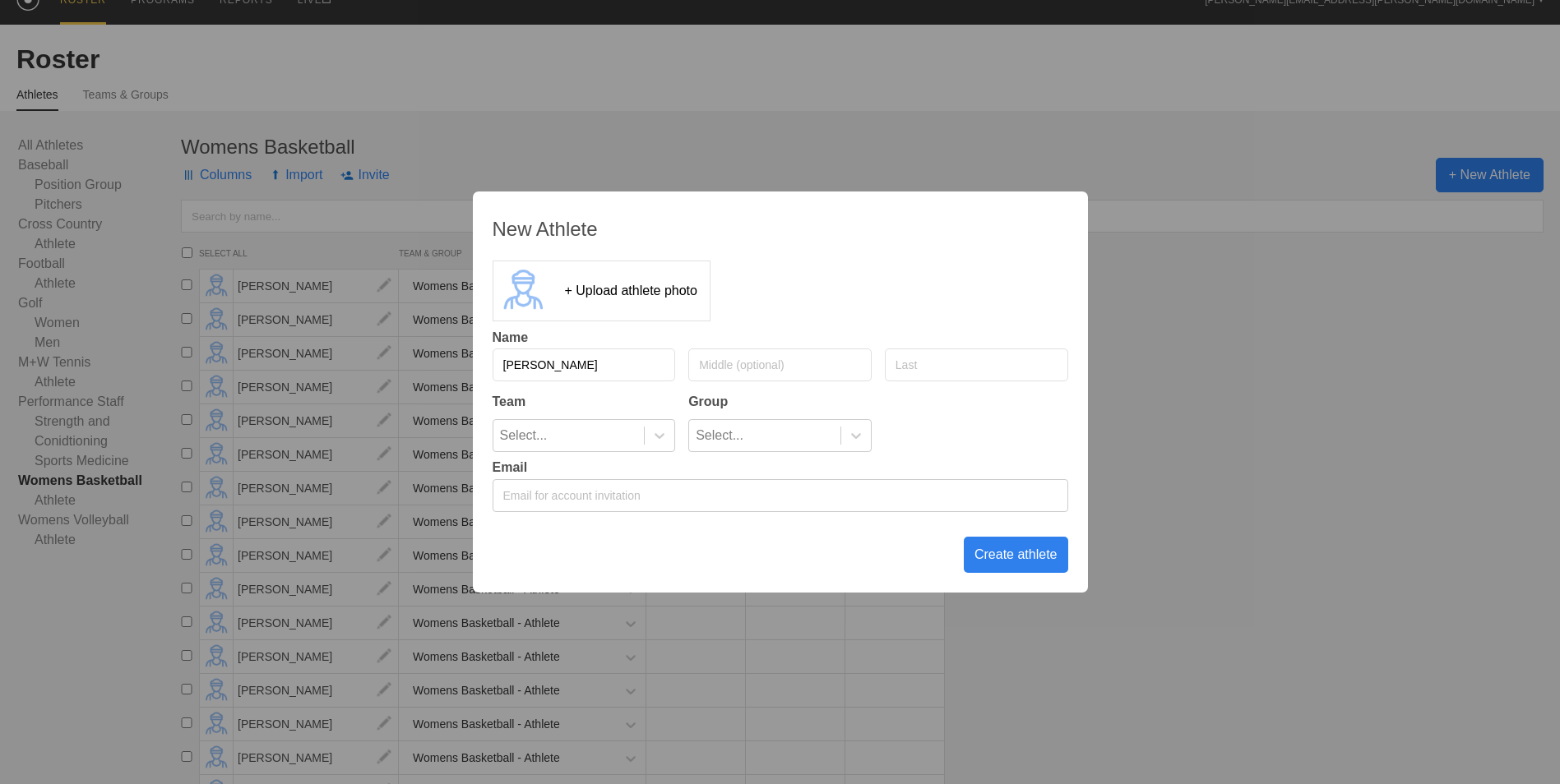
type input "[PERSON_NAME]"
click at [655, 434] on icon at bounding box center [660, 436] width 17 height 17
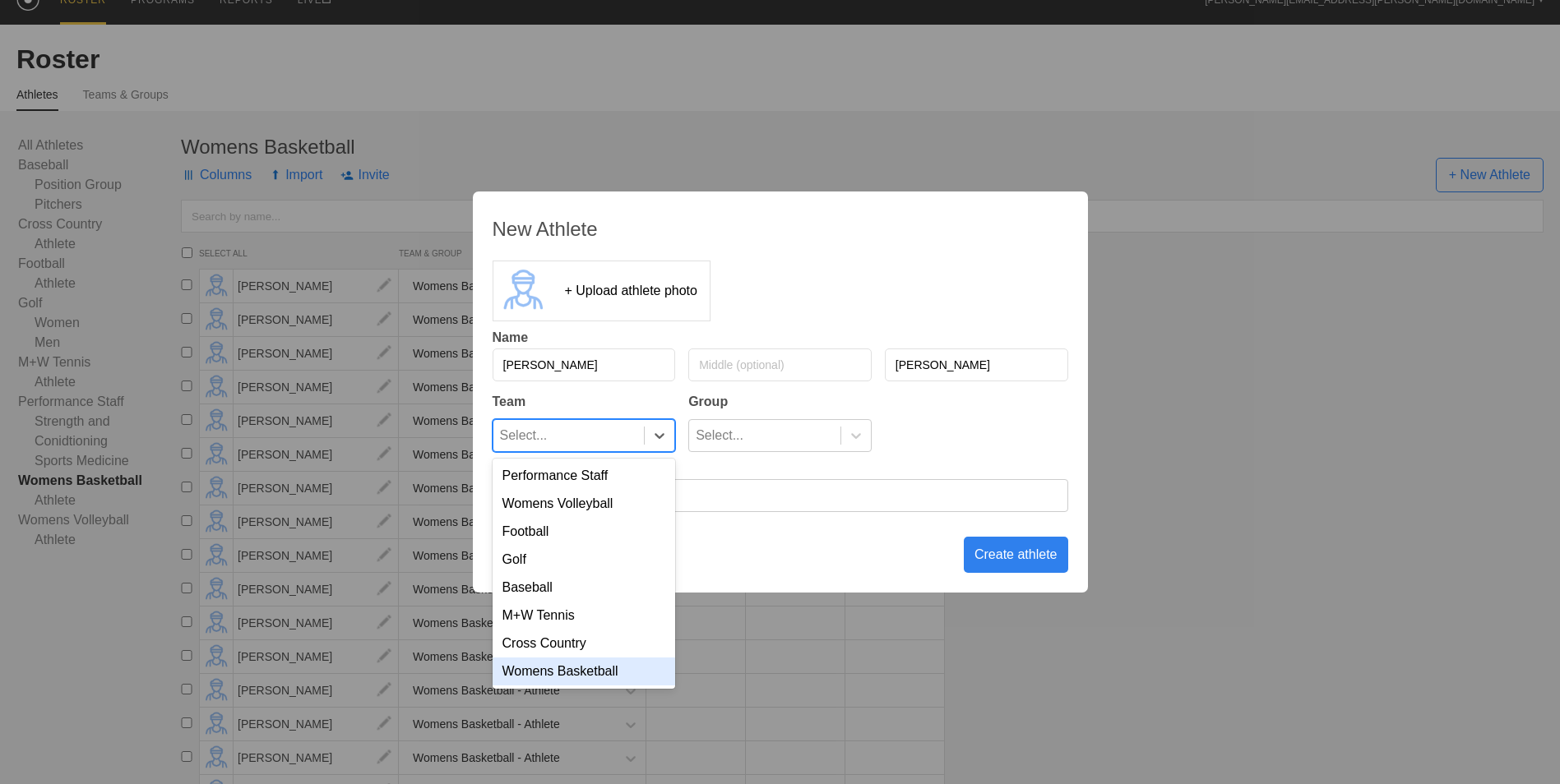
click at [629, 685] on div "Womens Basketball" at bounding box center [583, 671] width 183 height 28
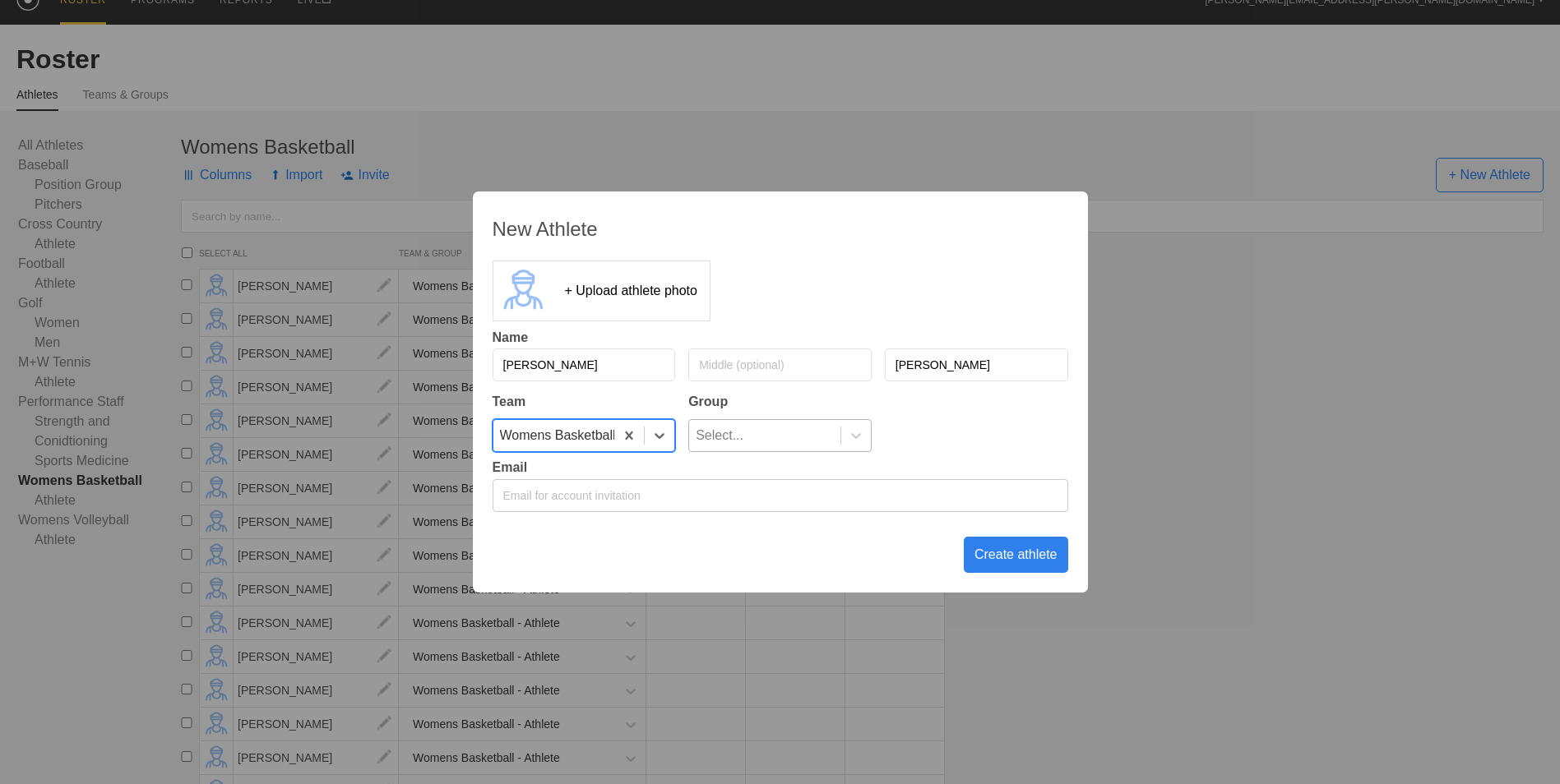
click at [777, 441] on div "Select..." at bounding box center [765, 436] width 152 height 32
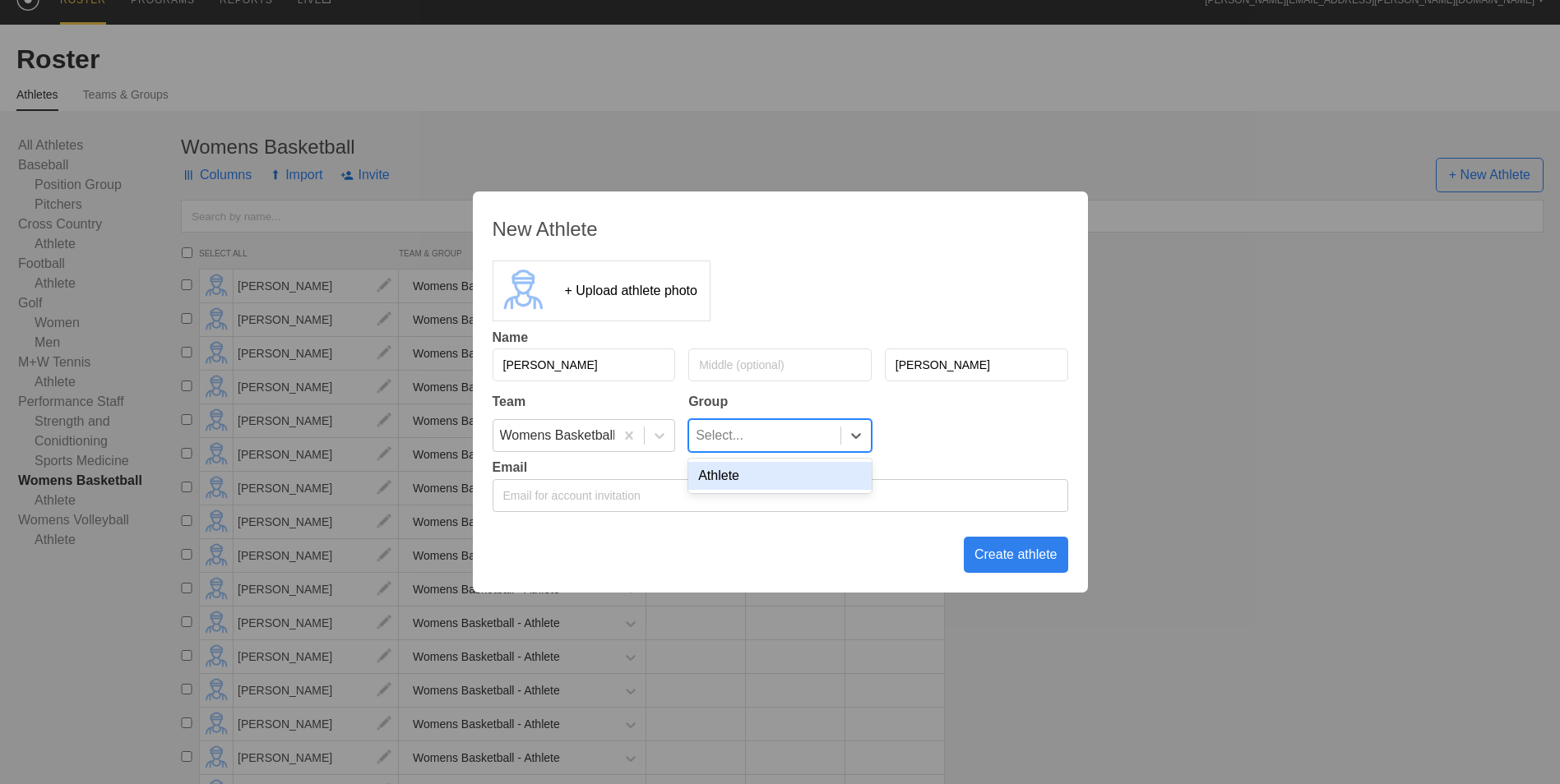
click at [790, 485] on div "Athlete" at bounding box center [780, 476] width 183 height 28
click at [982, 549] on div "Create athlete" at bounding box center [1016, 554] width 104 height 36
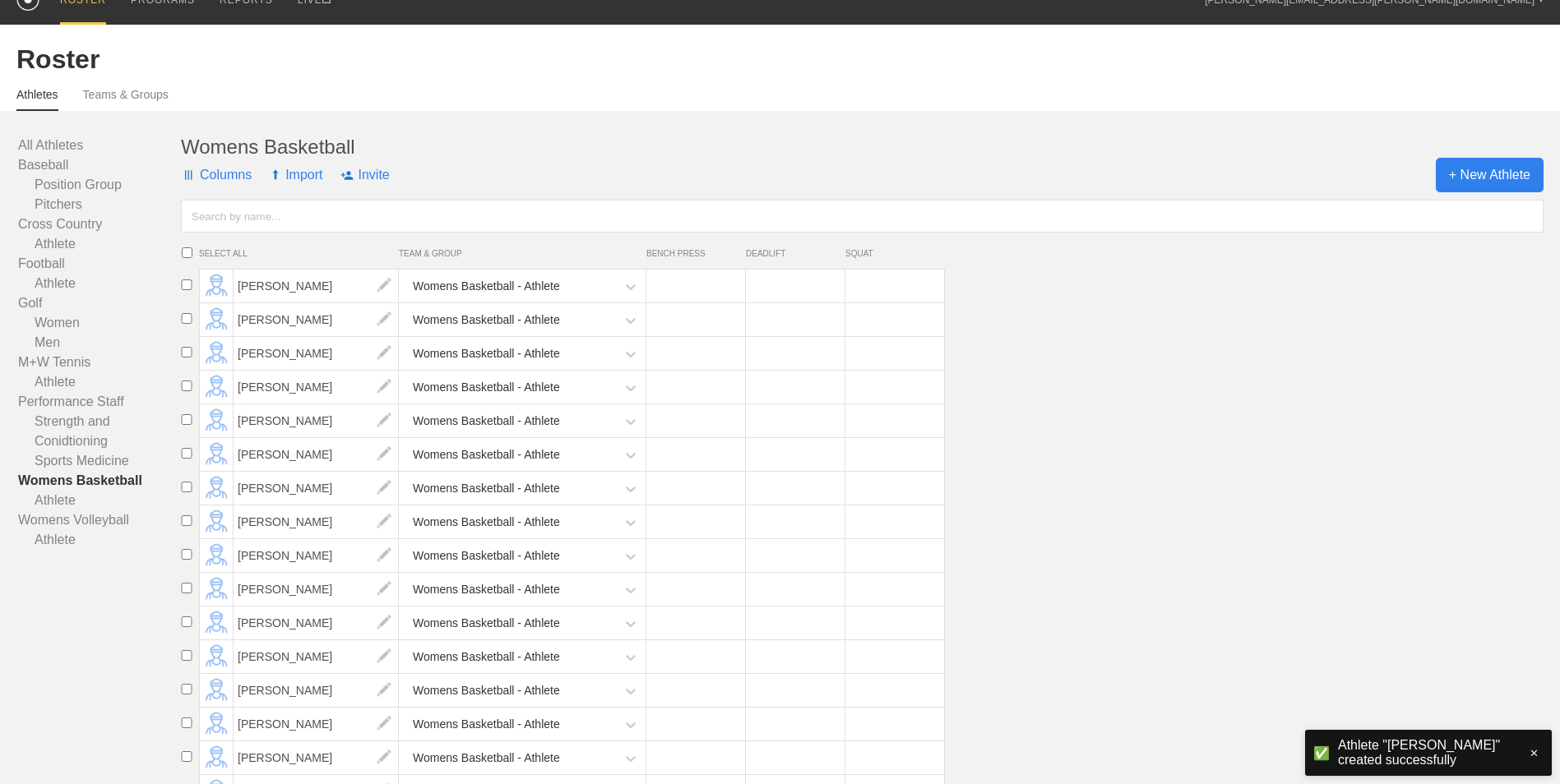
click at [1465, 165] on span "+ New Athlete" at bounding box center [1489, 175] width 108 height 34
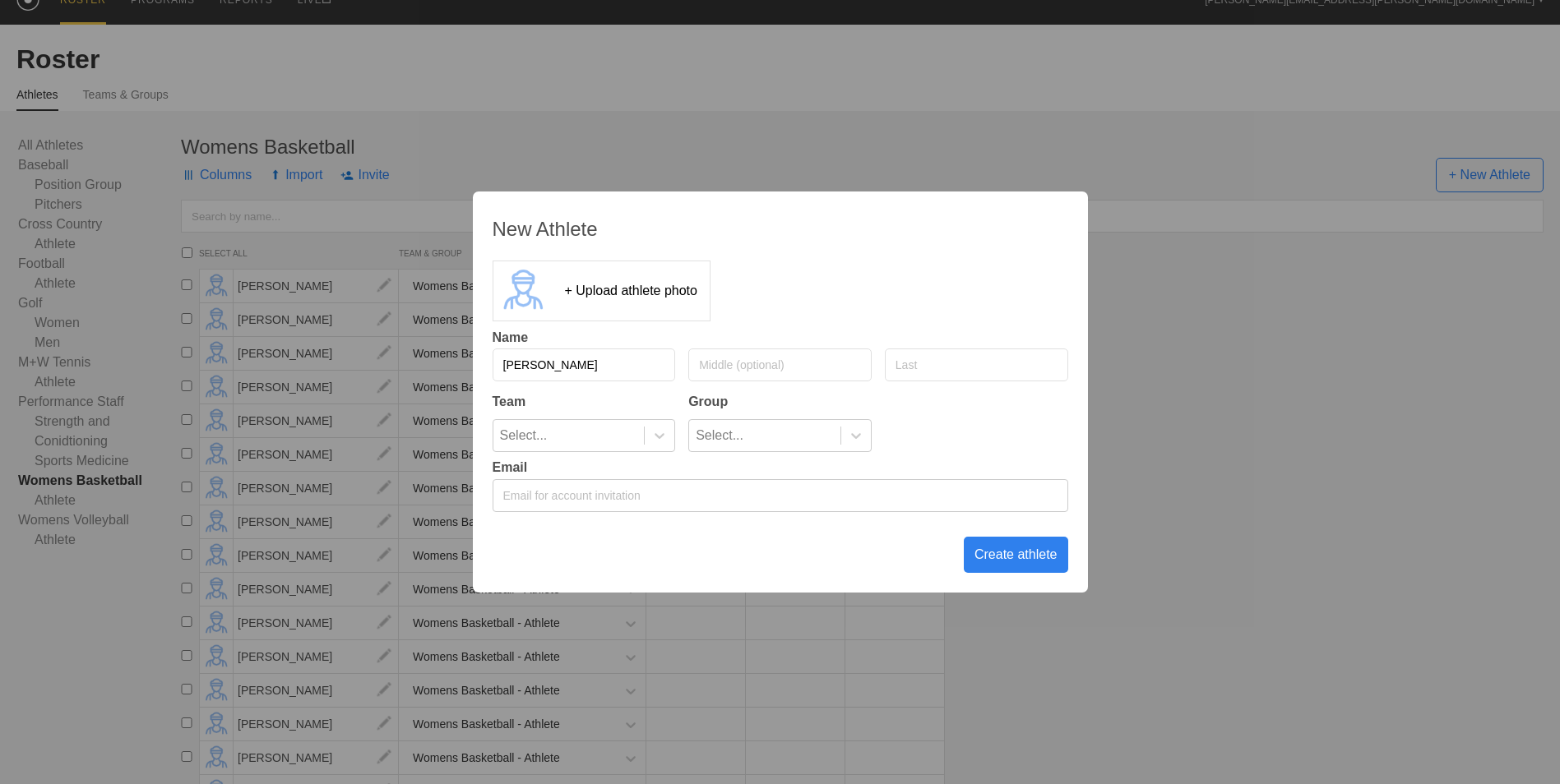
type input "[PERSON_NAME]"
type input "O"
type input "[PERSON_NAME]"
click at [599, 443] on div "Select..." at bounding box center [568, 436] width 152 height 32
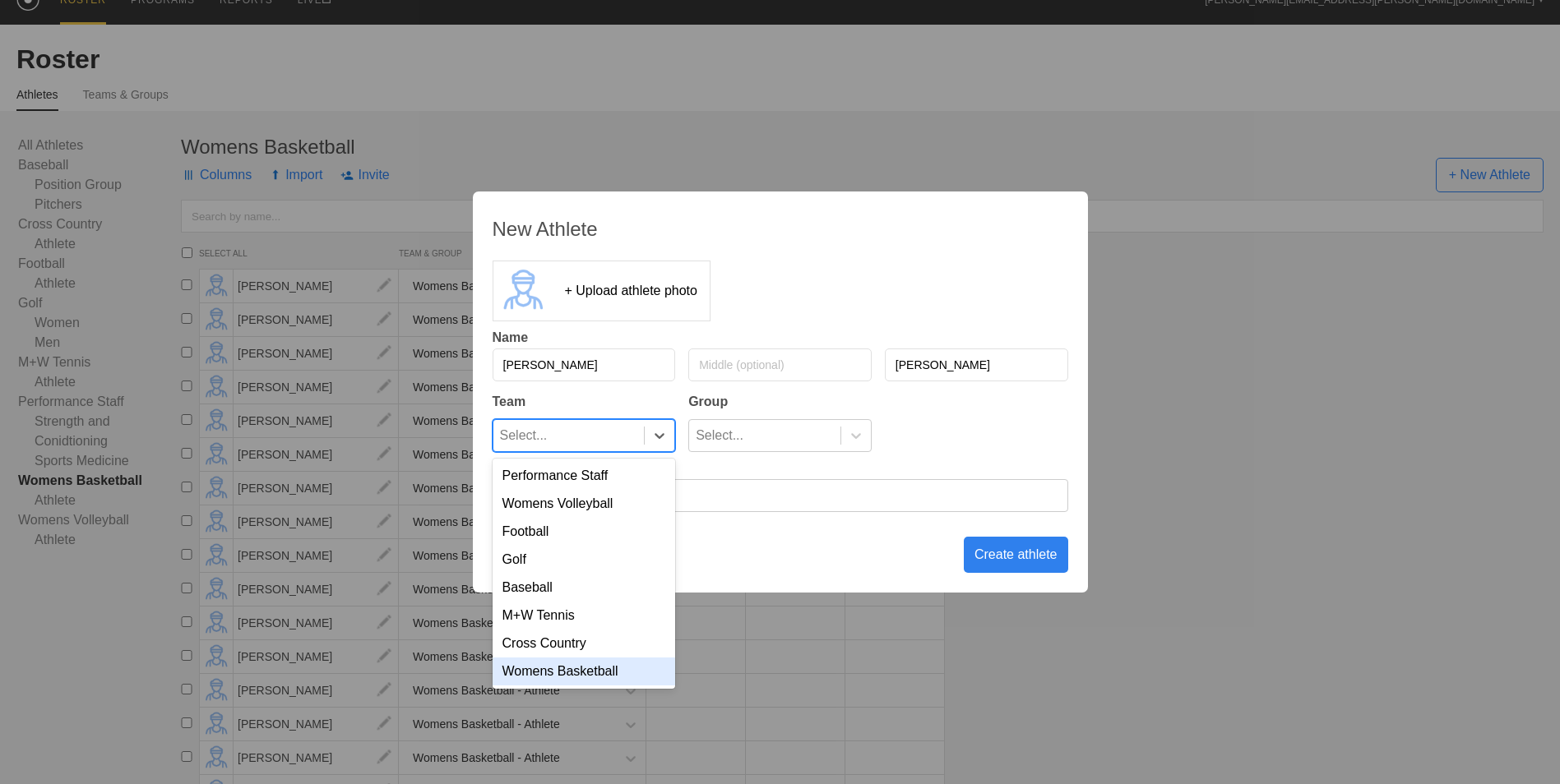
click at [619, 679] on div "Womens Basketball" at bounding box center [583, 671] width 183 height 28
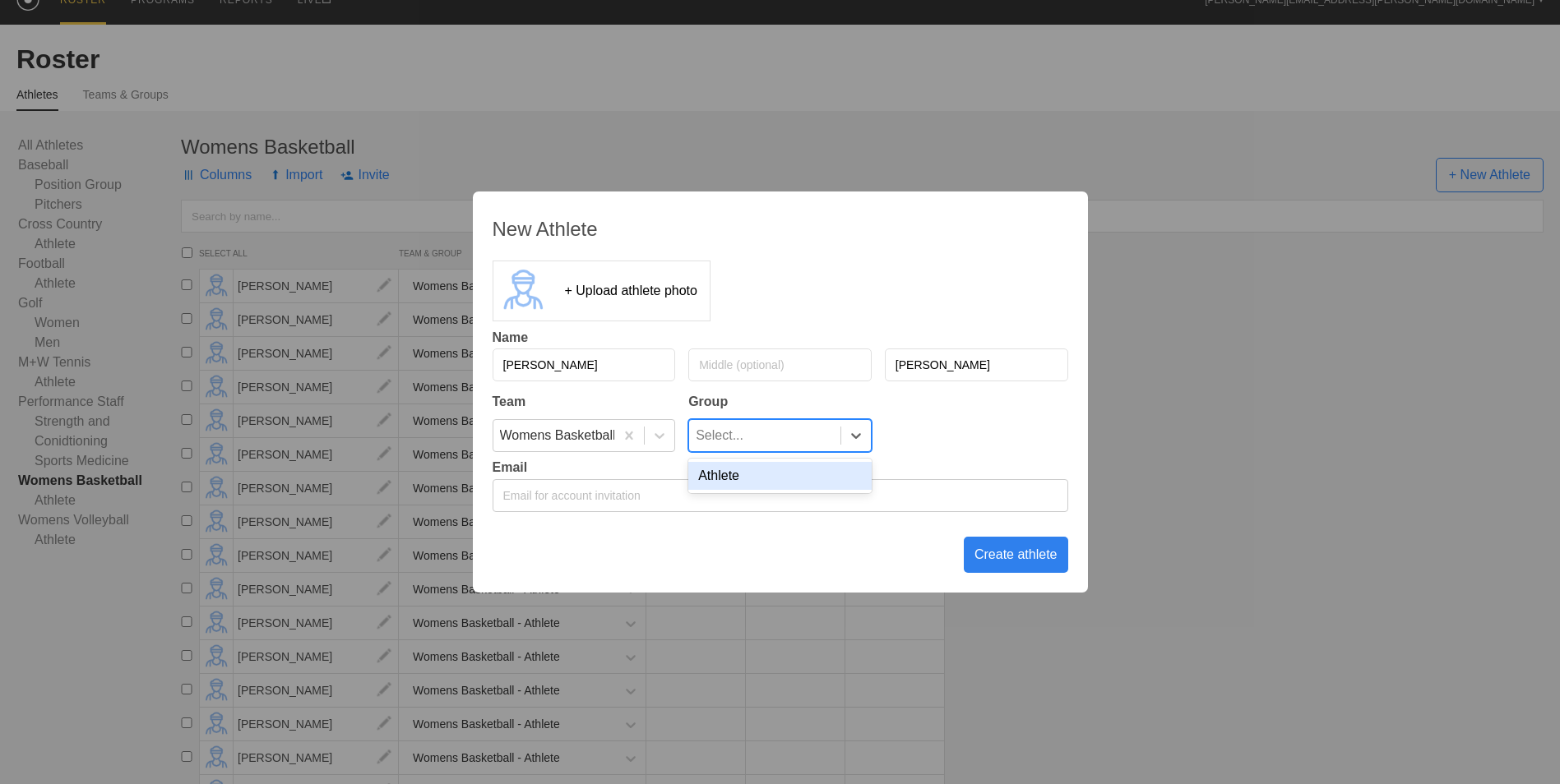
click at [781, 442] on div "Select..." at bounding box center [765, 436] width 152 height 32
click at [780, 478] on div "Athlete" at bounding box center [780, 476] width 183 height 28
click at [1039, 562] on div "Create athlete" at bounding box center [1016, 554] width 104 height 36
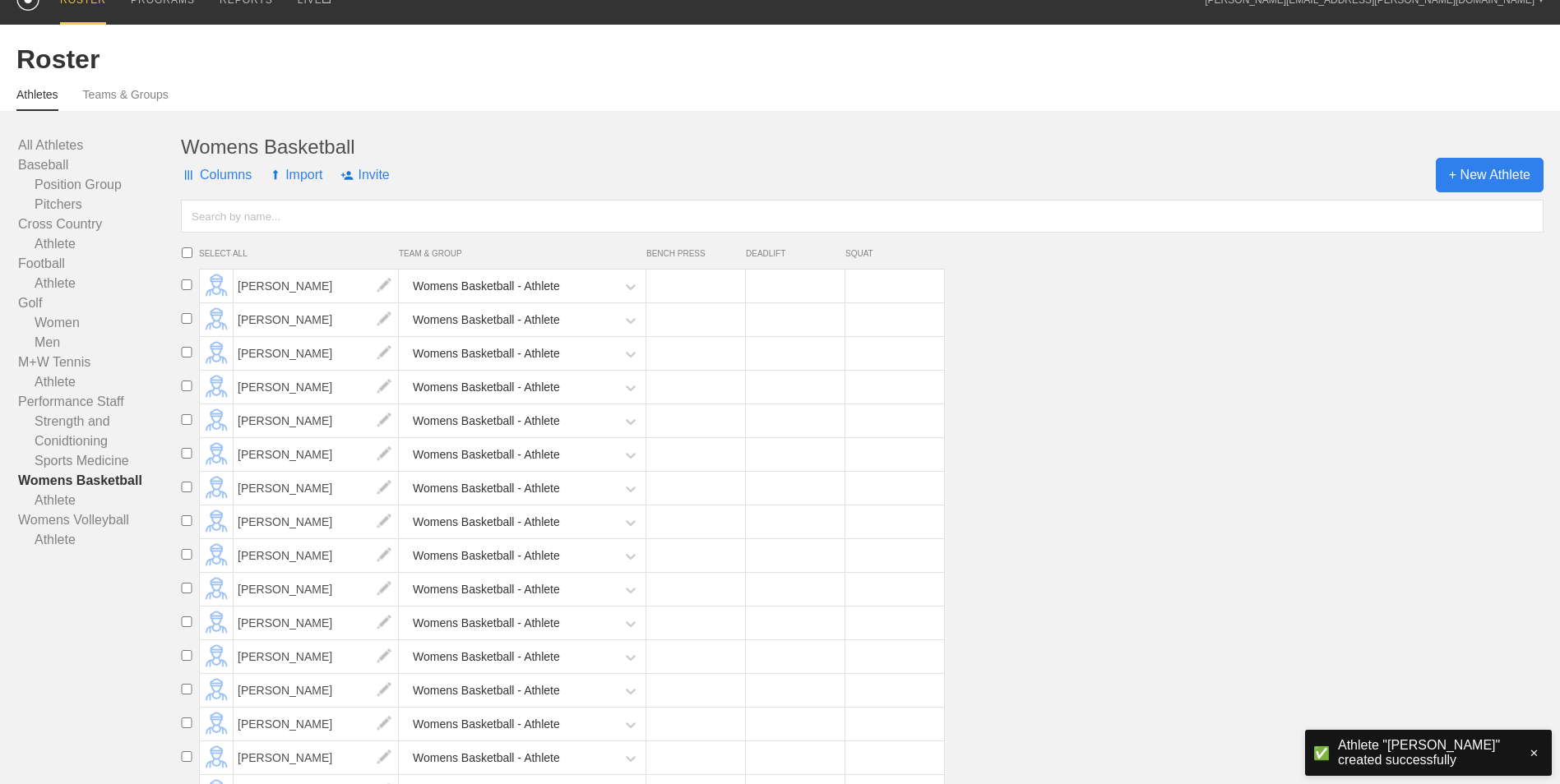
click at [1505, 186] on span "+ New Athlete" at bounding box center [1489, 175] width 108 height 34
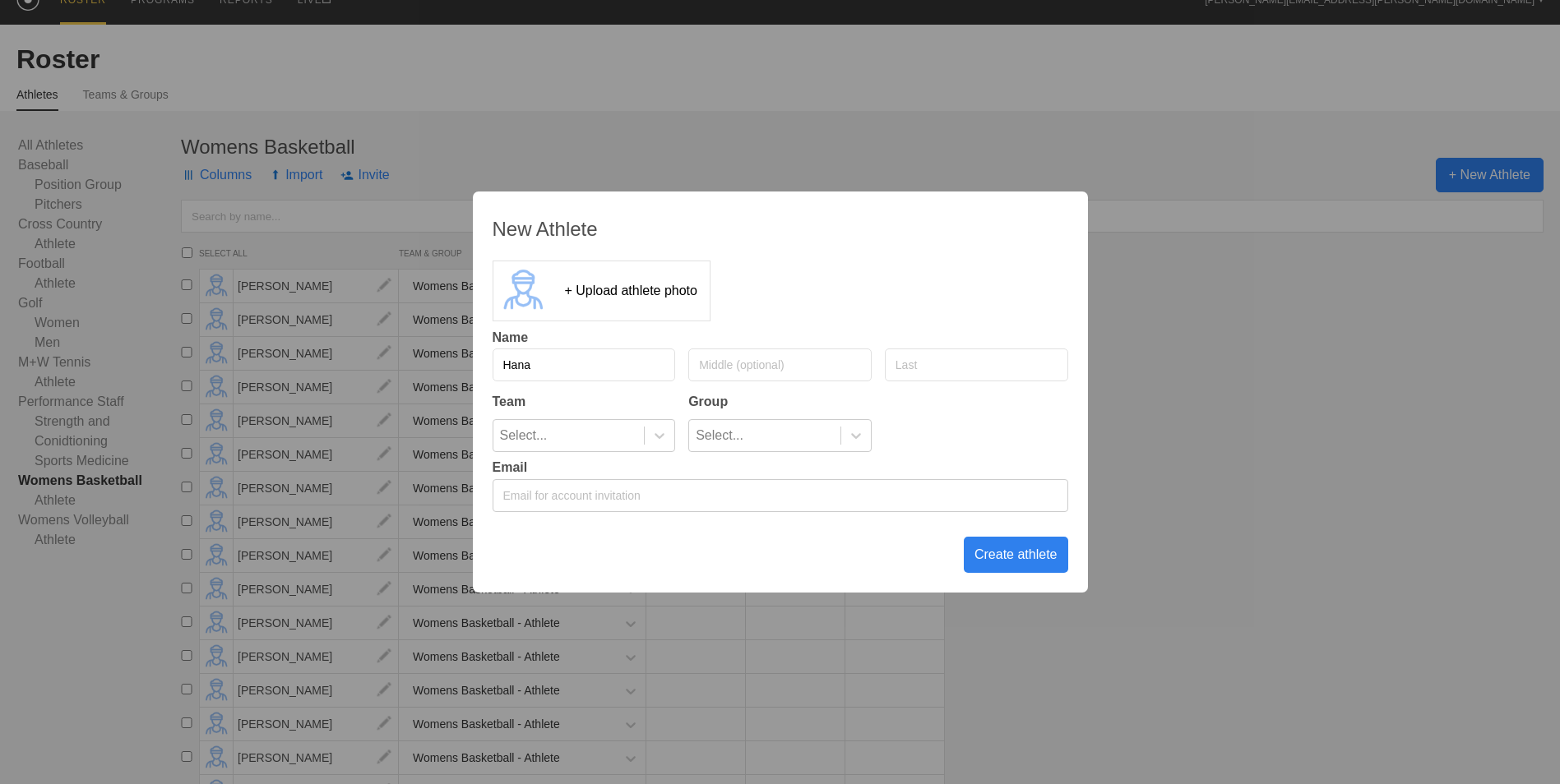
type input "Hana"
type input "[PERSON_NAME]"
click at [660, 440] on icon at bounding box center [660, 436] width 17 height 17
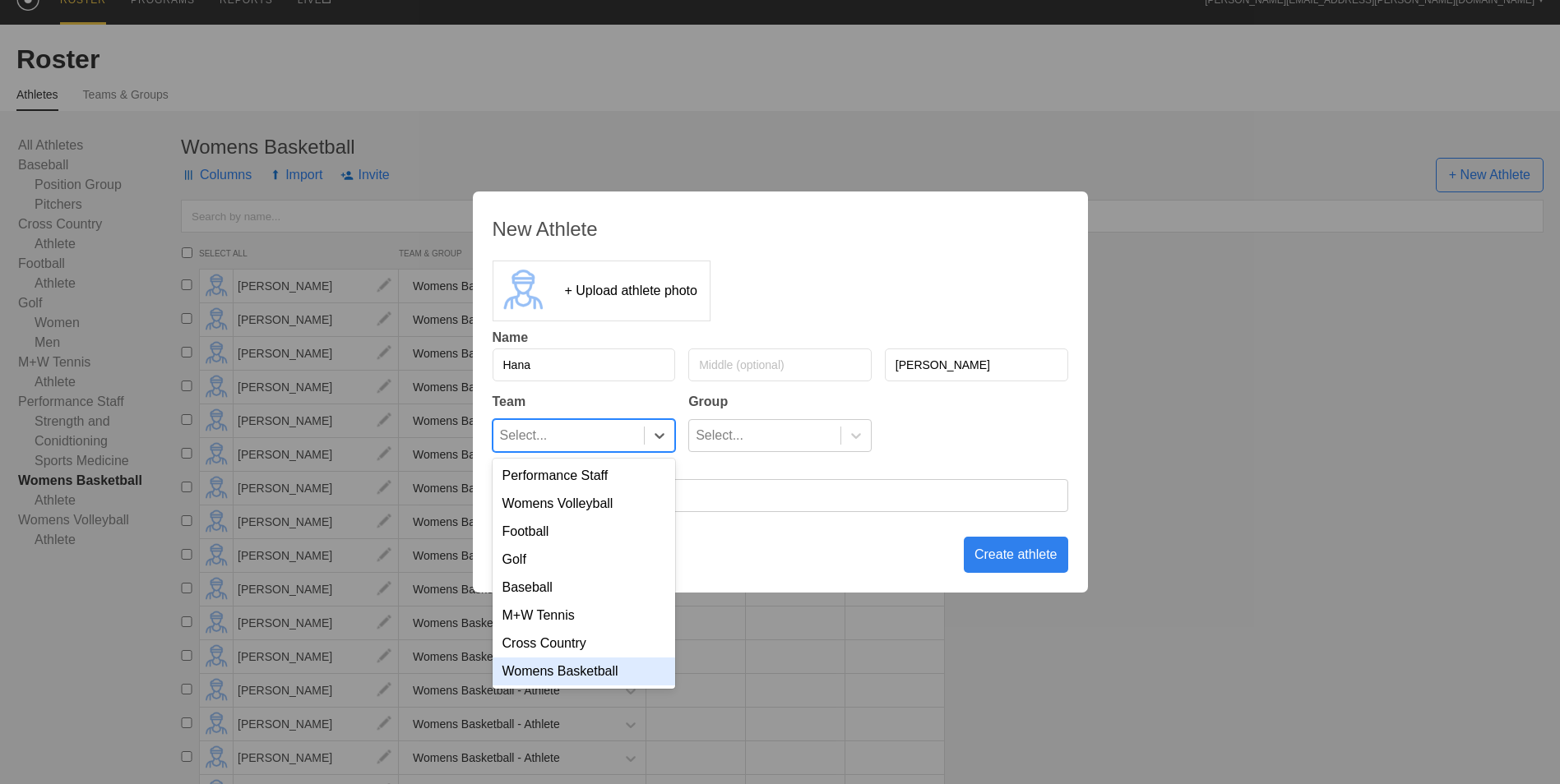
click at [615, 674] on div "Womens Basketball" at bounding box center [583, 671] width 183 height 28
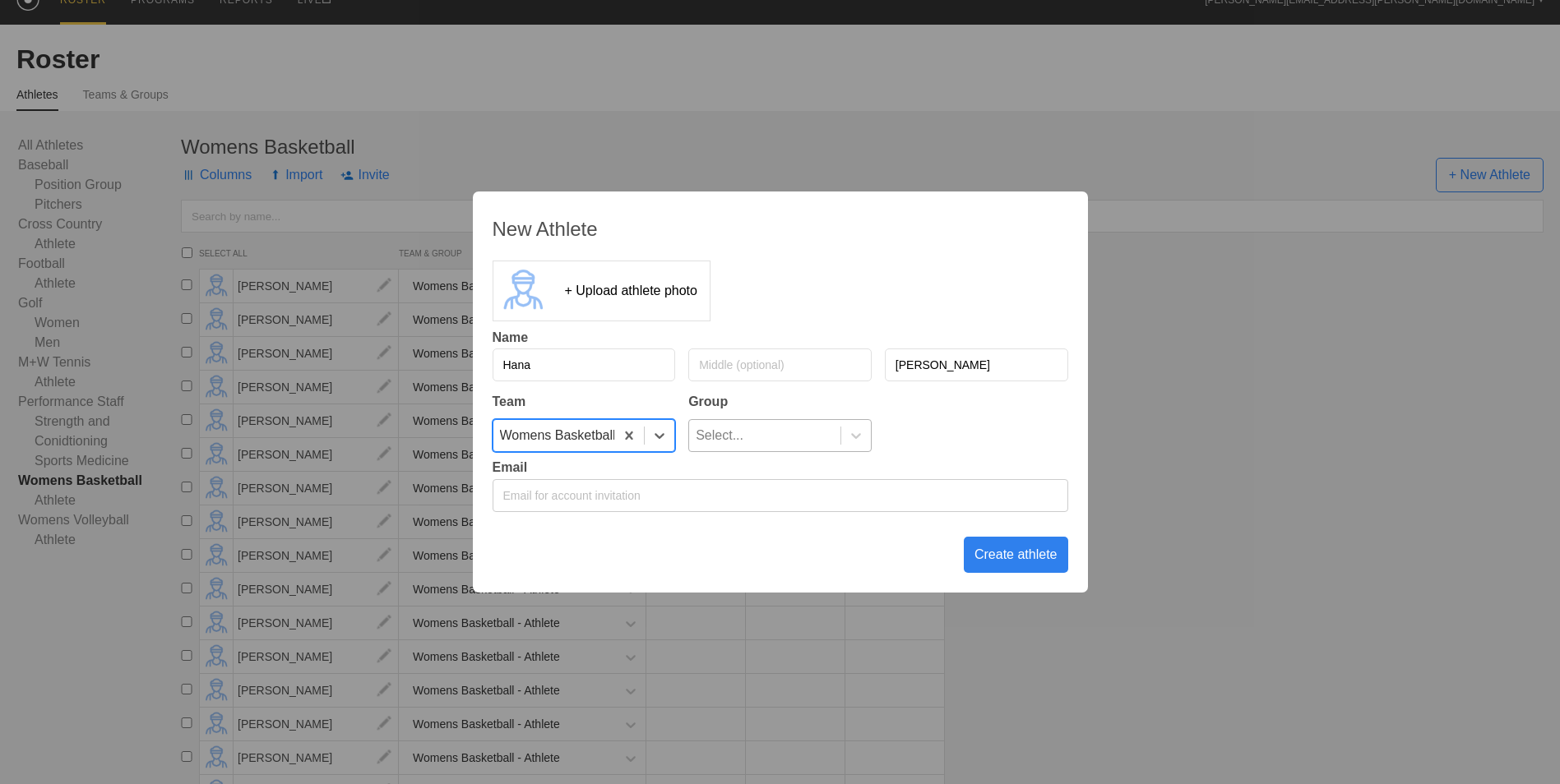
click at [799, 425] on div "Select..." at bounding box center [765, 436] width 152 height 32
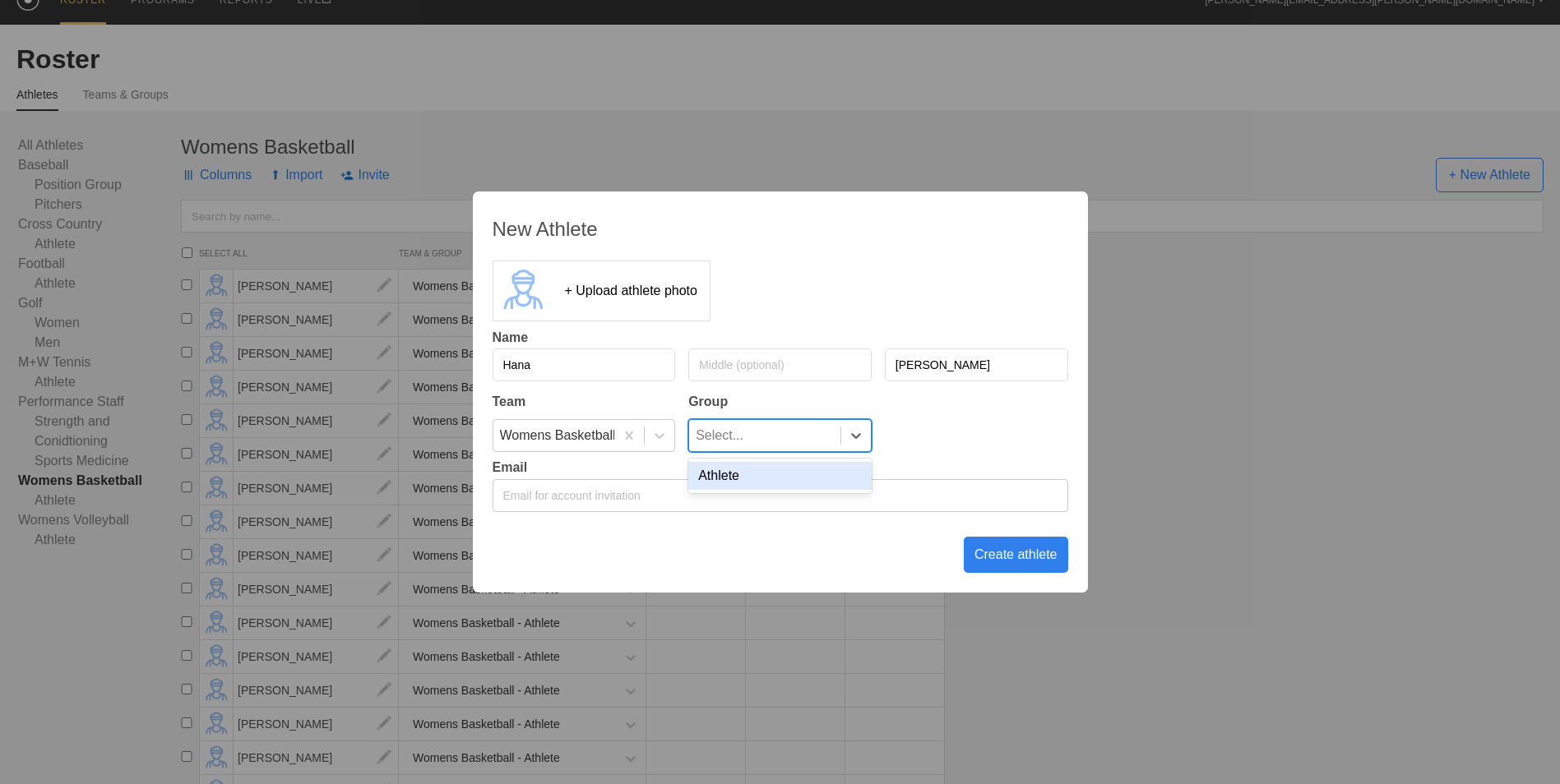
click at [808, 471] on div "Athlete" at bounding box center [780, 476] width 183 height 28
click at [1000, 551] on div "Create athlete" at bounding box center [1016, 554] width 104 height 36
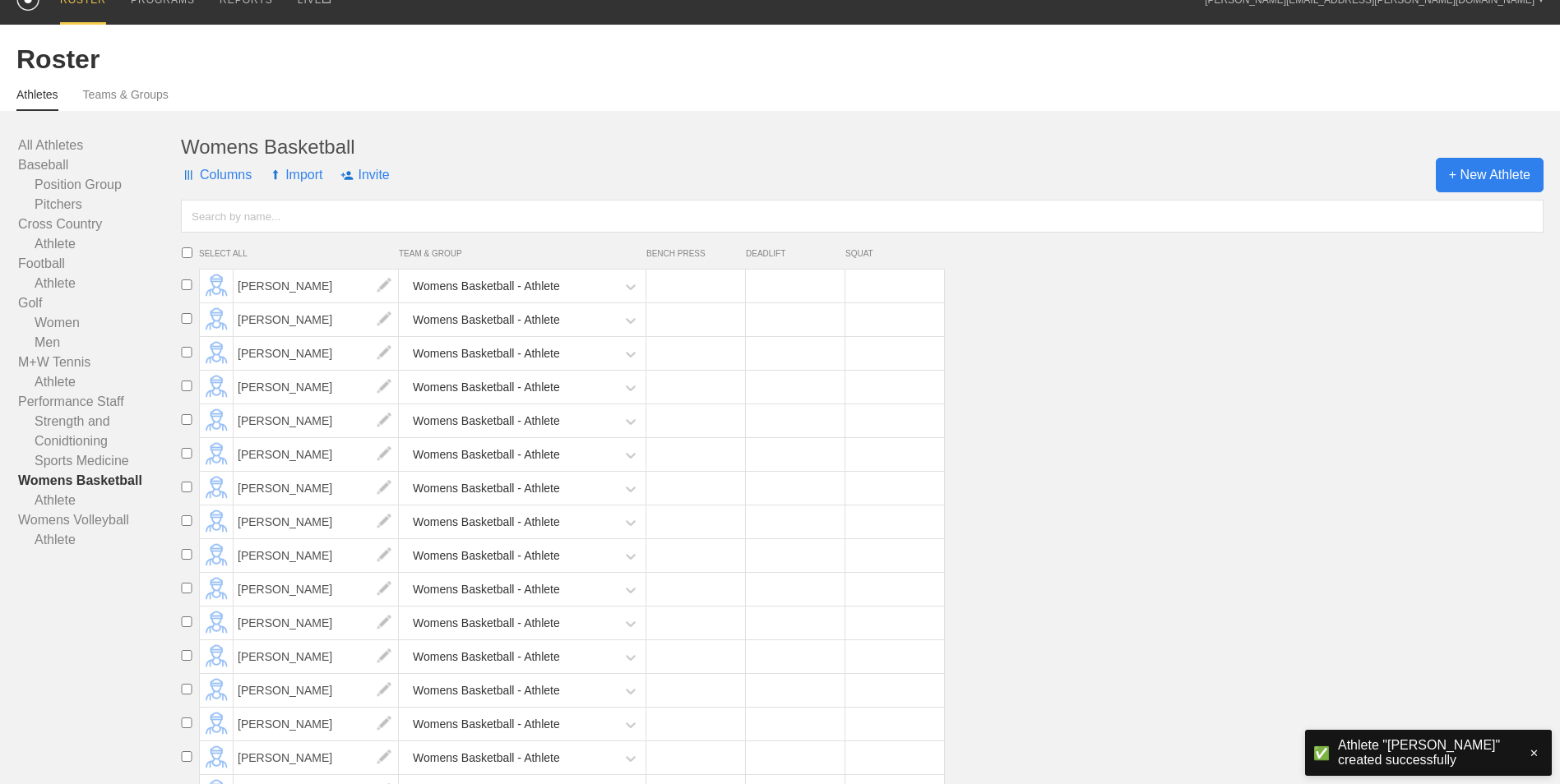
click at [1508, 180] on span "+ New Athlete" at bounding box center [1489, 175] width 108 height 34
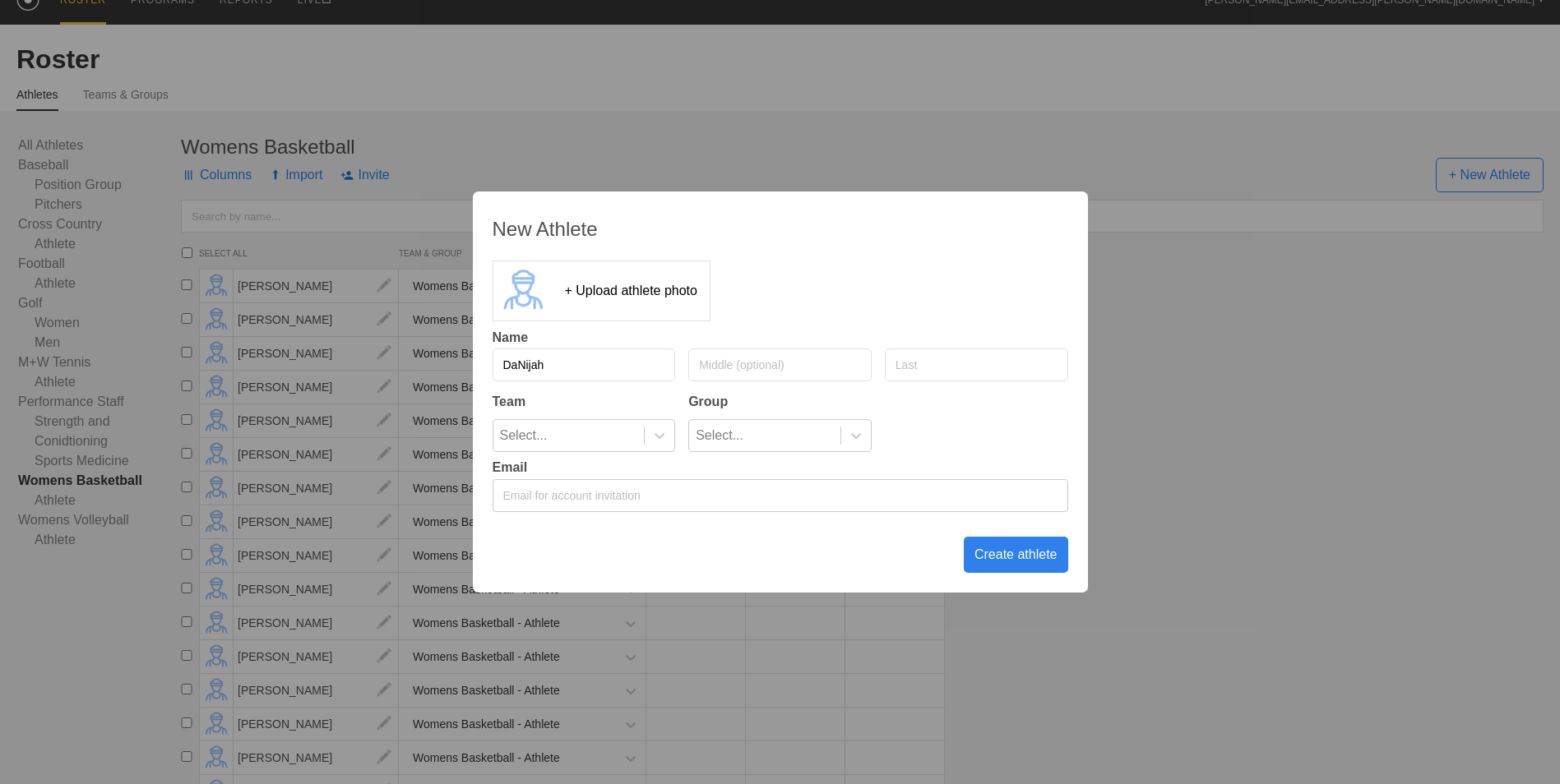
type input "DaNijah"
click at [945, 364] on input "text" at bounding box center [976, 365] width 183 height 33
type input "[PERSON_NAME]"
drag, startPoint x: 643, startPoint y: 430, endPoint x: 647, endPoint y: 438, distance: 8.9
click at [644, 430] on div "Select..." at bounding box center [568, 436] width 152 height 32
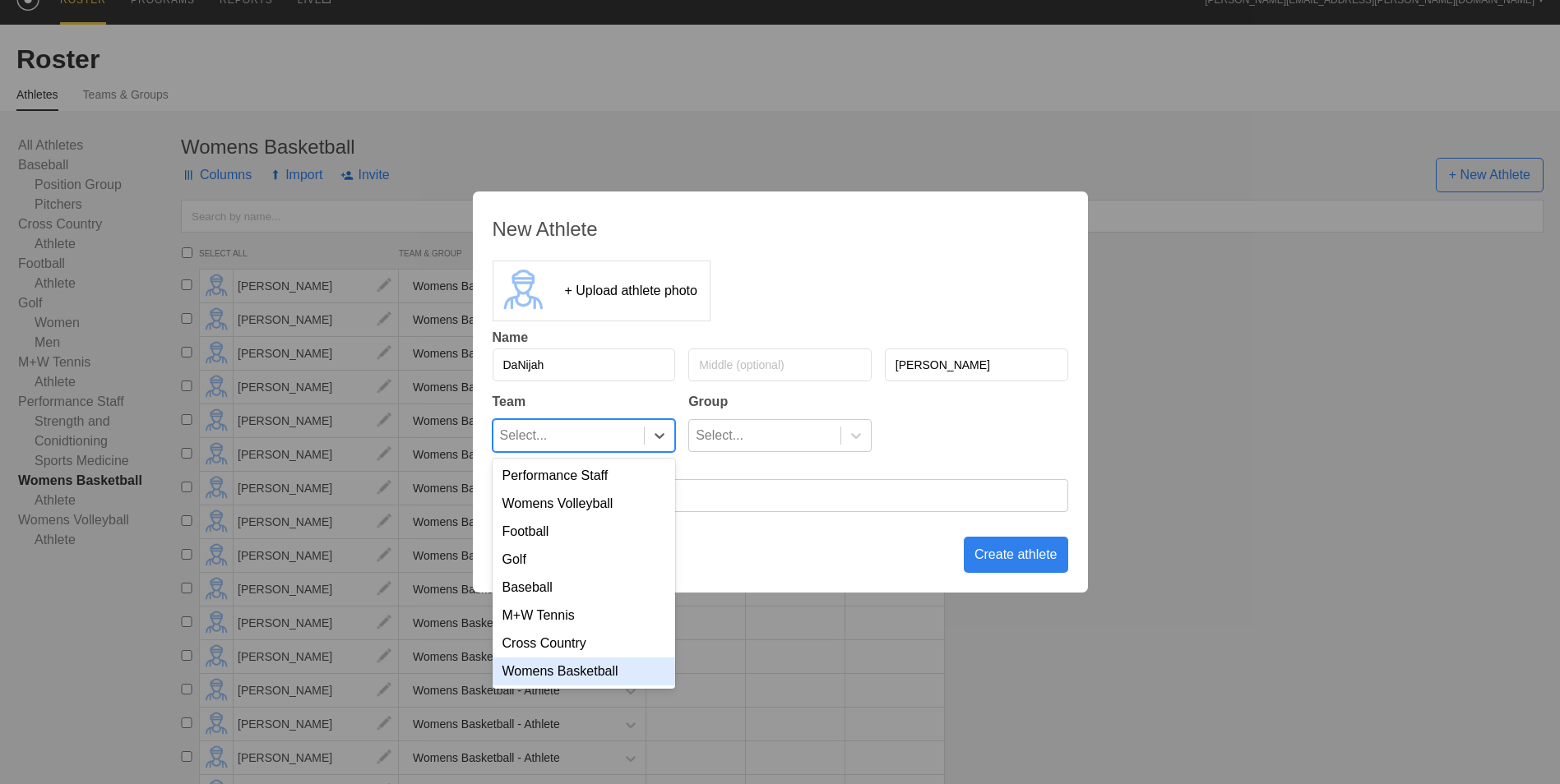
click at [623, 684] on div "Womens Basketball" at bounding box center [583, 671] width 183 height 28
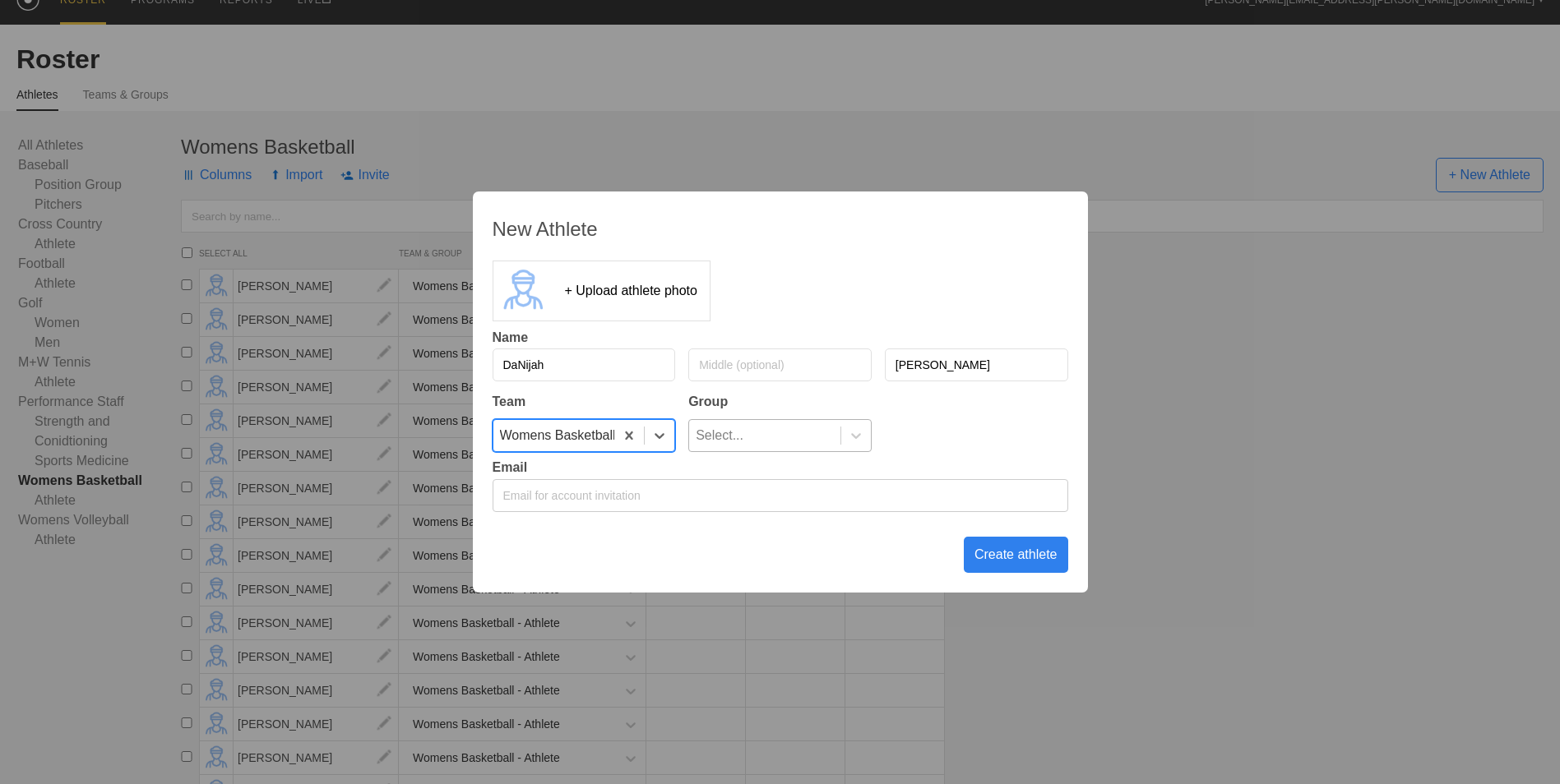
click at [795, 446] on div "Select..." at bounding box center [765, 436] width 152 height 32
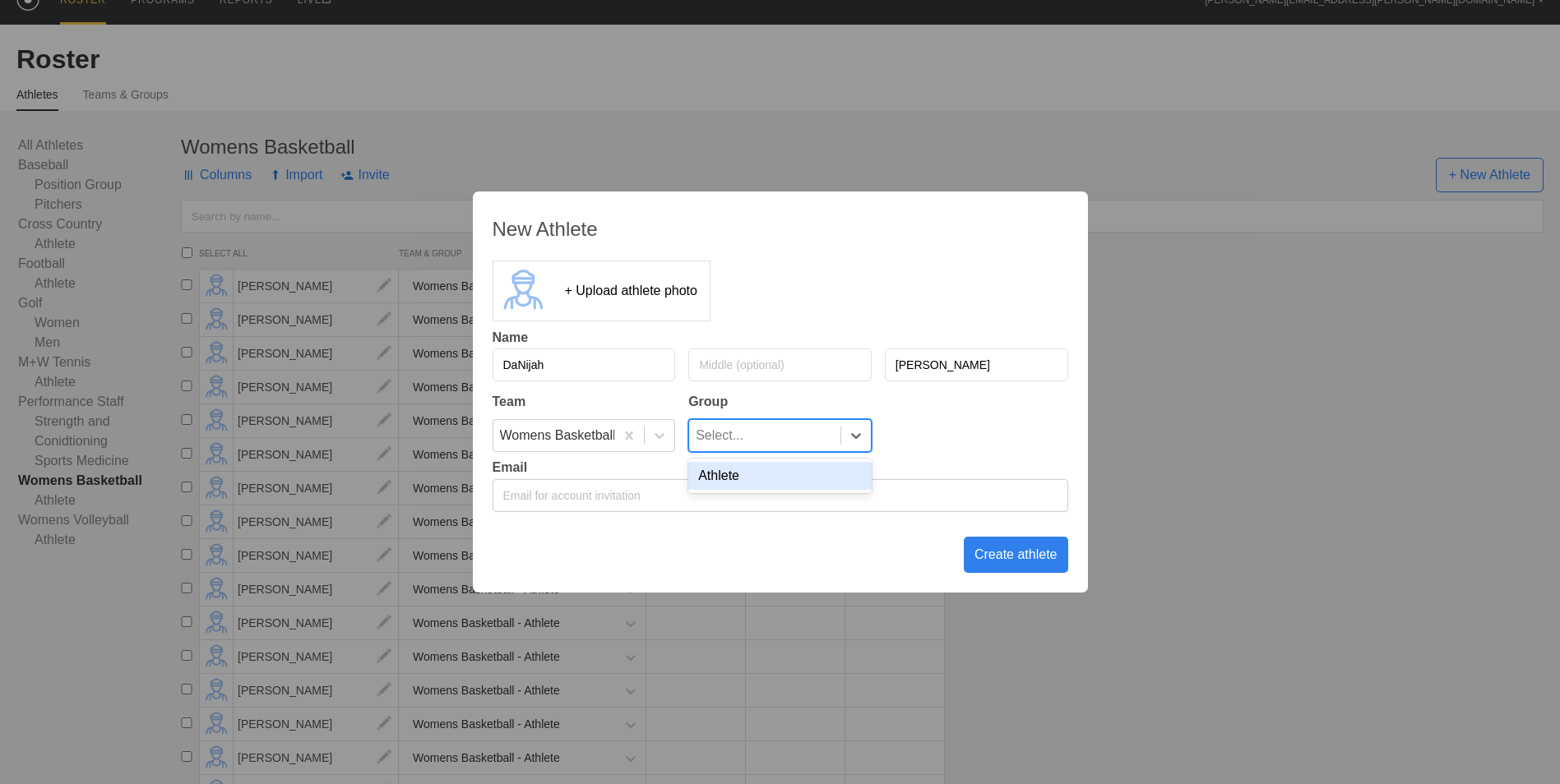
click at [795, 478] on div "Athlete" at bounding box center [780, 476] width 183 height 28
click at [1035, 557] on div "Create athlete" at bounding box center [1016, 554] width 104 height 36
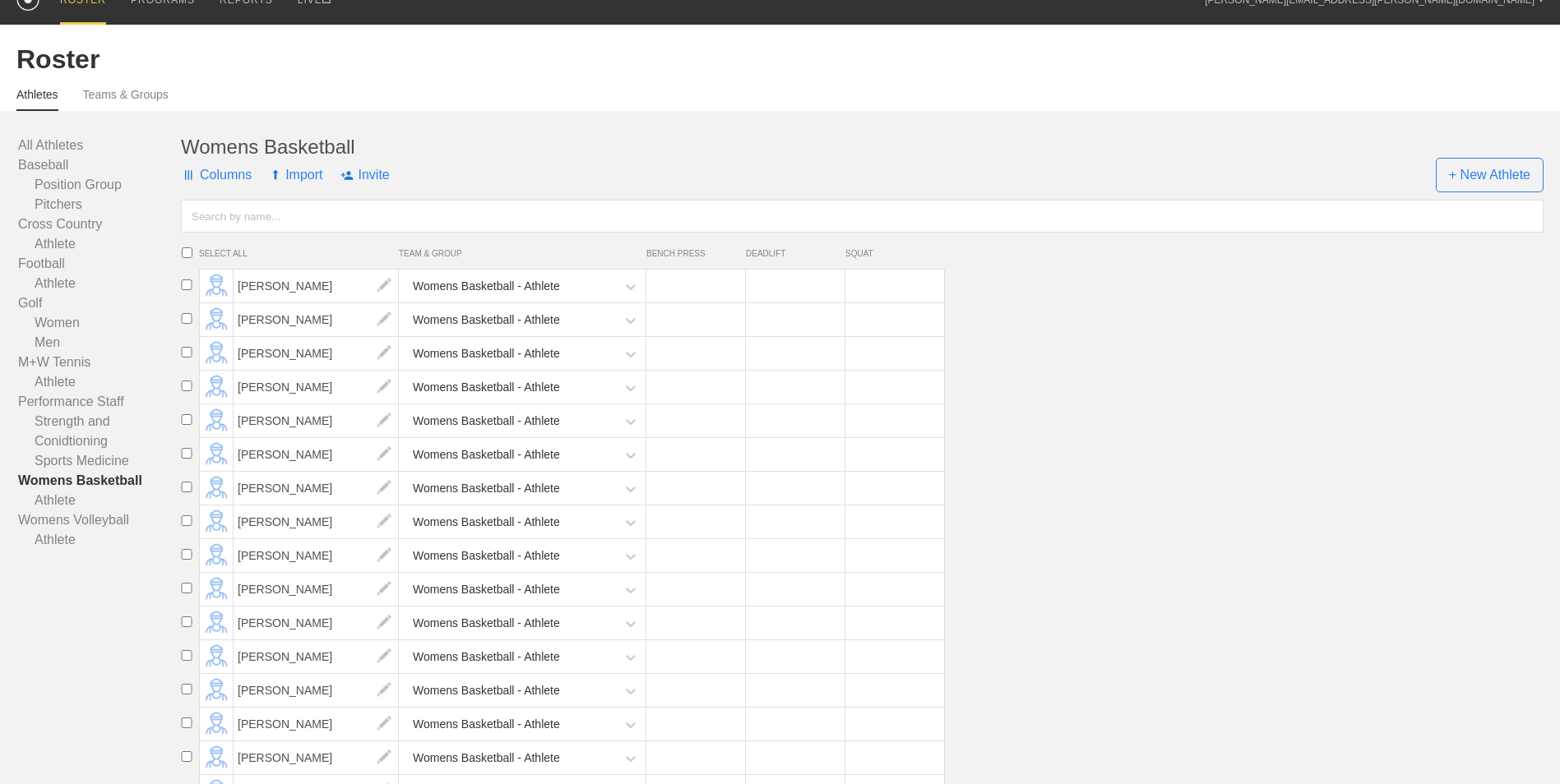
scroll to position [0, 0]
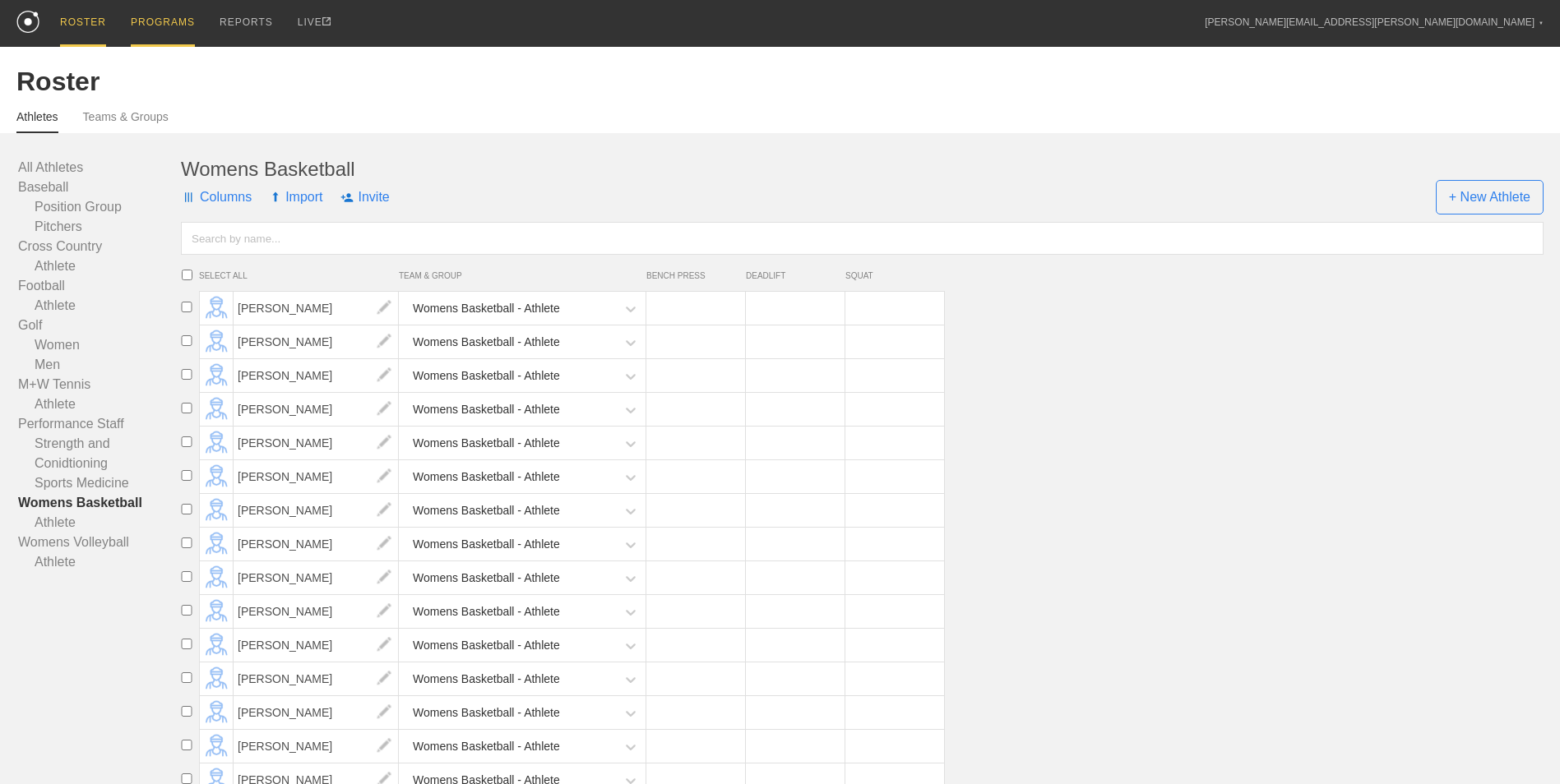
click at [150, 10] on div "PROGRAMS" at bounding box center [163, 23] width 64 height 47
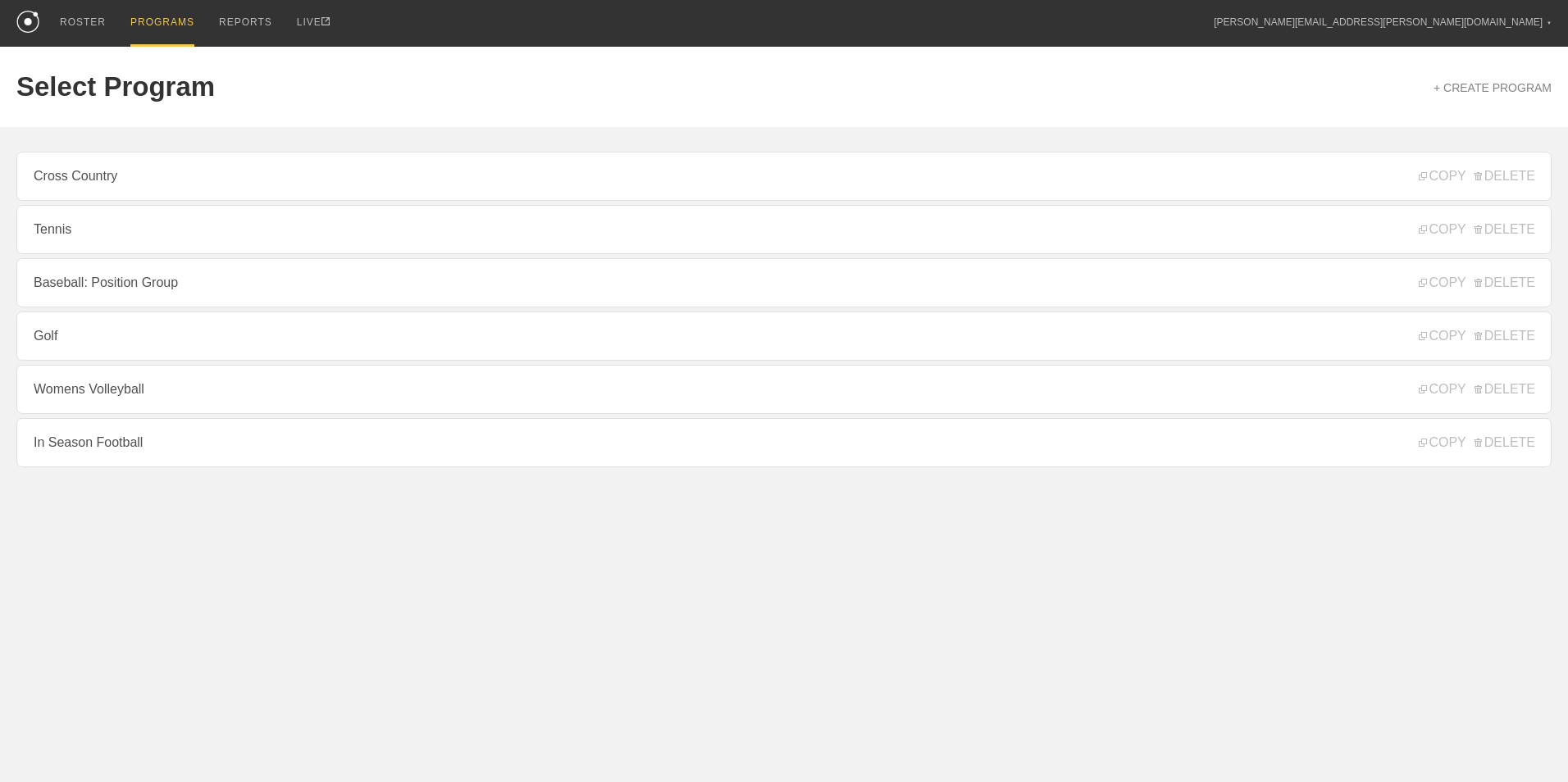
click at [1470, 75] on div "+ CREATE PROGRAM" at bounding box center [1492, 87] width 118 height 32
click at [1474, 91] on link "+ CREATE PROGRAM" at bounding box center [1492, 88] width 118 height 13
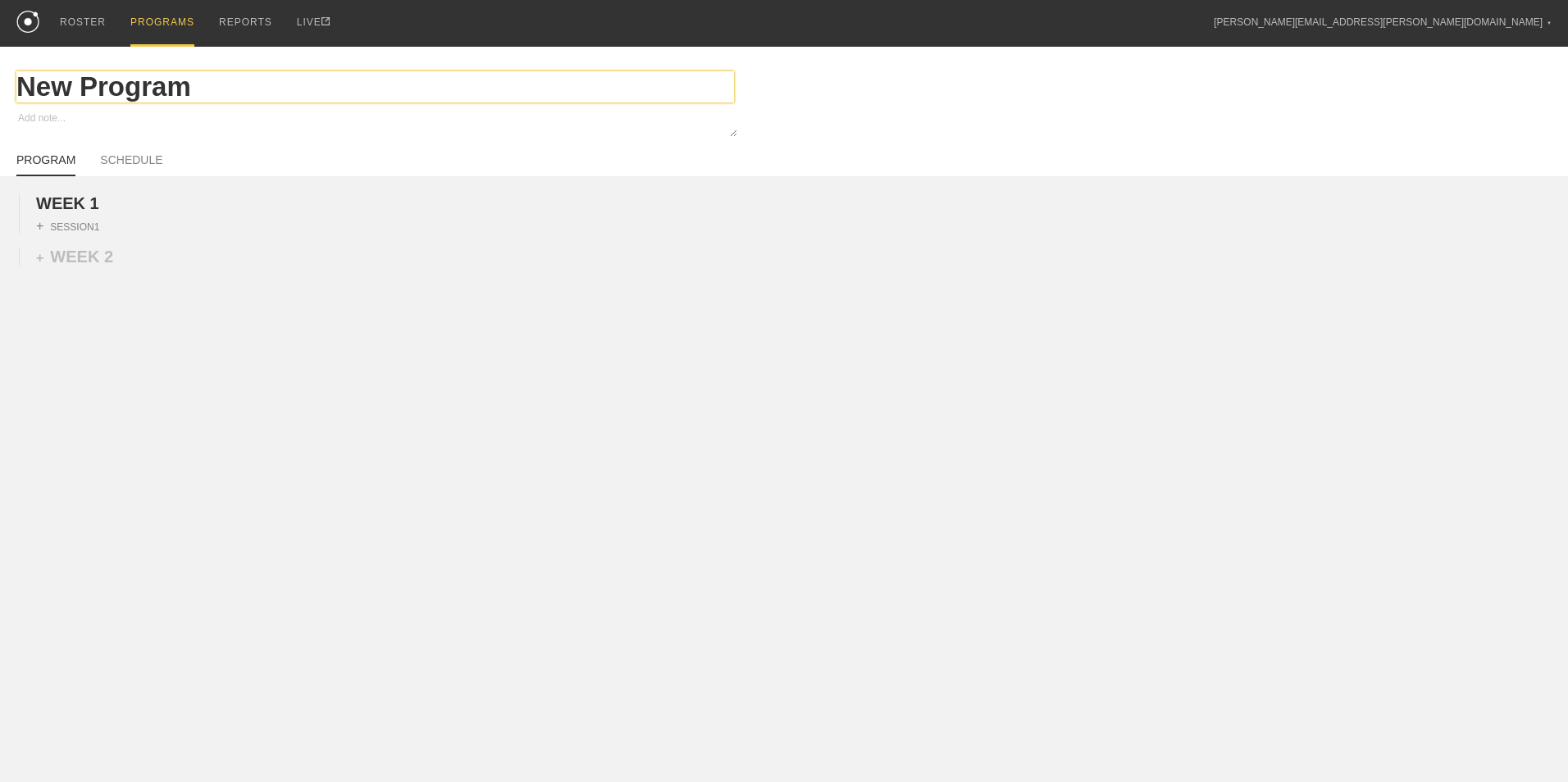
click at [199, 93] on input "New Program" at bounding box center [375, 87] width 717 height 32
type textarea "x"
type input "WB"
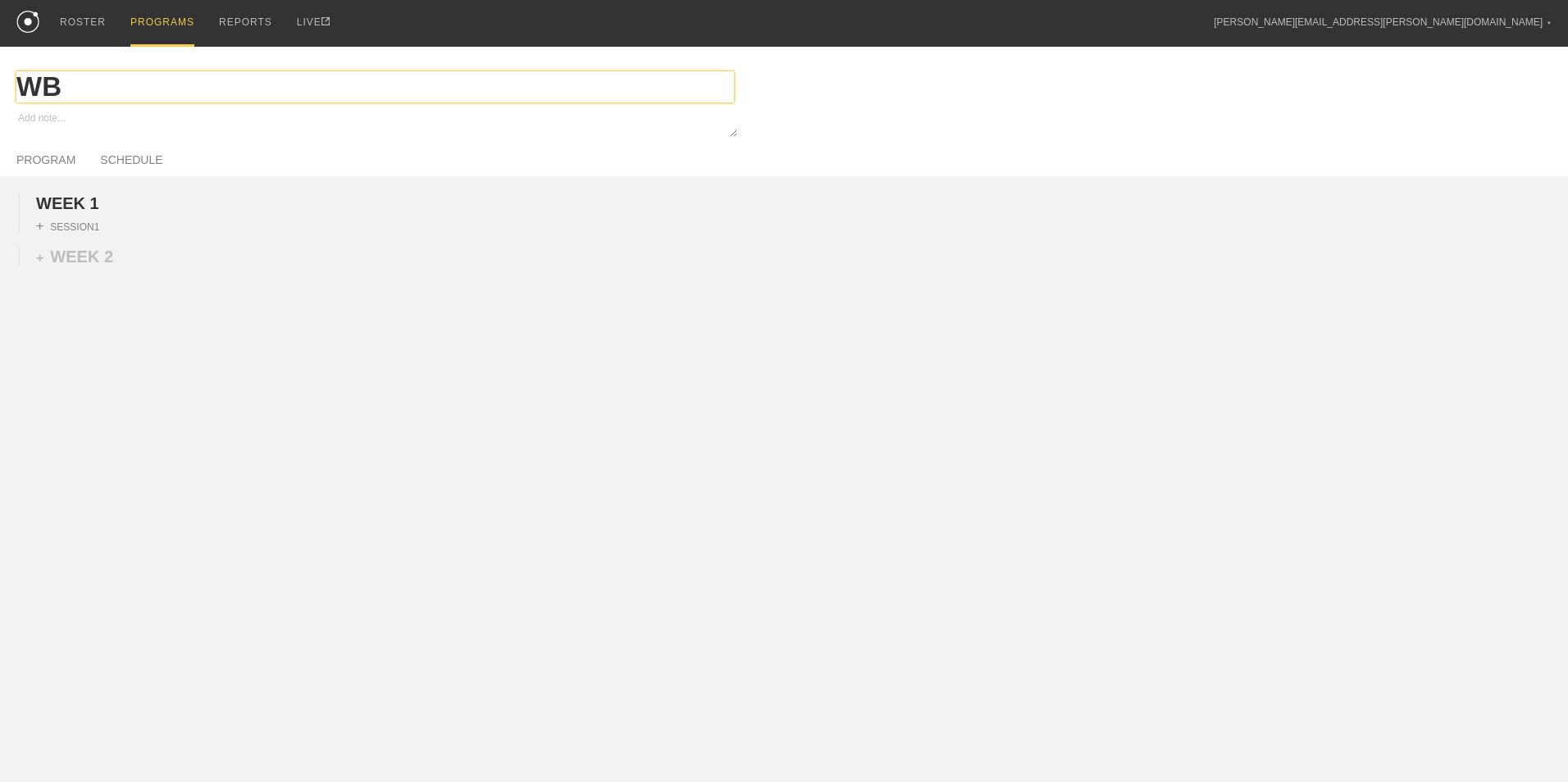
type textarea "x"
type input "WBB"
type textarea "x"
type input "WB"
type textarea "x"
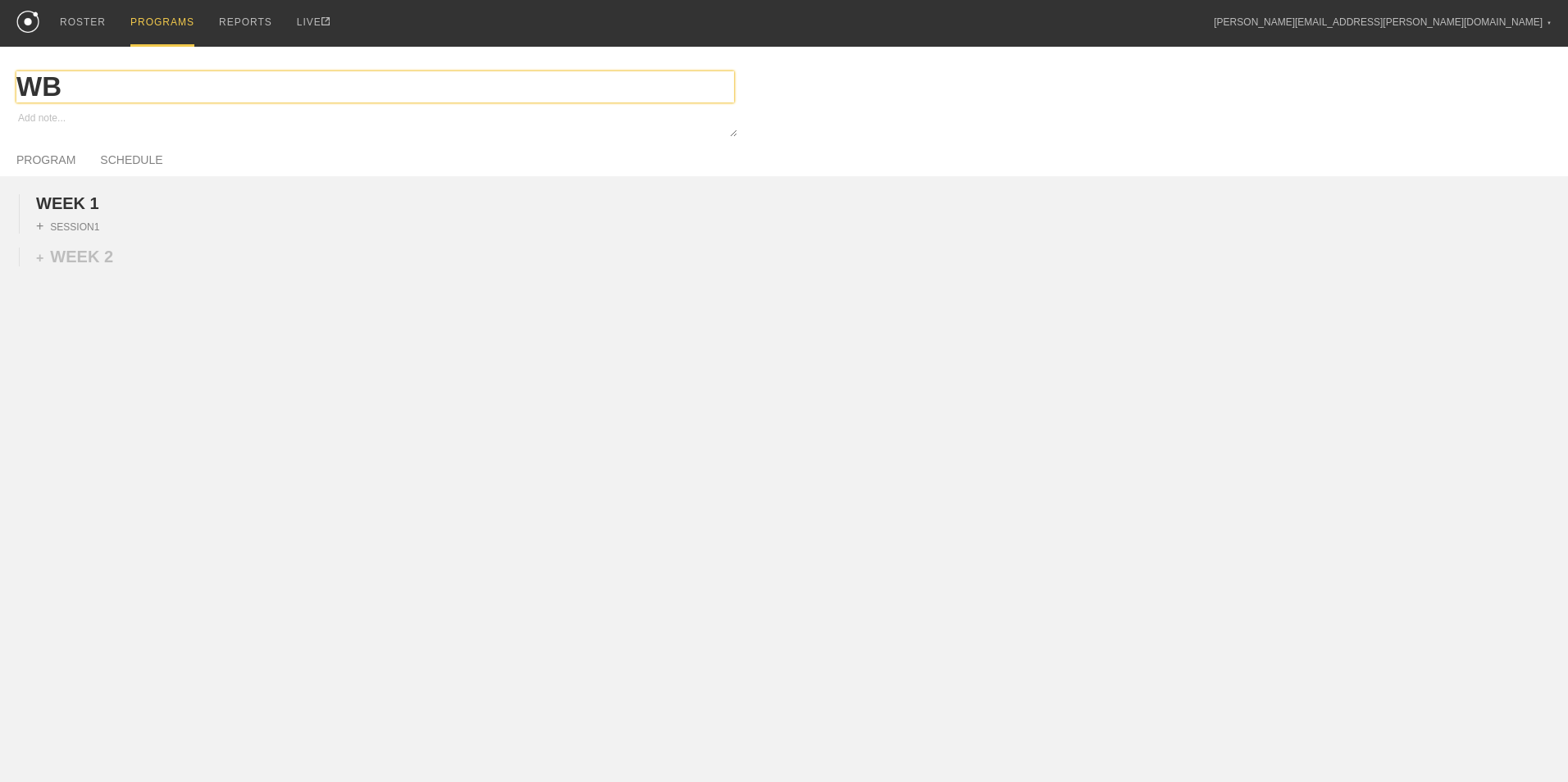
type input "W"
type textarea "x"
type input "Wo"
type textarea "x"
type input "Wom"
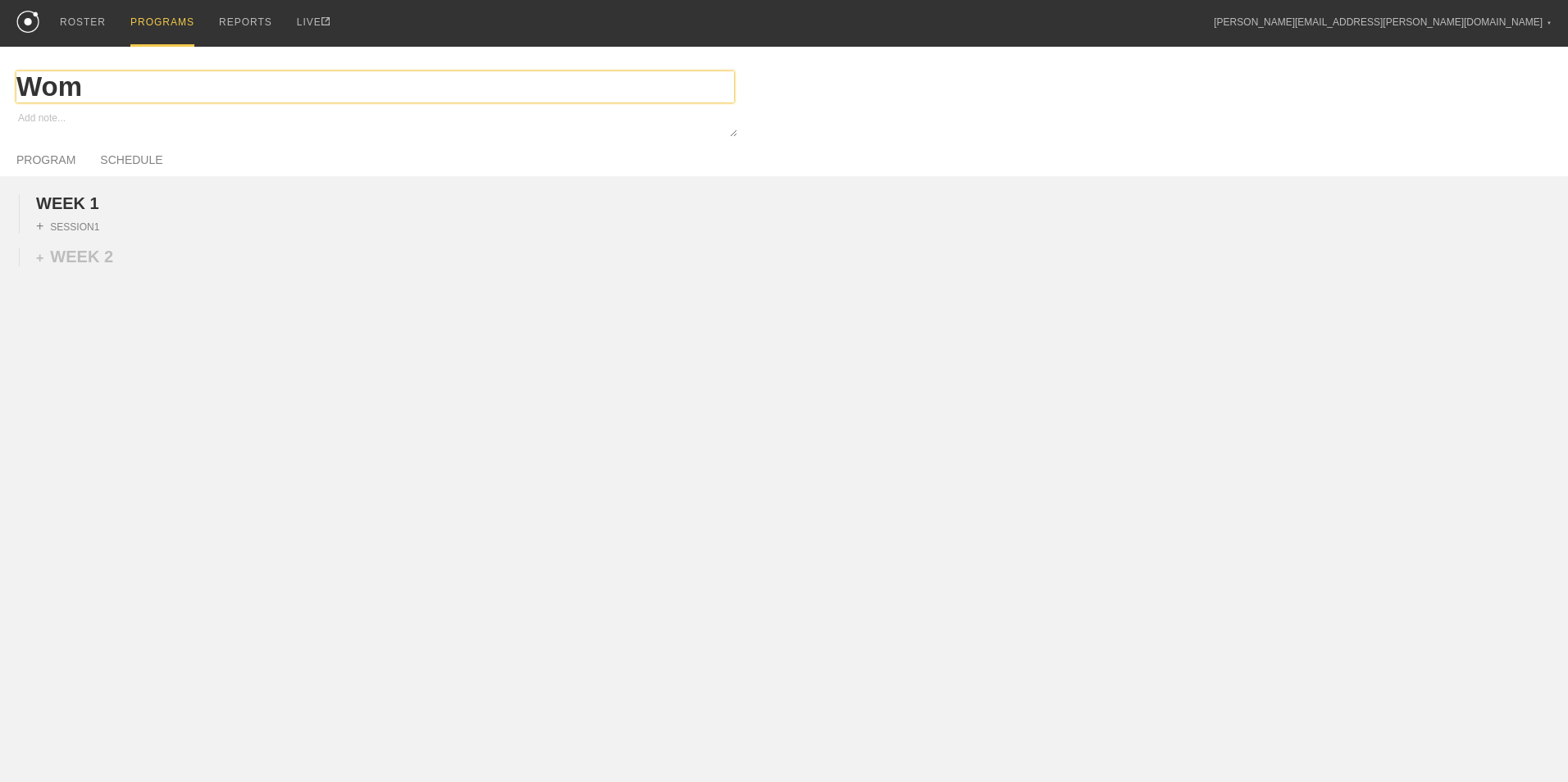
type textarea "x"
type input "Wome"
type textarea "x"
type input "Womens"
type textarea "x"
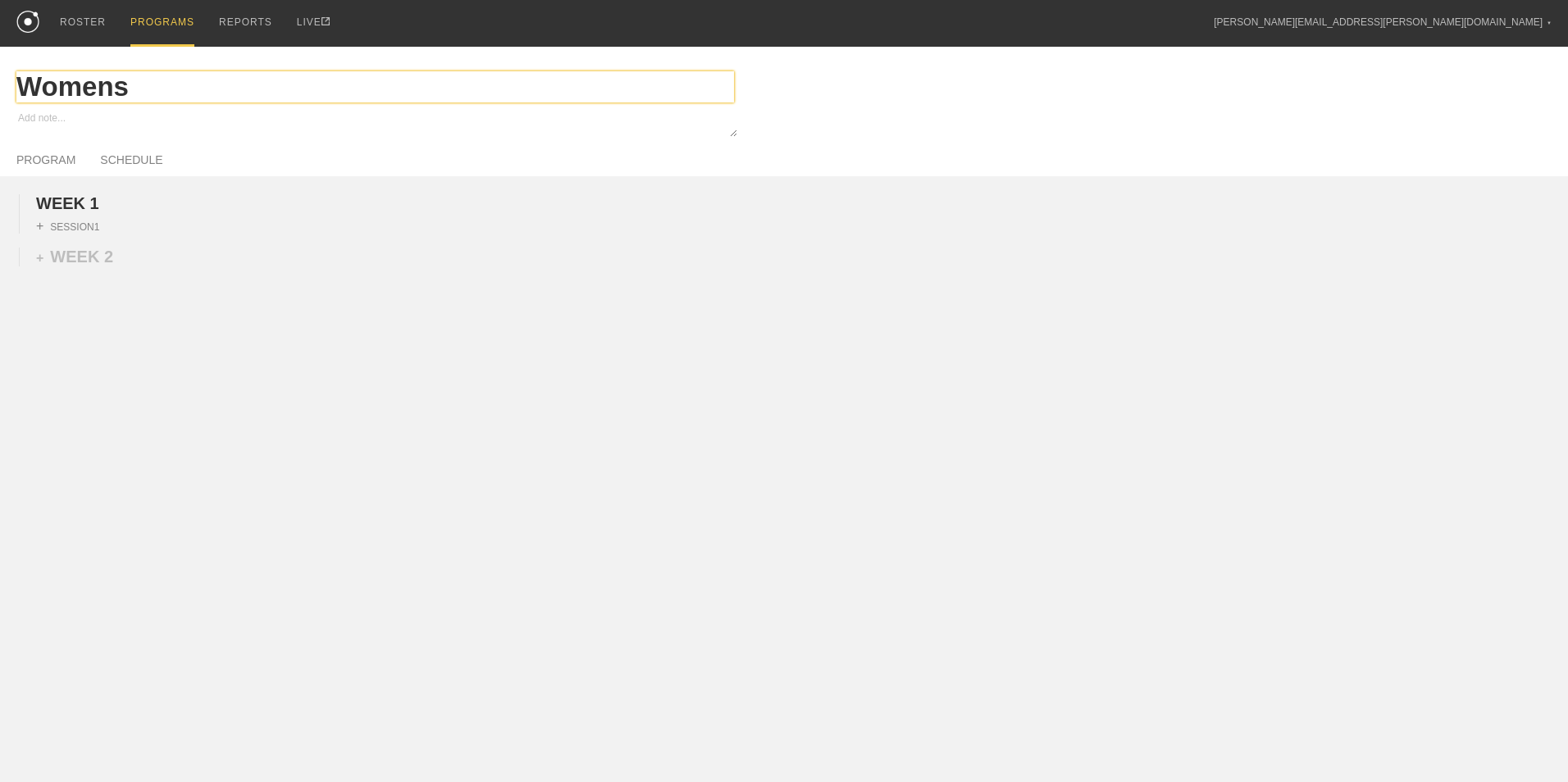
type input "Womens"
type textarea "x"
type input "Womens B"
type textarea "x"
type input "Womens Ba"
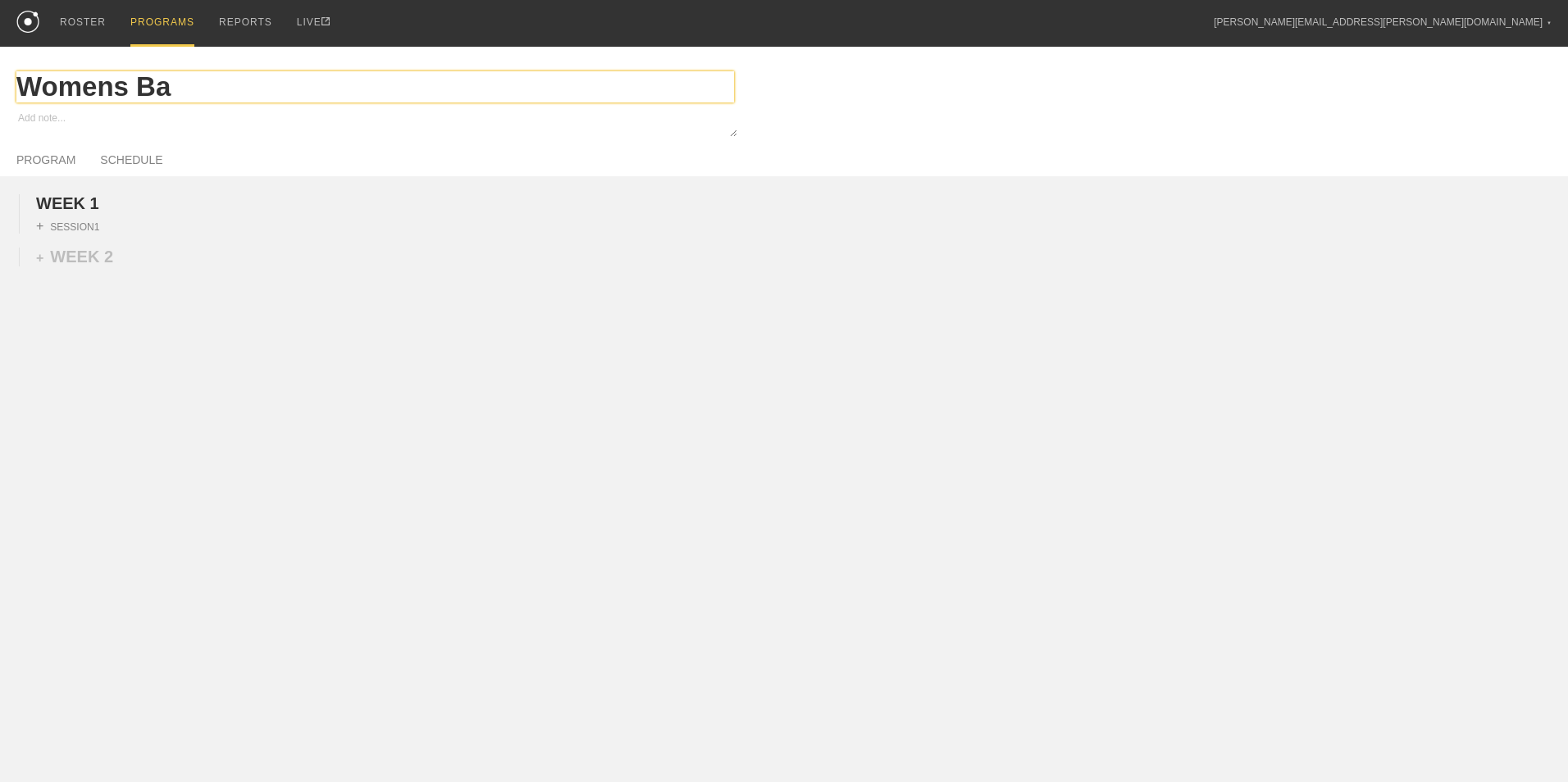
type textarea "x"
type input "Womens Bas"
type textarea "x"
type input "Womens Bask"
type textarea "x"
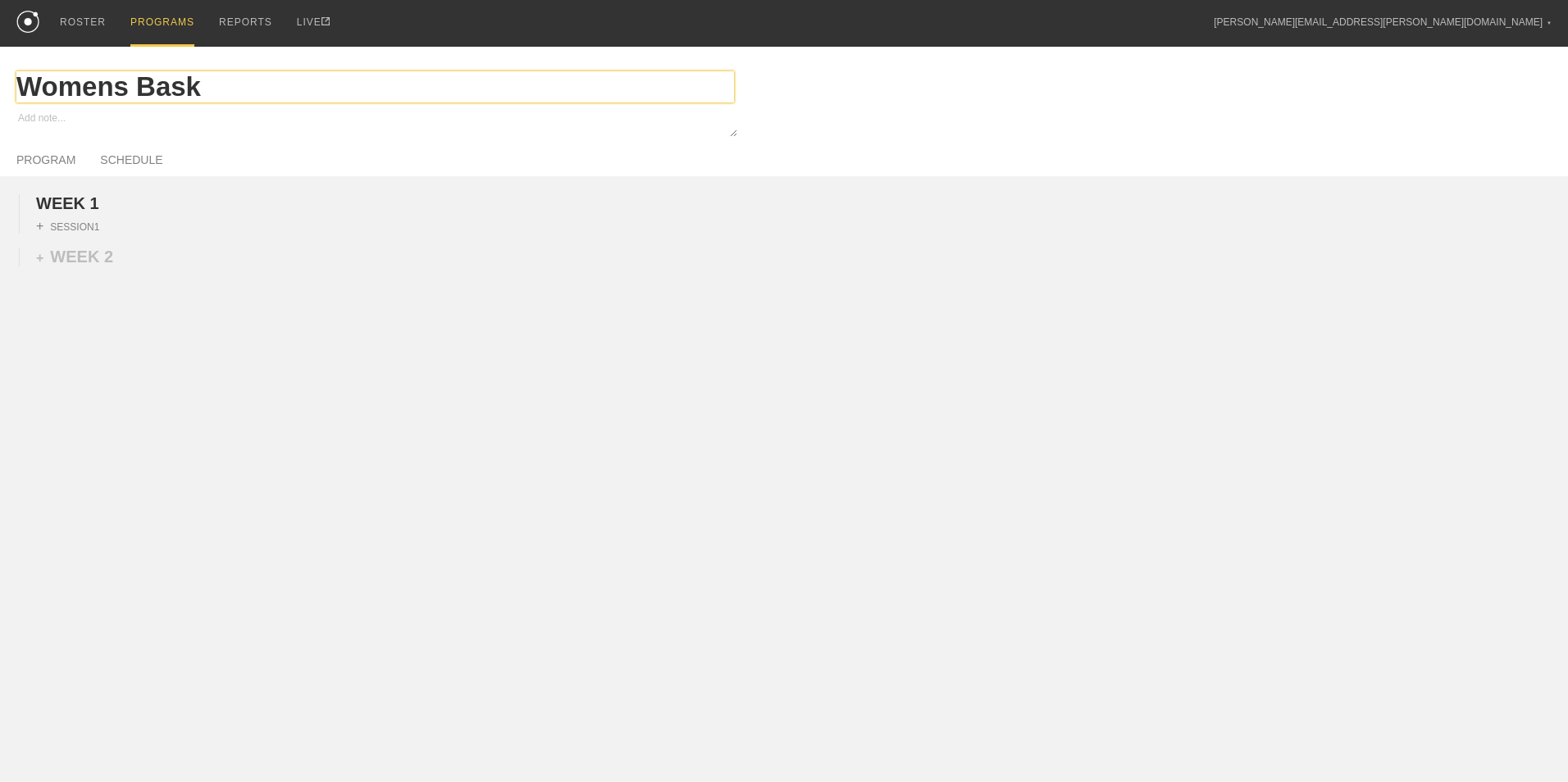
type input "Womens Baske"
type textarea "x"
type input "Womens Basketb"
type textarea "x"
type input "Womens Basketba"
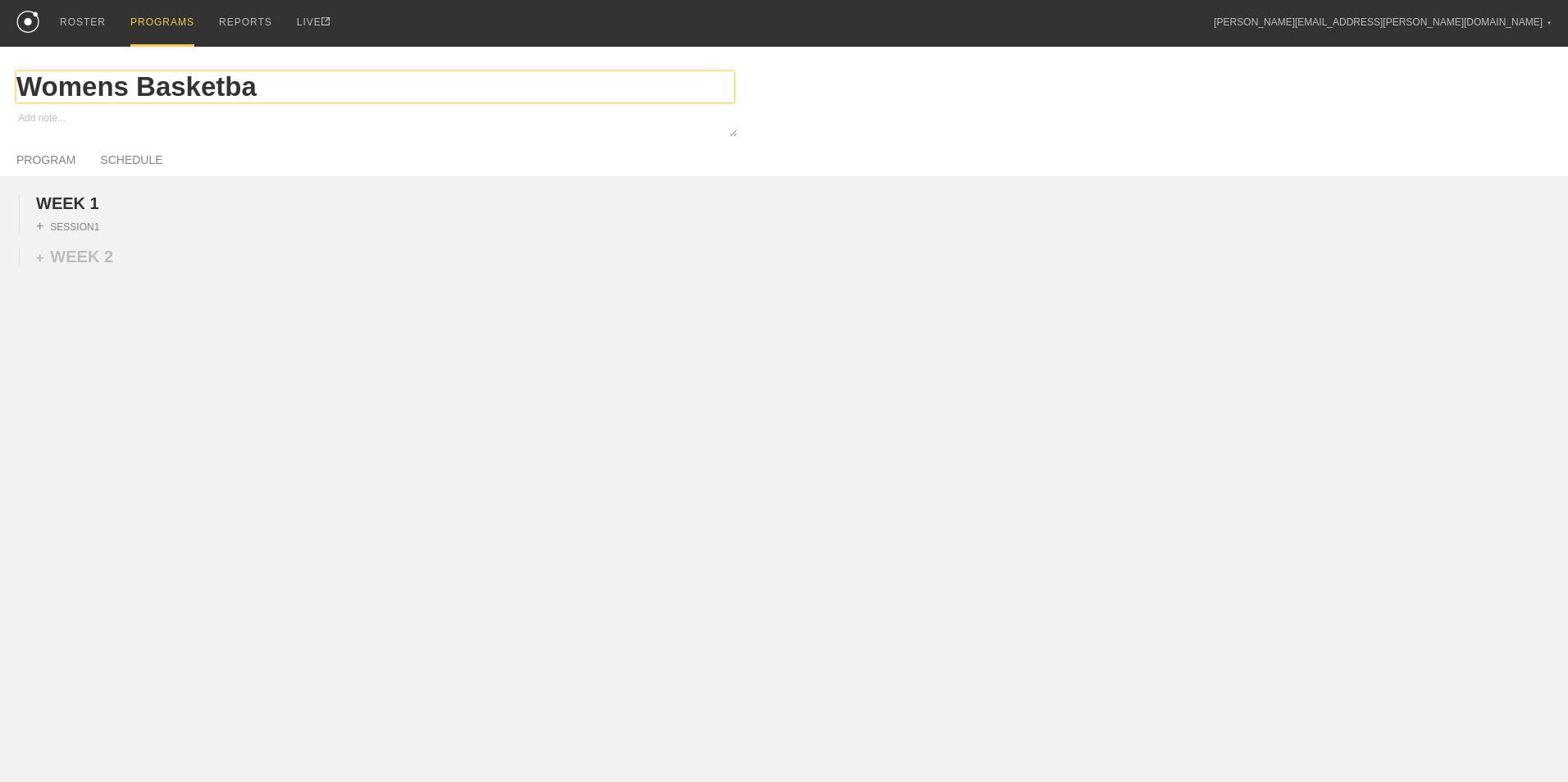
type textarea "x"
type input "Womens Basketbal"
type textarea "x"
type input "Womens Basketball"
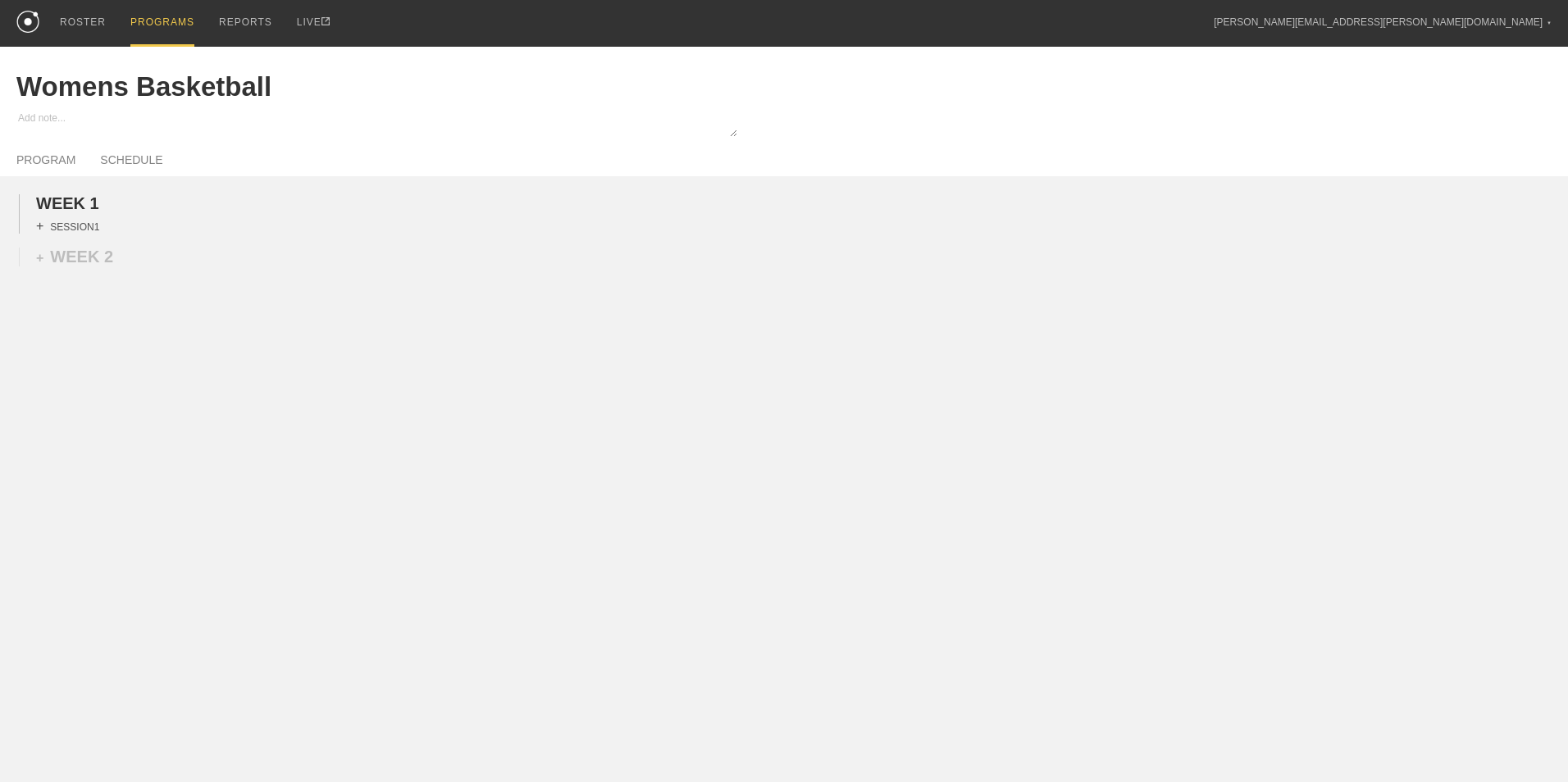
click at [87, 230] on div "+ SESSION 1" at bounding box center [68, 226] width 63 height 15
click at [98, 258] on div "+ BLOCK" at bounding box center [139, 256] width 207 height 26
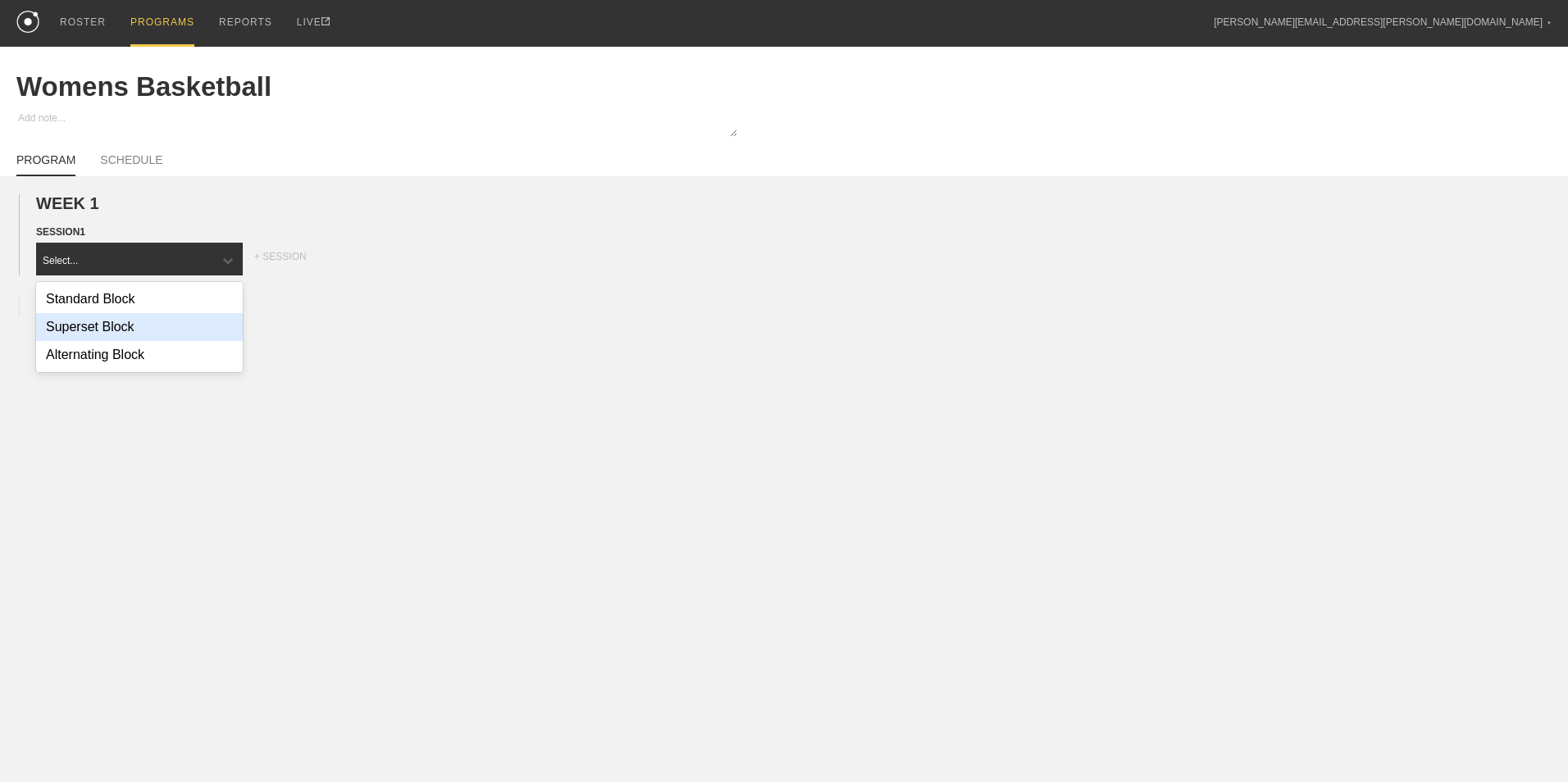
click at [109, 324] on div "Superset Block" at bounding box center [139, 327] width 207 height 28
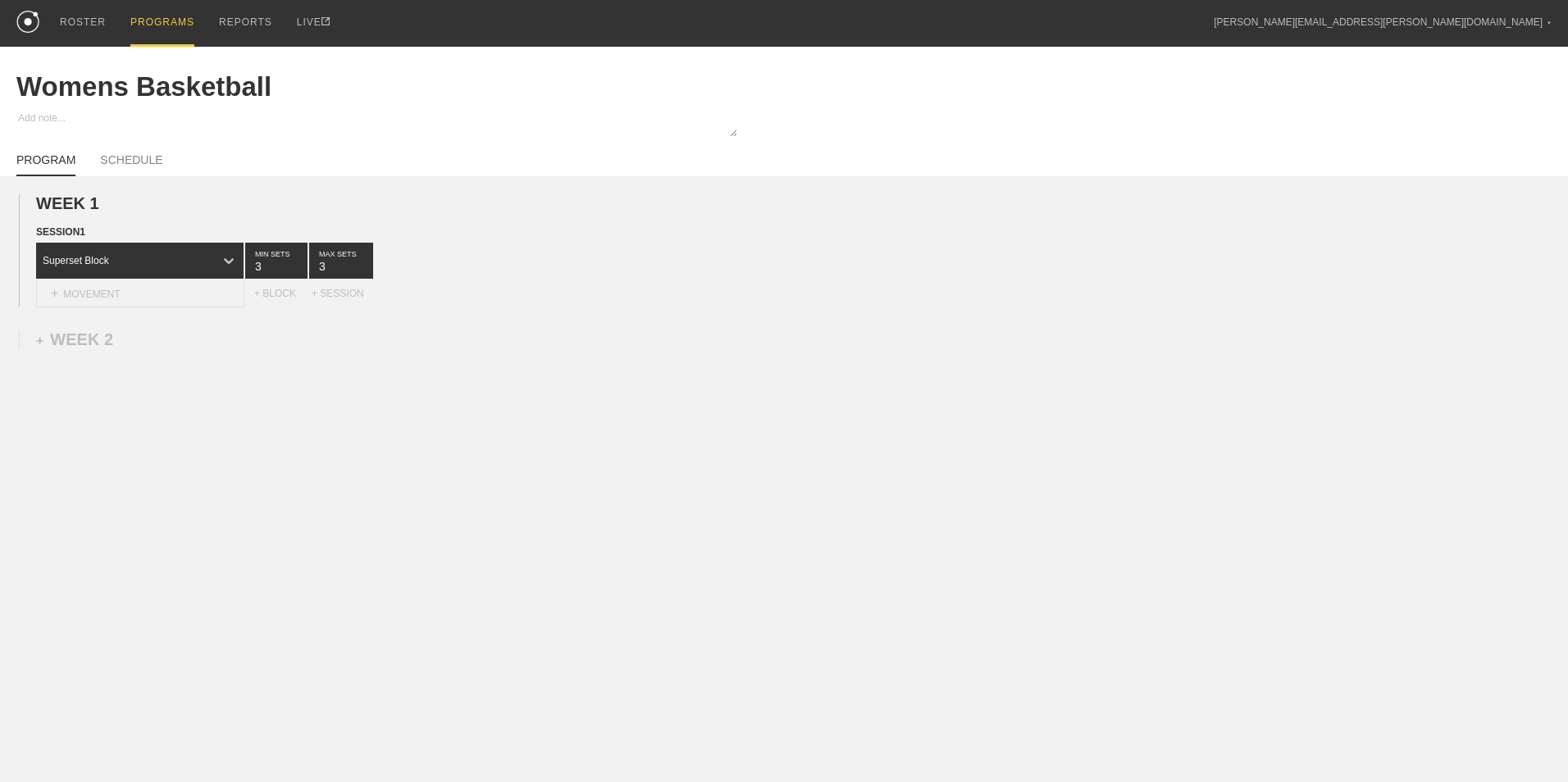
click at [122, 293] on div "+ MOVEMENT" at bounding box center [140, 293] width 209 height 27
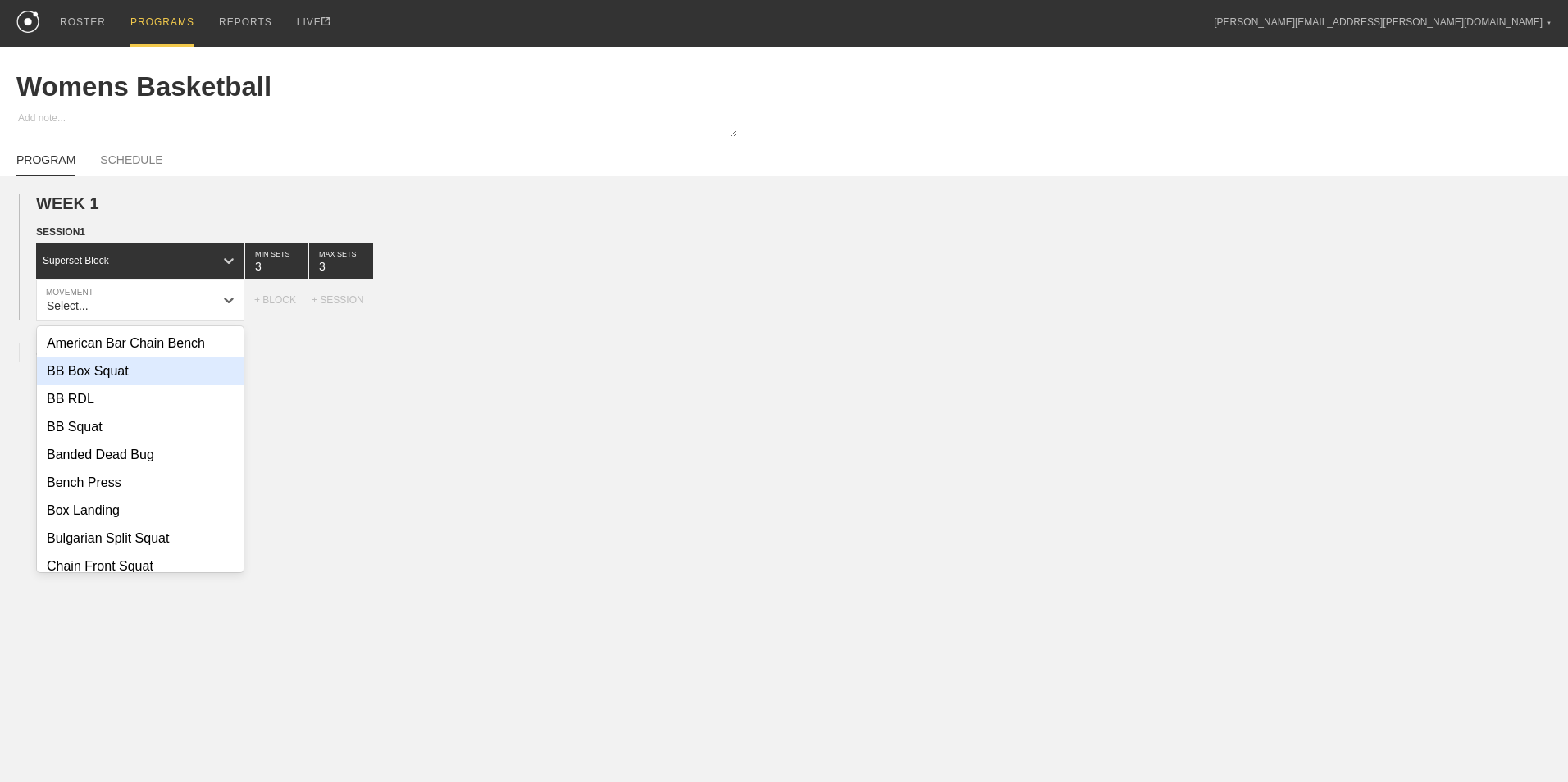
click at [142, 376] on div "BB Box Squat" at bounding box center [140, 371] width 207 height 28
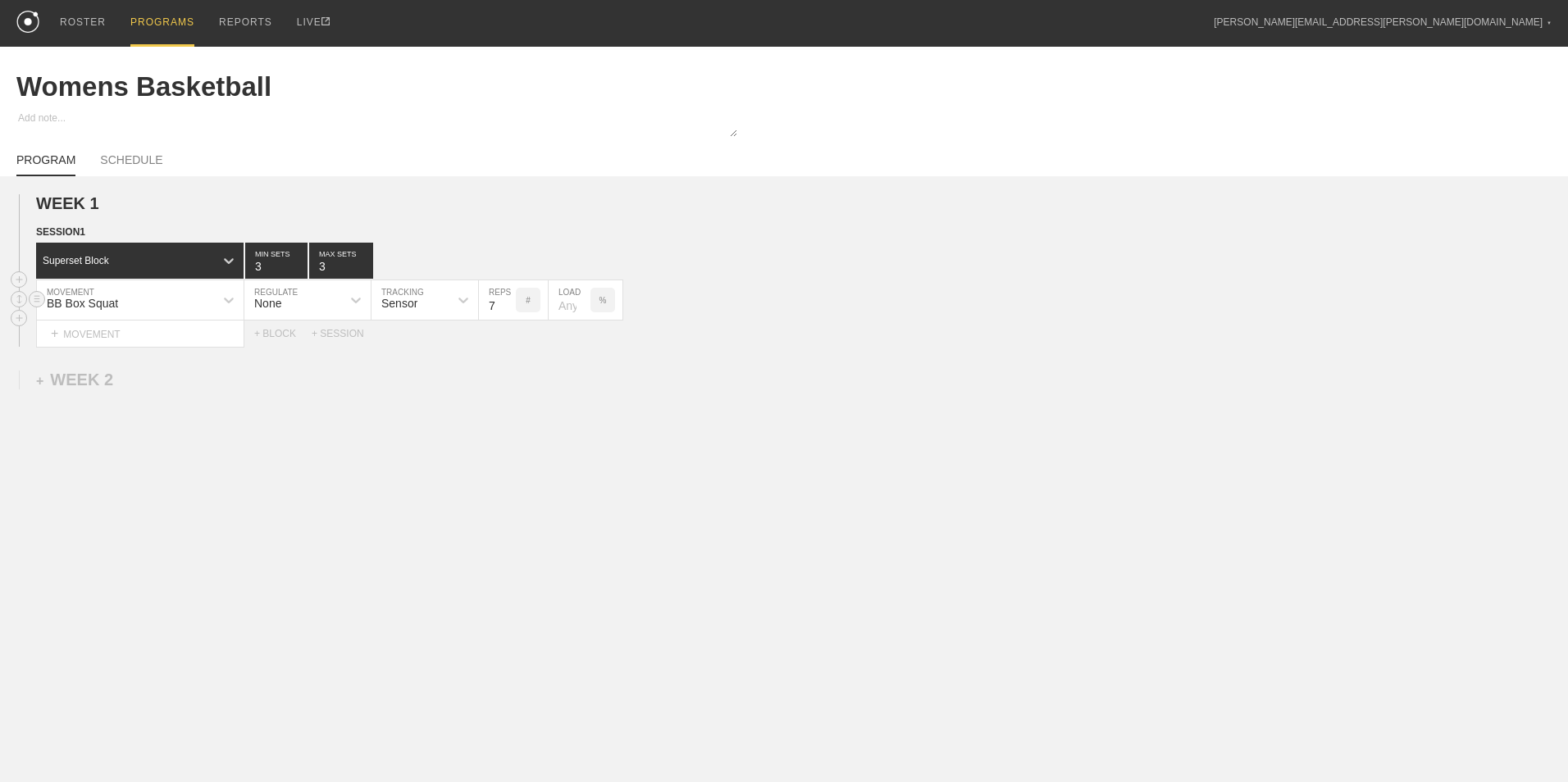
click at [510, 311] on input "7" at bounding box center [497, 300] width 37 height 39
click at [510, 311] on input "6" at bounding box center [497, 300] width 37 height 39
type input "5"
click at [510, 311] on input "5" at bounding box center [497, 300] width 37 height 39
click at [366, 306] on div at bounding box center [356, 301] width 30 height 30
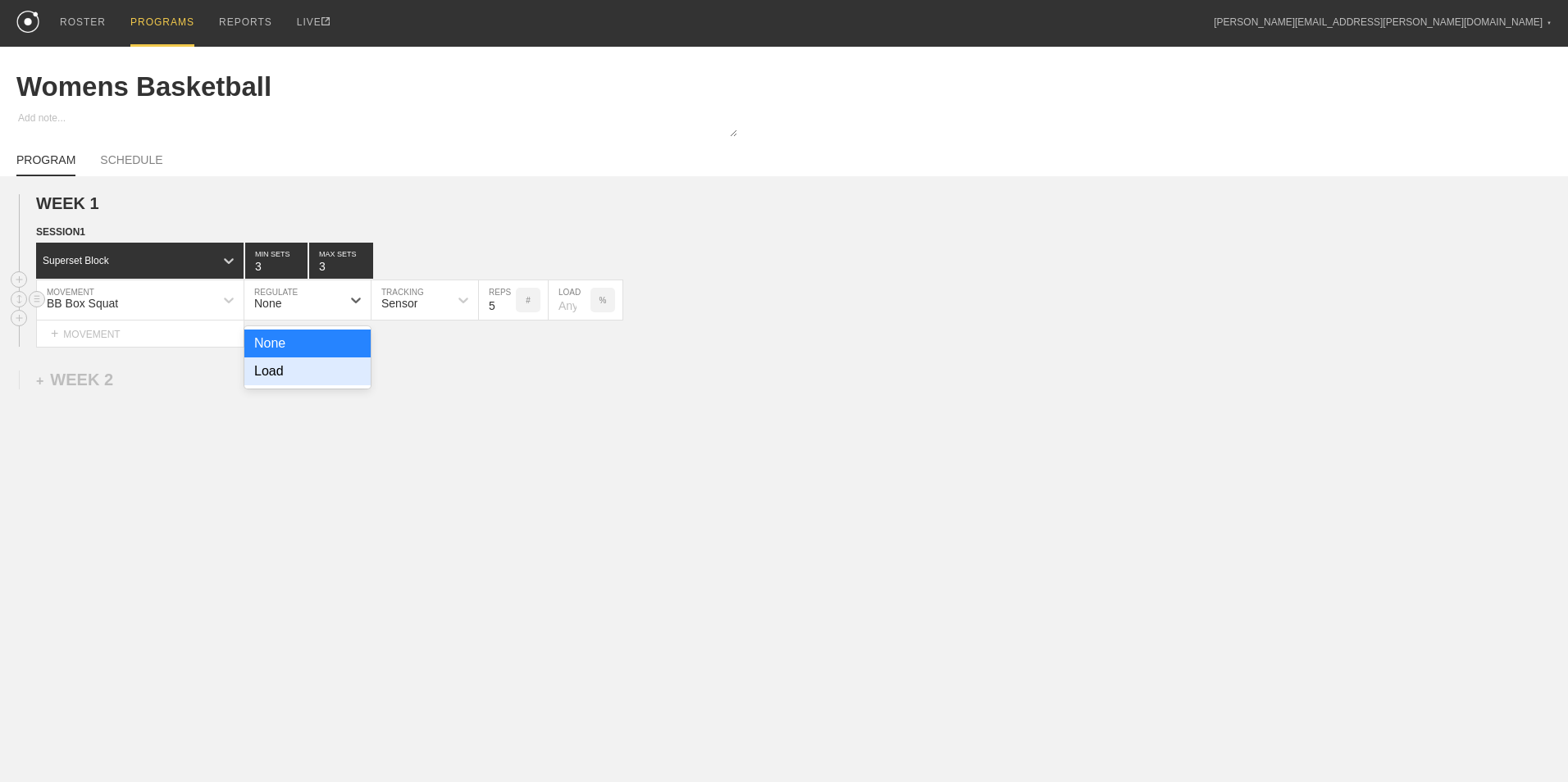
click at [332, 376] on div "Load" at bounding box center [307, 371] width 126 height 28
click at [346, 301] on div at bounding box center [356, 301] width 30 height 30
click at [335, 350] on div "None" at bounding box center [307, 343] width 126 height 28
click at [579, 307] on input "1" at bounding box center [569, 300] width 42 height 39
type input "0"
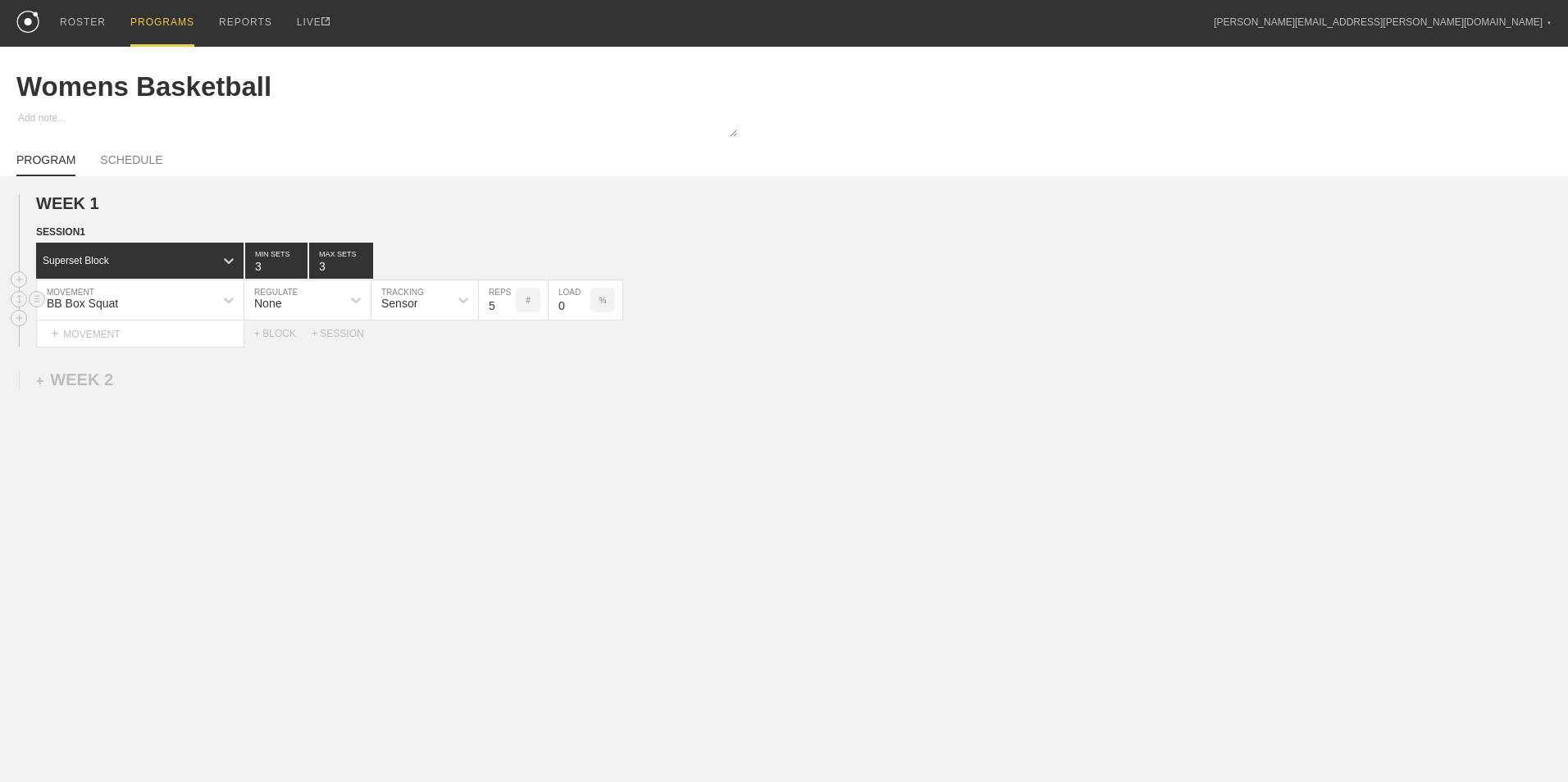
click at [583, 312] on input "0" at bounding box center [569, 300] width 42 height 39
click at [572, 369] on div "WEEK 1 DUPLICATE DELETE SESSION 1 Superset Block 3 MIN SETS 3 MAX SETS DUPLICAT…" at bounding box center [784, 405] width 1568 height 459
click at [199, 340] on div "+ MOVEMENT" at bounding box center [140, 334] width 209 height 27
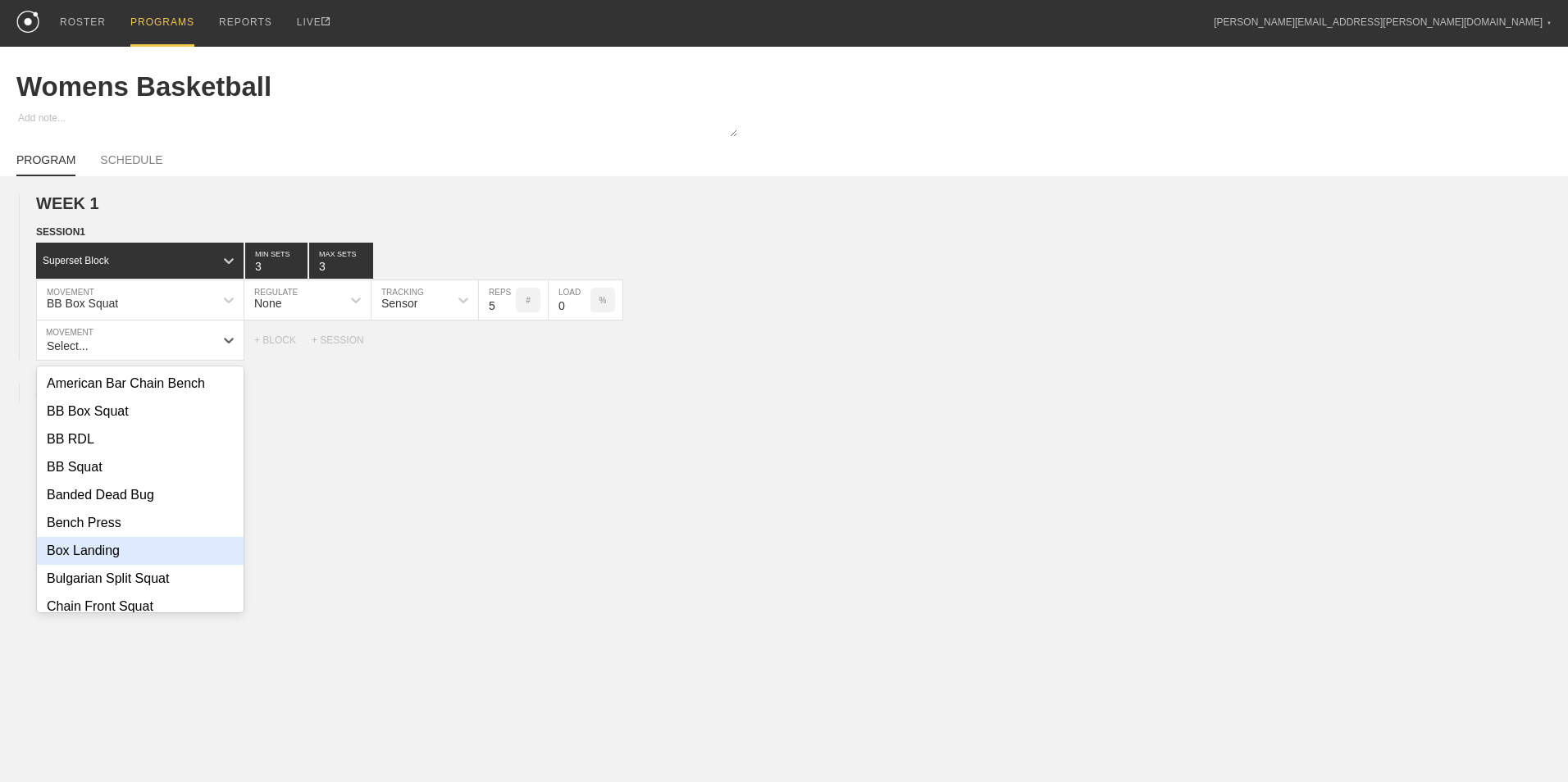
click at [134, 553] on div "Box Landing" at bounding box center [140, 551] width 207 height 28
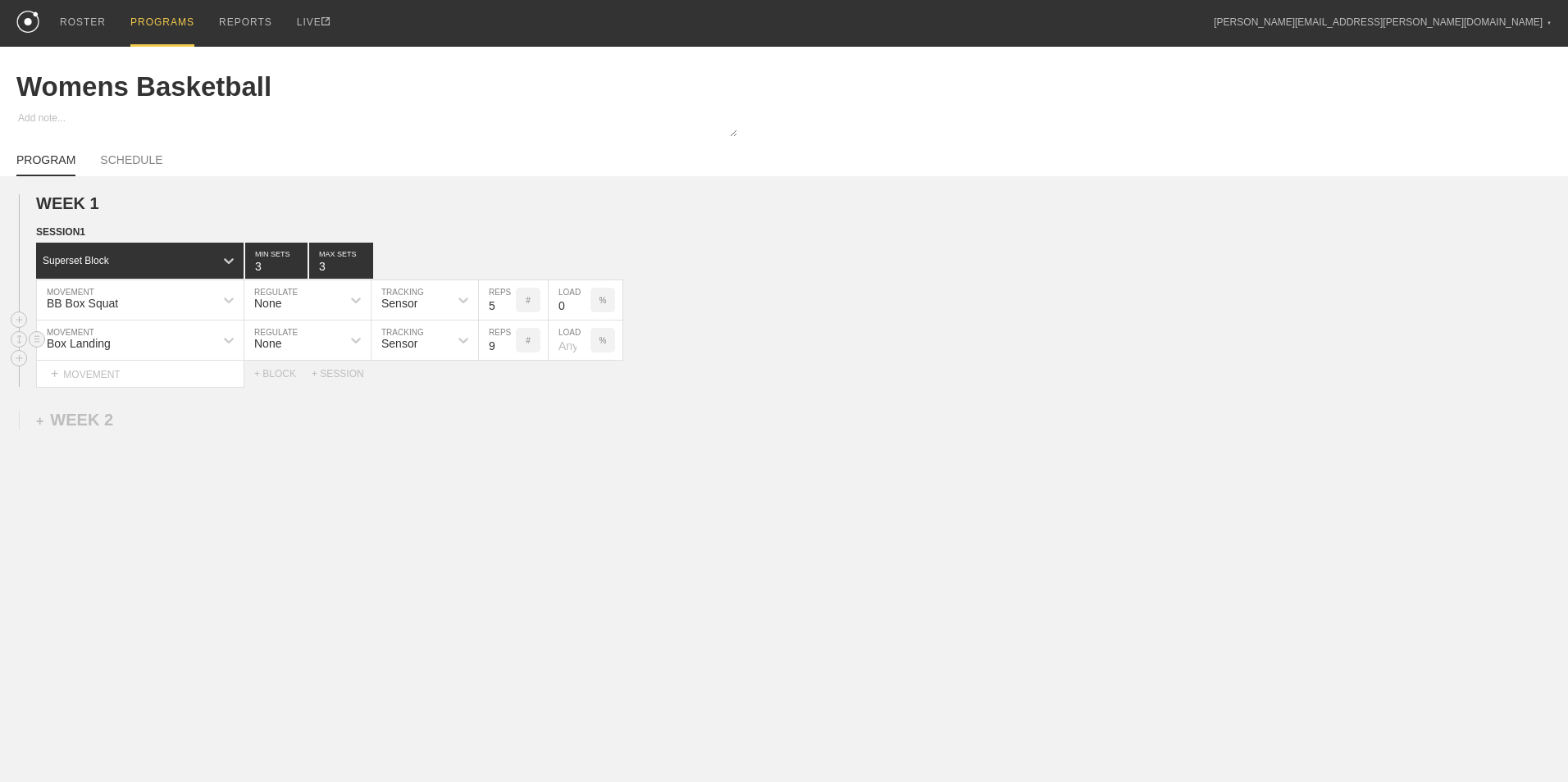
click at [506, 348] on input "9" at bounding box center [497, 340] width 37 height 39
click at [506, 348] on input "10" at bounding box center [497, 340] width 37 height 39
click at [506, 348] on input "11" at bounding box center [497, 340] width 37 height 39
click at [509, 349] on input "10" at bounding box center [497, 340] width 37 height 39
click at [509, 349] on input "9" at bounding box center [497, 340] width 37 height 39
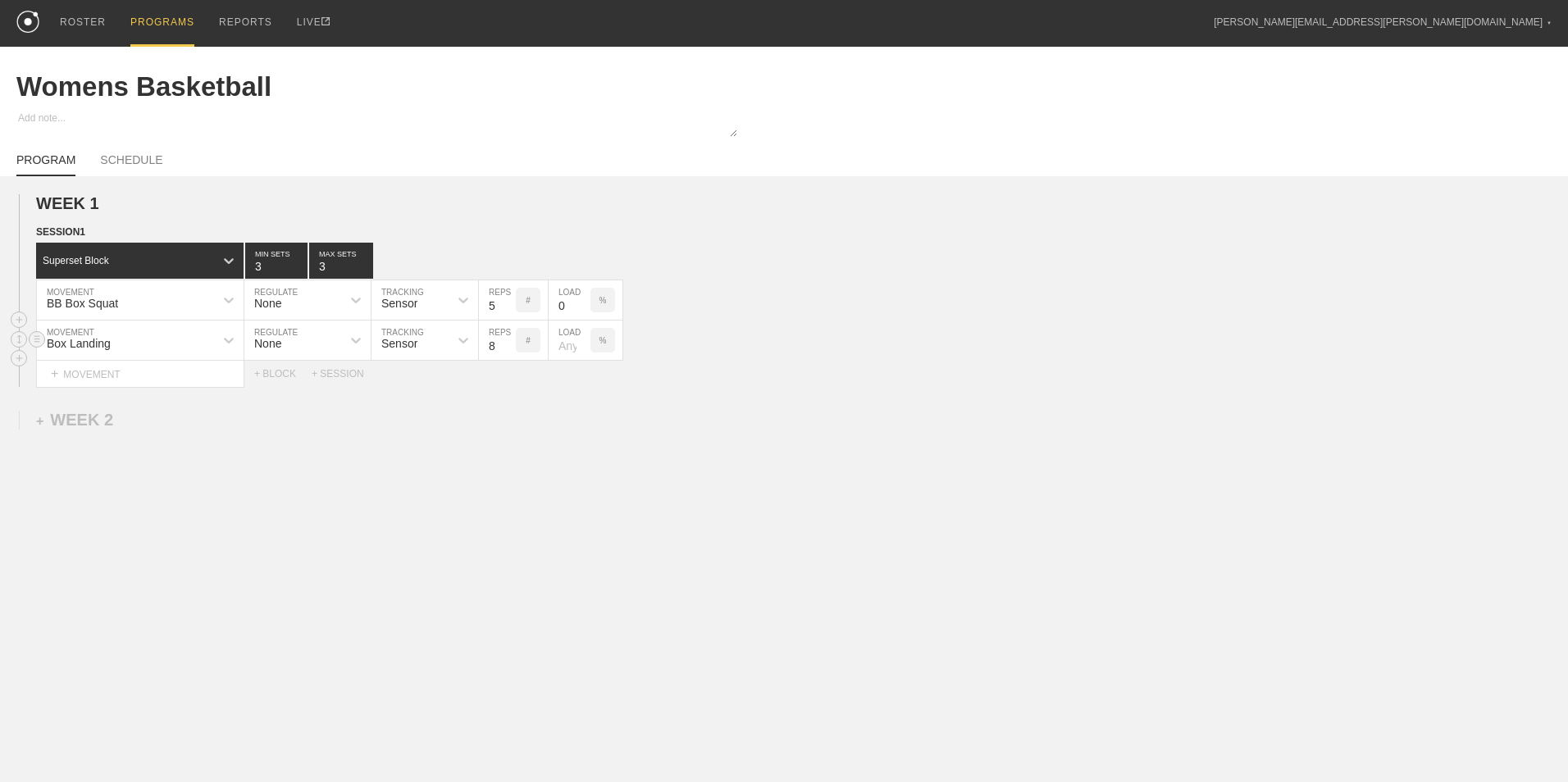
click at [509, 349] on input "8" at bounding box center [497, 340] width 37 height 39
click at [509, 349] on input "7" at bounding box center [497, 340] width 37 height 39
click at [509, 349] on input "6" at bounding box center [497, 340] width 37 height 39
click at [509, 349] on input "5" at bounding box center [497, 340] width 37 height 39
click at [509, 349] on input "4" at bounding box center [497, 340] width 37 height 39
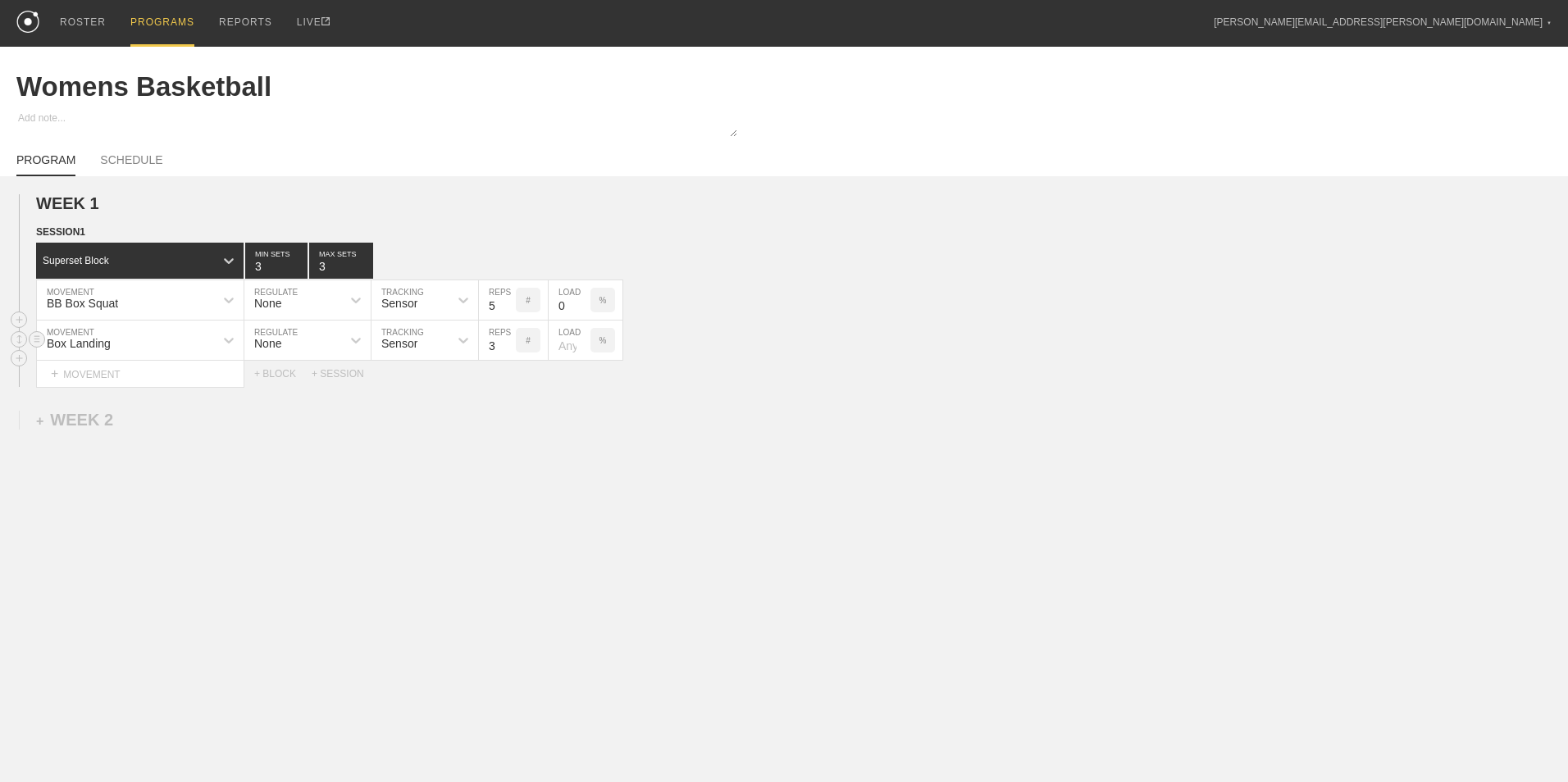
type input "3"
click at [509, 349] on input "3" at bounding box center [497, 340] width 37 height 39
click at [348, 273] on input "3" at bounding box center [341, 261] width 64 height 36
click at [370, 263] on input "4" at bounding box center [341, 261] width 64 height 36
click at [367, 263] on input "5" at bounding box center [341, 261] width 64 height 36
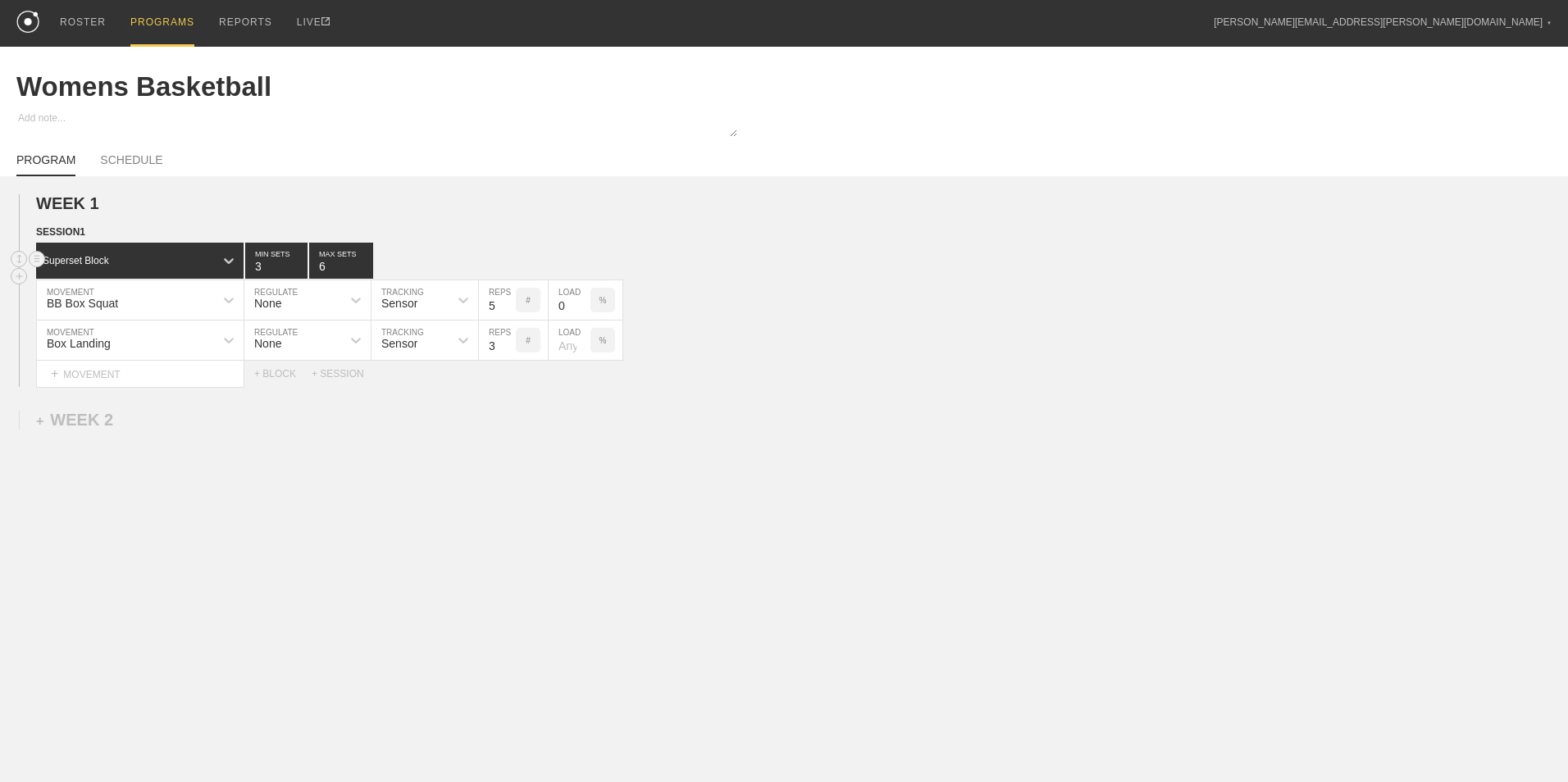
type input "6"
click at [367, 263] on input "6" at bounding box center [341, 261] width 64 height 36
click at [401, 527] on div "WEEK 1 DUPLICATE DELETE SESSION 1 Superset Block 3 MIN SETS 6 MAX SETS DUPLICAT…" at bounding box center [784, 426] width 1568 height 499
click at [123, 383] on div "+ MOVEMENT" at bounding box center [140, 374] width 209 height 27
type input "J"
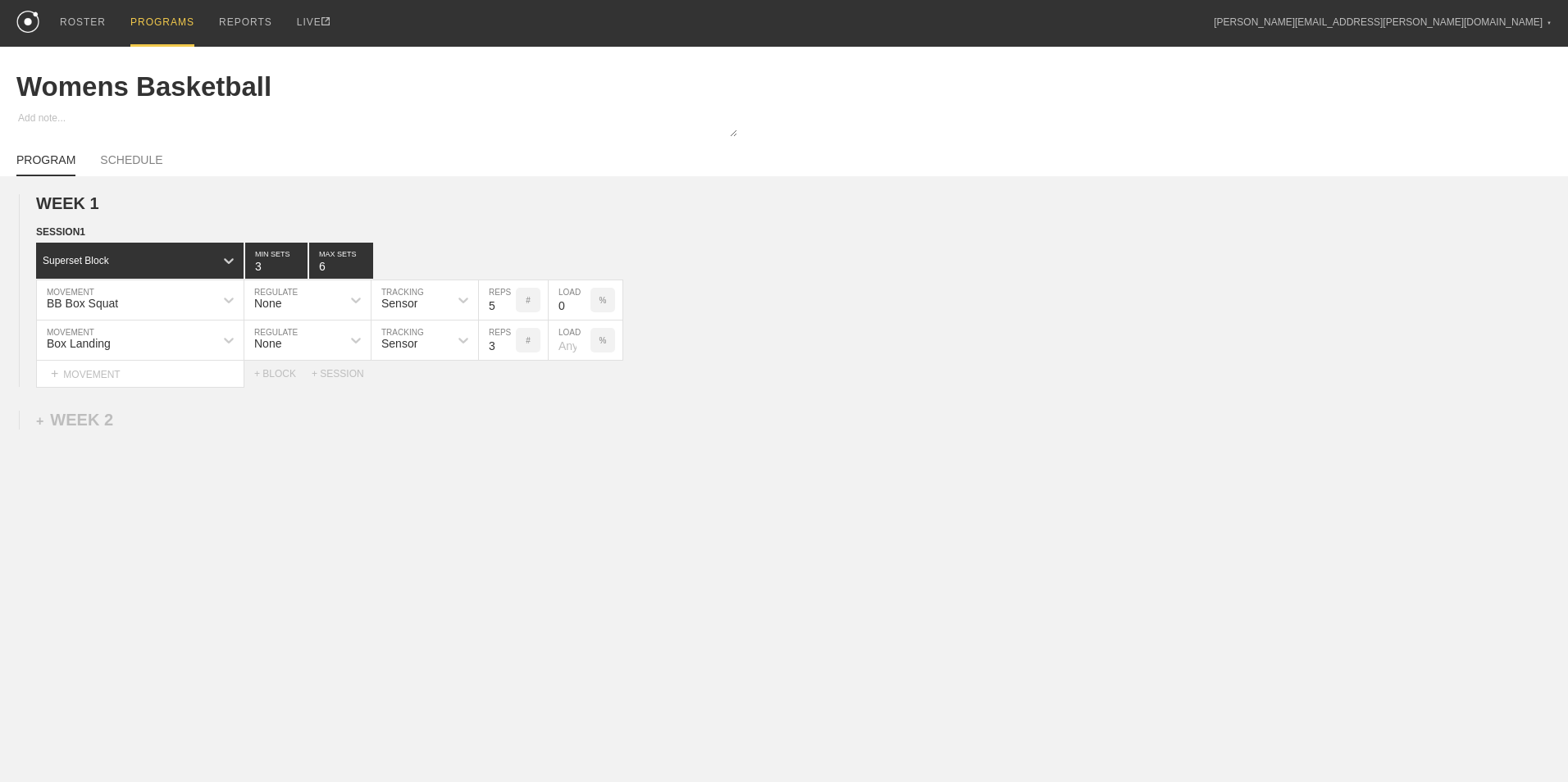
click at [378, 469] on div "WEEK 1 DUPLICATE DELETE SESSION 1 Superset Block 3 MIN SETS 6 MAX SETS DUPLICAT…" at bounding box center [784, 426] width 1568 height 499
click at [268, 372] on div "+ BLOCK" at bounding box center [283, 374] width 58 height 11
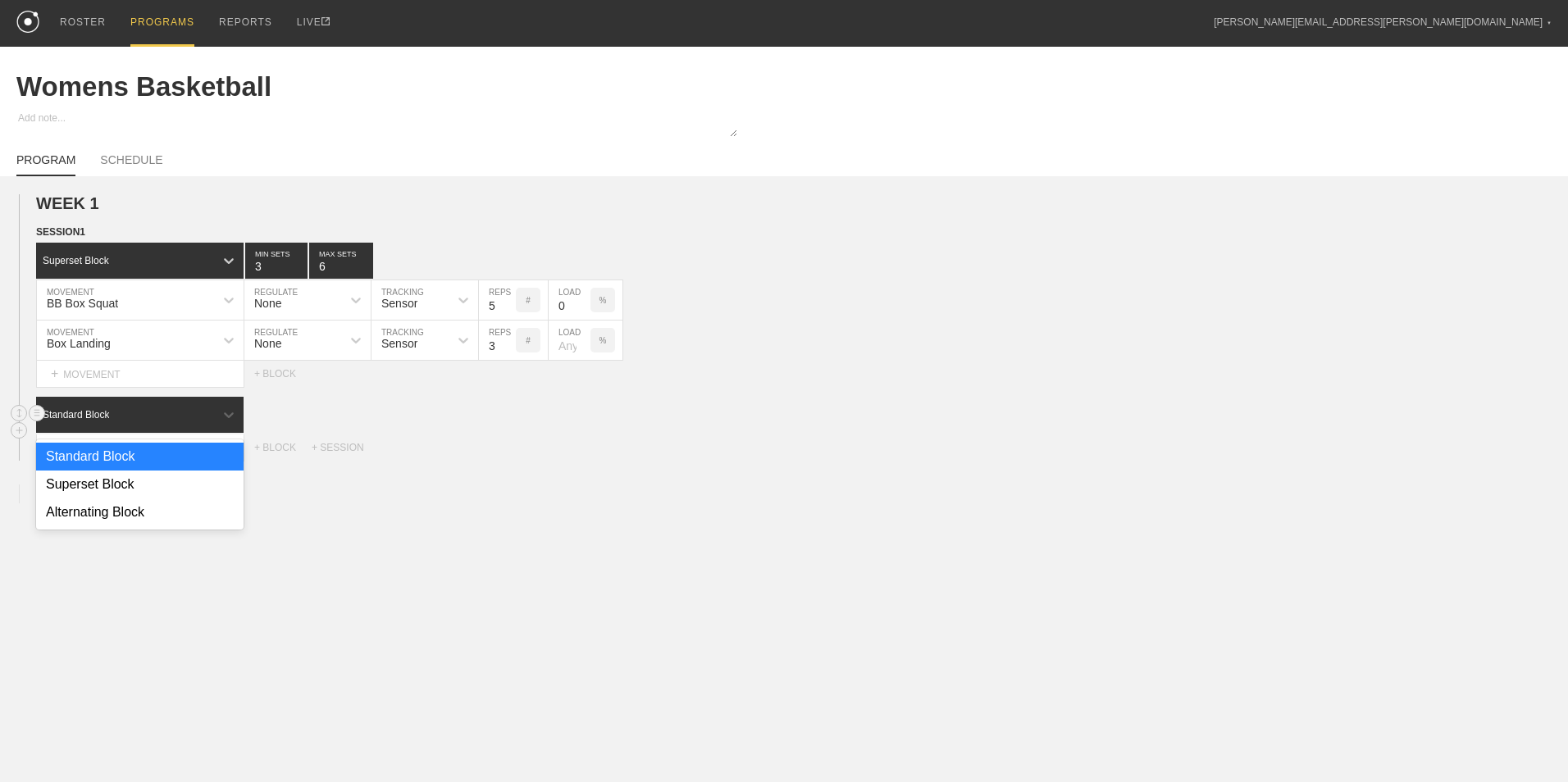
click at [157, 415] on div "Standard Block" at bounding box center [125, 415] width 178 height 15
click at [146, 483] on div "Superset Block" at bounding box center [140, 484] width 208 height 28
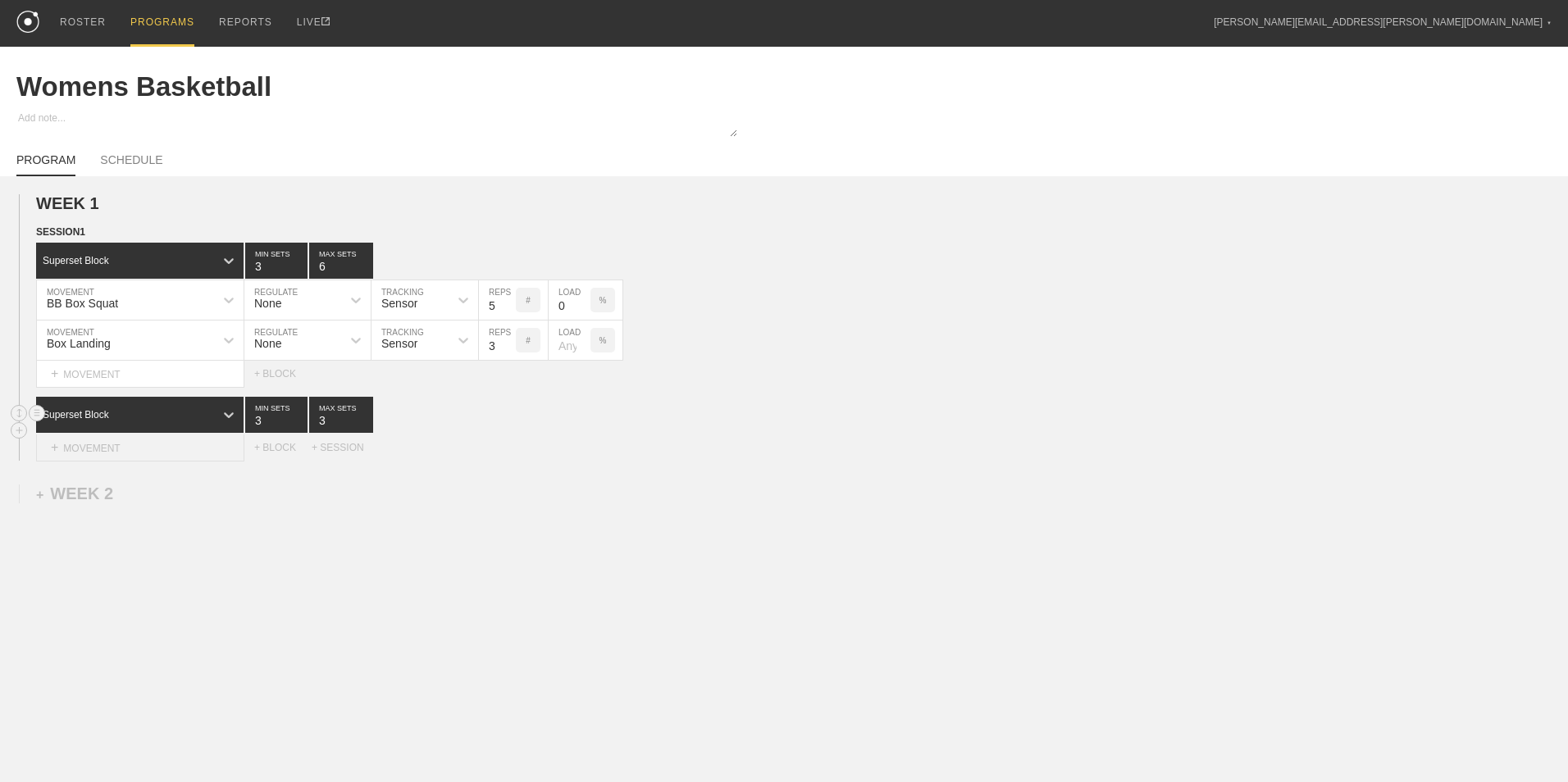
click at [150, 449] on div "+ MOVEMENT" at bounding box center [140, 447] width 209 height 27
click at [172, 496] on div "Create "Eccentric Push Up"" at bounding box center [140, 498] width 207 height 28
type input "Eccentric Push Up"
click at [511, 468] on input "7" at bounding box center [497, 454] width 37 height 39
click at [508, 464] on input "6" at bounding box center [497, 454] width 37 height 39
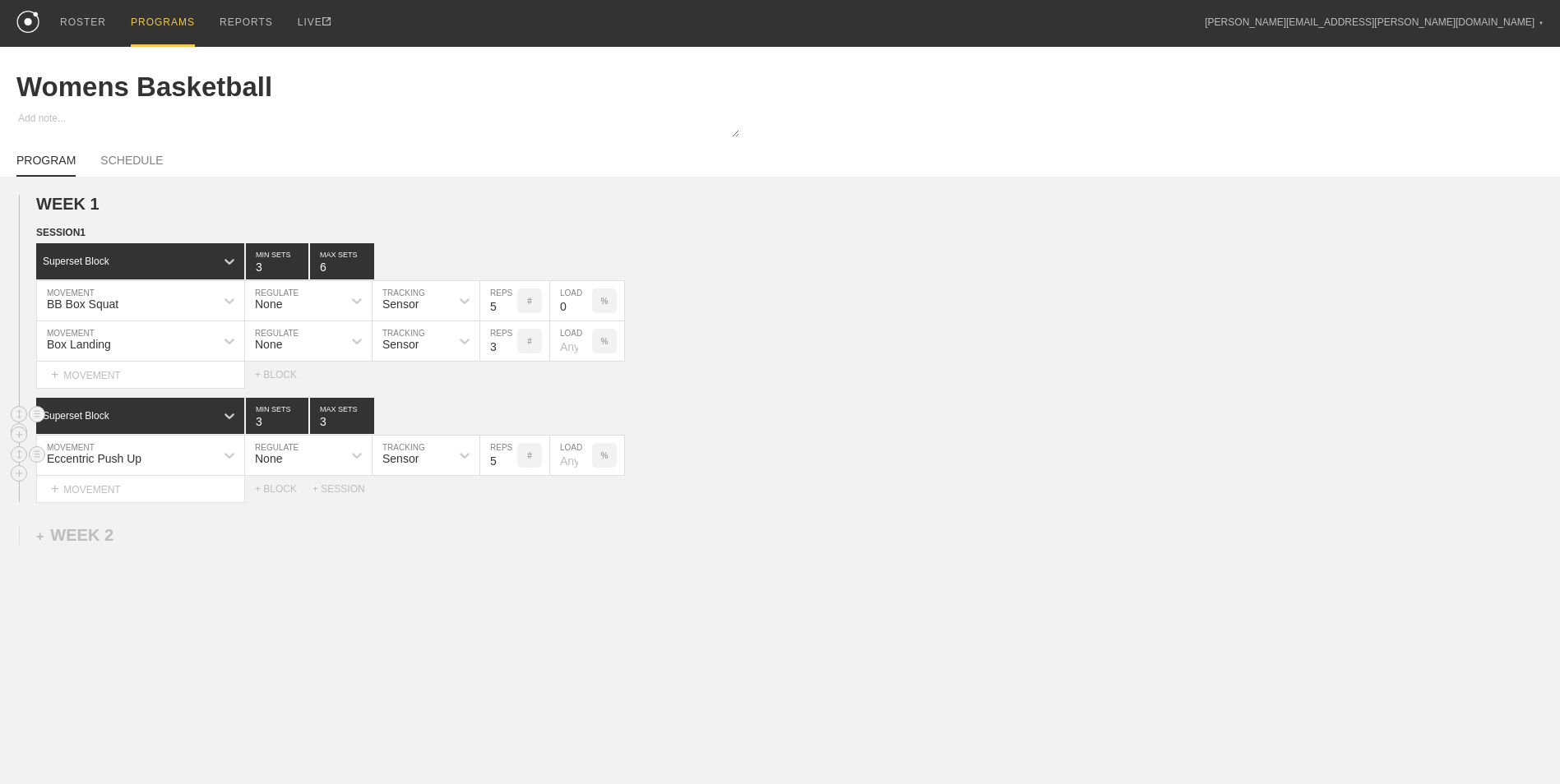
type input "5"
click at [510, 465] on input "5" at bounding box center [499, 455] width 37 height 39
click at [163, 493] on div "+ MOVEMENT" at bounding box center [140, 489] width 209 height 27
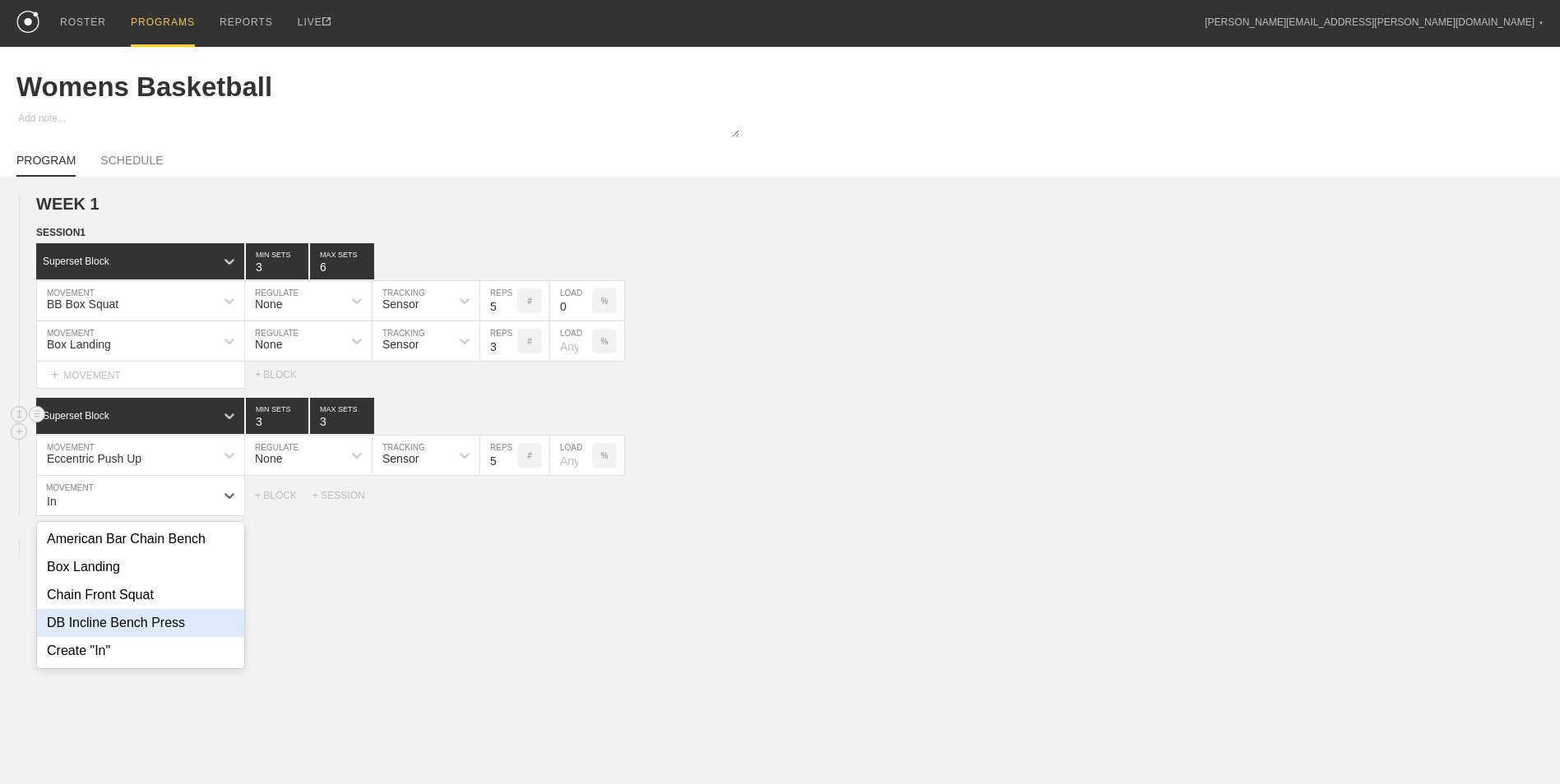
type input "I"
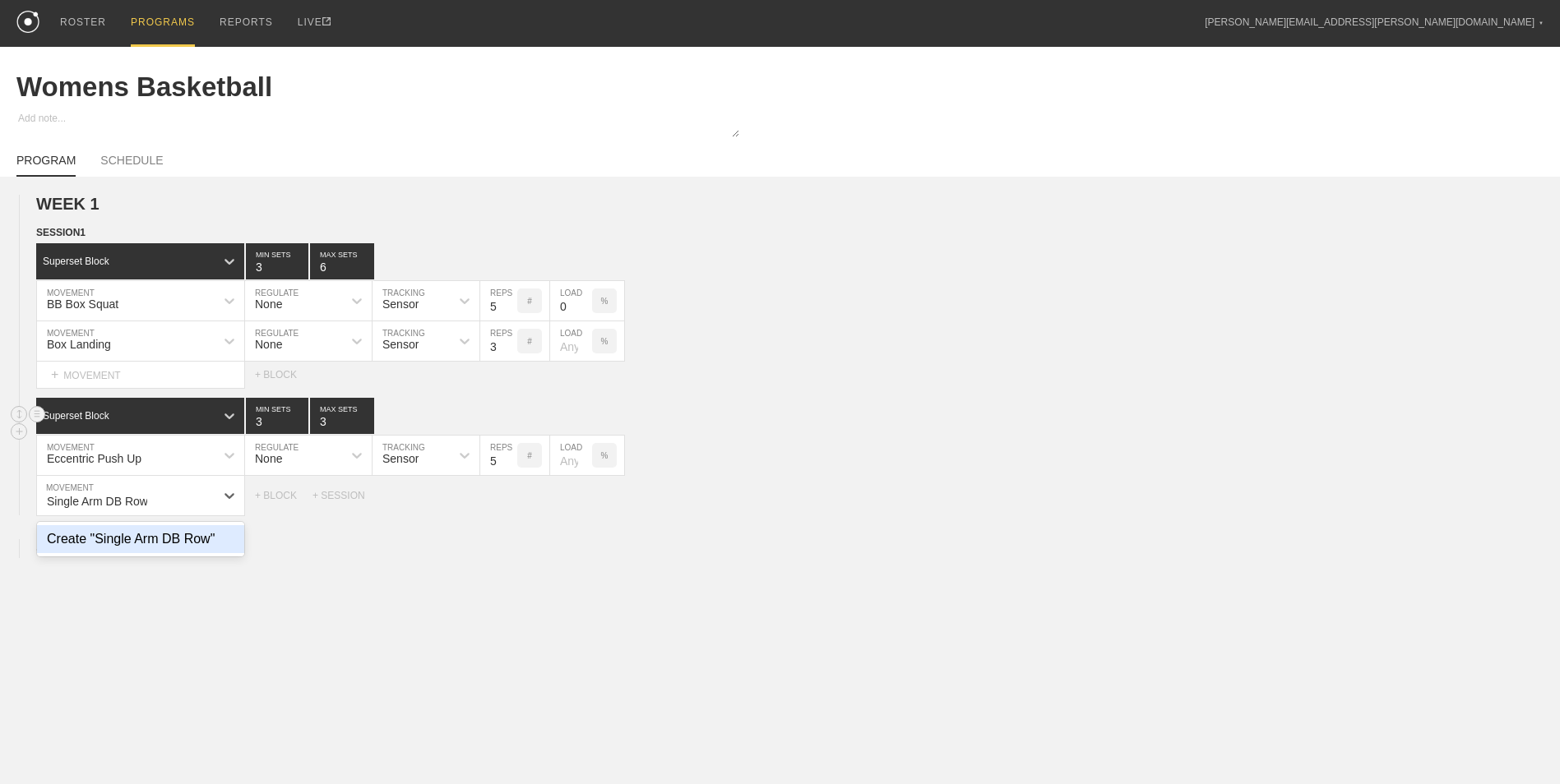
click at [207, 537] on div "Create "Single Arm DB Row"" at bounding box center [140, 539] width 207 height 28
type input "Single Arm DB Row"
click at [368, 656] on div "WEEK 1 DUPLICATE DELETE SESSION 1 Superset Block 3 MIN SETS 6 MAX SETS DUPLICAT…" at bounding box center [780, 504] width 1560 height 656
click at [120, 164] on link "SCHEDULE" at bounding box center [131, 165] width 62 height 23
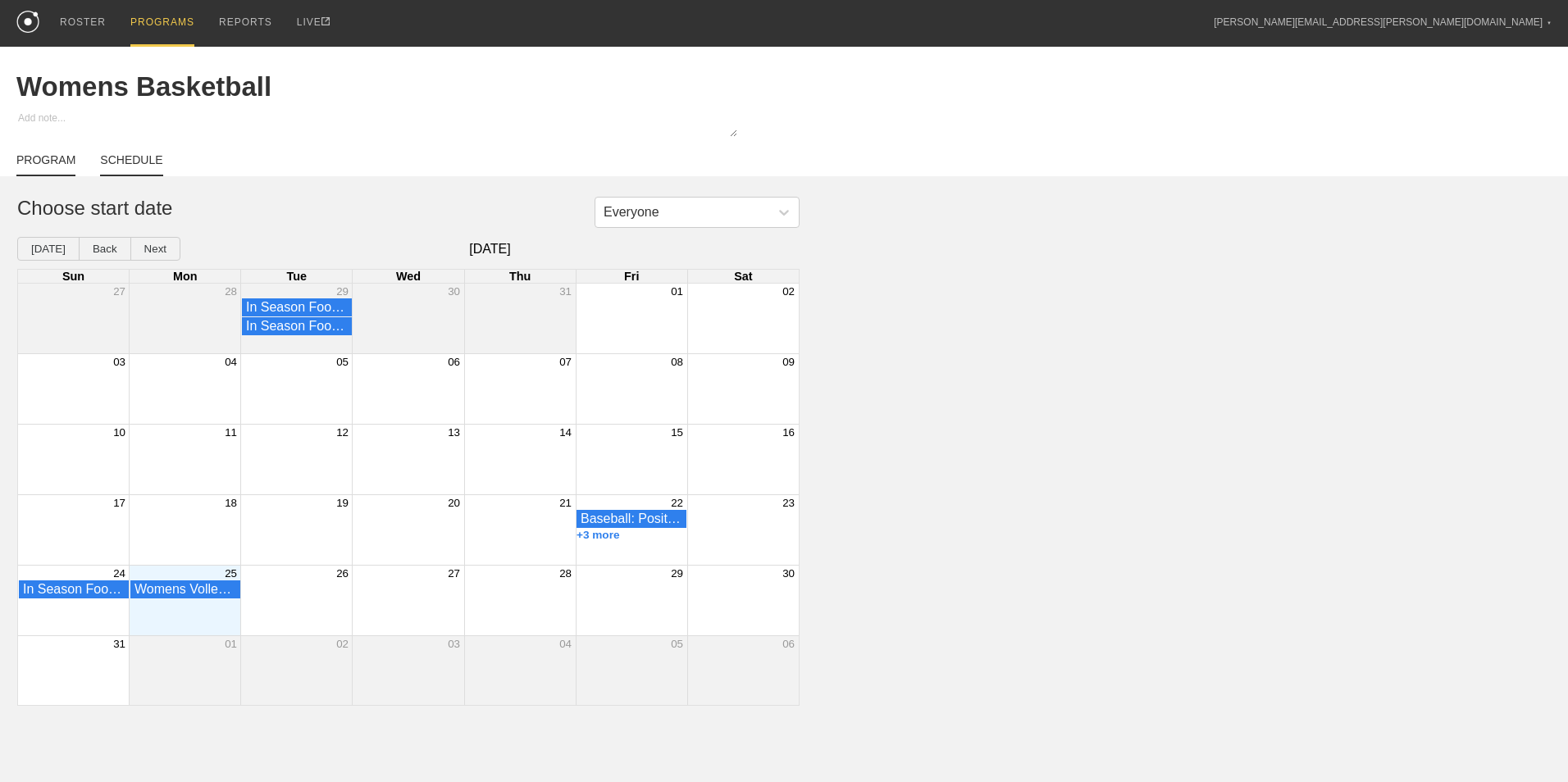
click at [38, 166] on link "PROGRAM" at bounding box center [46, 164] width 59 height 23
type textarea "x"
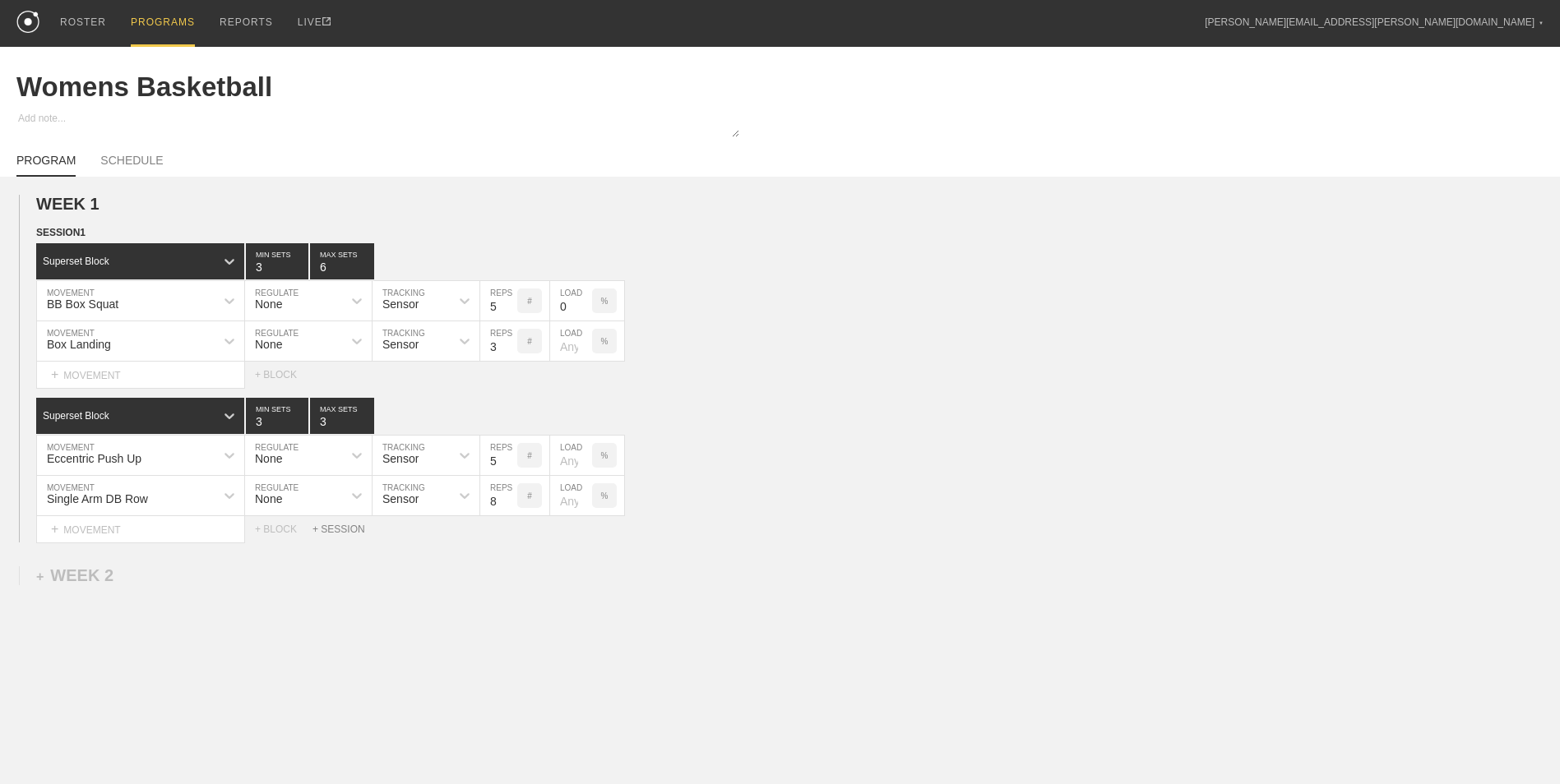
click at [344, 526] on div "+ SESSION" at bounding box center [345, 529] width 66 height 11
click at [194, 594] on div "+ BLOCK" at bounding box center [140, 585] width 207 height 26
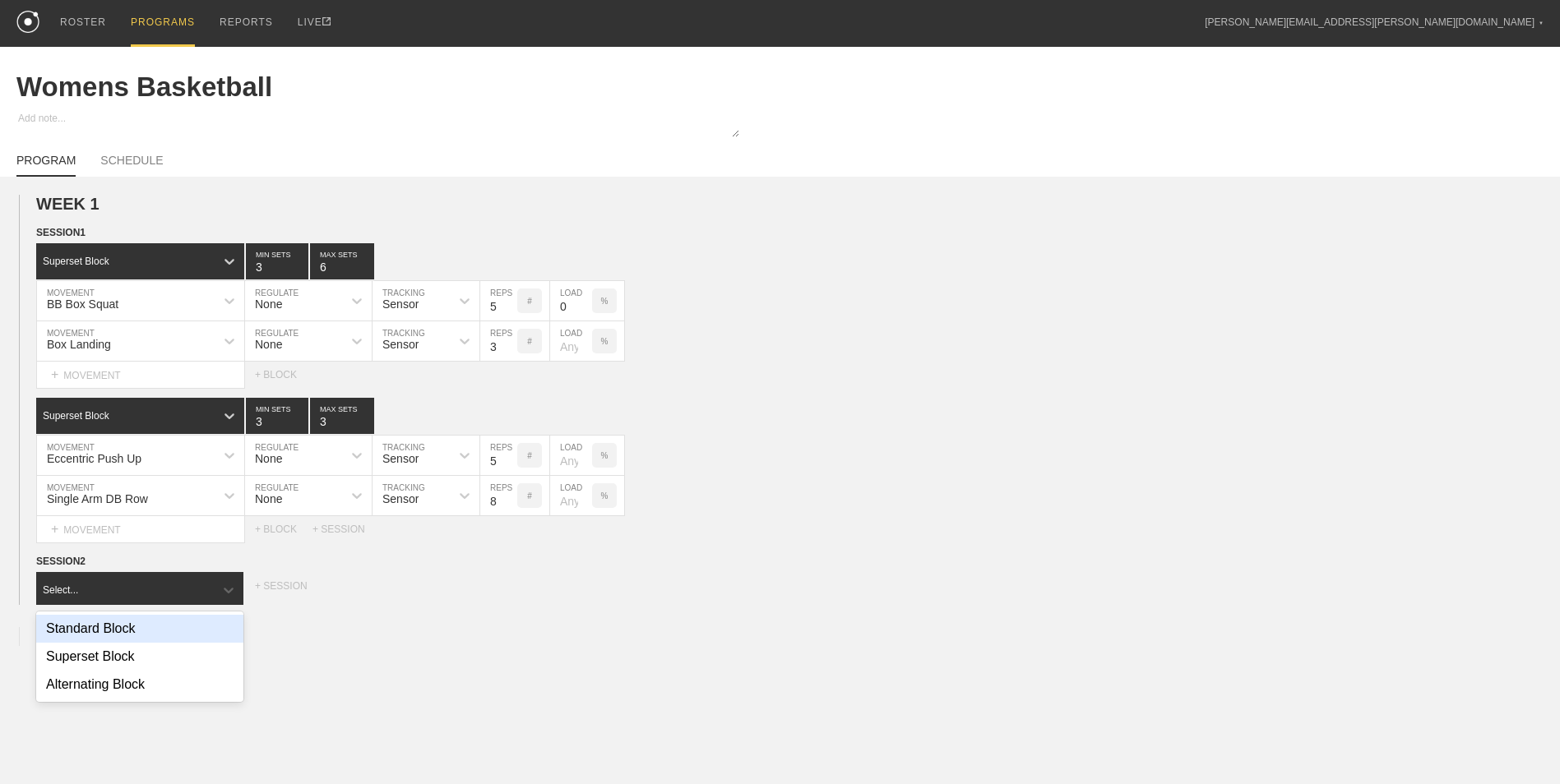
click at [144, 633] on div "Standard Block" at bounding box center [140, 629] width 207 height 28
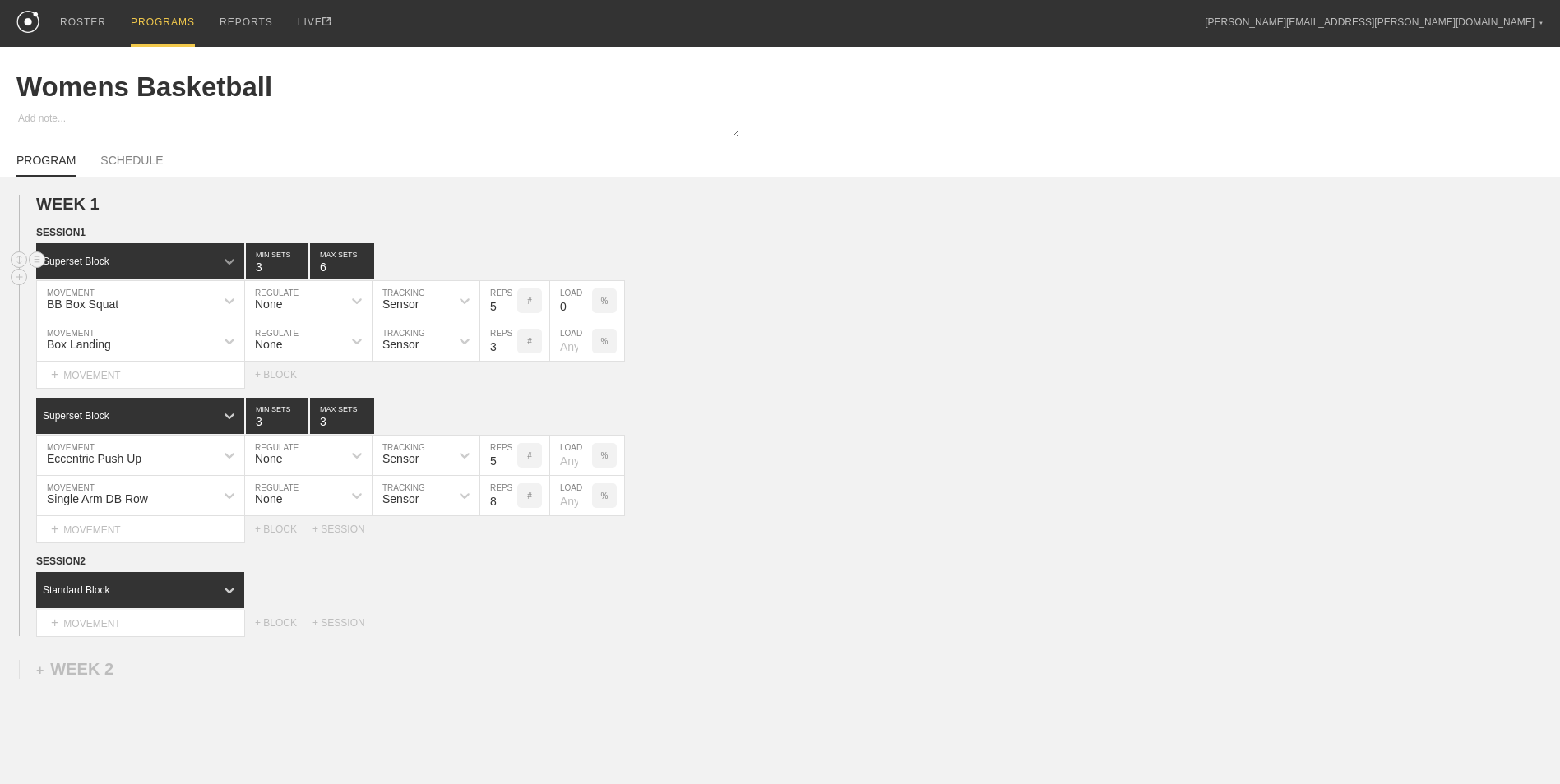
click at [232, 261] on icon at bounding box center [230, 261] width 17 height 17
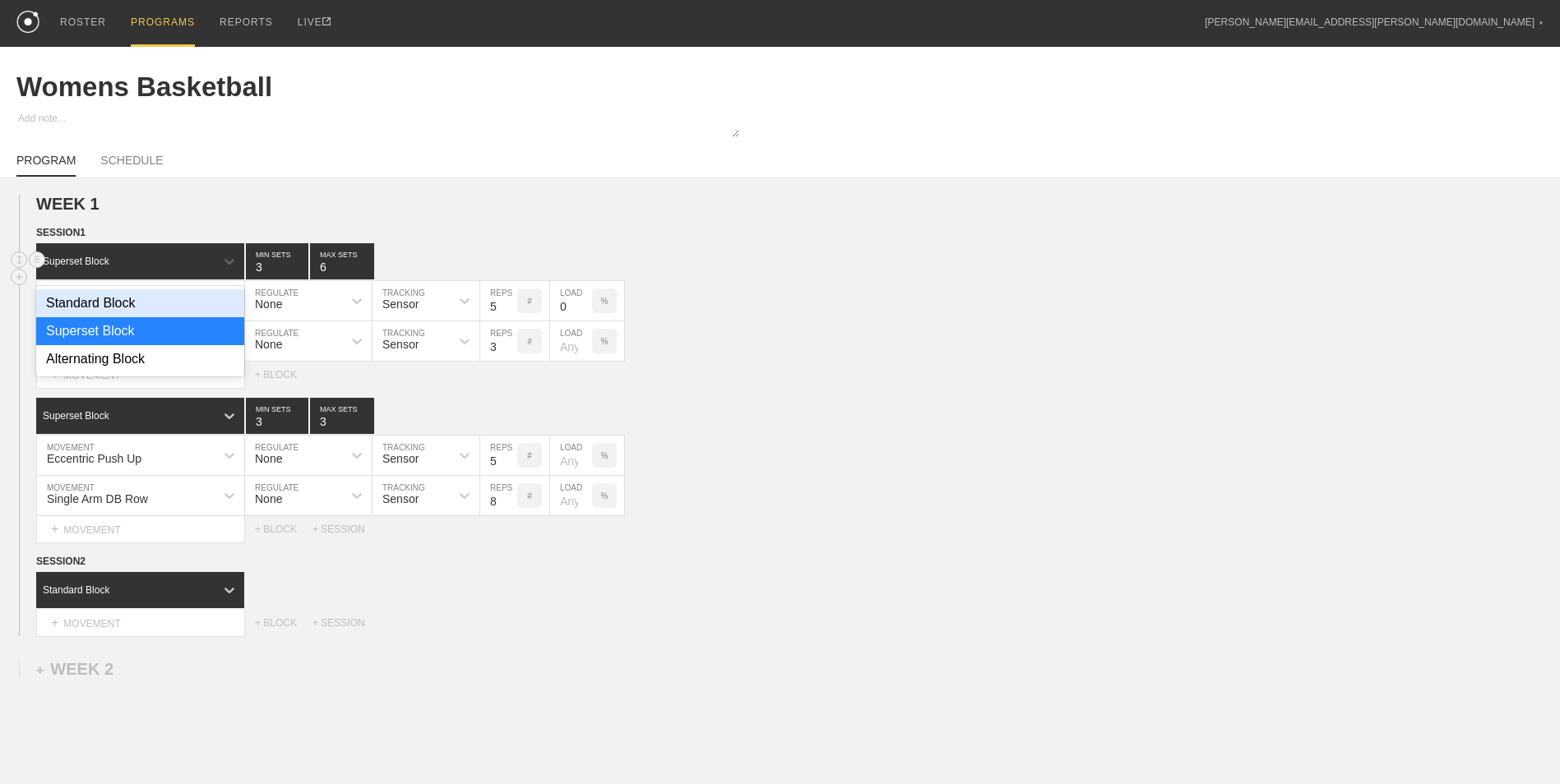
click at [197, 299] on div "Standard Block" at bounding box center [140, 303] width 208 height 28
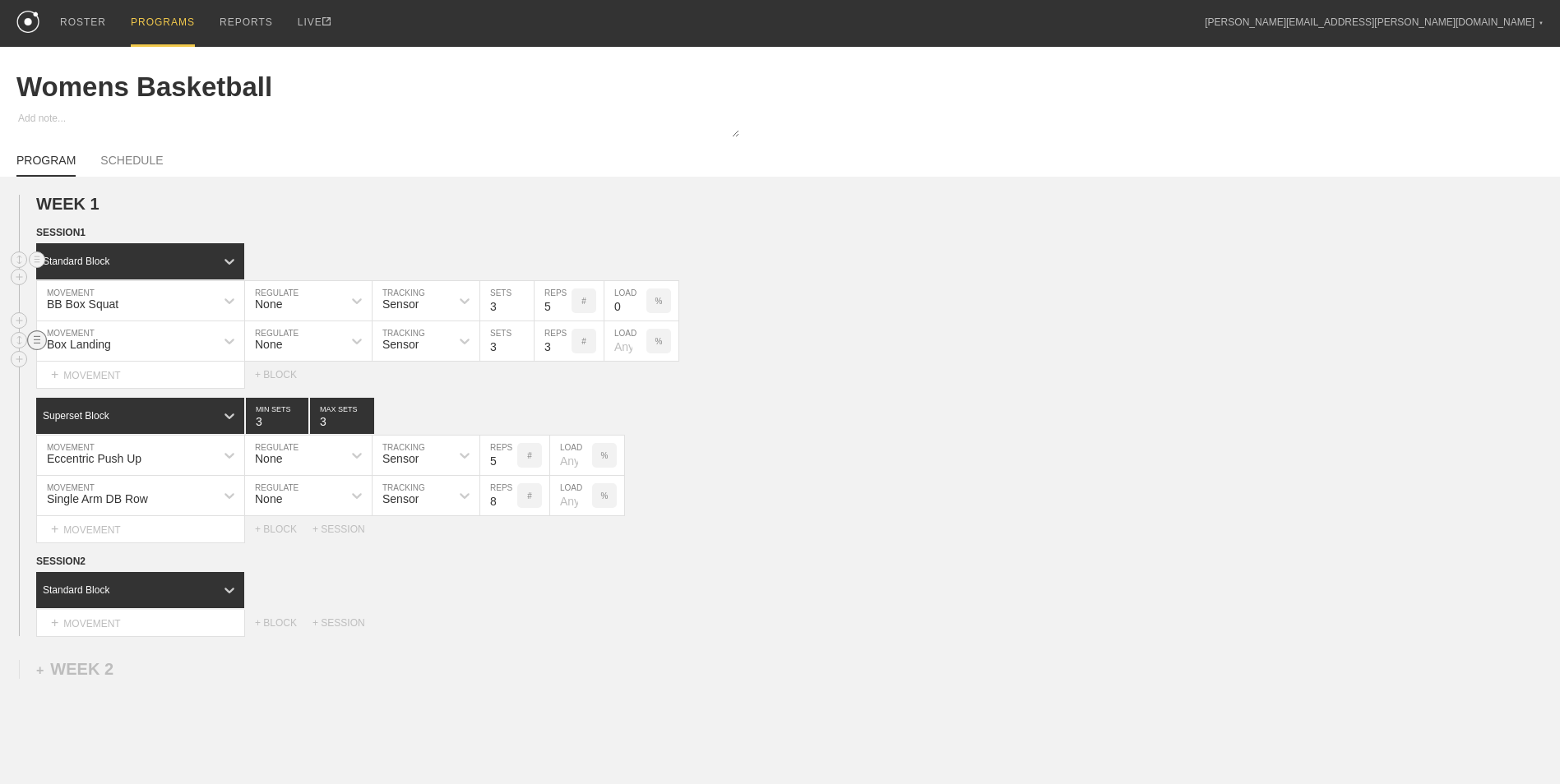
click at [41, 338] on icon at bounding box center [36, 339] width 20 height 20
click at [90, 376] on div "DELETE" at bounding box center [114, 376] width 131 height 25
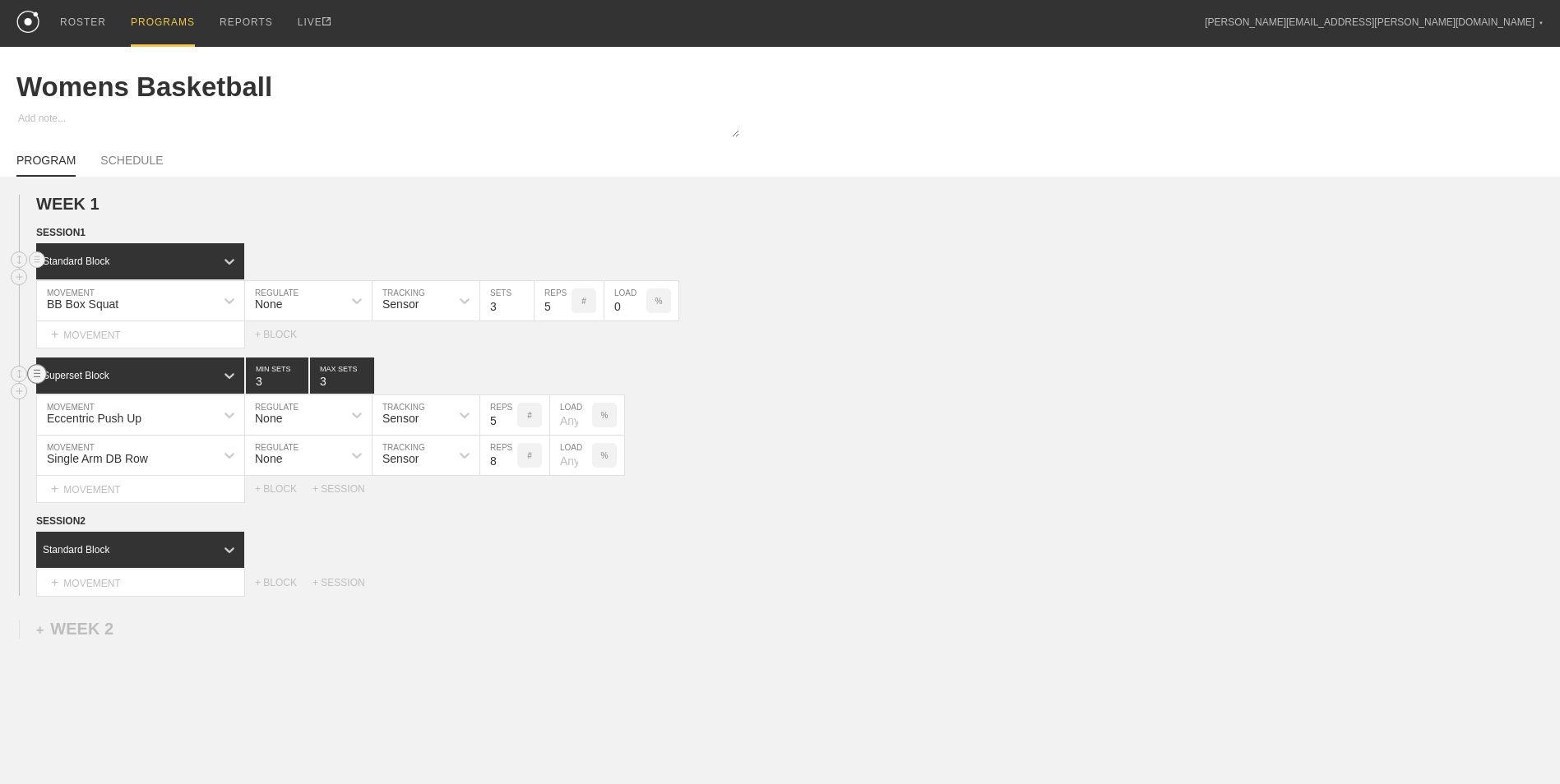
click at [40, 379] on circle at bounding box center [37, 374] width 19 height 19
drag, startPoint x: 81, startPoint y: 410, endPoint x: 881, endPoint y: 68, distance: 870.0
click at [82, 409] on div "DELETE" at bounding box center [114, 412] width 131 height 25
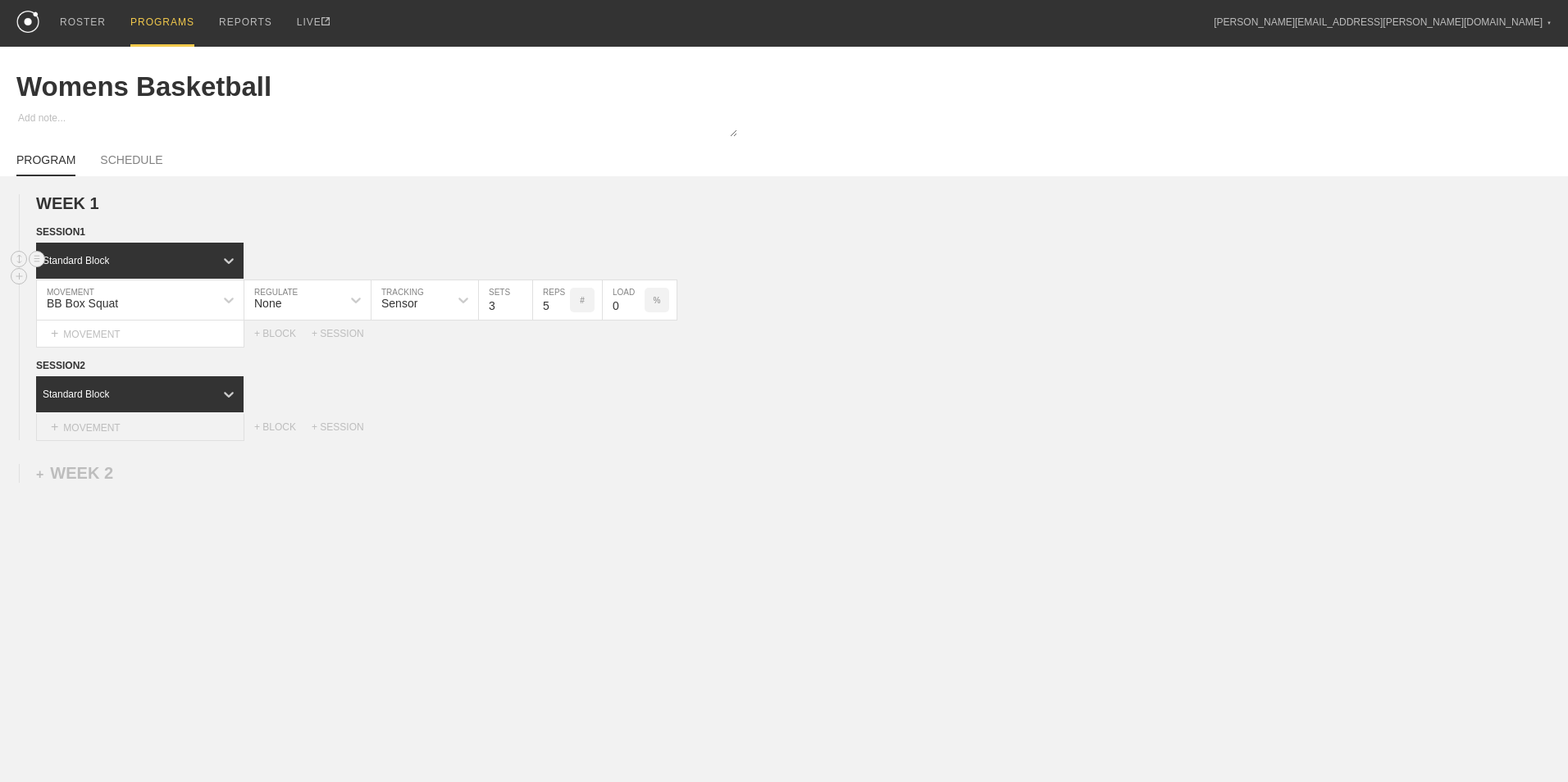
click at [189, 427] on div "+ MOVEMENT" at bounding box center [140, 427] width 209 height 27
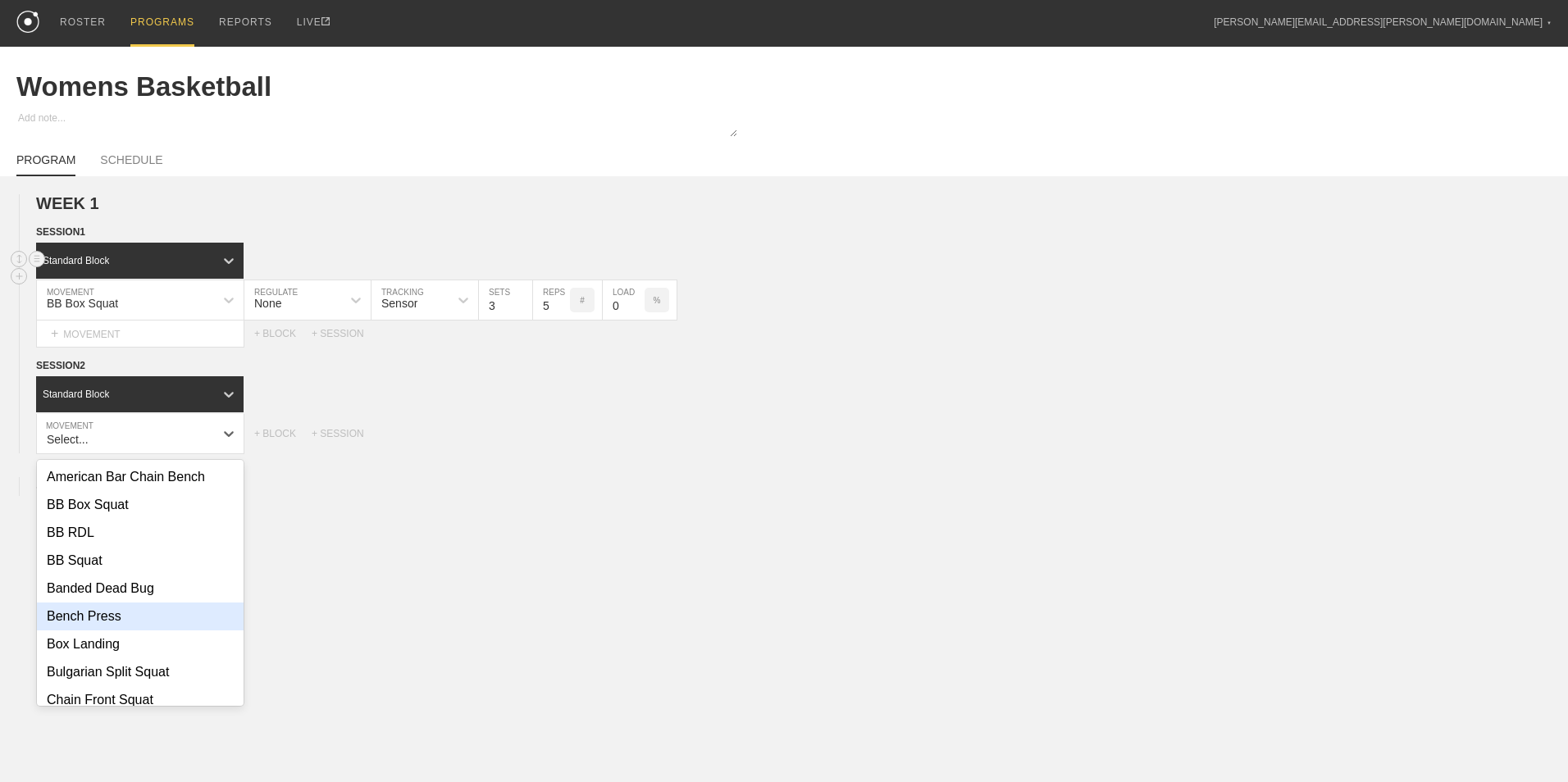
click at [161, 623] on div "Bench Press" at bounding box center [140, 617] width 207 height 28
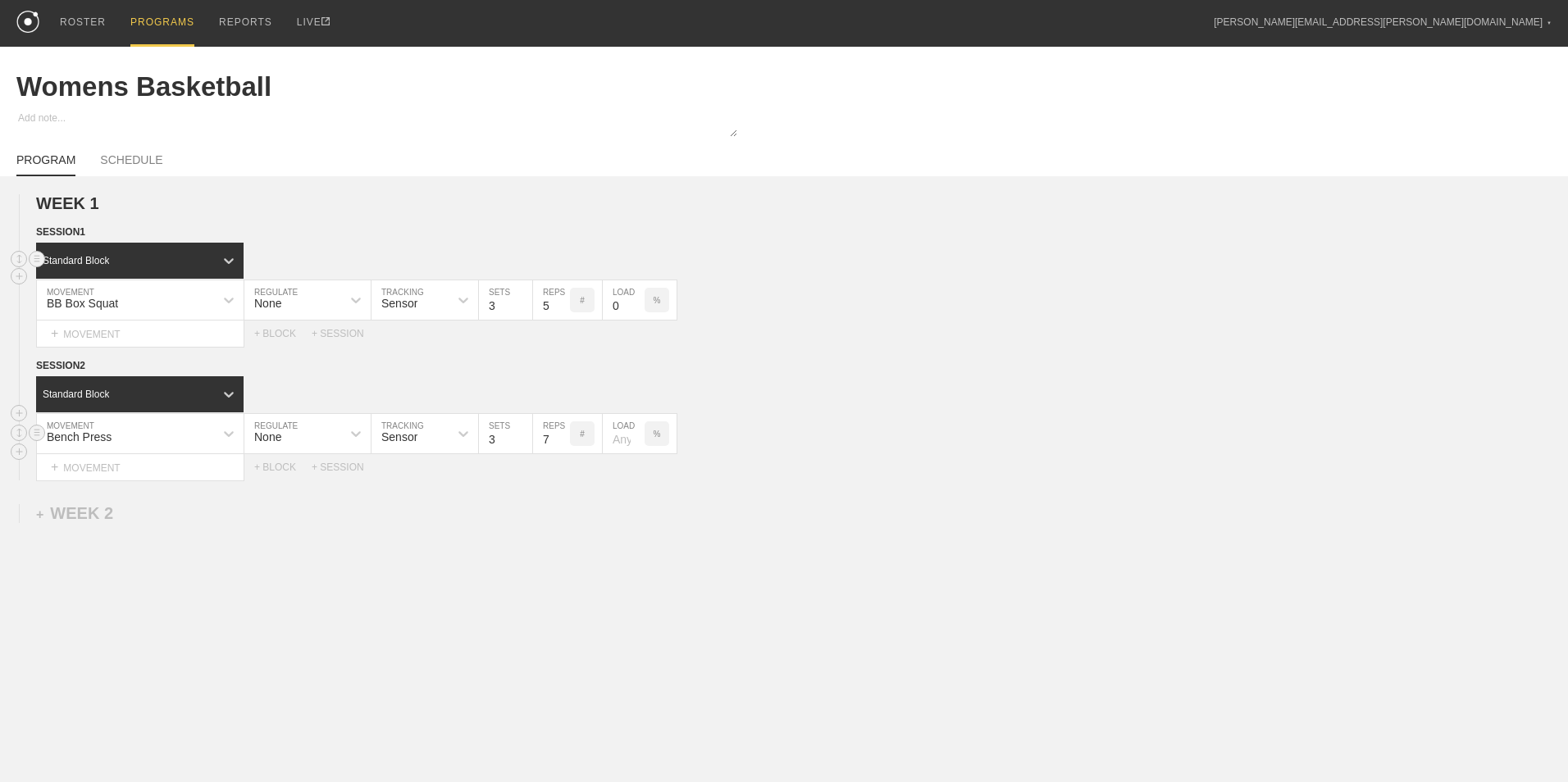
click at [562, 442] on input "7" at bounding box center [552, 433] width 37 height 39
click at [562, 442] on input "6" at bounding box center [552, 433] width 37 height 39
type input "5"
click at [562, 442] on input "5" at bounding box center [552, 433] width 37 height 39
click at [523, 304] on input "4" at bounding box center [505, 300] width 53 height 39
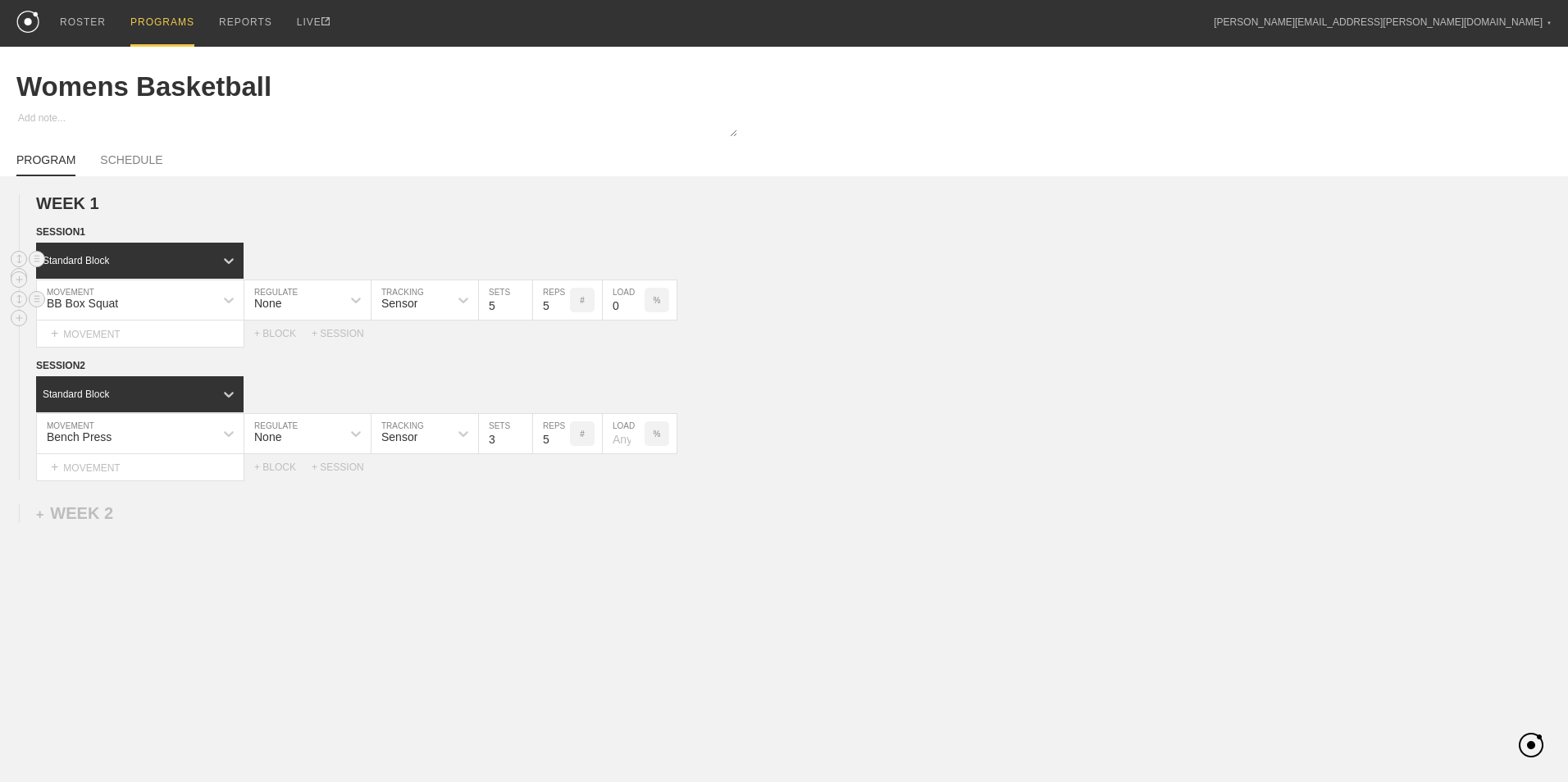
click at [523, 304] on input "5" at bounding box center [505, 300] width 53 height 39
type input "6"
click at [523, 304] on input "6" at bounding box center [505, 300] width 53 height 39
click at [524, 435] on input "4" at bounding box center [505, 433] width 53 height 39
click at [524, 435] on input "5" at bounding box center [505, 433] width 53 height 39
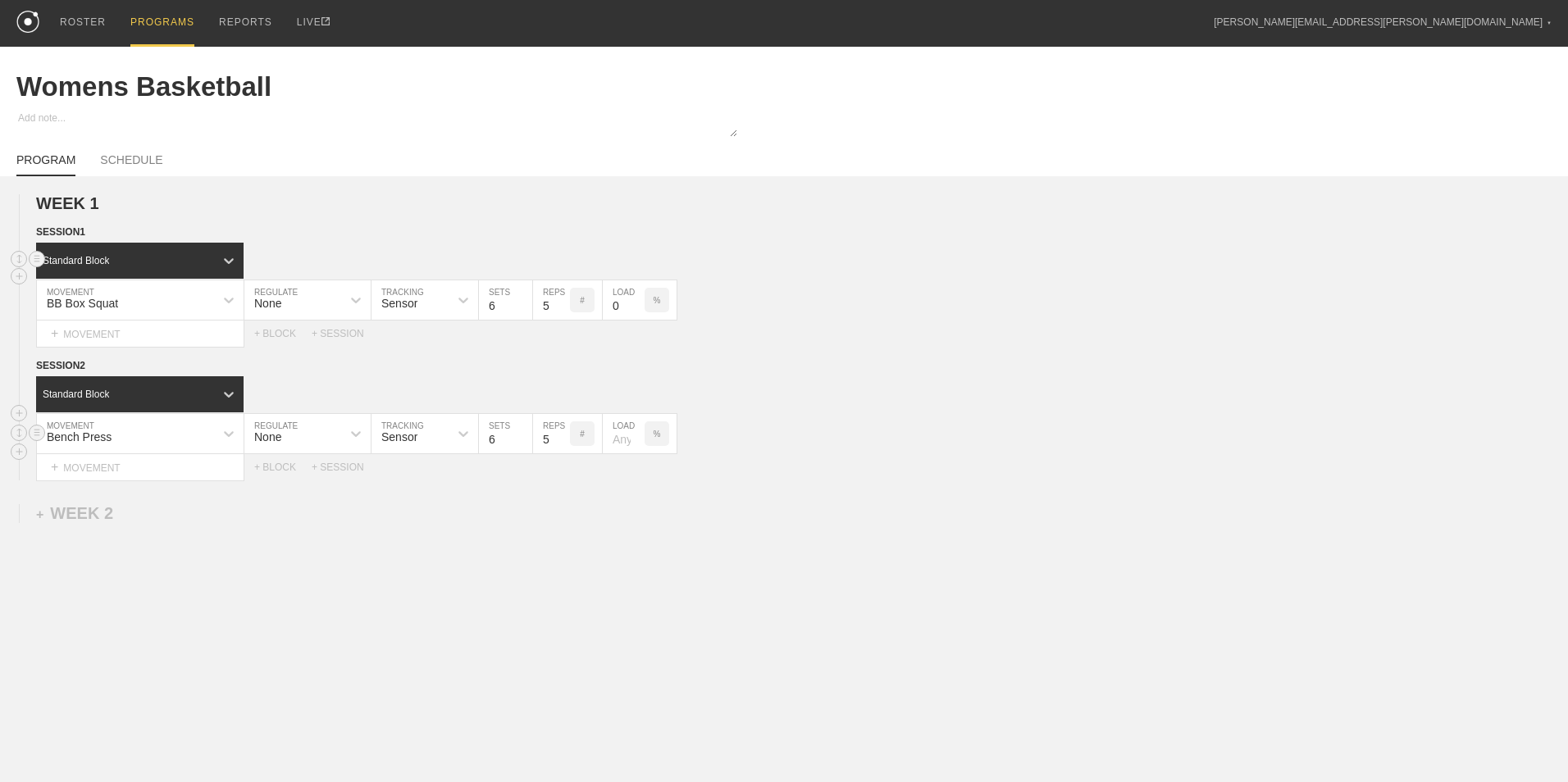
type input "6"
click at [524, 435] on input "6" at bounding box center [505, 433] width 53 height 39
click at [392, 622] on div "WEEK 1 DUPLICATE DELETE SESSION 1 Standard Block DUPLICATE INSERT MOVEMENT AFTE…" at bounding box center [784, 472] width 1568 height 593
click at [333, 470] on div "+ SESSION" at bounding box center [344, 468] width 66 height 11
click at [172, 520] on div "+ BLOCK" at bounding box center [139, 523] width 207 height 26
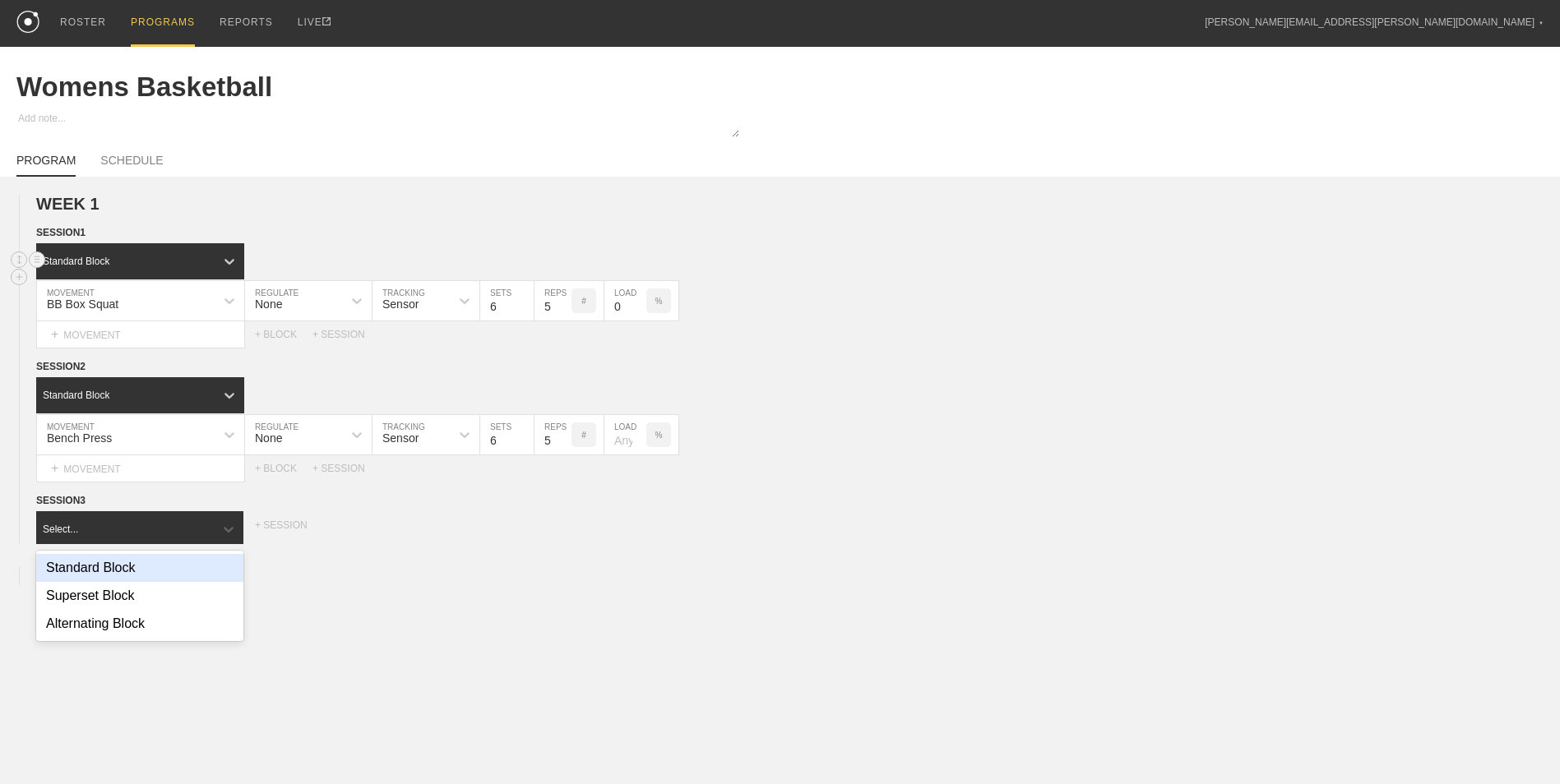
click at [176, 570] on div "Standard Block" at bounding box center [140, 568] width 207 height 28
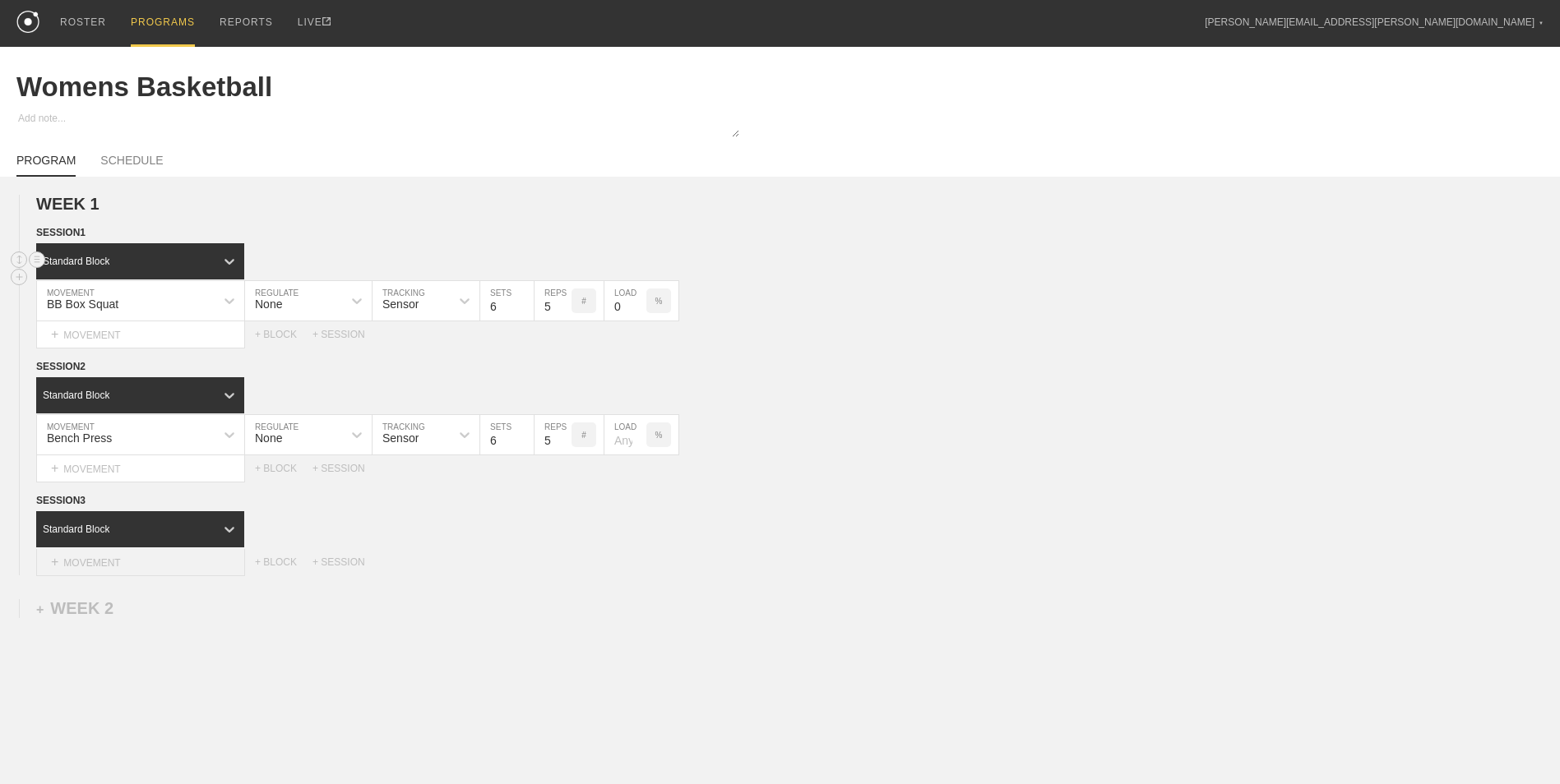
click at [153, 564] on div "+ MOVEMENT" at bounding box center [140, 562] width 209 height 27
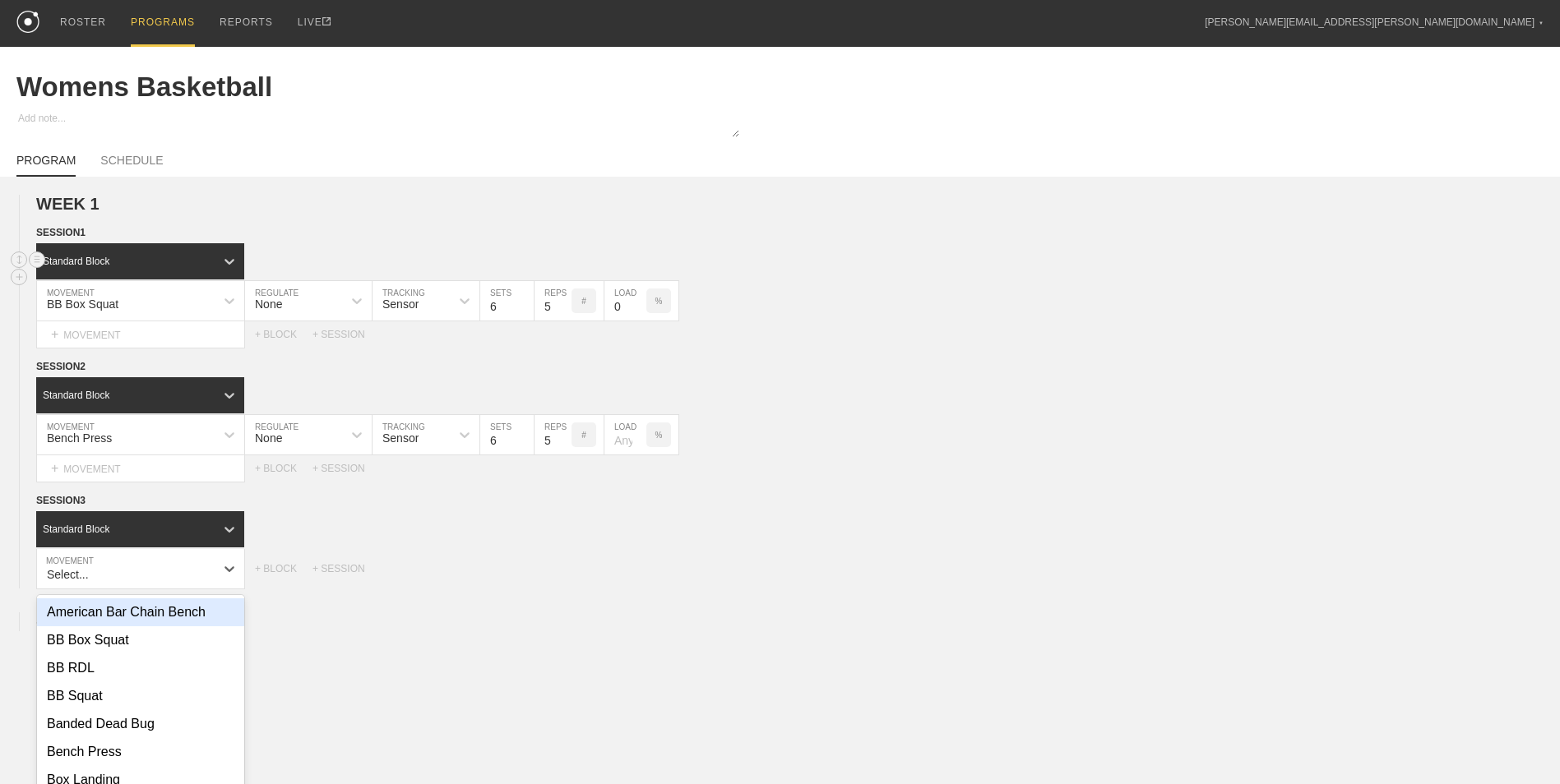
scroll to position [67, 0]
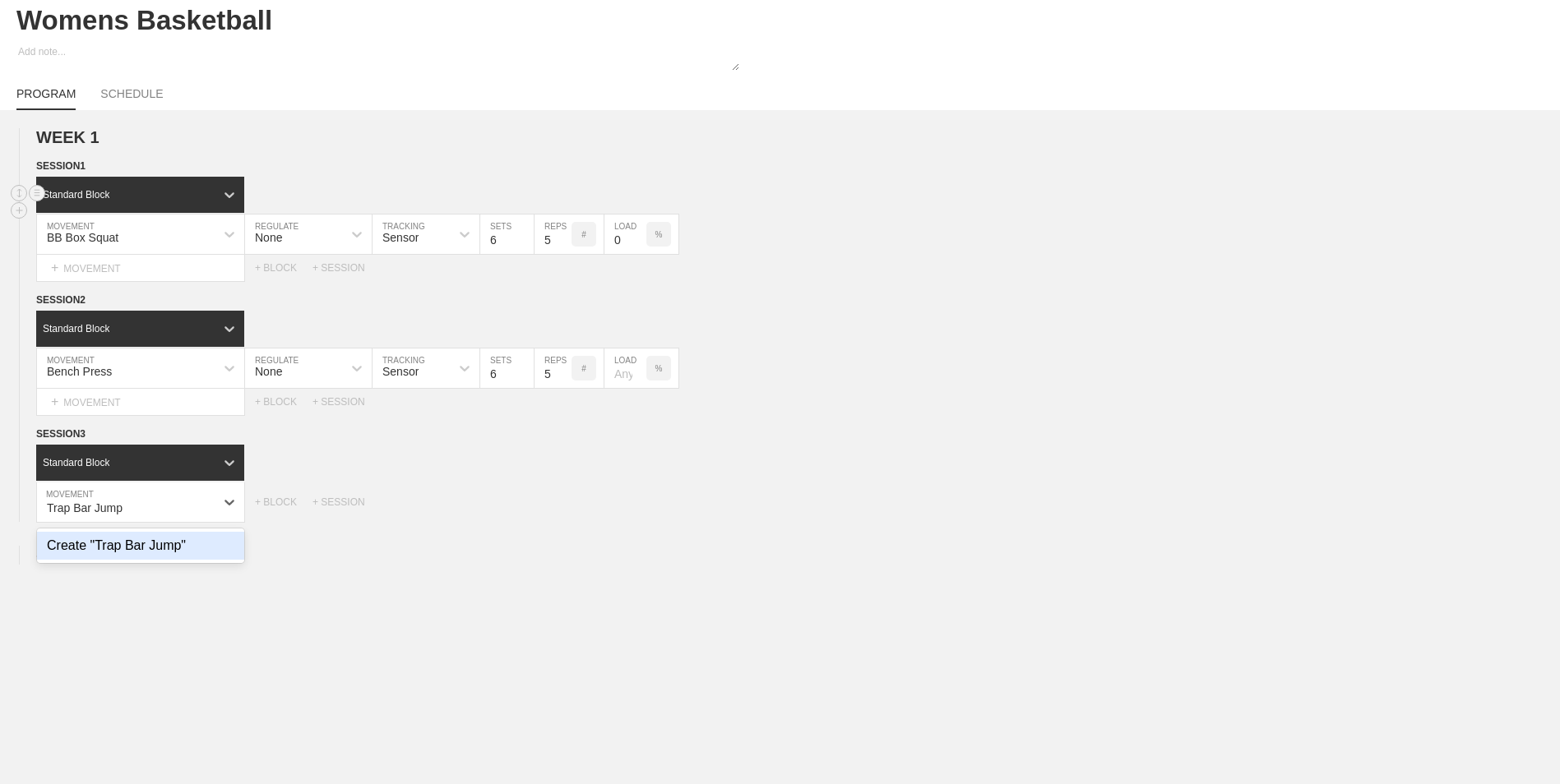
click at [153, 553] on div "Create "Trap Bar Jump"" at bounding box center [140, 546] width 207 height 28
type input "Trap Bar Jump"
click at [562, 512] on input "7" at bounding box center [553, 502] width 37 height 39
click at [562, 512] on input "6" at bounding box center [553, 502] width 37 height 39
click at [562, 512] on input "5" at bounding box center [553, 502] width 37 height 39
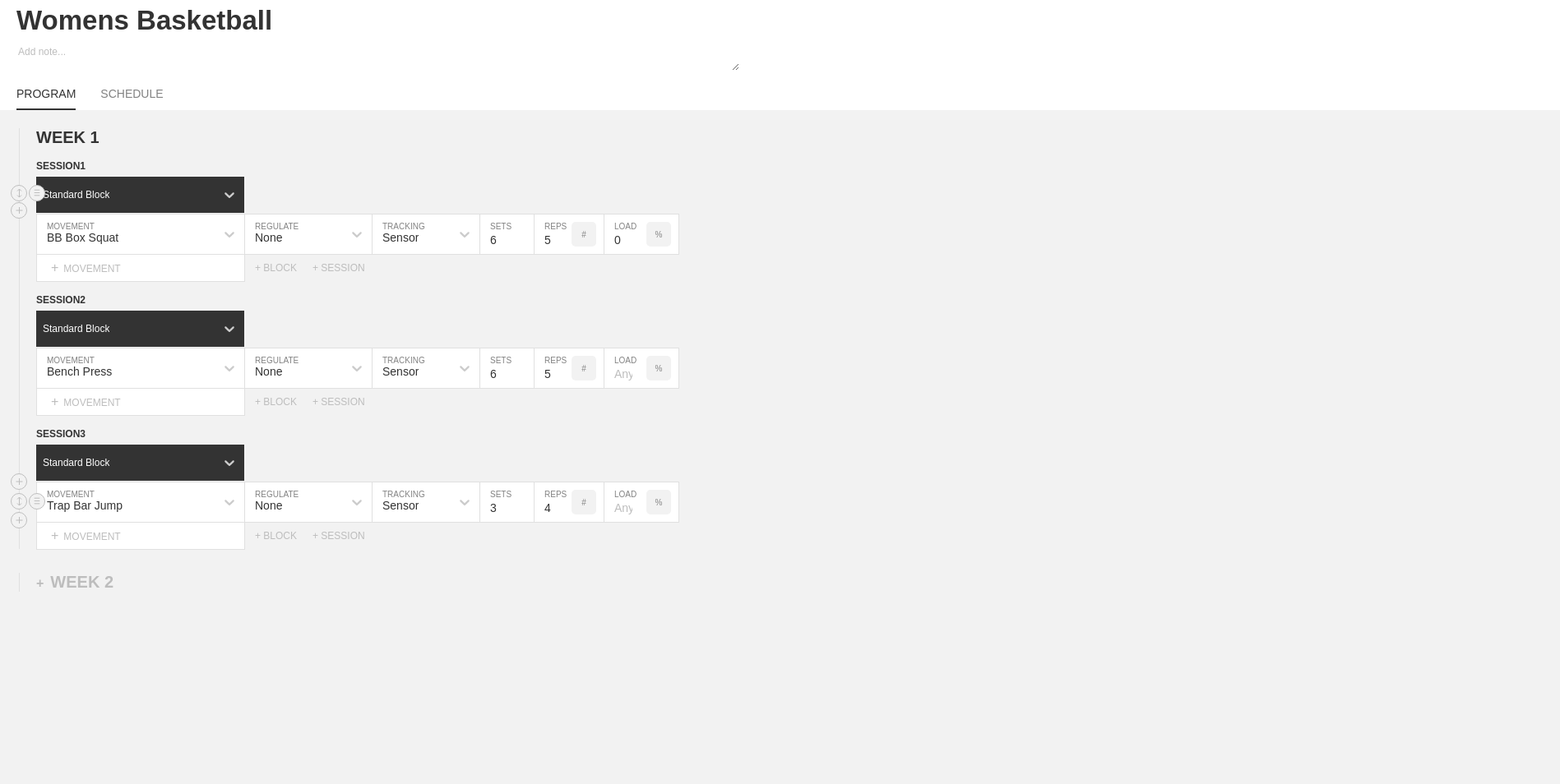
click at [562, 512] on input "4" at bounding box center [553, 502] width 37 height 39
type input "3"
click at [562, 512] on input "3" at bounding box center [553, 502] width 37 height 39
click at [124, 544] on div "+ MOVEMENT" at bounding box center [140, 536] width 209 height 27
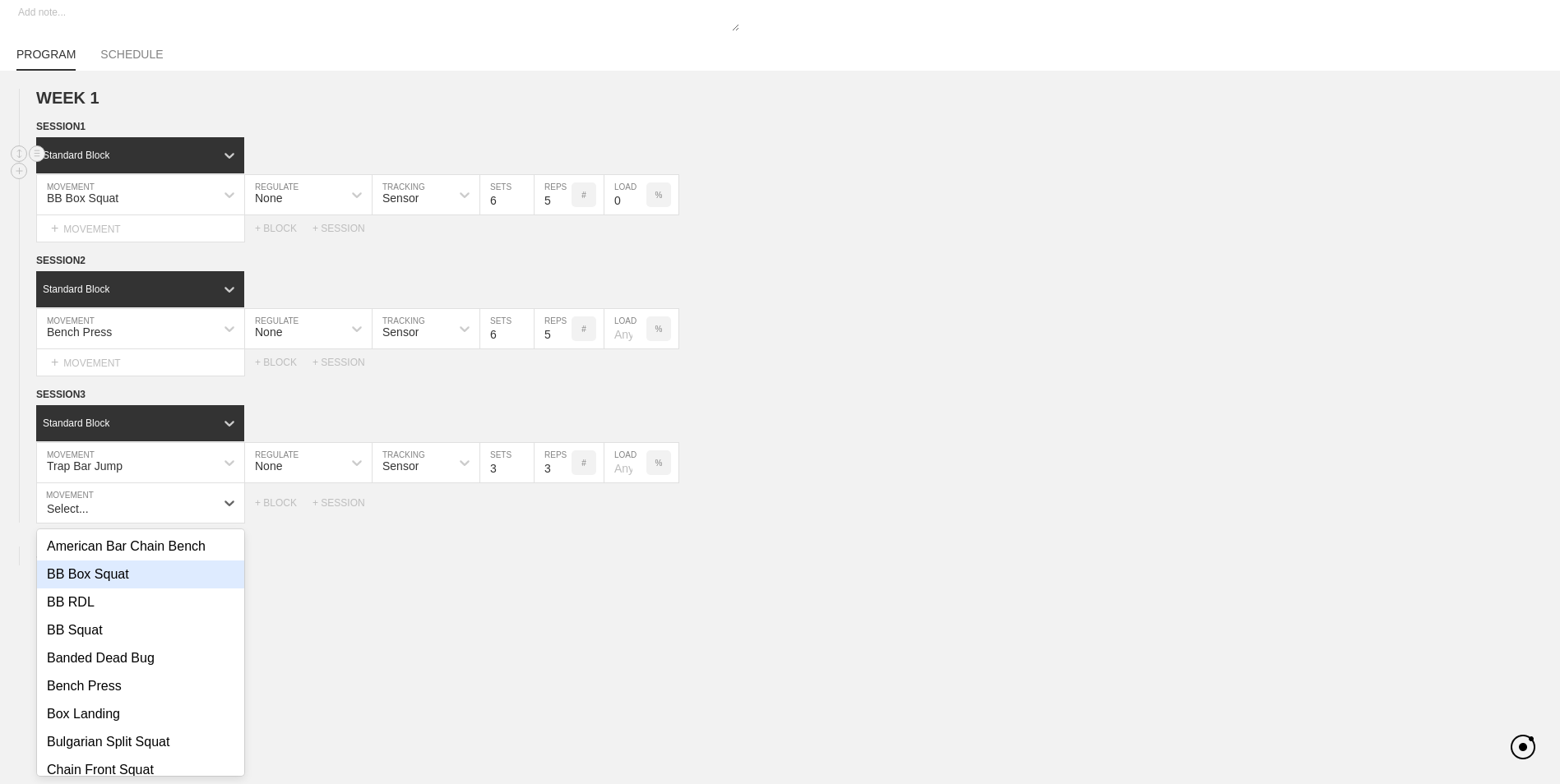
scroll to position [107, 0]
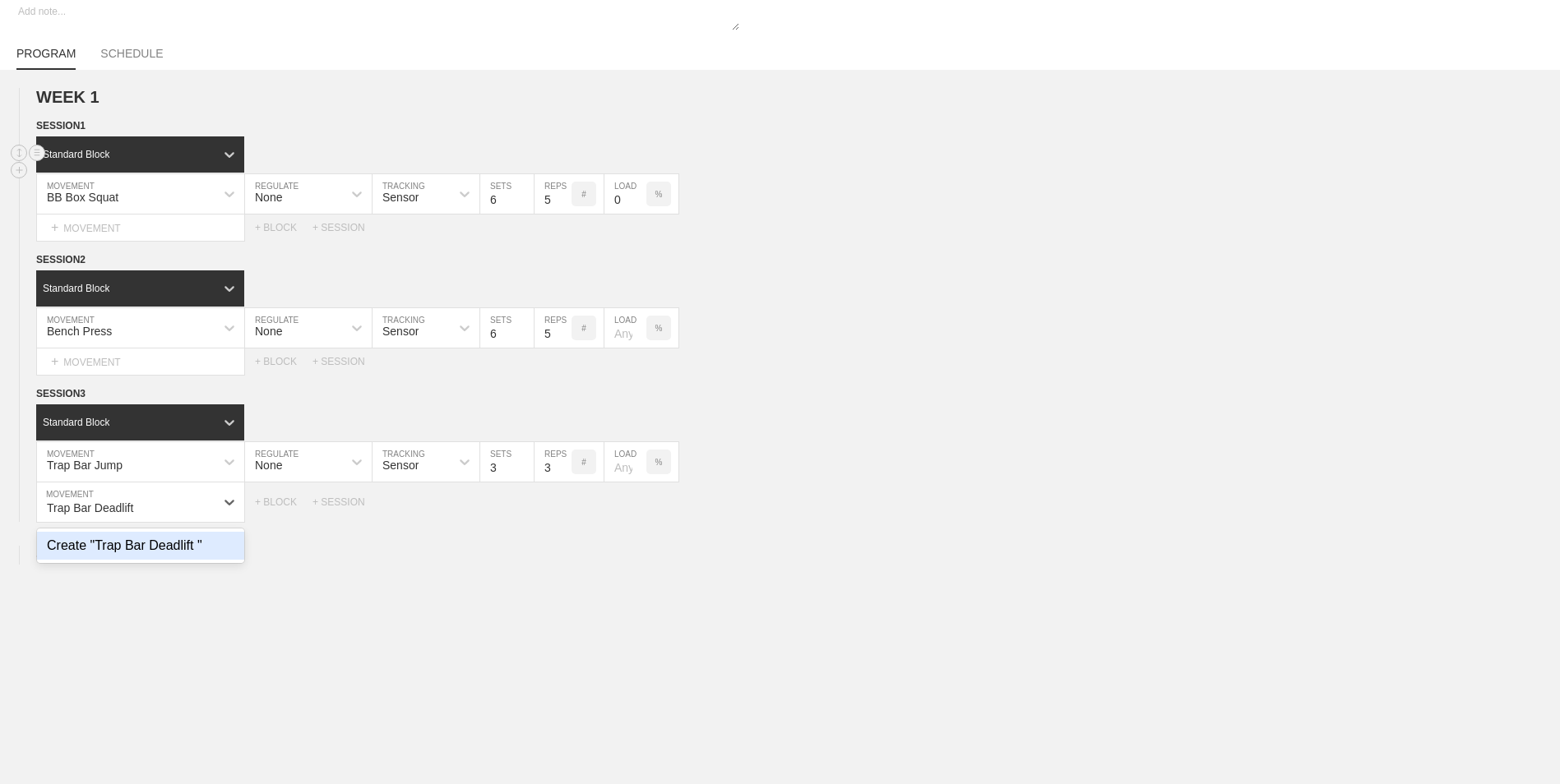
click at [117, 547] on div "Create "Trap Bar Deadlift "" at bounding box center [140, 546] width 207 height 28
type input "Trap Bar Deadlift"
click at [564, 514] on input "7" at bounding box center [553, 502] width 37 height 39
click at [564, 514] on input "6" at bounding box center [553, 502] width 37 height 39
type input "5"
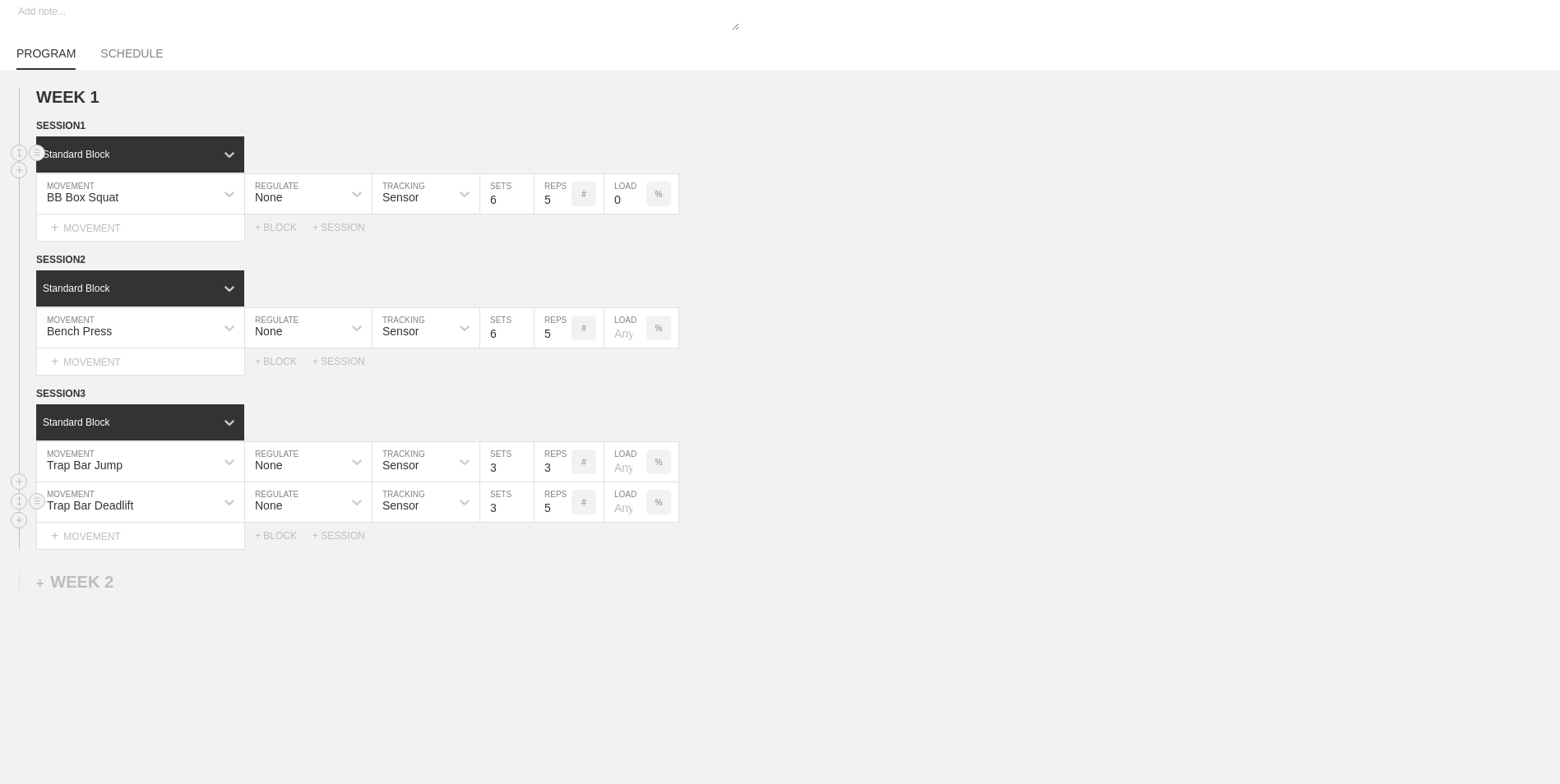
click at [564, 514] on input "5" at bounding box center [553, 502] width 37 height 39
click at [34, 506] on circle at bounding box center [37, 501] width 19 height 19
click at [113, 533] on div "DELETE" at bounding box center [114, 537] width 131 height 25
click at [283, 505] on div "Select... MOVEMENT + MOVEMENT + BLOCK + SESSION" at bounding box center [780, 496] width 1560 height 26
click at [280, 501] on div "+ BLOCK" at bounding box center [284, 496] width 58 height 11
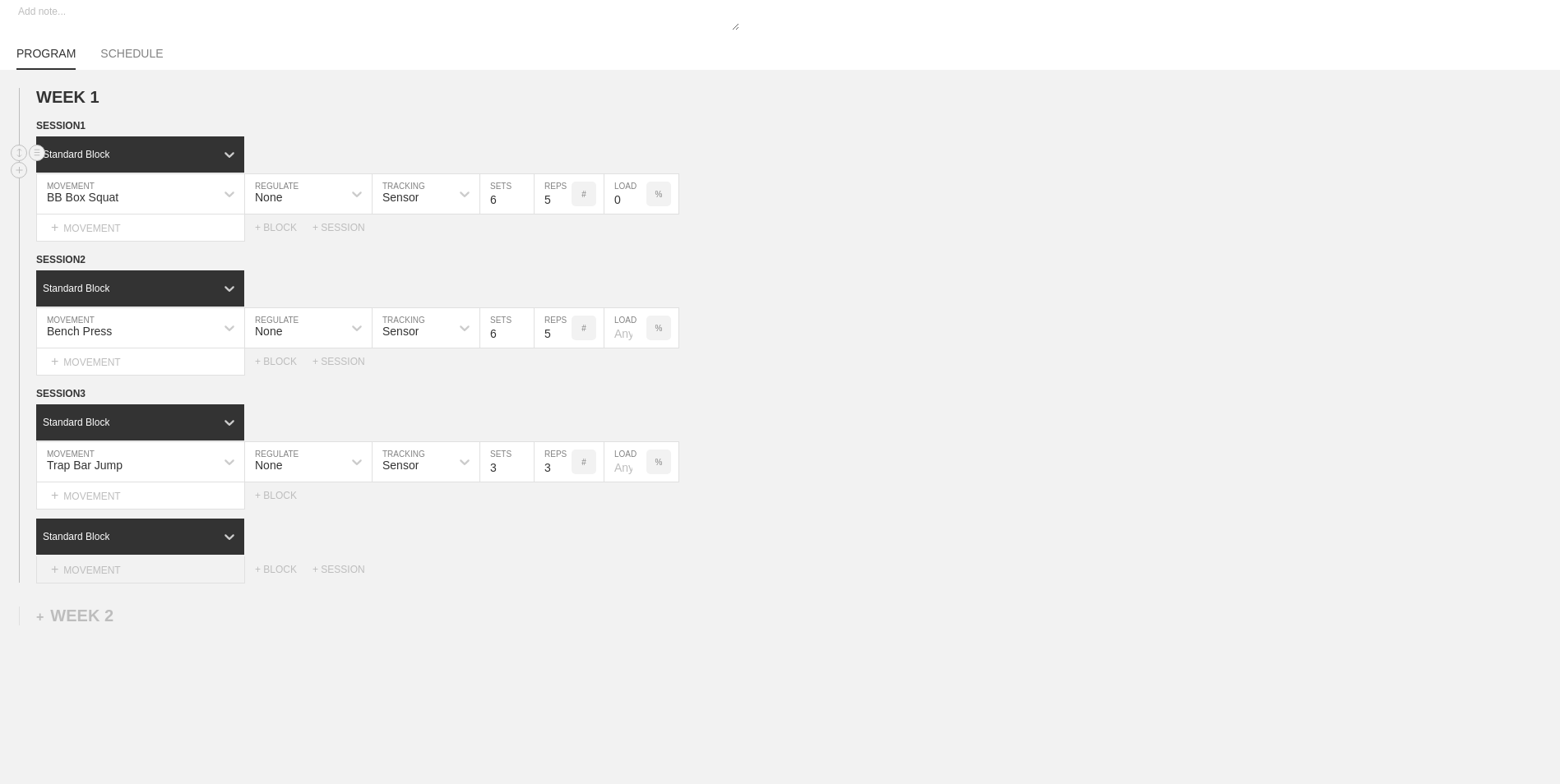
click at [113, 567] on div "+ MOVEMENT" at bounding box center [140, 569] width 209 height 27
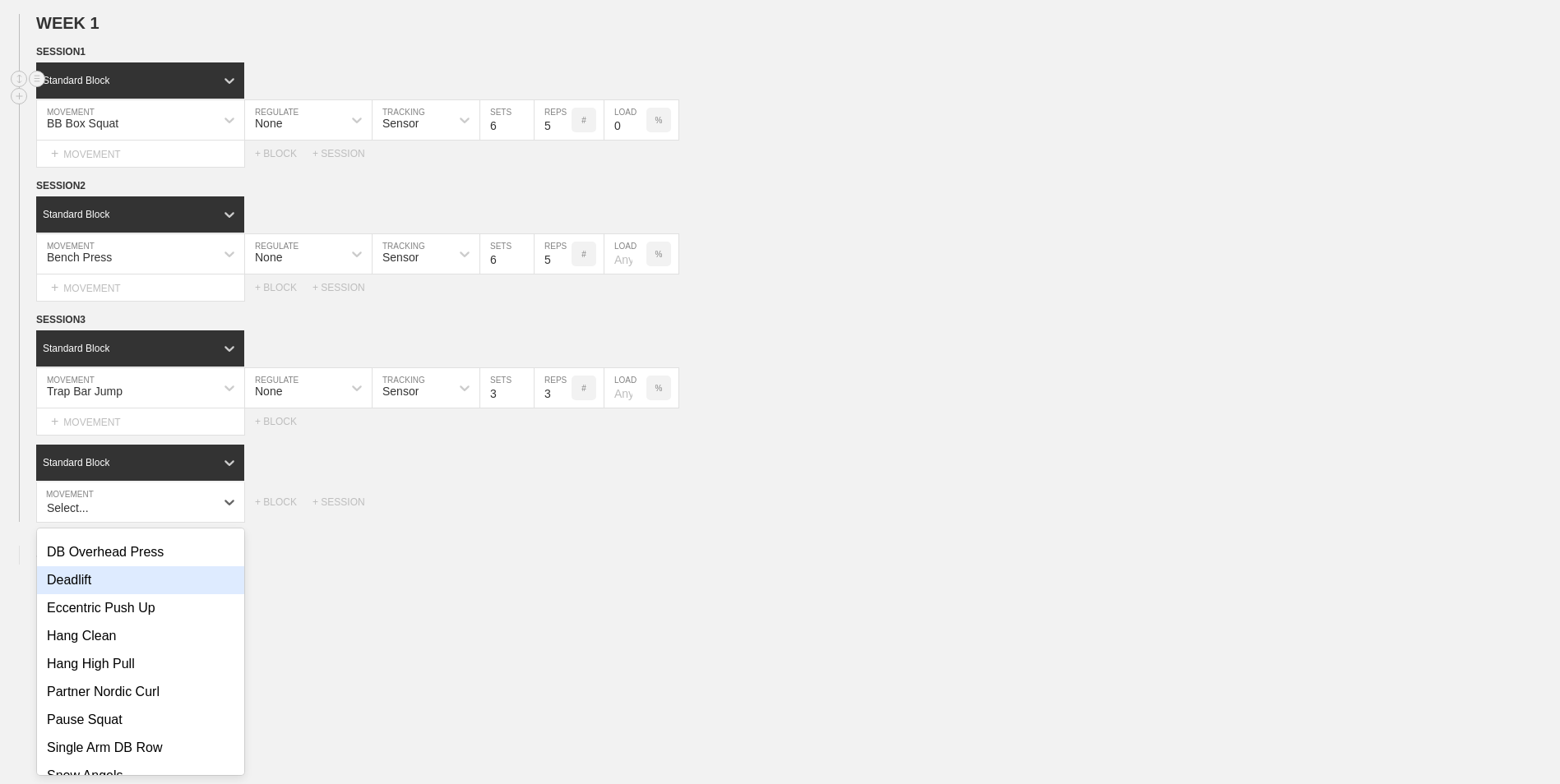
scroll to position [493, 0]
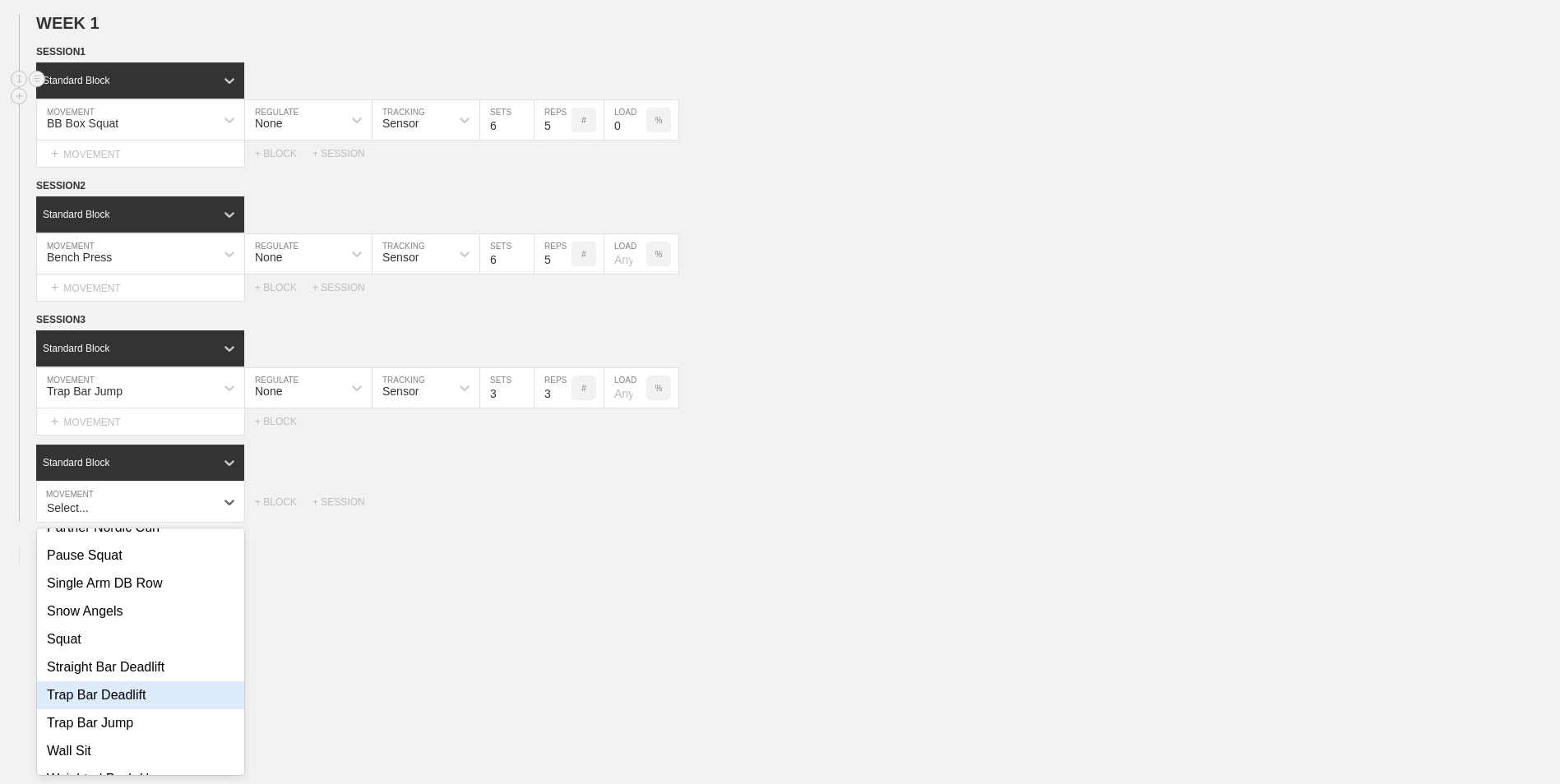
click at [156, 710] on div "Trap Bar Deadlift" at bounding box center [140, 696] width 207 height 28
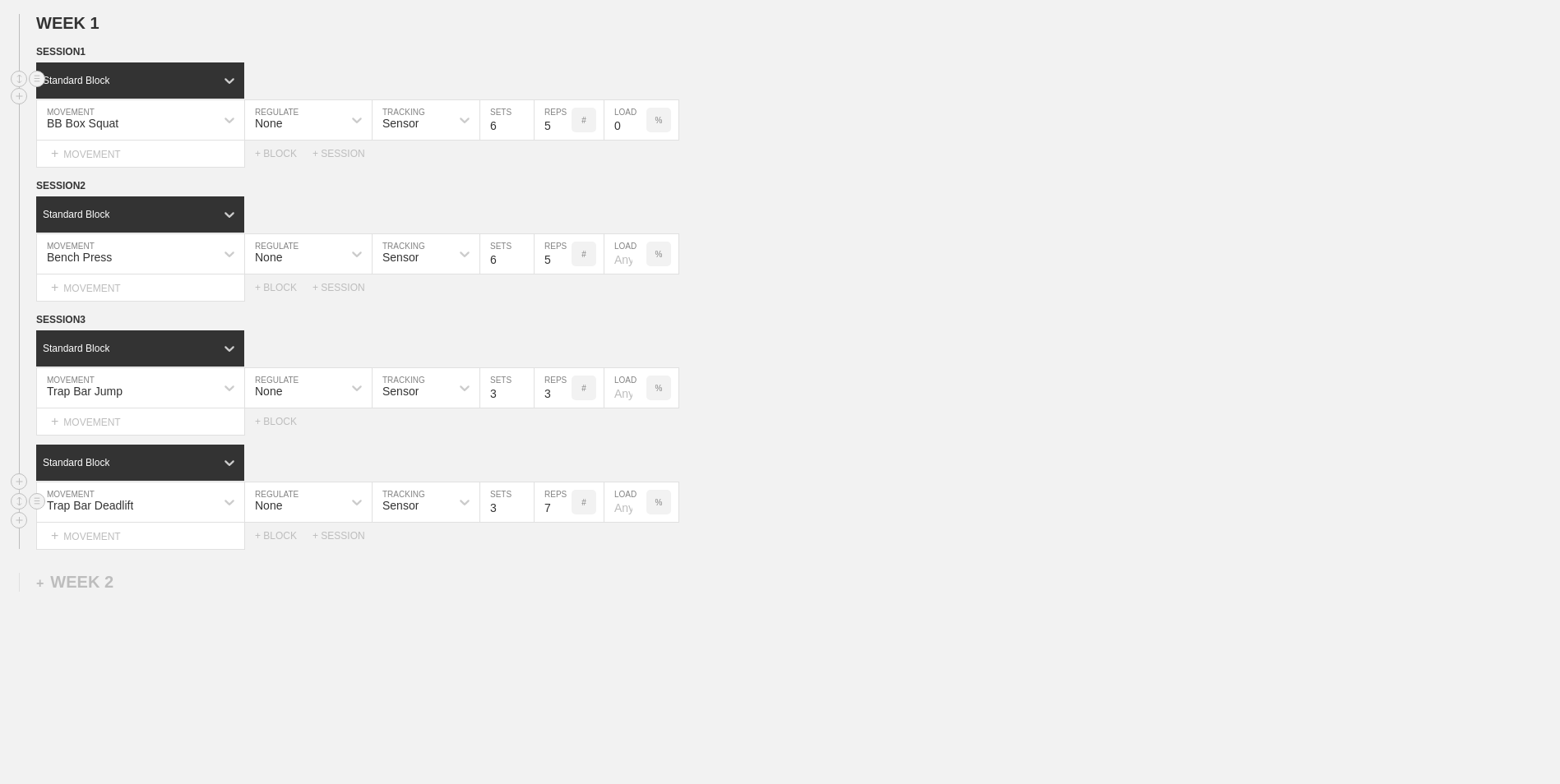
click at [563, 513] on input "7" at bounding box center [553, 502] width 37 height 39
click at [563, 513] on input "6" at bounding box center [553, 502] width 37 height 39
type input "5"
click at [563, 513] on input "5" at bounding box center [553, 502] width 37 height 39
click at [447, 632] on div "WEEK 1 DUPLICATE DELETE SESSION 1 Standard Block DUPLICATE INSERT MOVEMENT AFTE…" at bounding box center [780, 418] width 1560 height 843
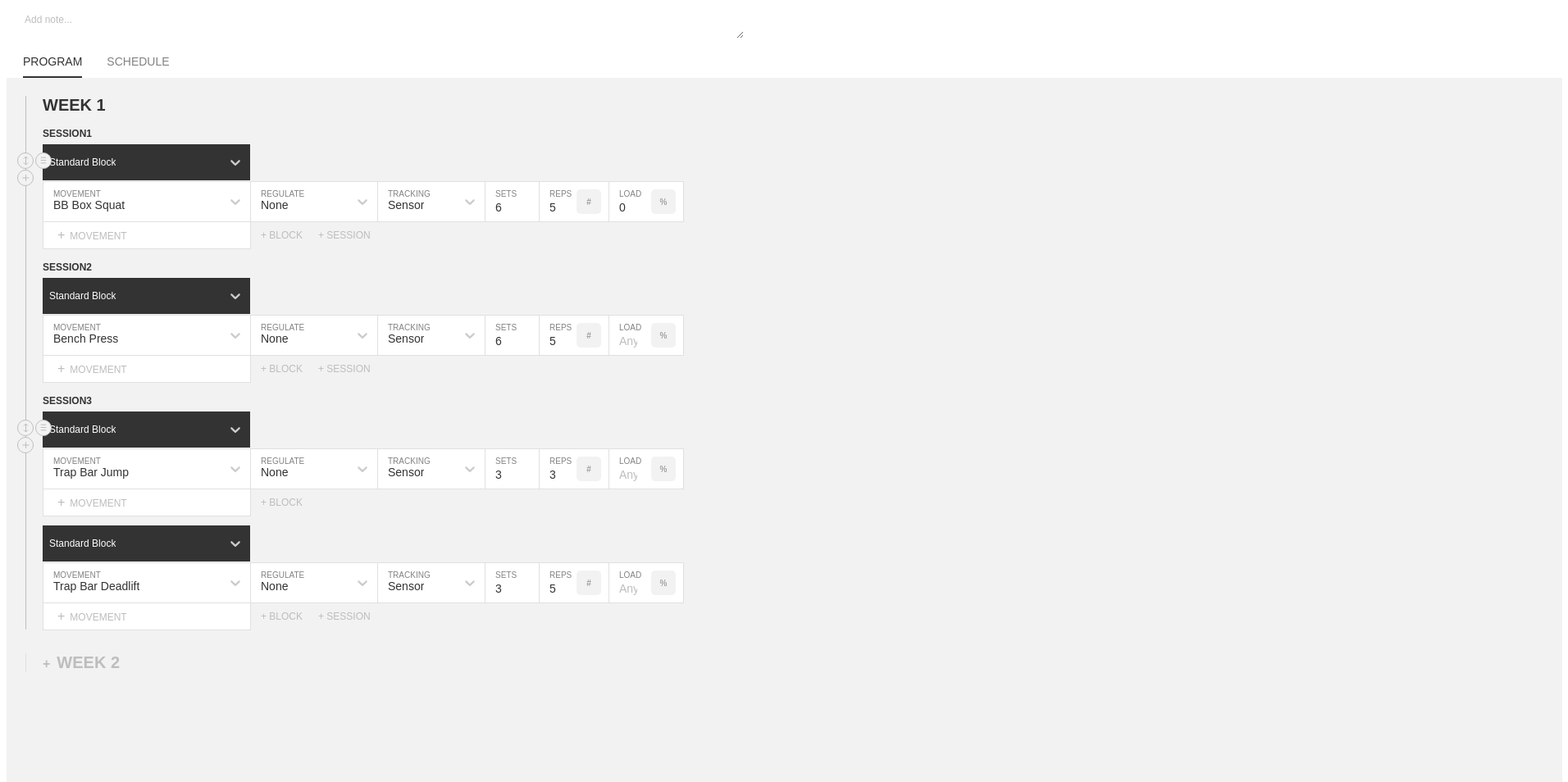
scroll to position [0, 0]
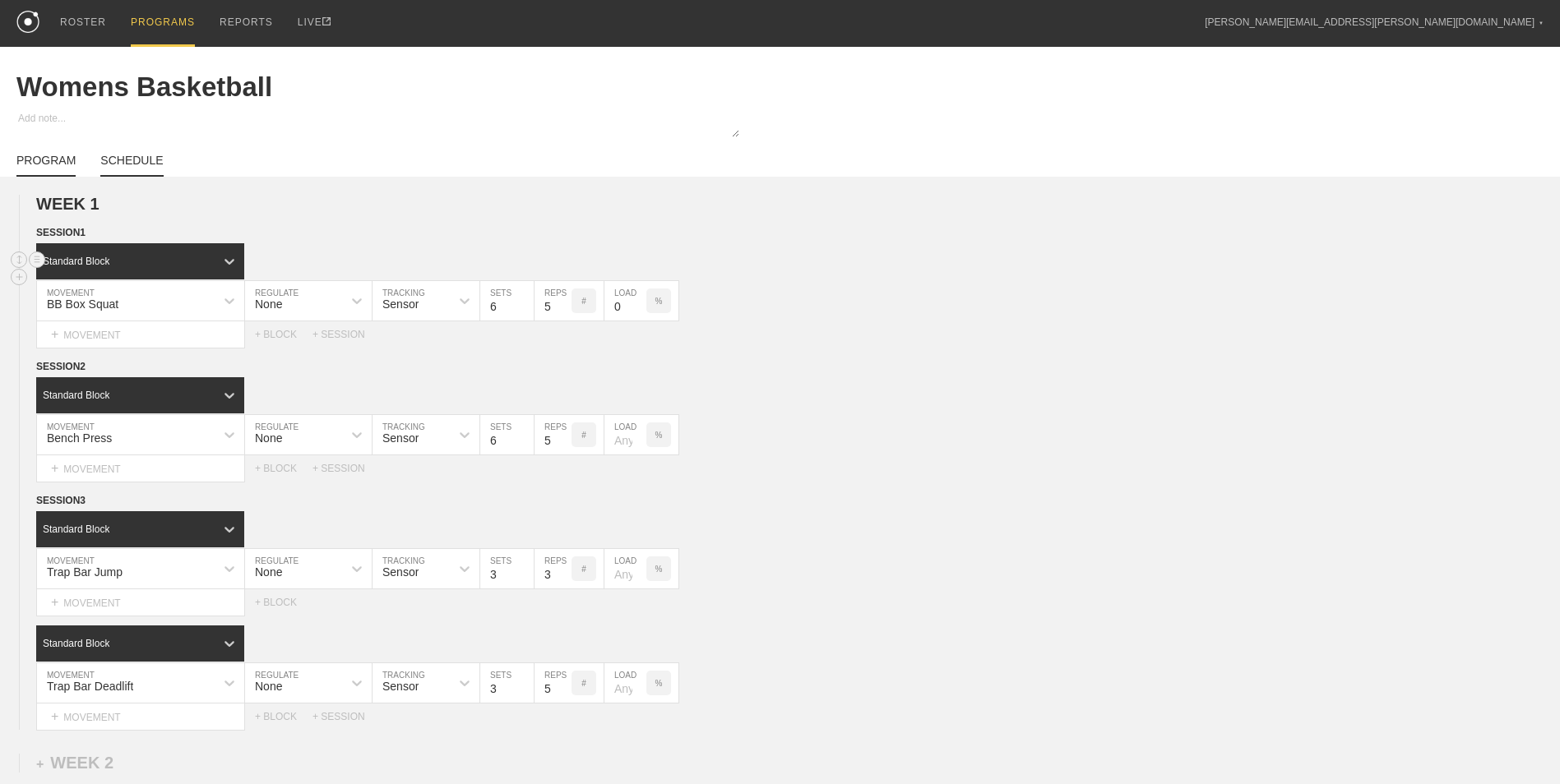
click at [130, 168] on link "SCHEDULE" at bounding box center [131, 165] width 62 height 23
type textarea "x"
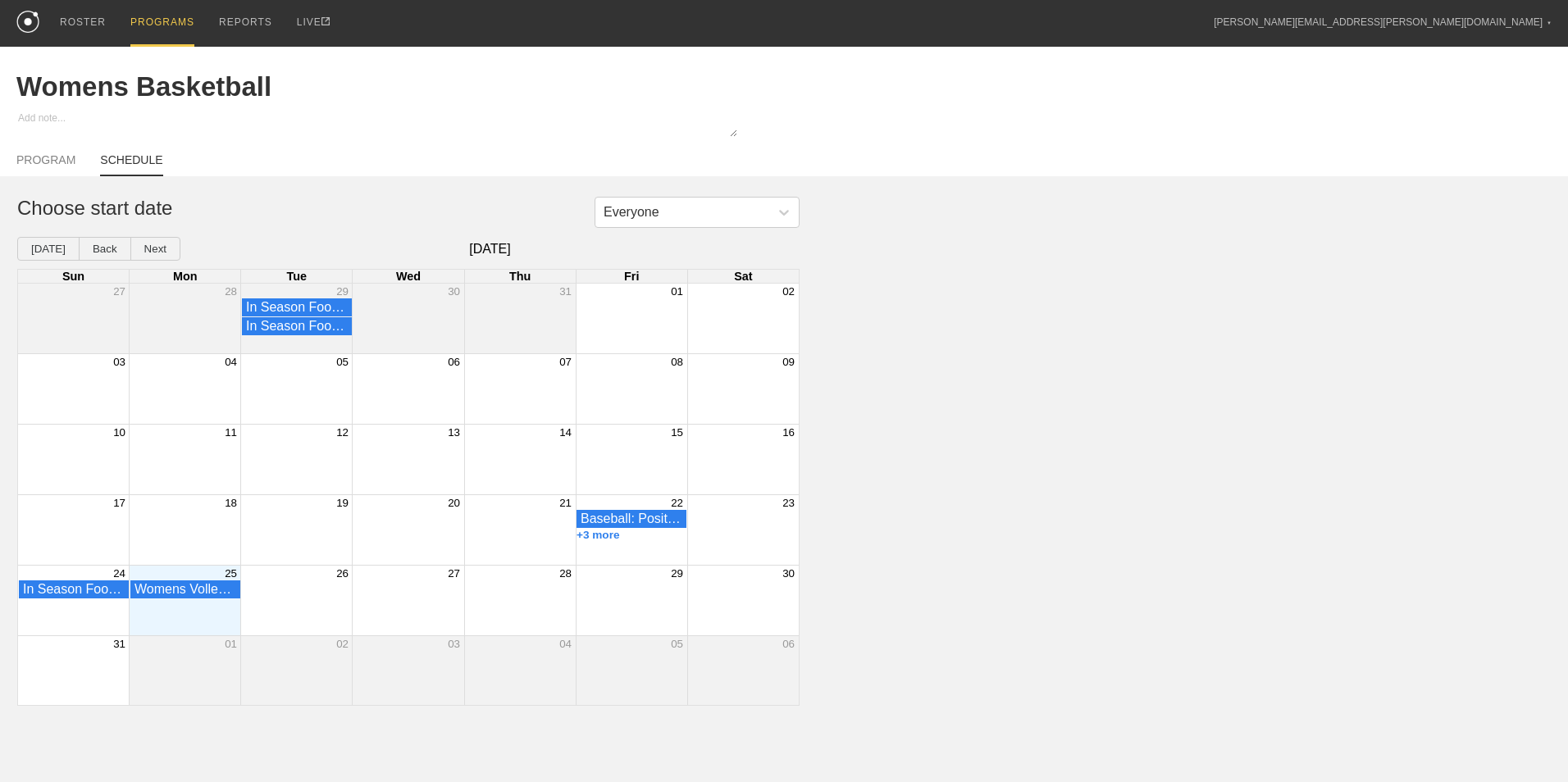
click at [274, 614] on div "Month View" at bounding box center [296, 600] width 111 height 70
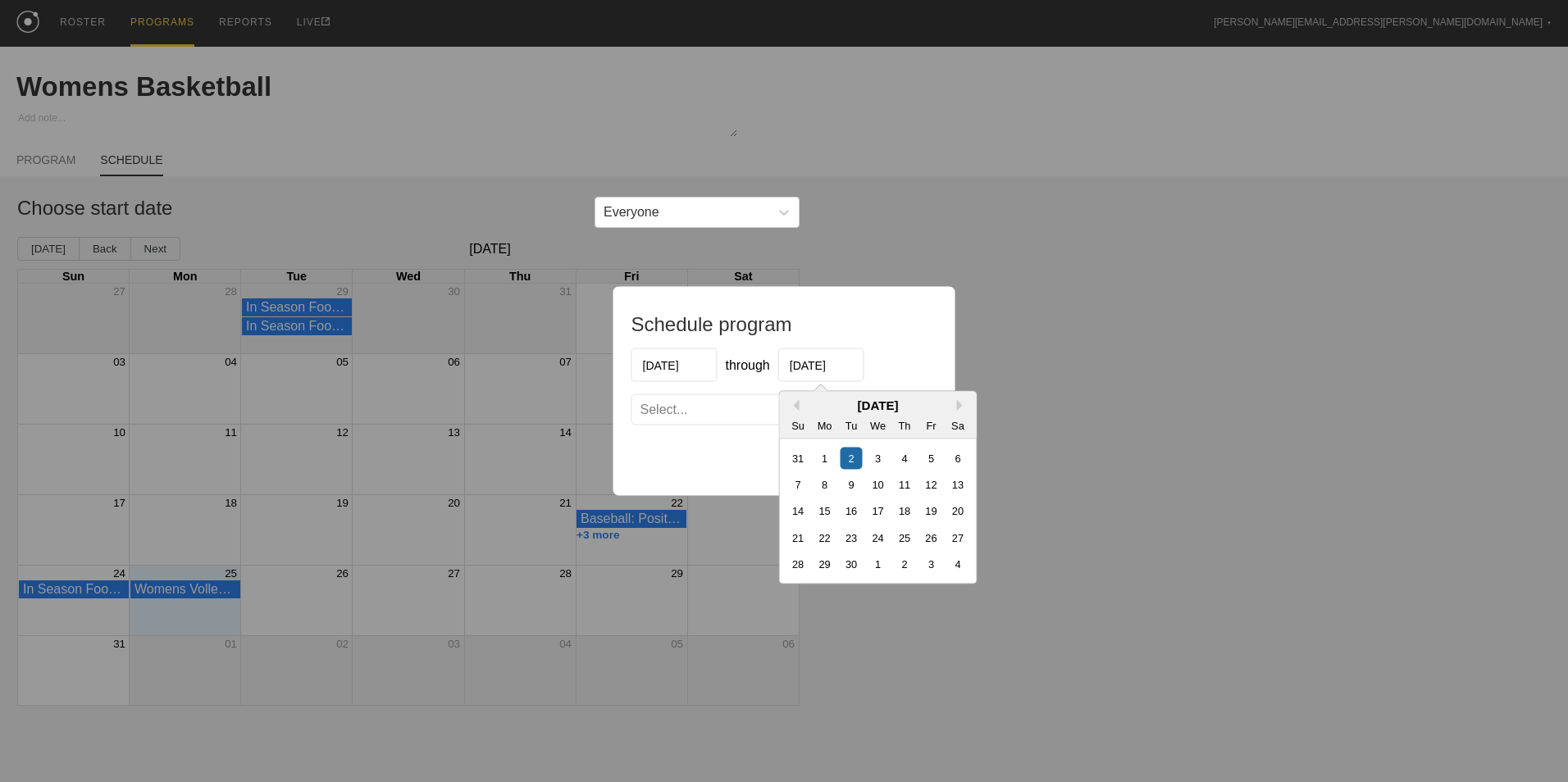
click at [832, 368] on input "[DATE]" at bounding box center [821, 365] width 86 height 33
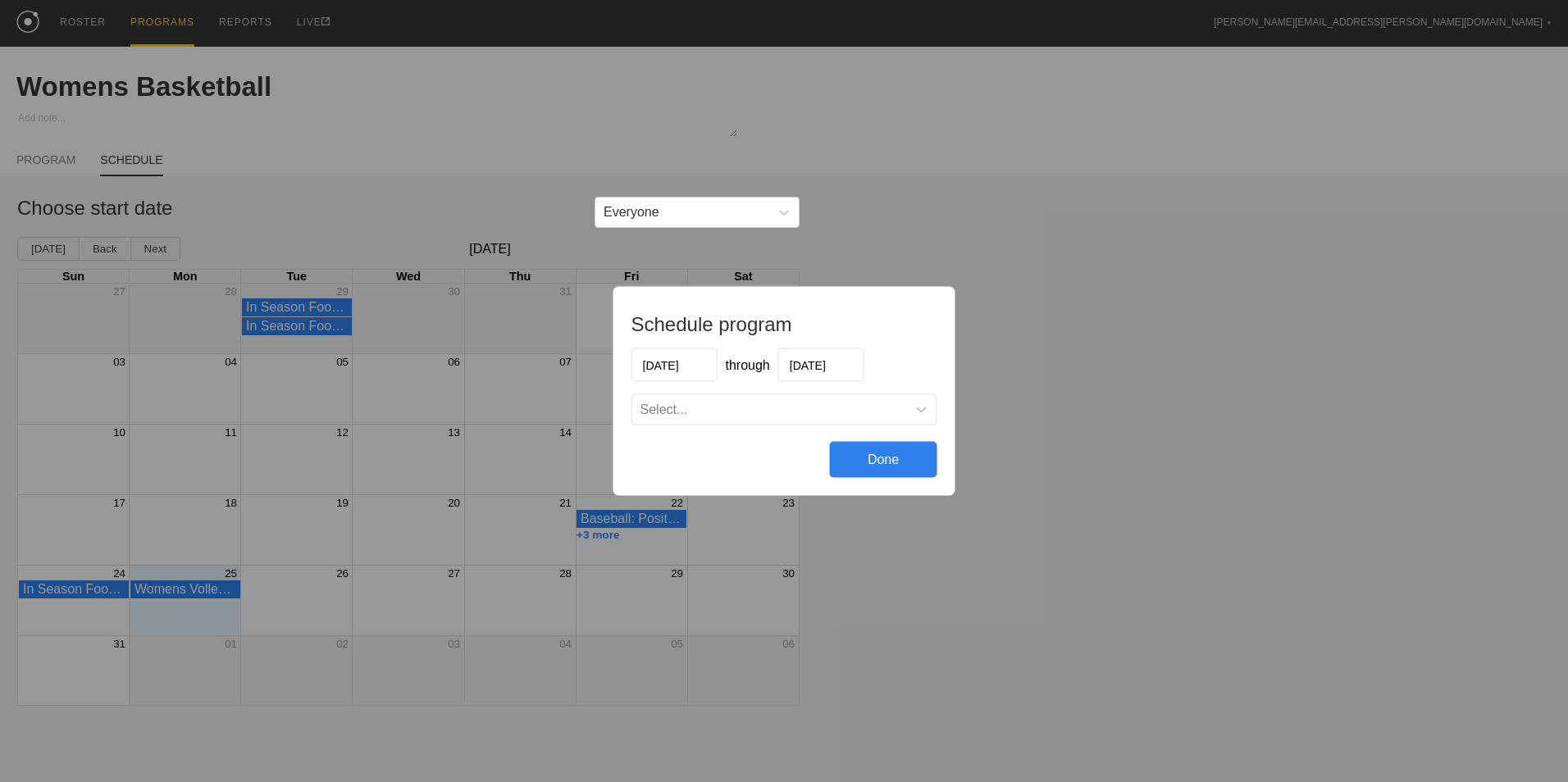
click at [880, 338] on div "Schedule program [DATE] through [DATE] Select... Done" at bounding box center [784, 391] width 342 height 209
click at [825, 359] on input "[DATE]" at bounding box center [821, 365] width 86 height 33
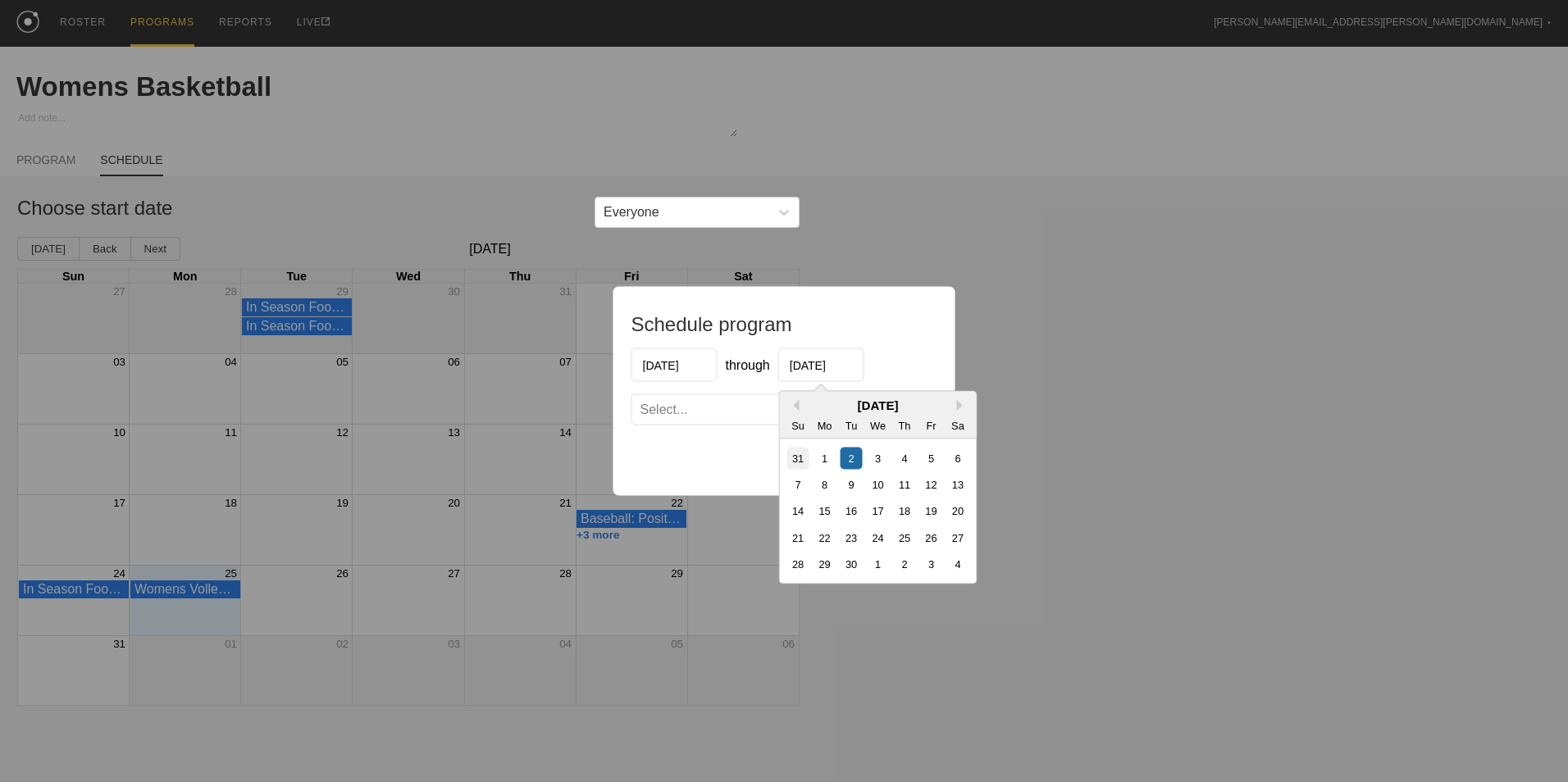
click at [799, 463] on div "31" at bounding box center [799, 458] width 22 height 22
type input "[DATE]"
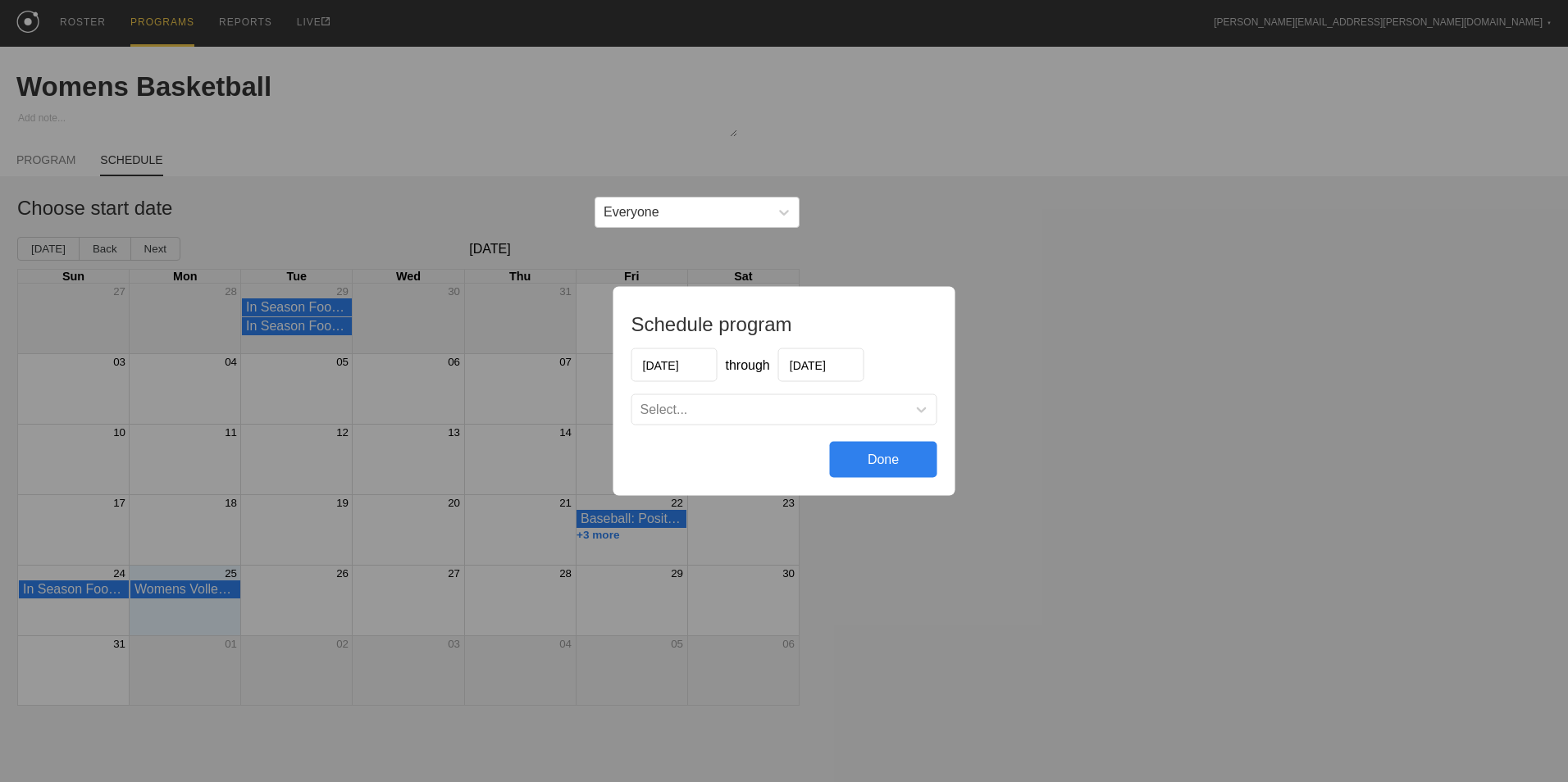
click at [837, 422] on div "Select..." at bounding box center [785, 410] width 304 height 30
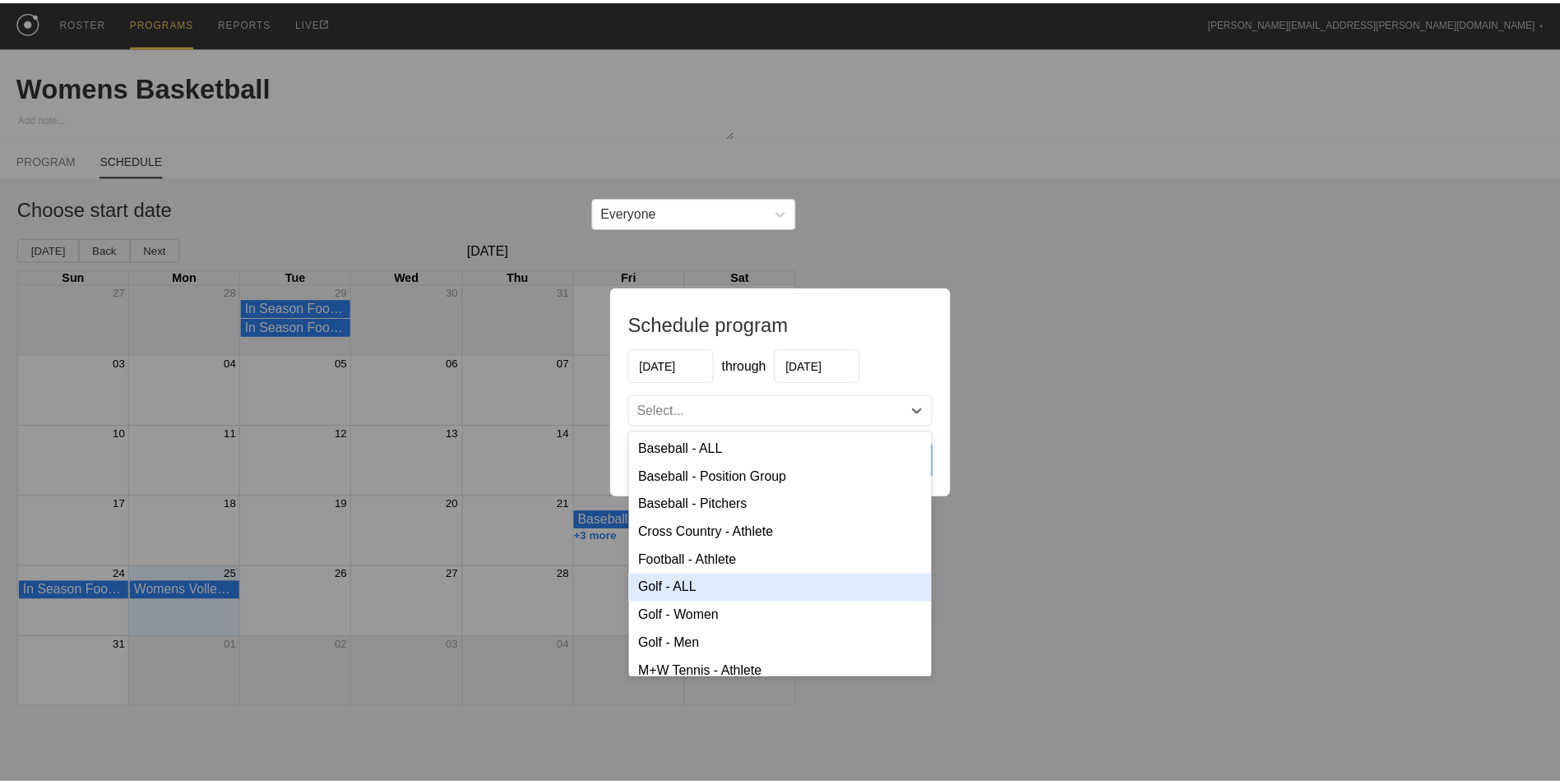
scroll to position [163, 0]
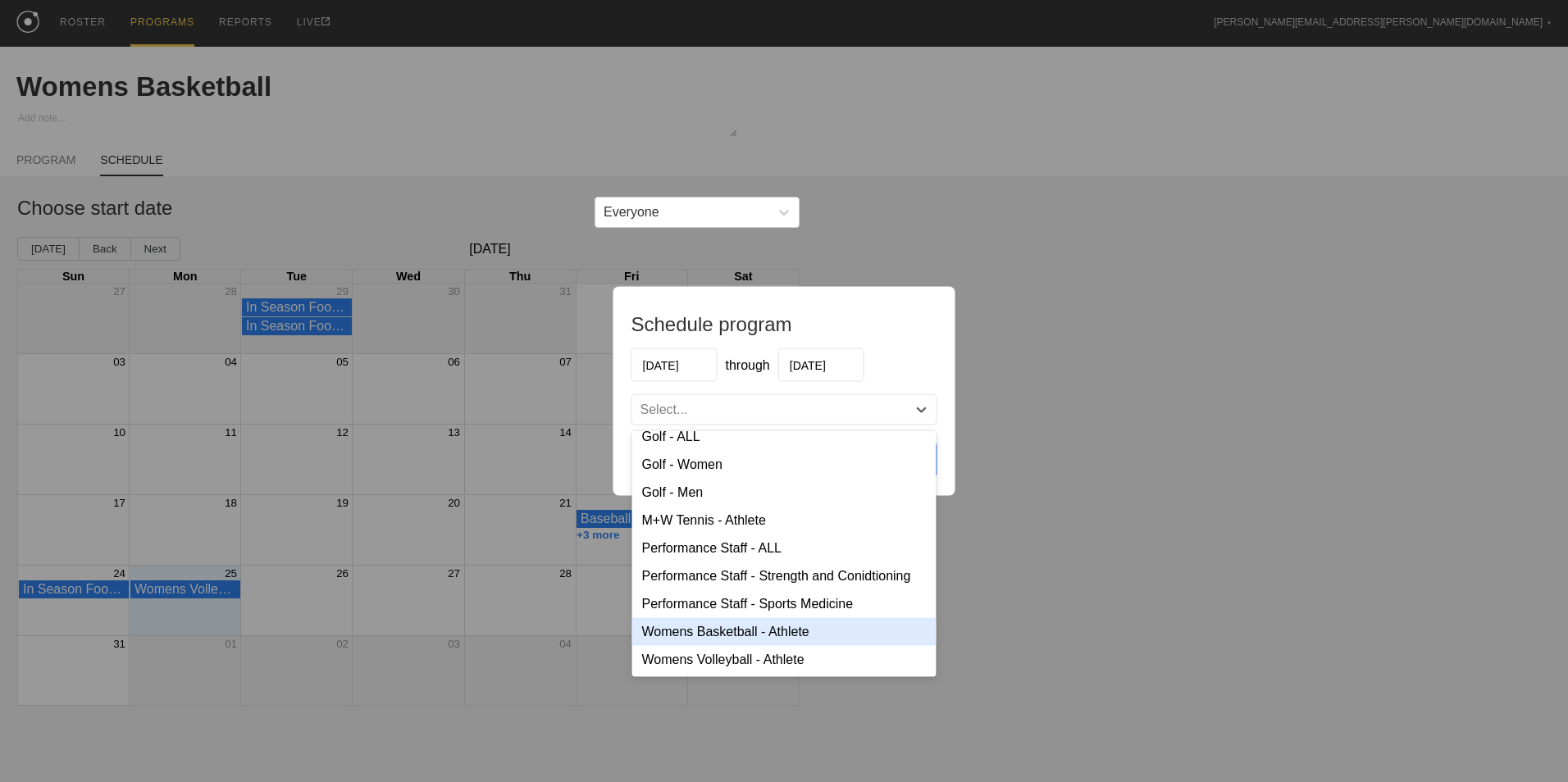
click at [744, 636] on div "Womens Basketball - Athlete" at bounding box center [785, 632] width 304 height 28
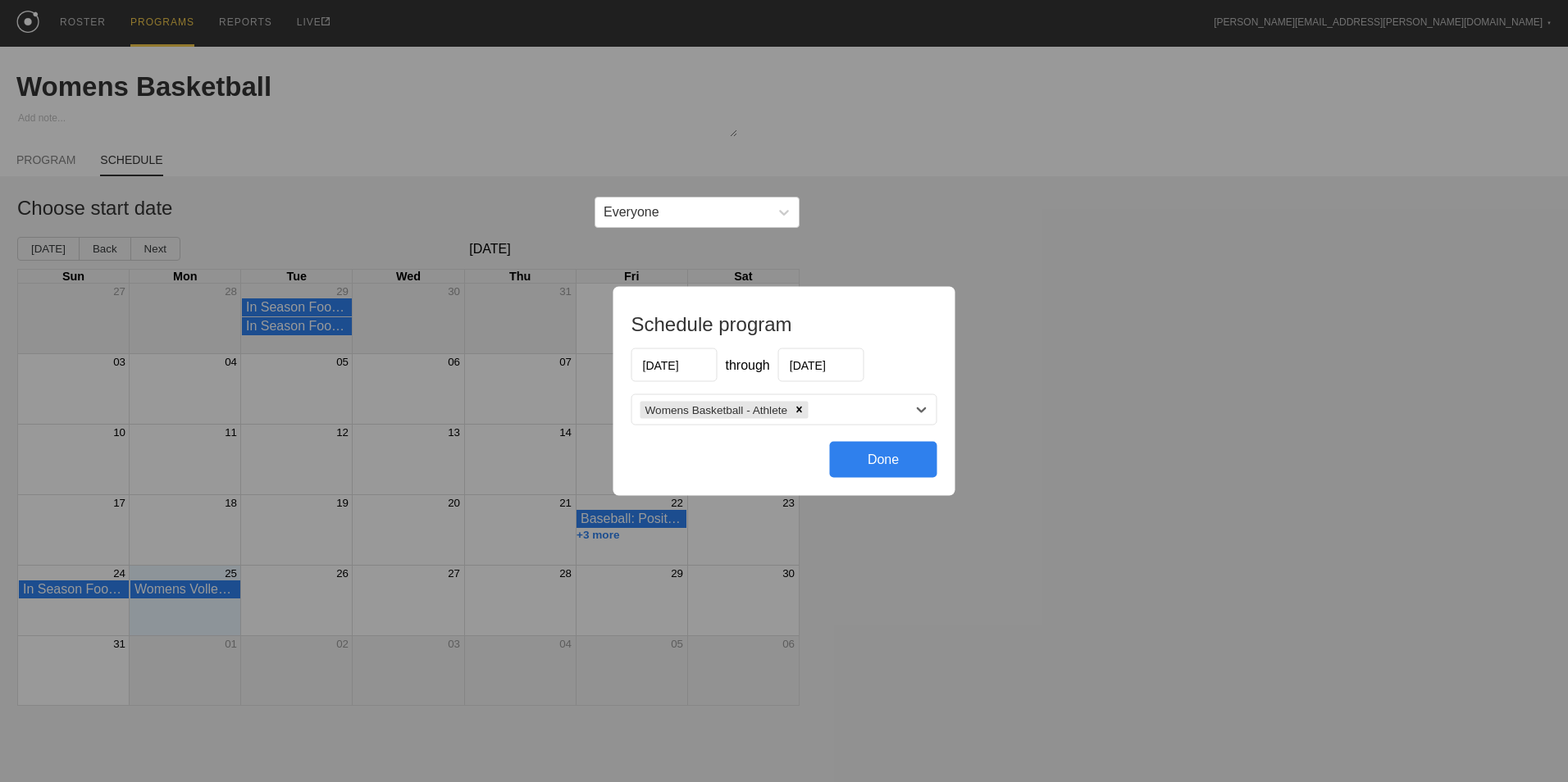
click at [867, 468] on div "Done" at bounding box center [884, 459] width 108 height 36
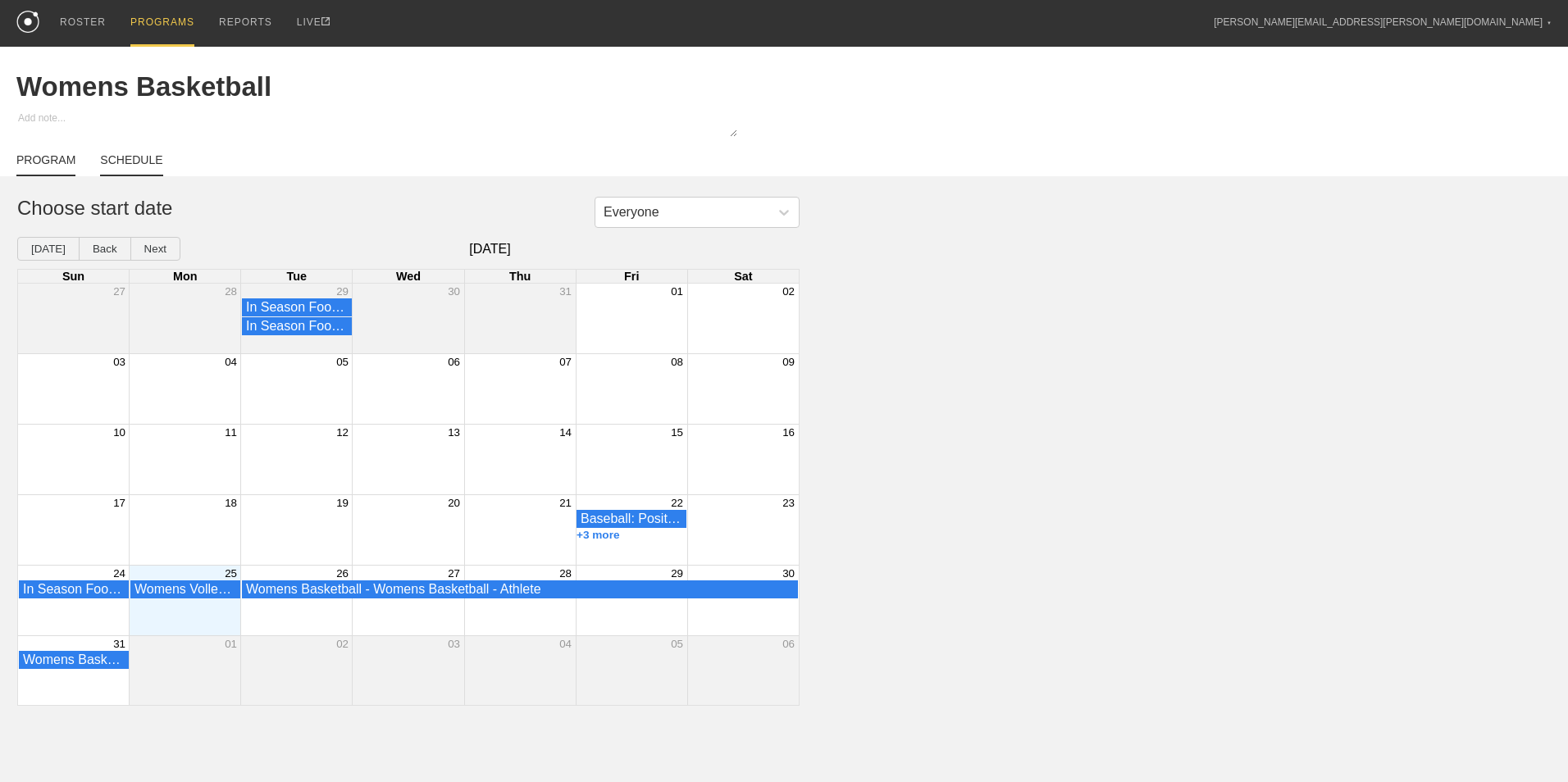
click at [45, 167] on link "PROGRAM" at bounding box center [46, 164] width 59 height 23
type textarea "x"
